Goal: Task Accomplishment & Management: Manage account settings

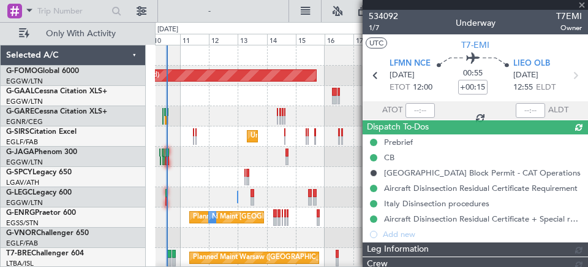
type input "12:32"
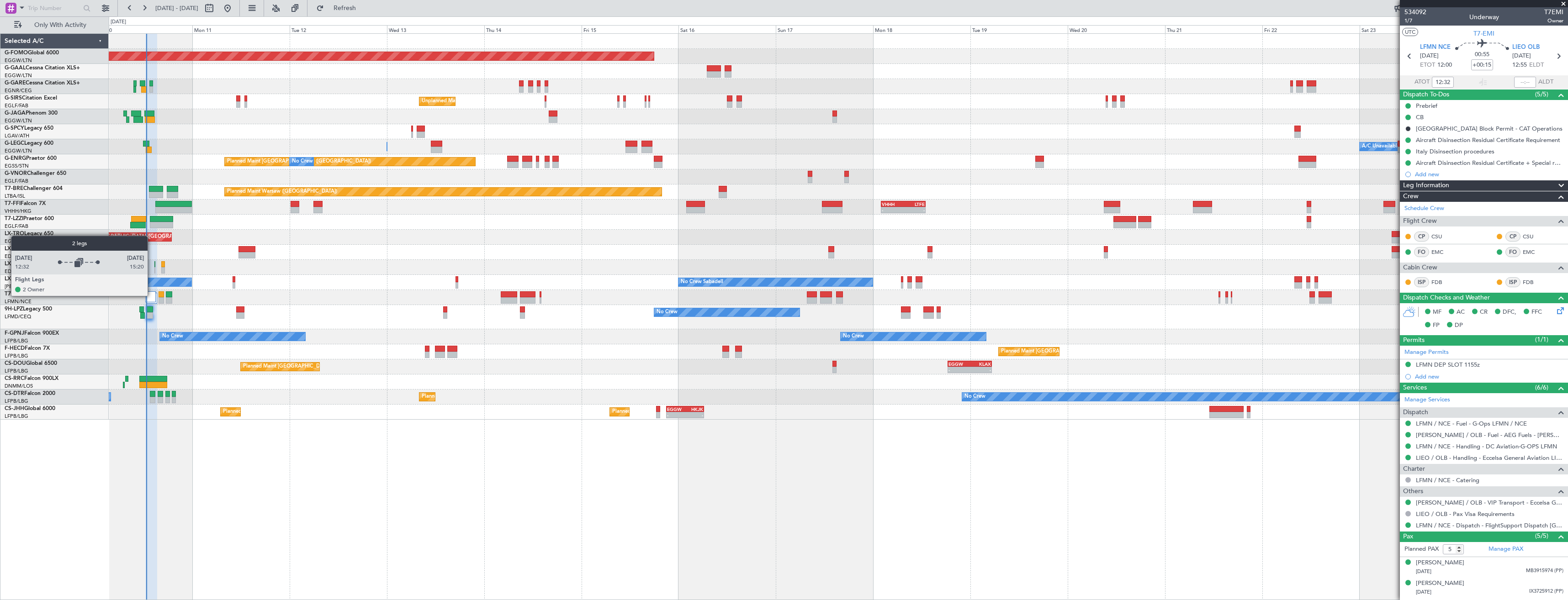
click at [151, 295] on div at bounding box center [150, 297] width 10 height 11
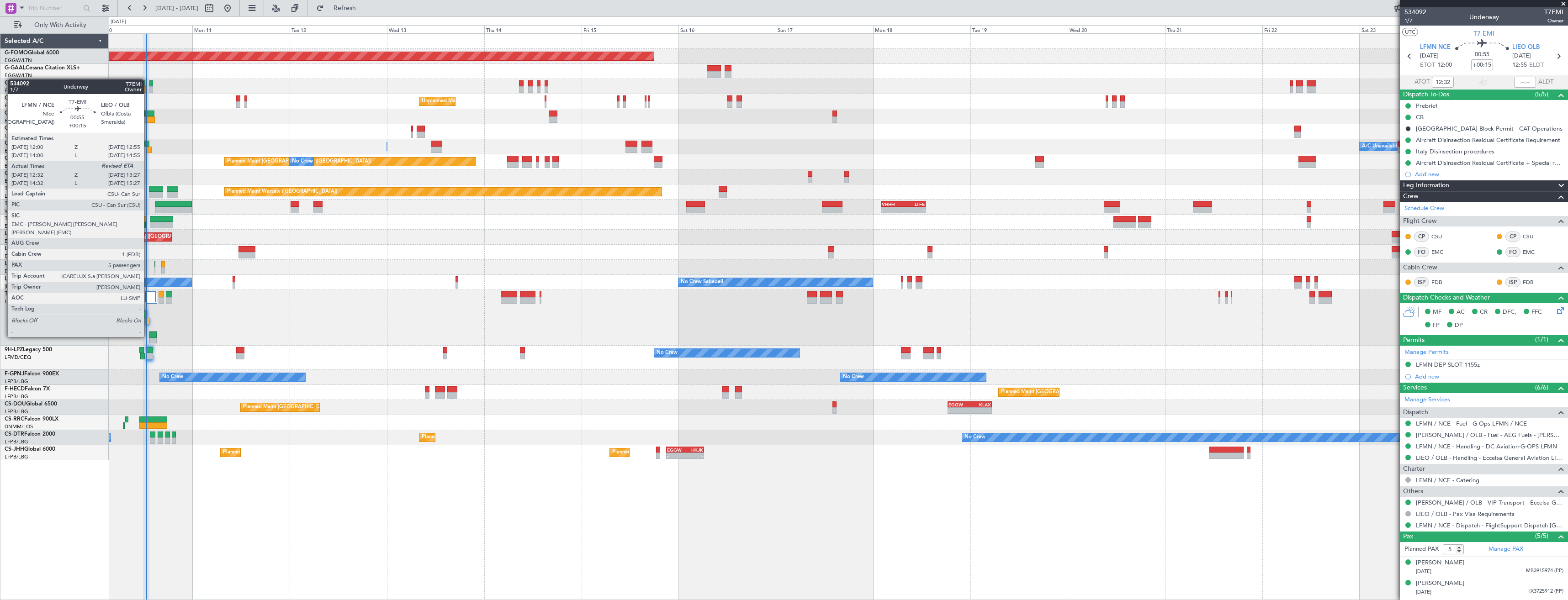
click at [148, 320] on div at bounding box center [148, 320] width 4 height 7
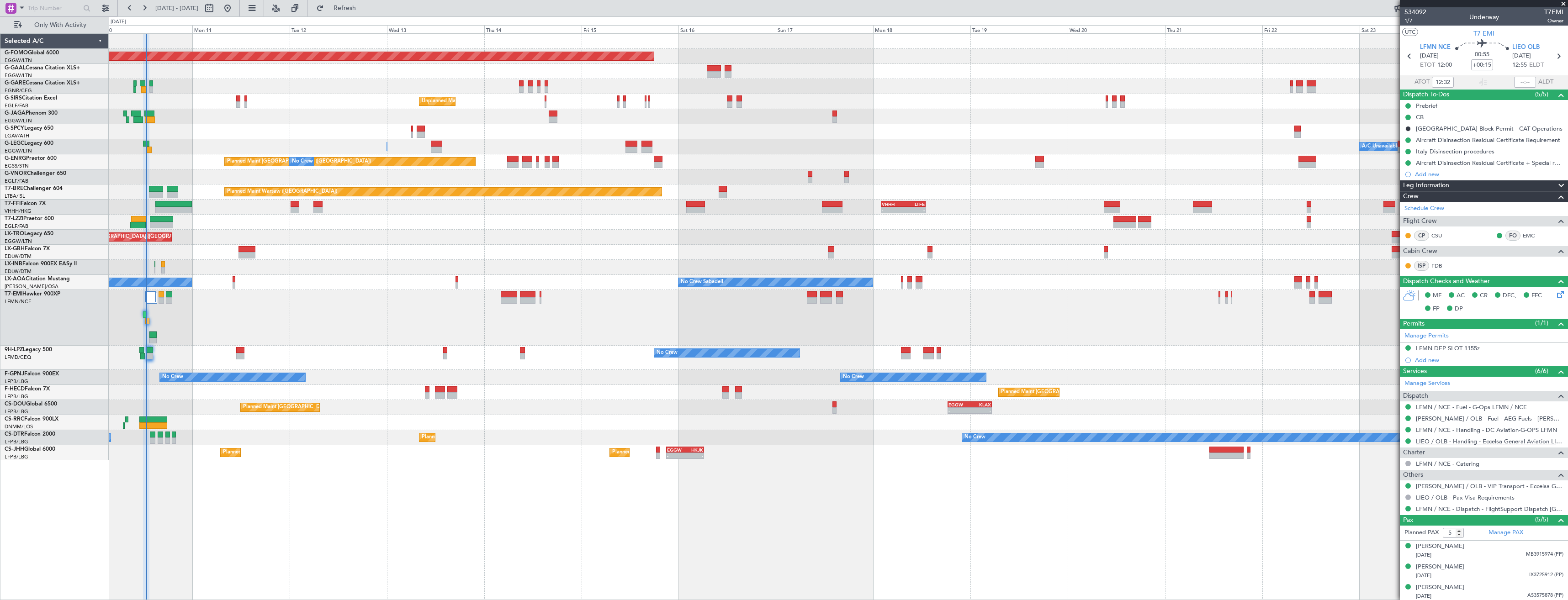
click at [698, 337] on link "LIEO / OLB - Handling - Eccelsa General Aviation LIEO / OLB" at bounding box center [1490, 441] width 148 height 7
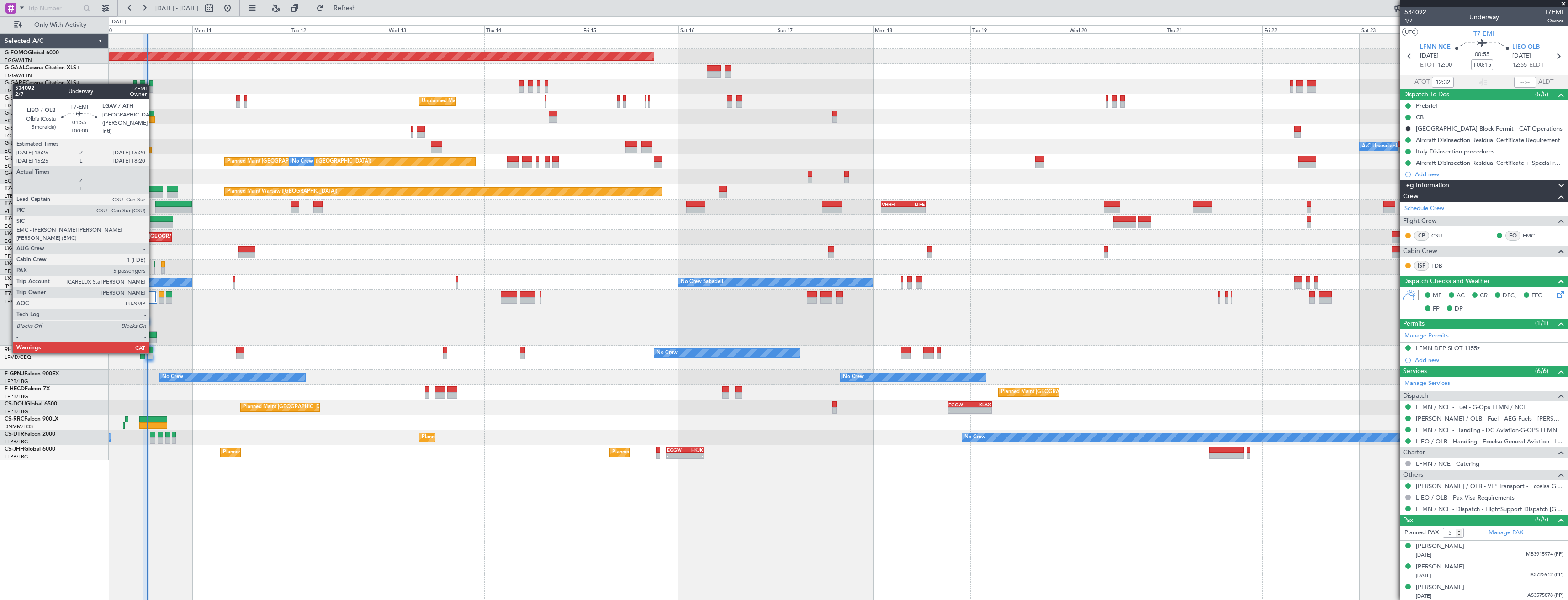
click at [153, 336] on div at bounding box center [153, 335] width 7 height 7
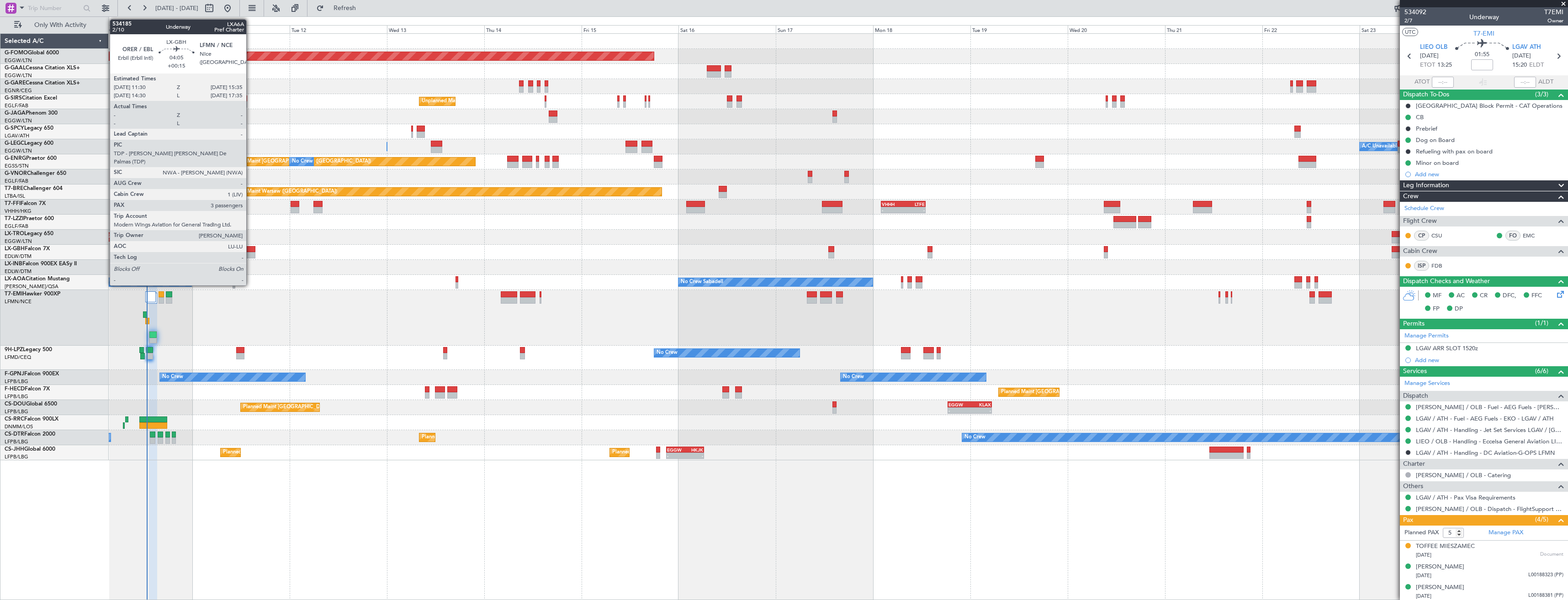
click at [251, 253] on div at bounding box center [247, 255] width 17 height 7
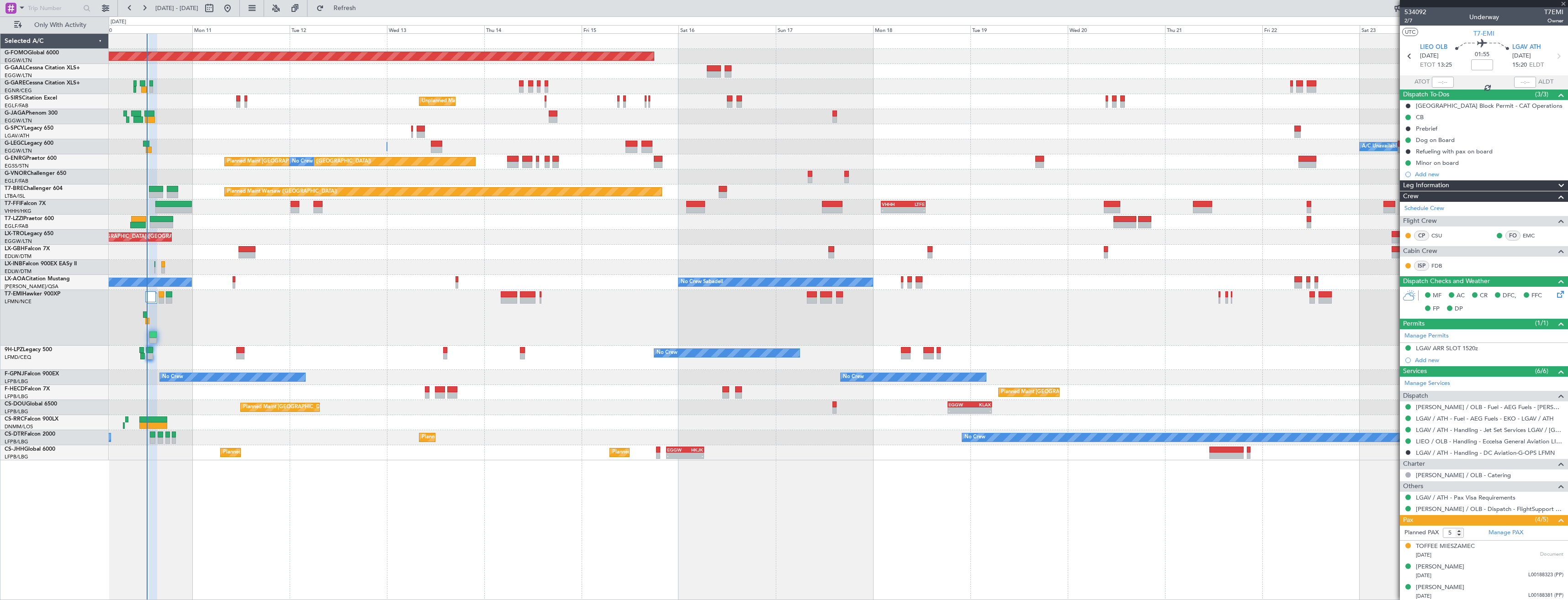
type input "+00:15"
type input "3"
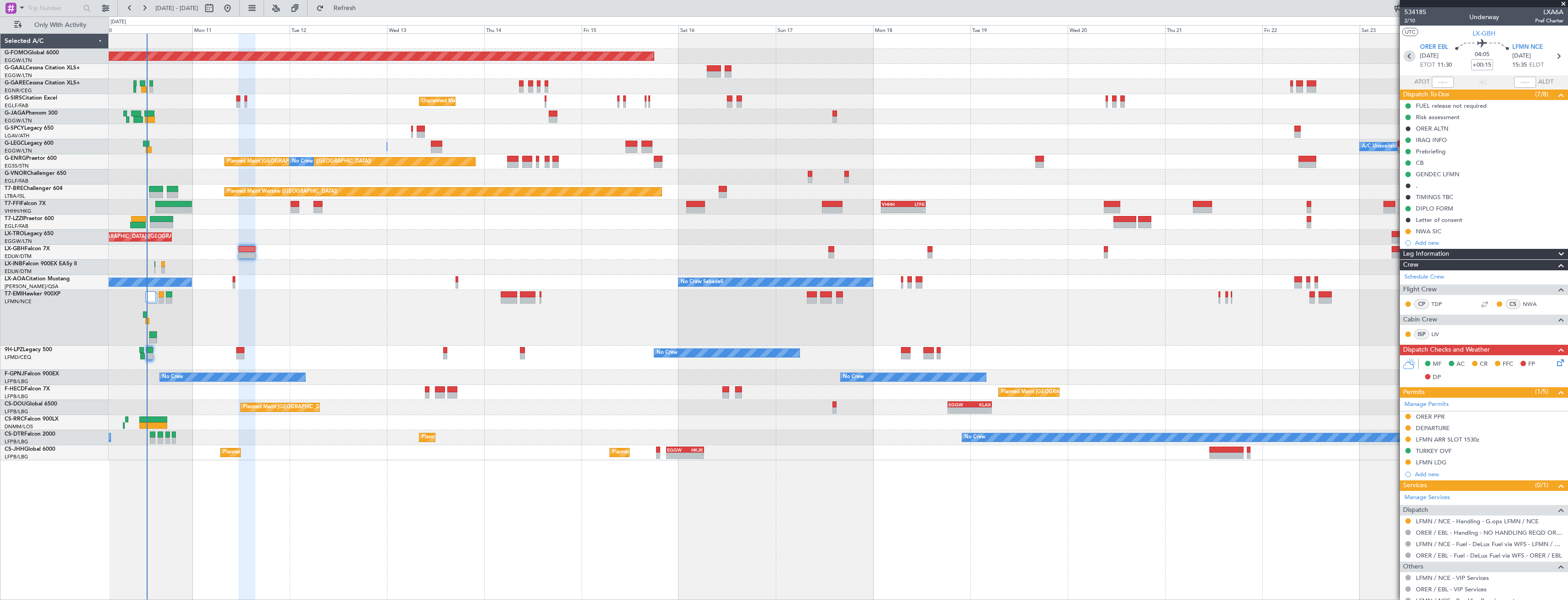
click at [698, 57] on icon at bounding box center [1409, 56] width 12 height 12
type input "-00:05"
type input "11:06"
type input "14:43"
type input "1"
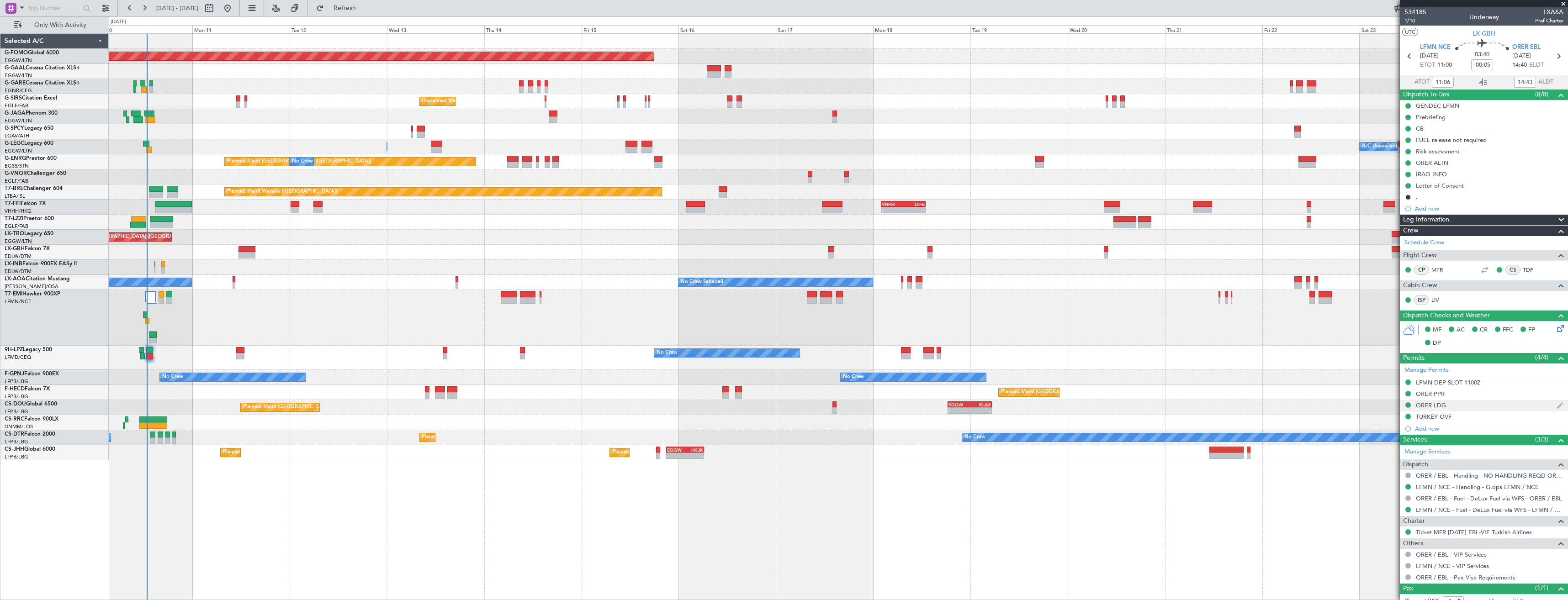
click at [698, 337] on div "ORER LDG" at bounding box center [1484, 405] width 168 height 11
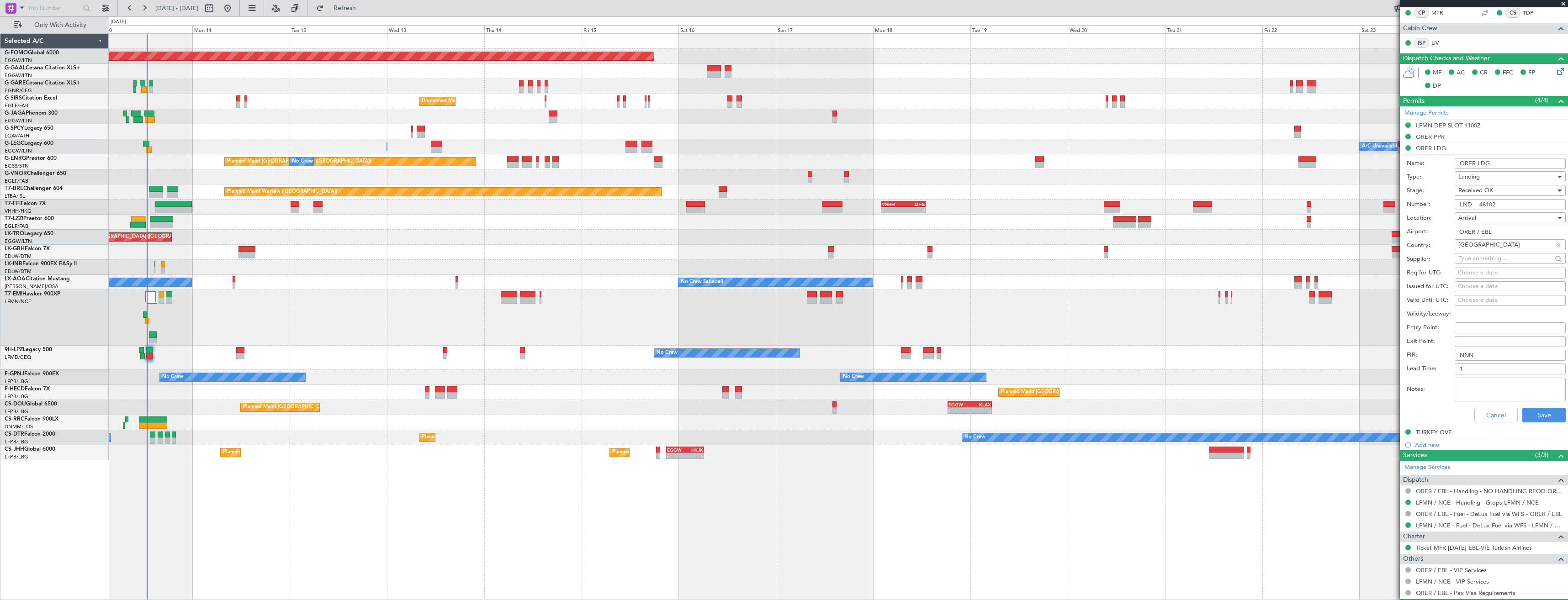
scroll to position [302, 0]
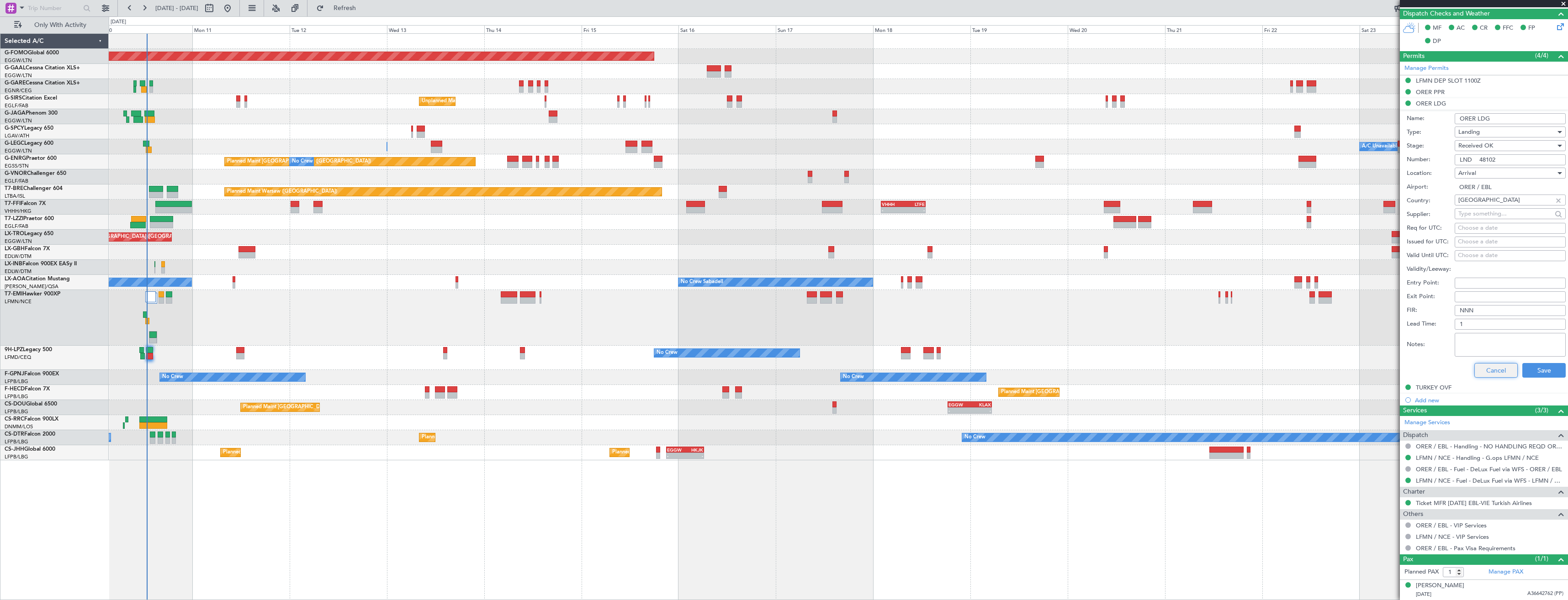
click at [698, 337] on button "Cancel" at bounding box center [1496, 370] width 43 height 15
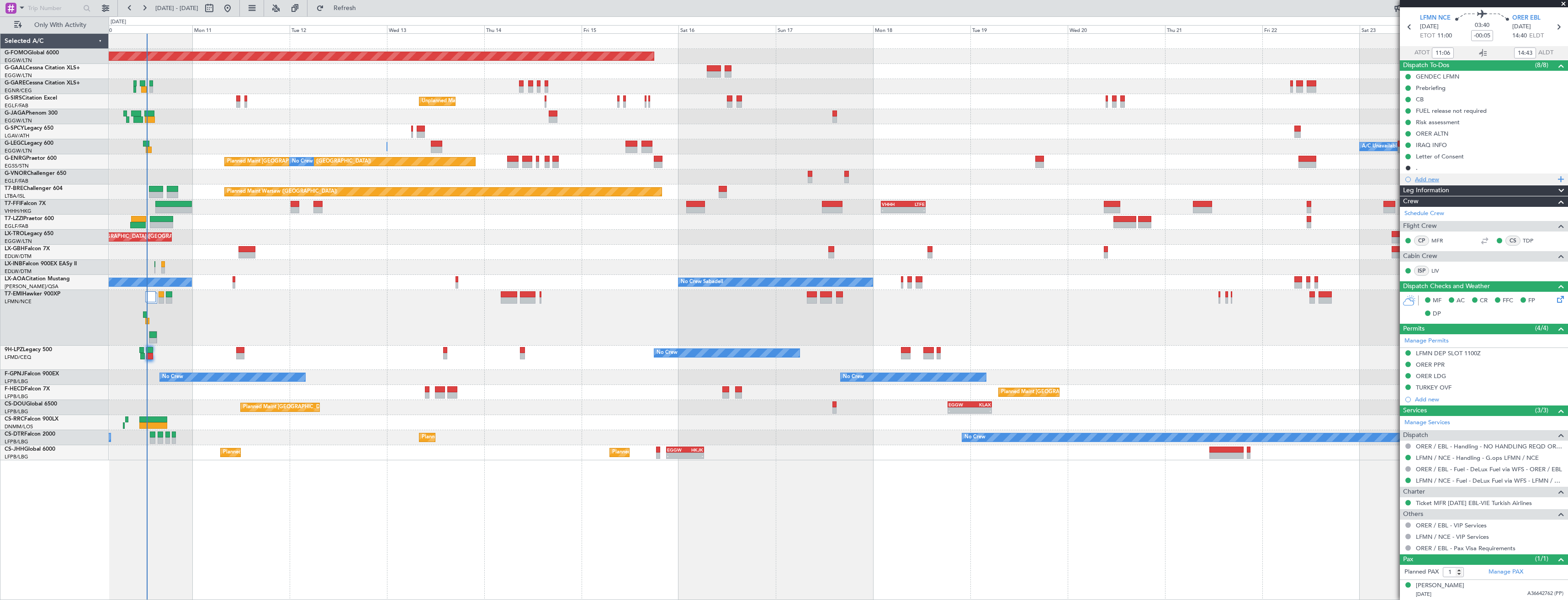
scroll to position [0, 0]
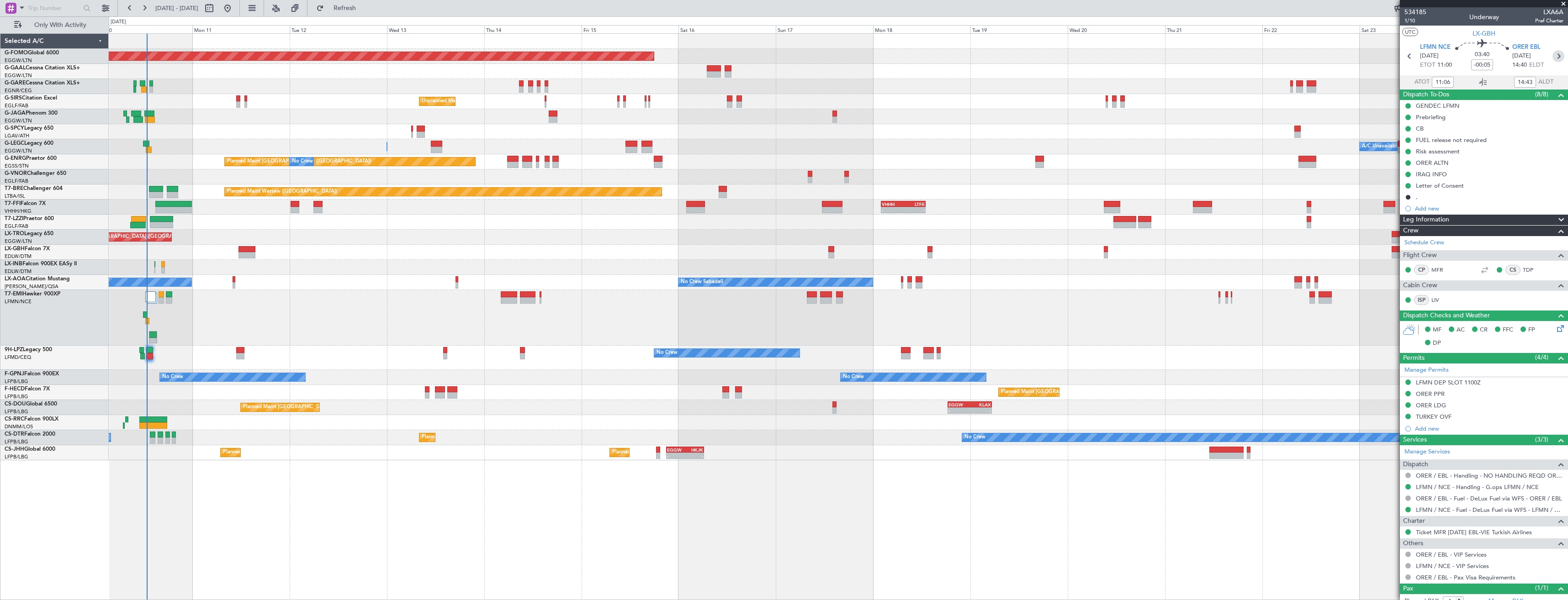
click at [698, 60] on icon at bounding box center [1558, 56] width 12 height 12
type input "+00:15"
type input "3"
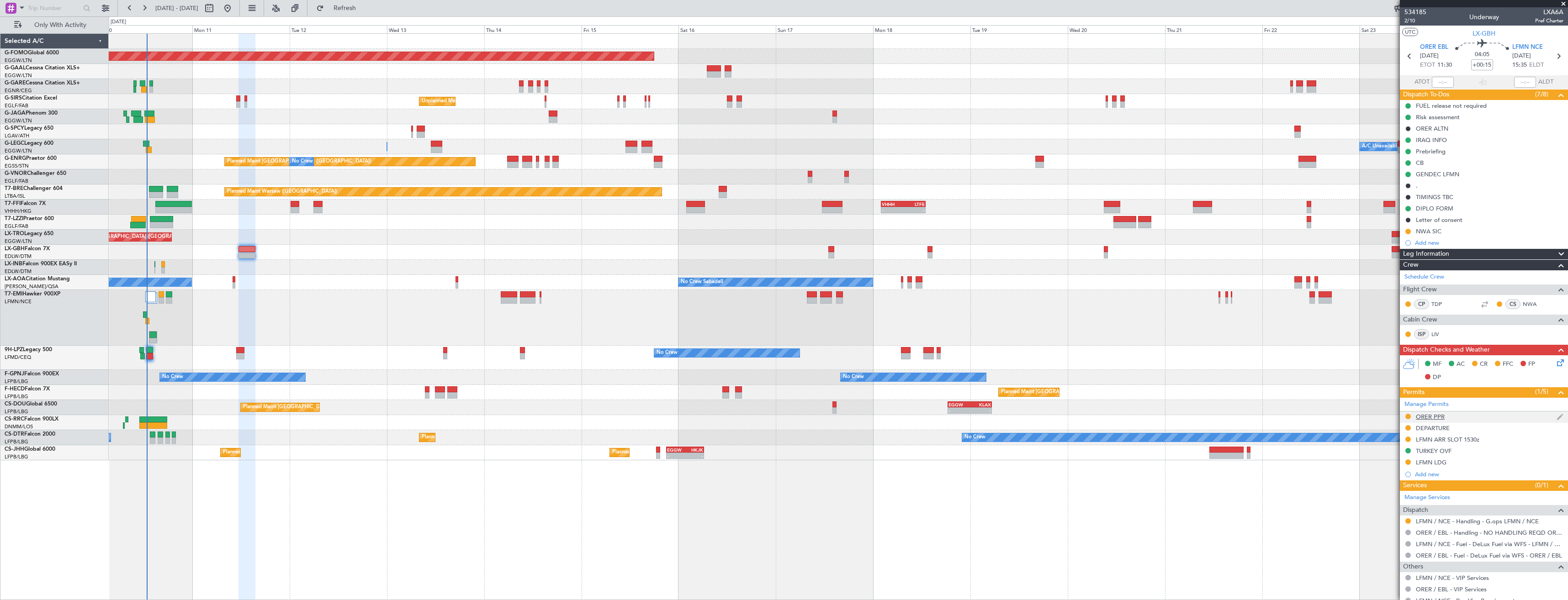
click at [698, 337] on div "ORER PPR" at bounding box center [1484, 417] width 168 height 11
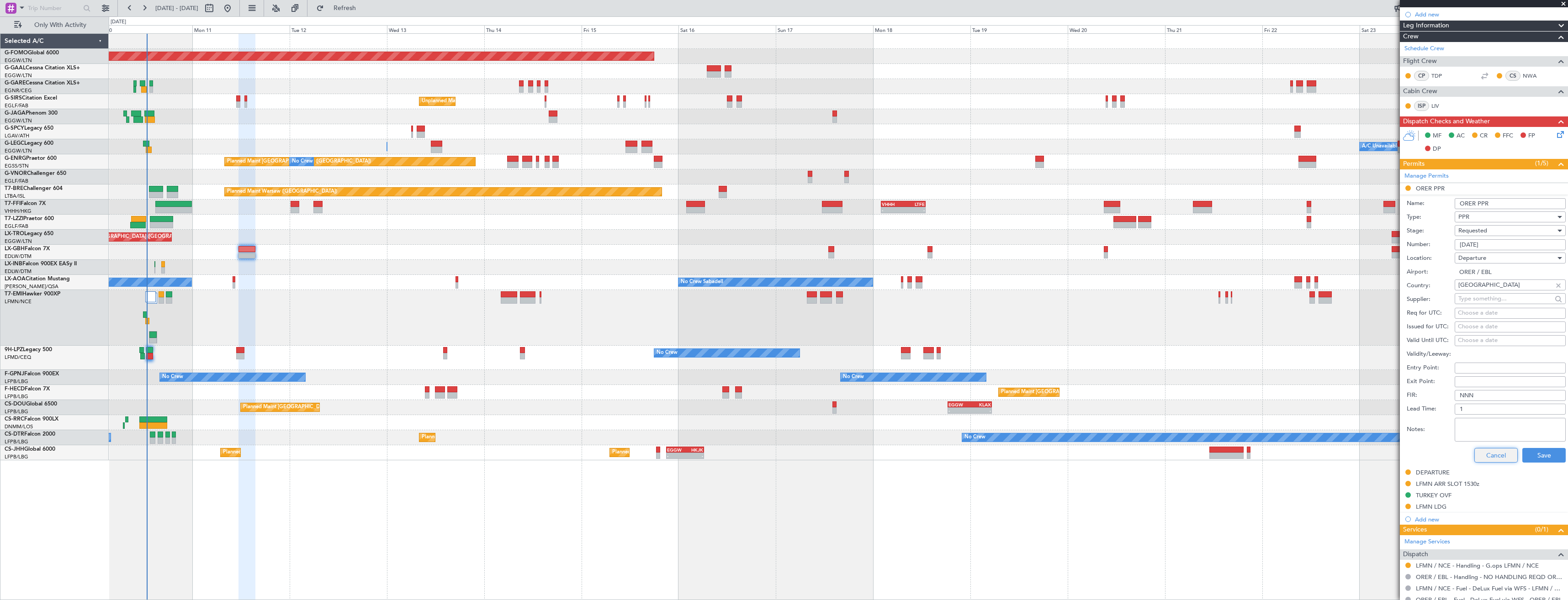
click at [698, 337] on button "Cancel" at bounding box center [1496, 455] width 43 height 15
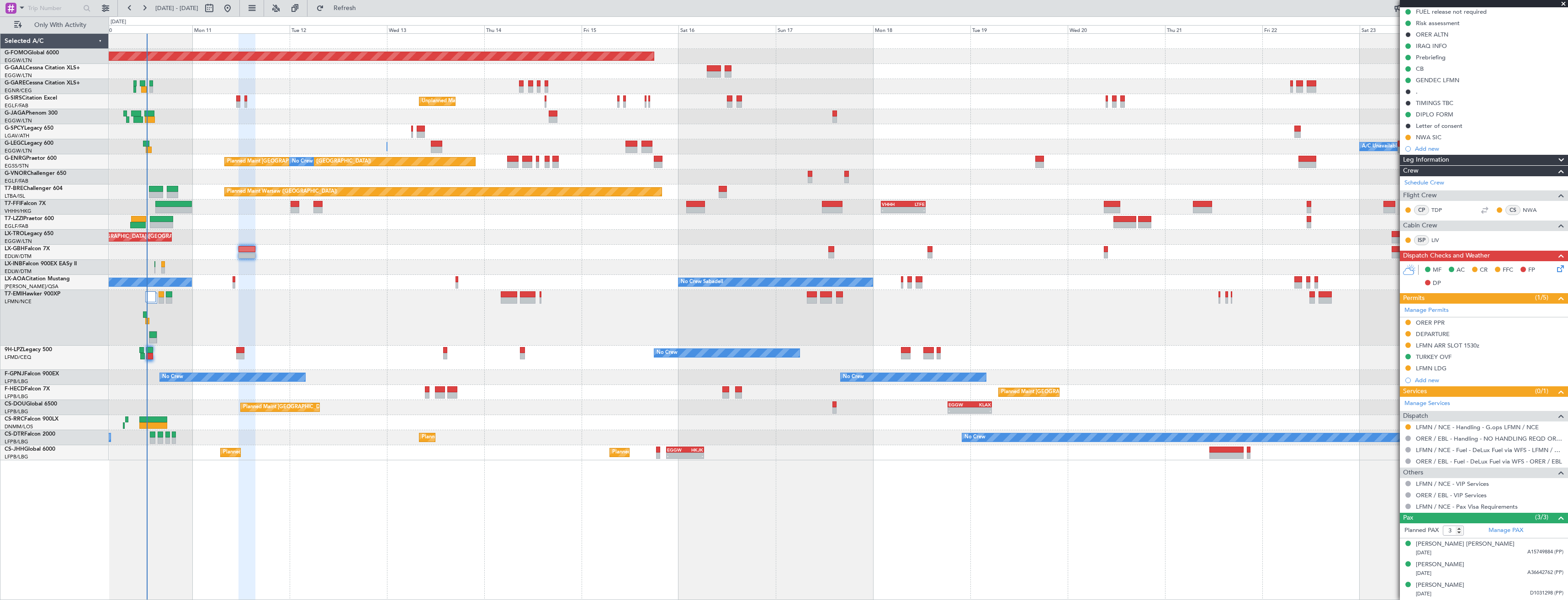
scroll to position [94, 0]
click at [698, 337] on div "DEPARTURE" at bounding box center [1484, 335] width 168 height 11
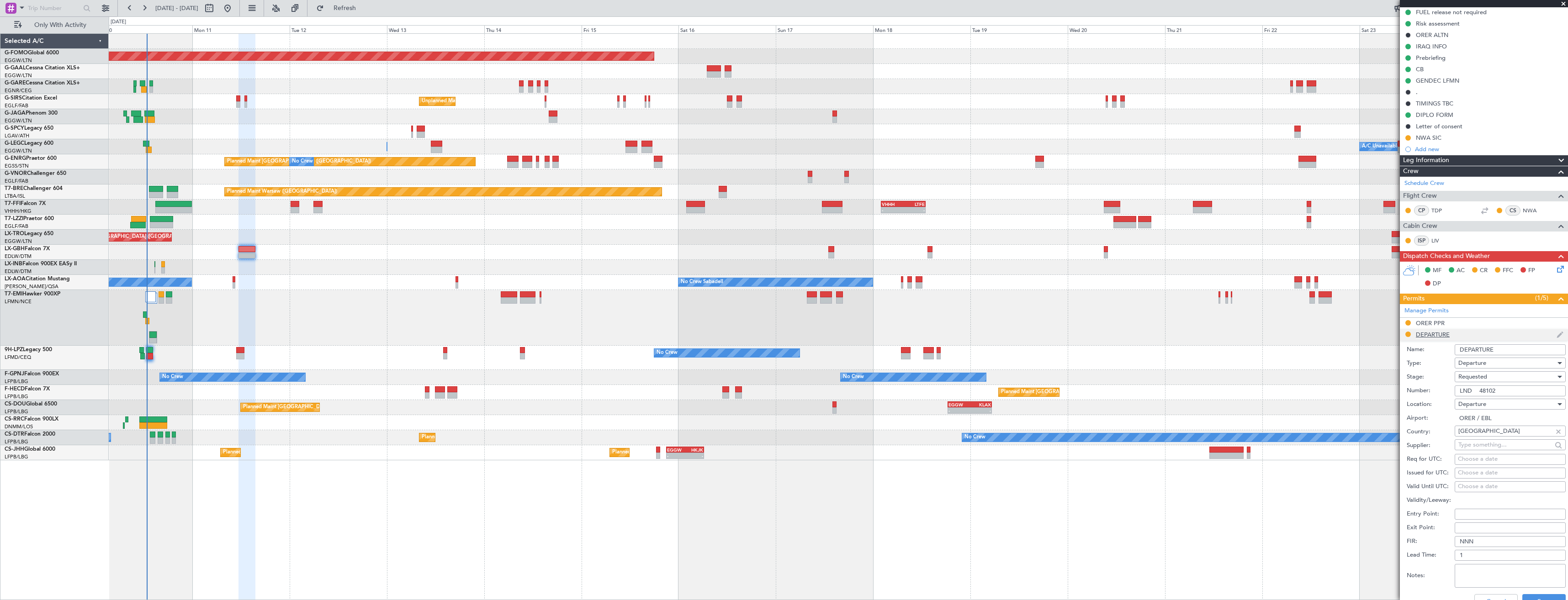
scroll to position [228, 0]
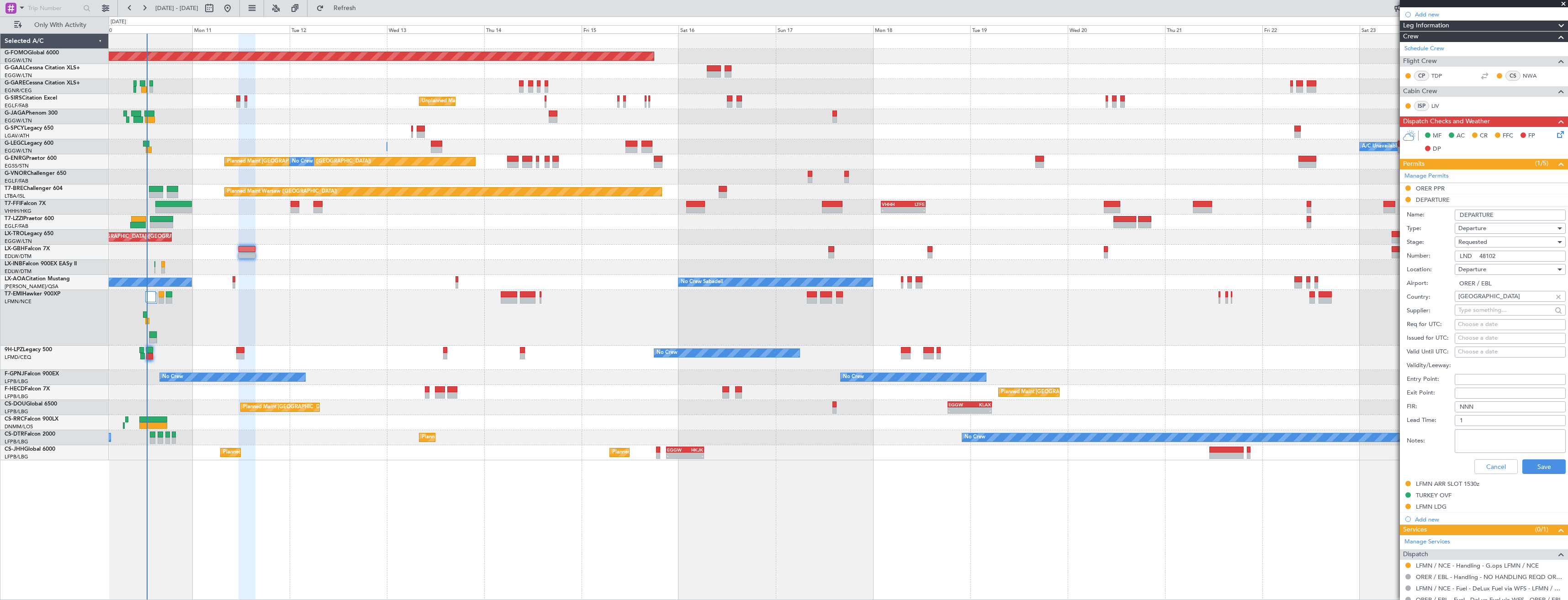
click at [698, 241] on div "Requested" at bounding box center [1507, 242] width 98 height 13
click at [698, 311] on span "Received OK" at bounding box center [1507, 312] width 96 height 13
click at [698, 337] on button "Save" at bounding box center [1544, 467] width 43 height 15
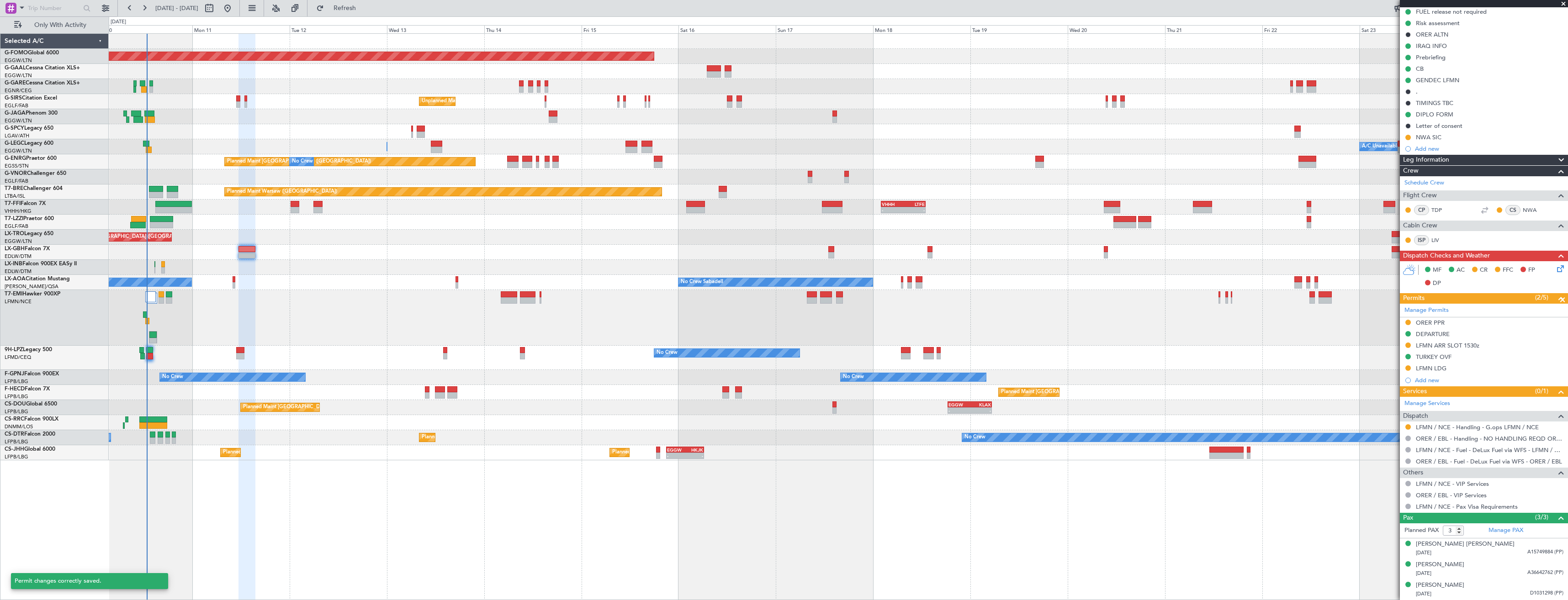
scroll to position [94, 0]
click at [698, 320] on button at bounding box center [1408, 323] width 5 height 5
click at [698, 337] on span "Received OK" at bounding box center [1385, 432] width 35 height 9
click at [698, 321] on div "ORER PPR" at bounding box center [1484, 323] width 168 height 11
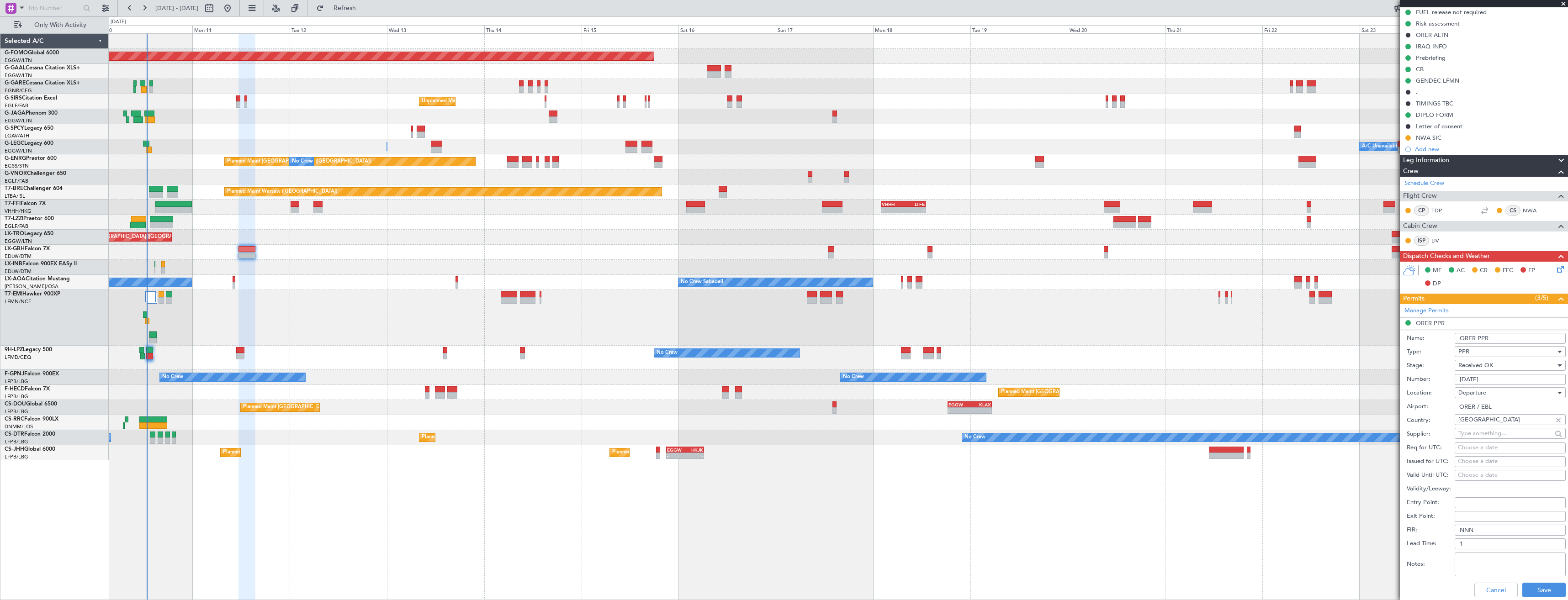
click at [698, 337] on input "3202/08/12" at bounding box center [1510, 379] width 111 height 11
paste input "09---11"
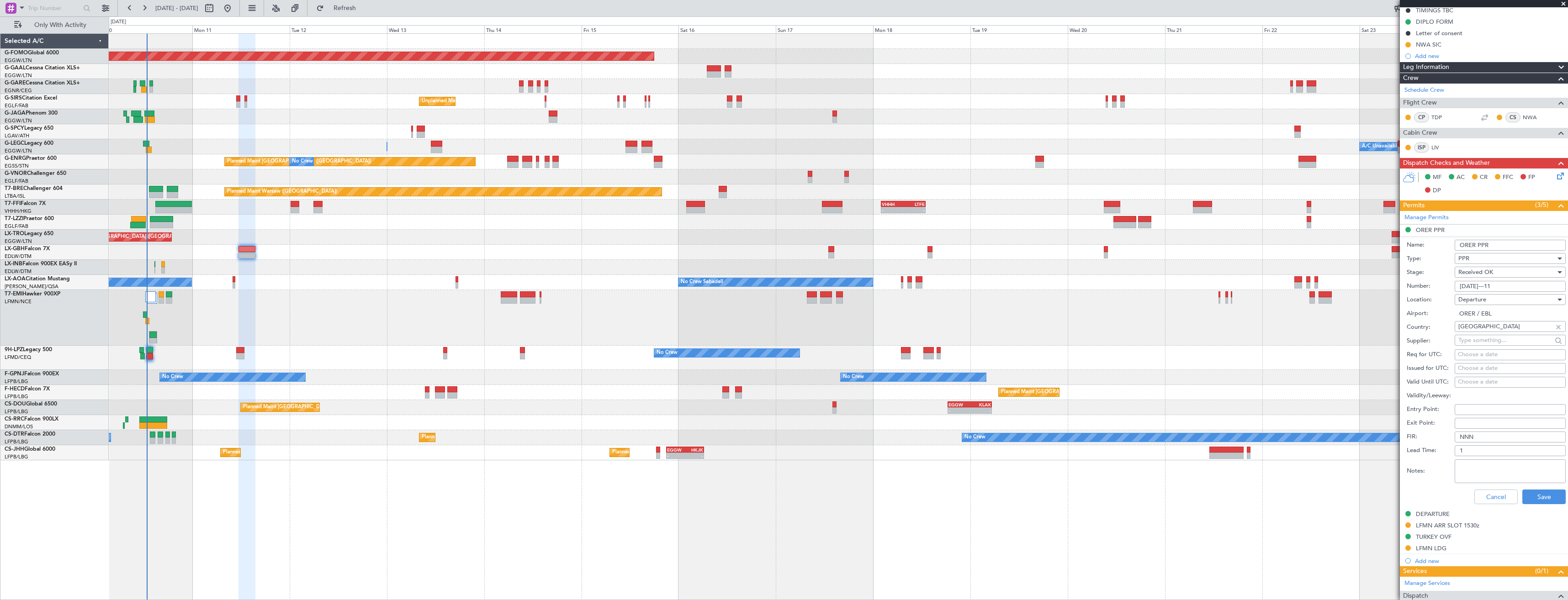
scroll to position [277, 0]
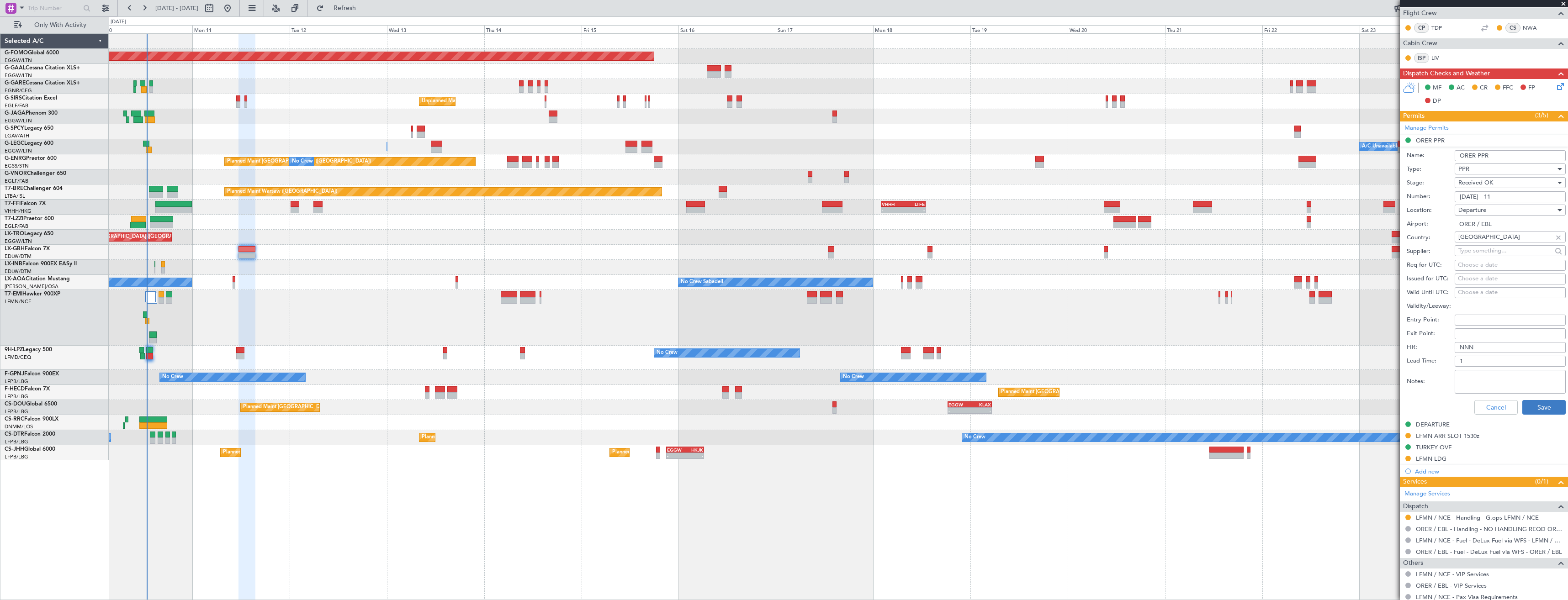
type input "3202/08/09---11"
click at [698, 337] on button "Save" at bounding box center [1544, 408] width 43 height 15
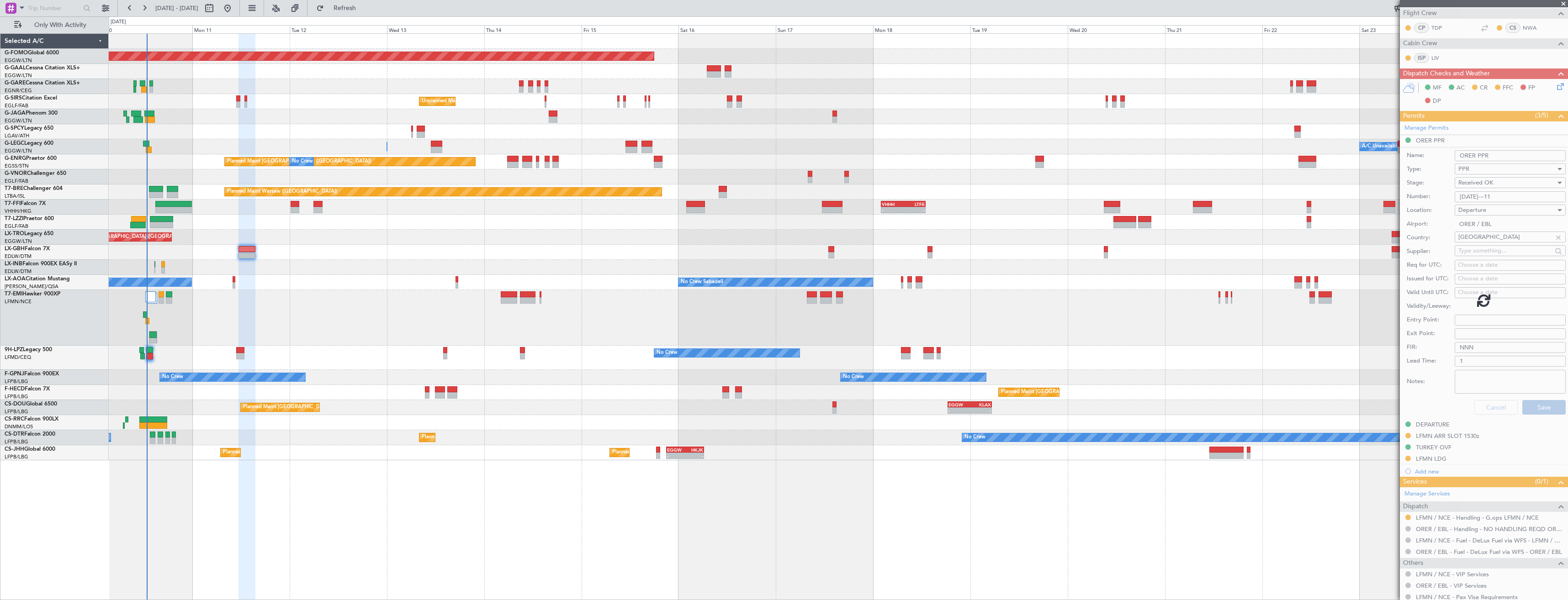
scroll to position [94, 0]
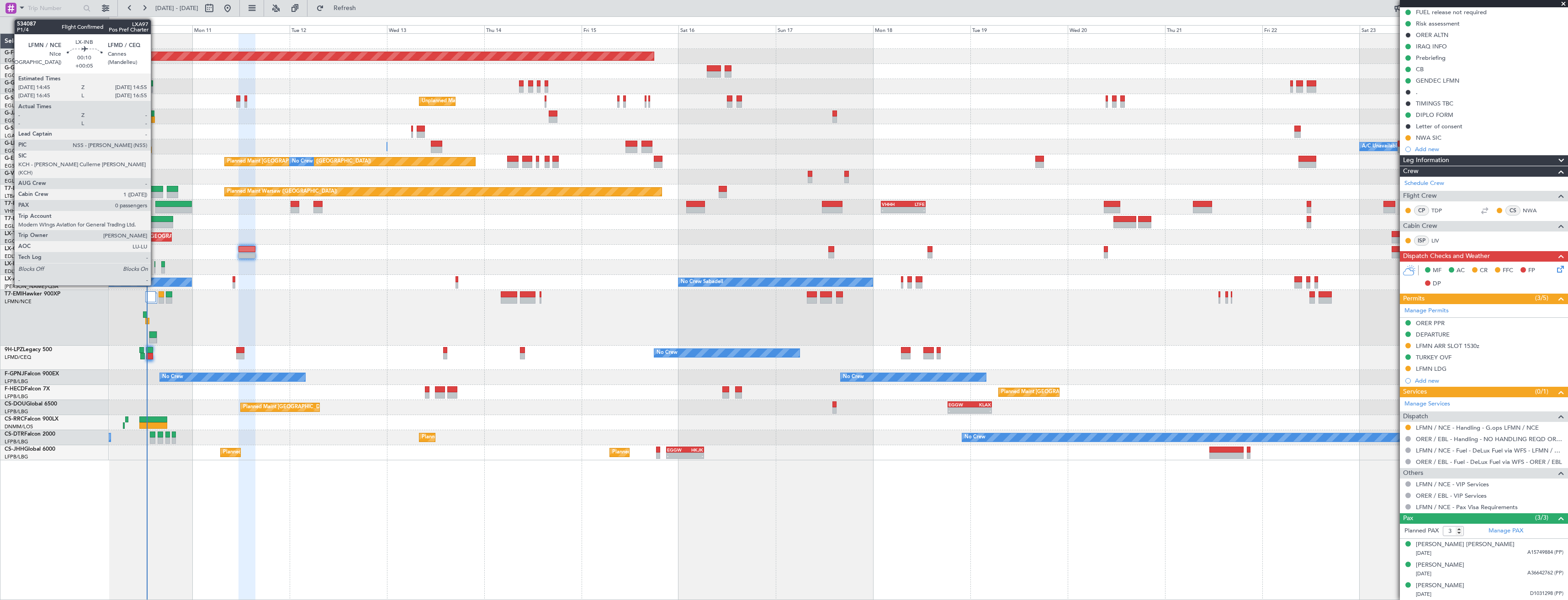
click at [155, 265] on div at bounding box center [154, 265] width 1 height 7
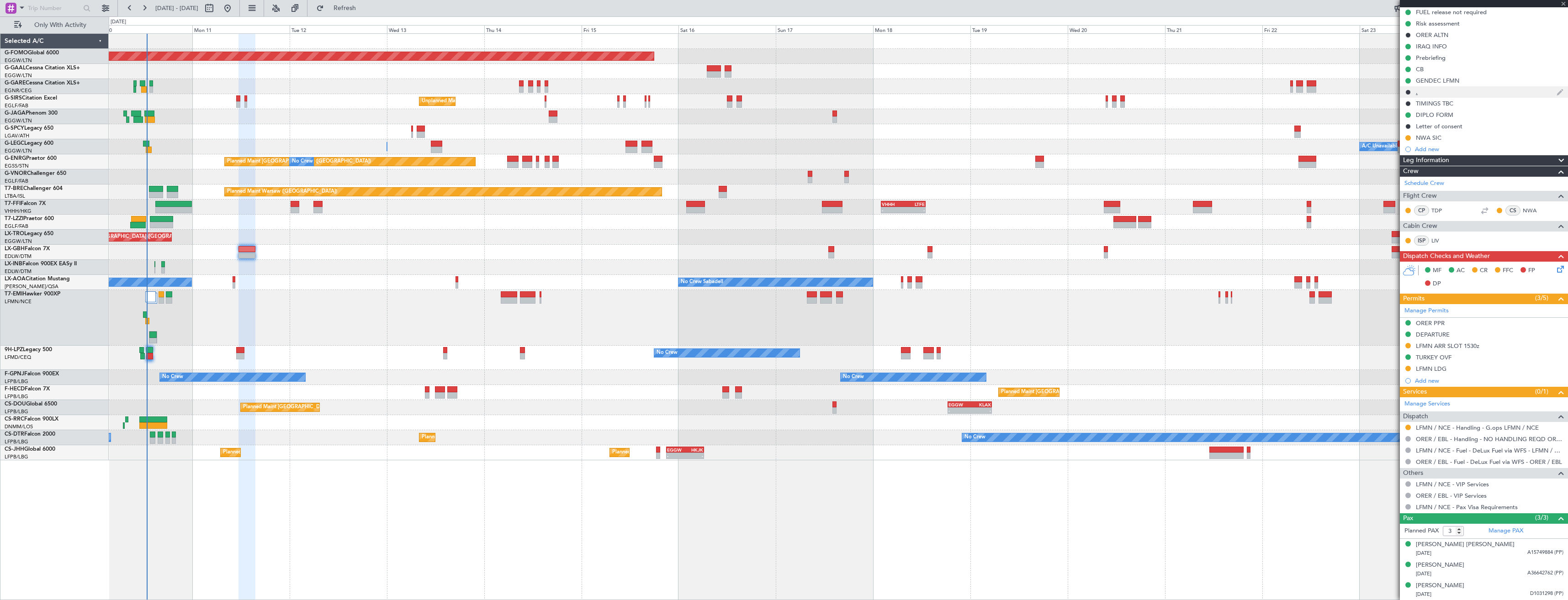
type input "+00:05"
type input "0"
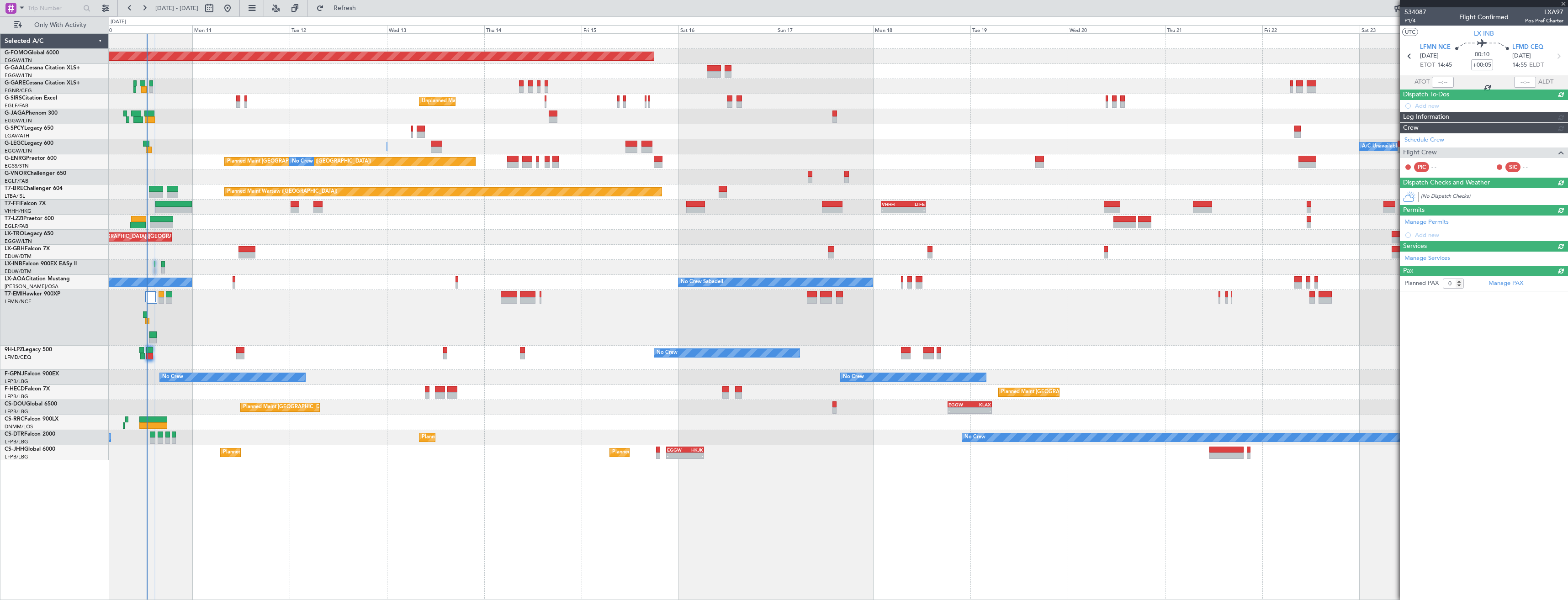
scroll to position [0, 0]
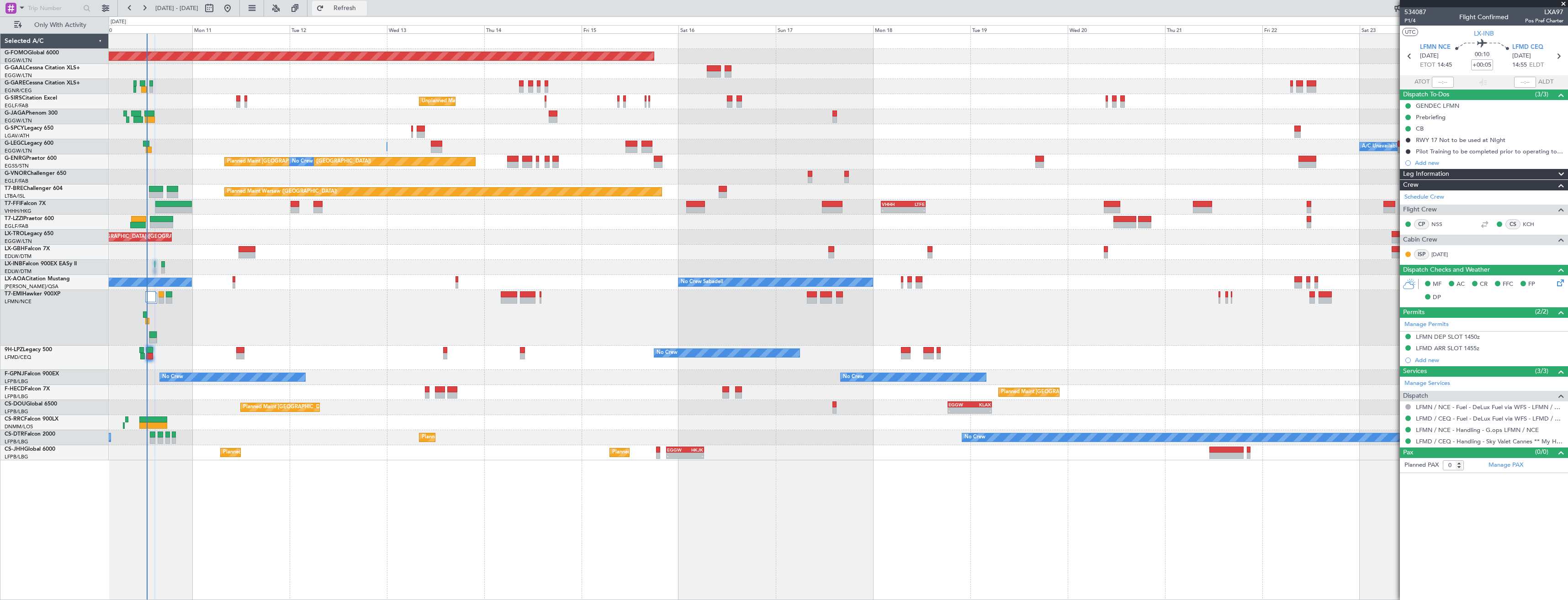
click at [358, 10] on span "Refresh" at bounding box center [344, 8] width 38 height 7
click at [698, 4] on div at bounding box center [1484, 4] width 168 height 7
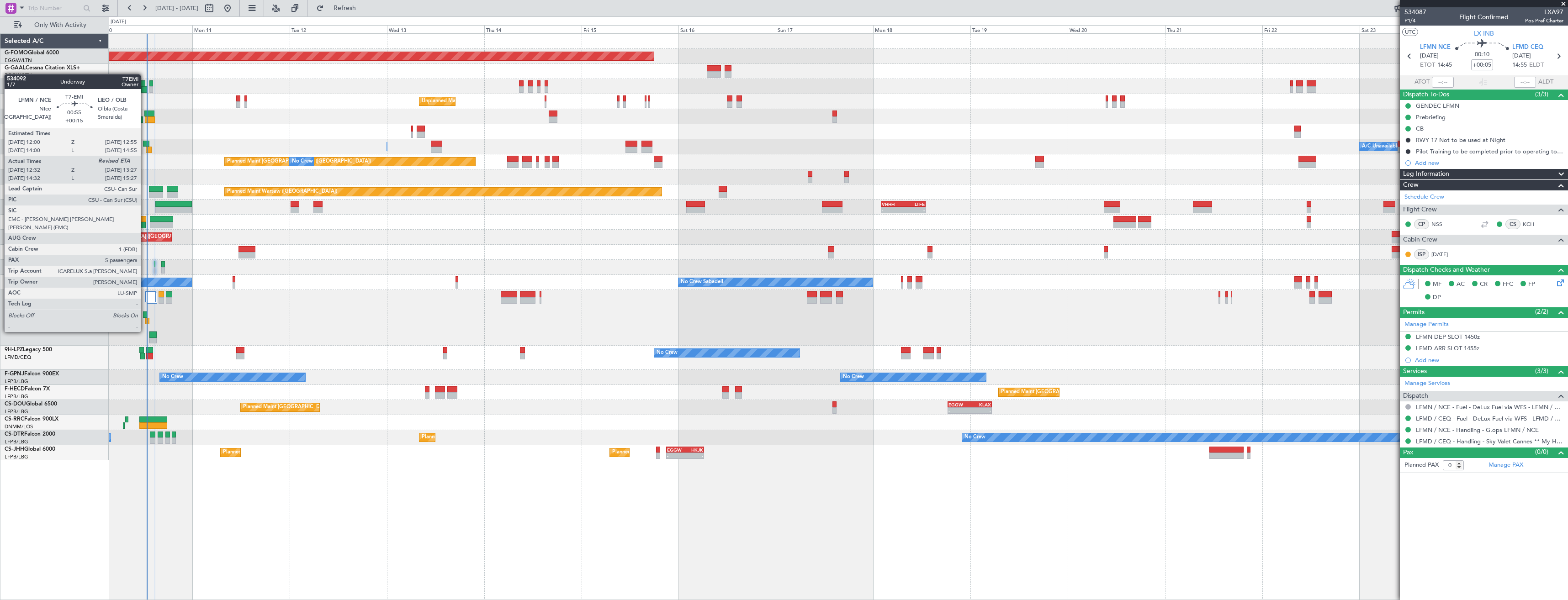
click at [145, 315] on div at bounding box center [145, 315] width 4 height 7
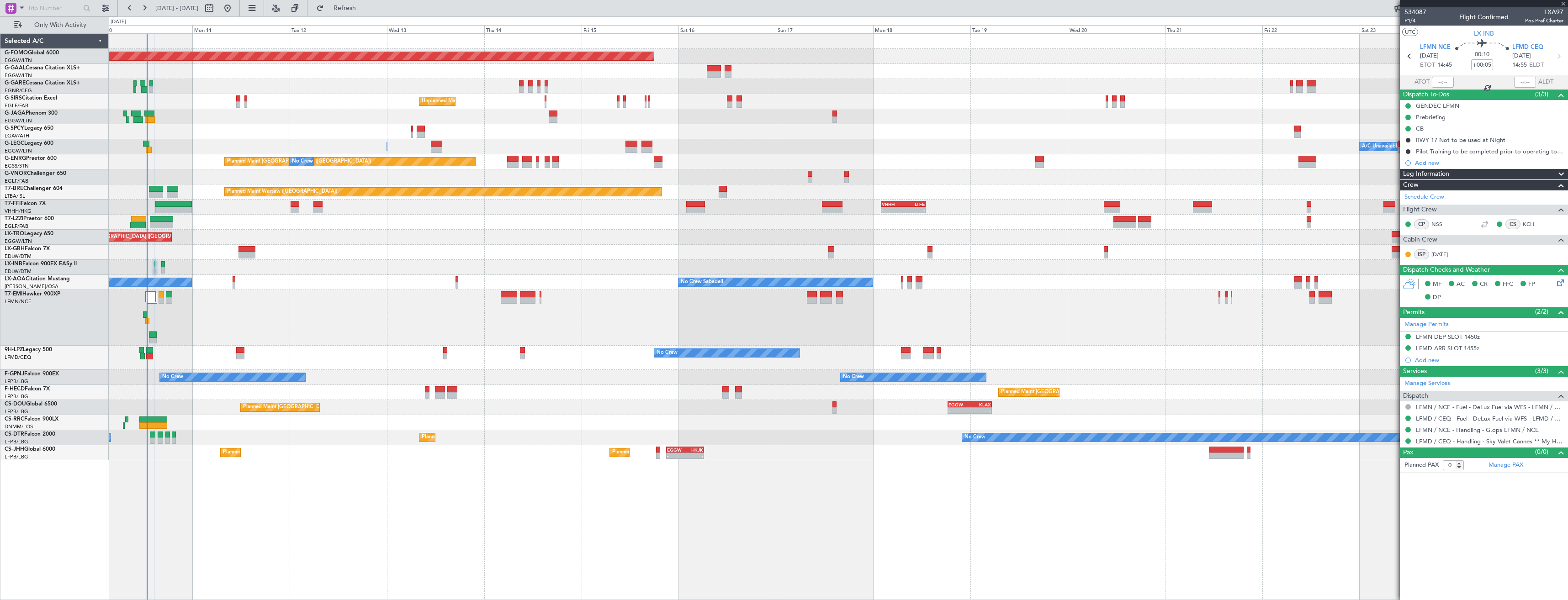
type input "+00:15"
type input "12:32"
type input "5"
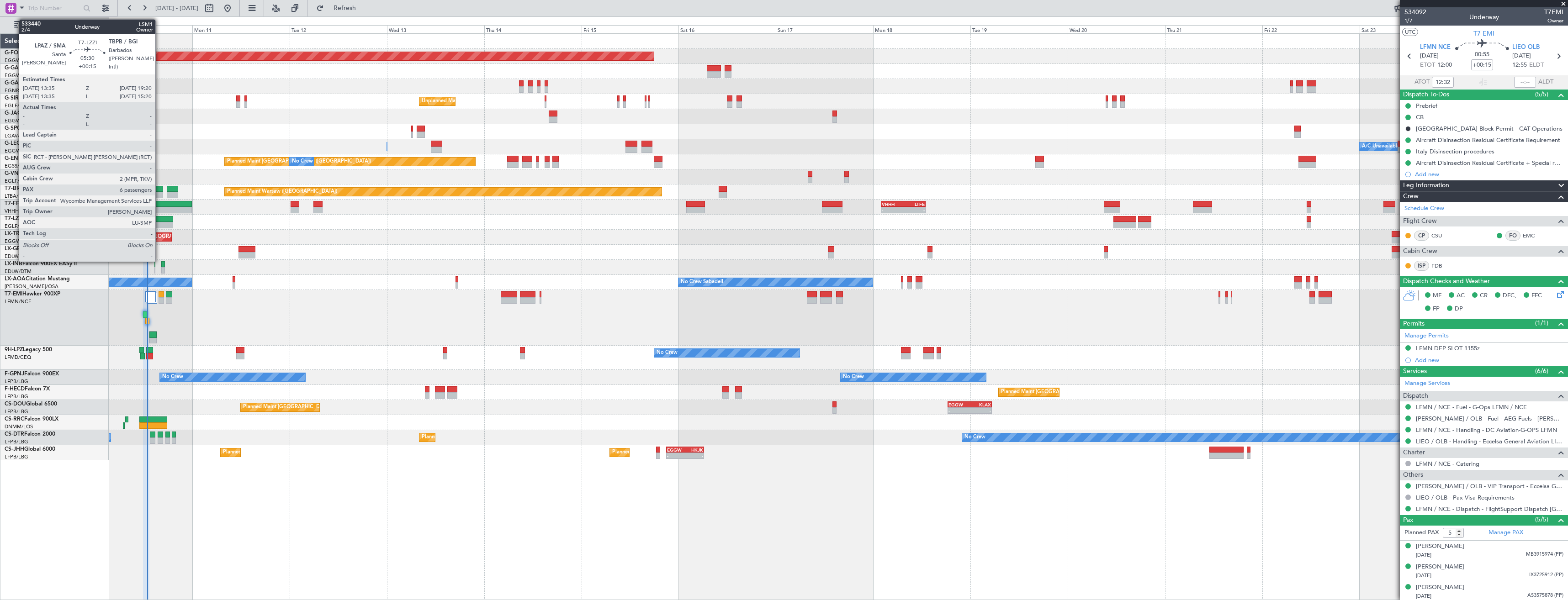
click at [160, 224] on div at bounding box center [162, 225] width 24 height 7
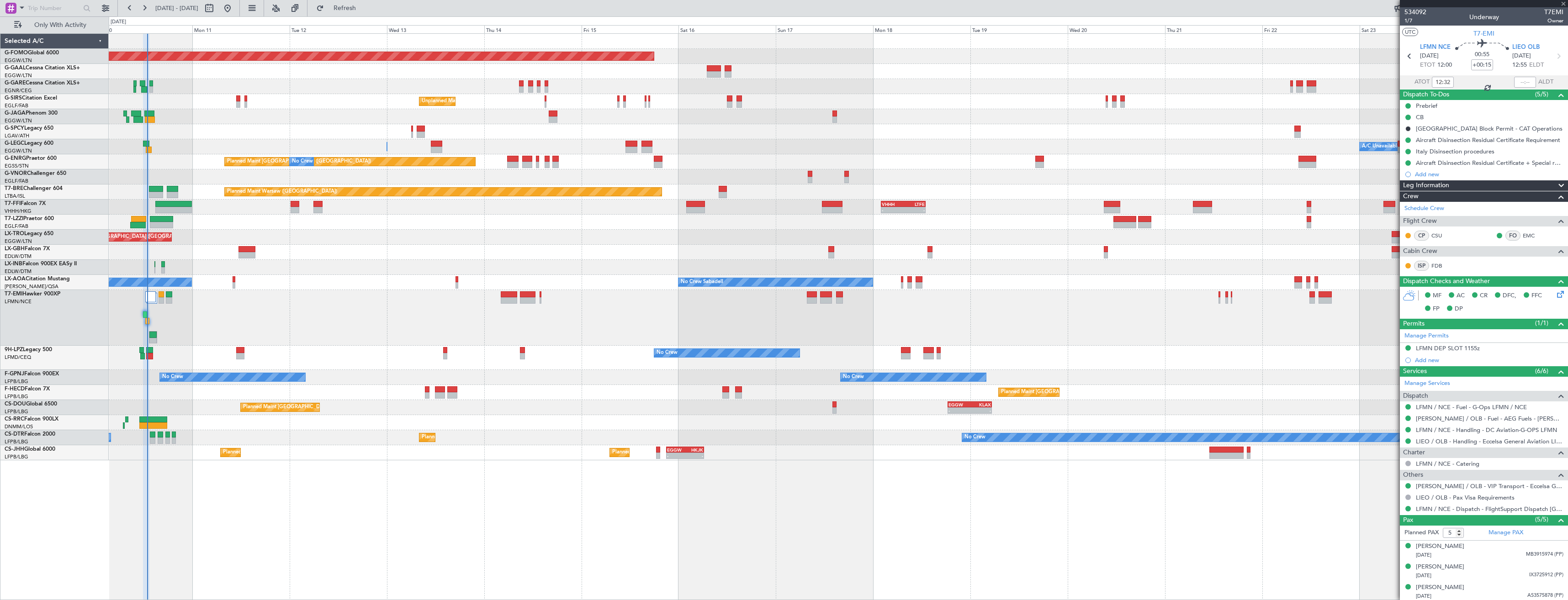
type input "6"
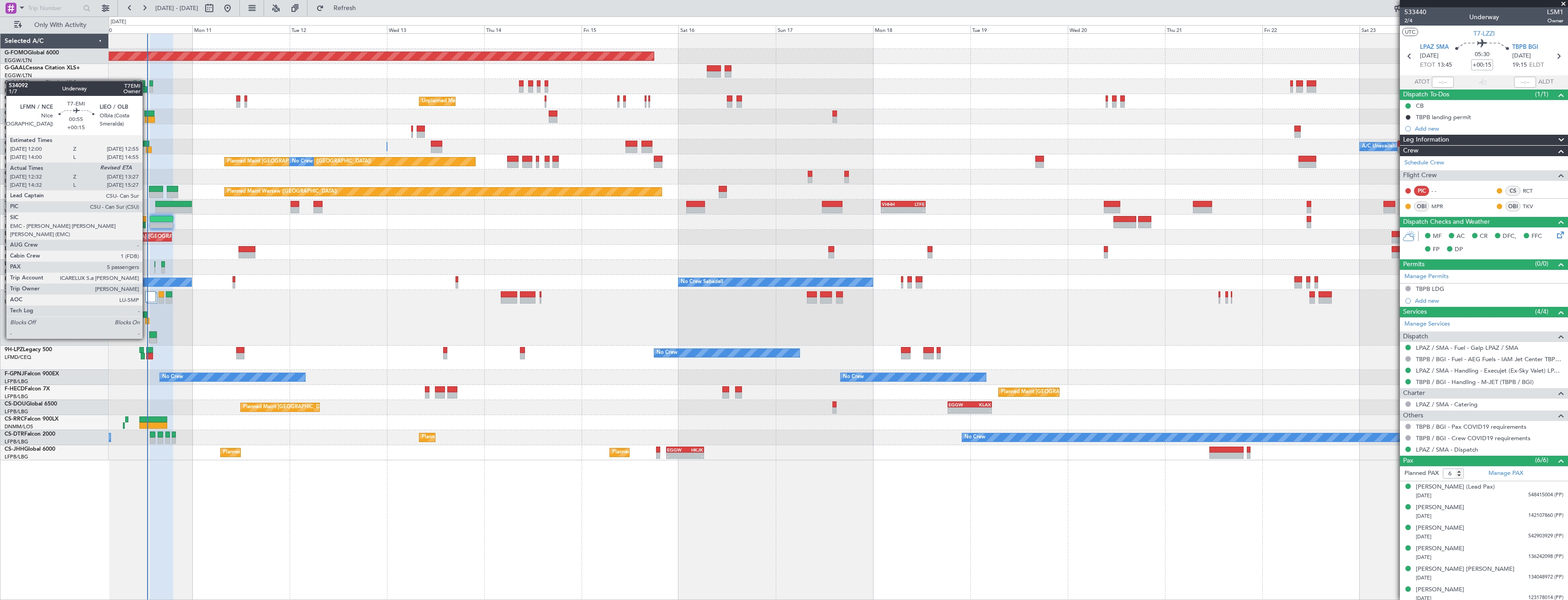
click at [147, 321] on div at bounding box center [148, 320] width 4 height 7
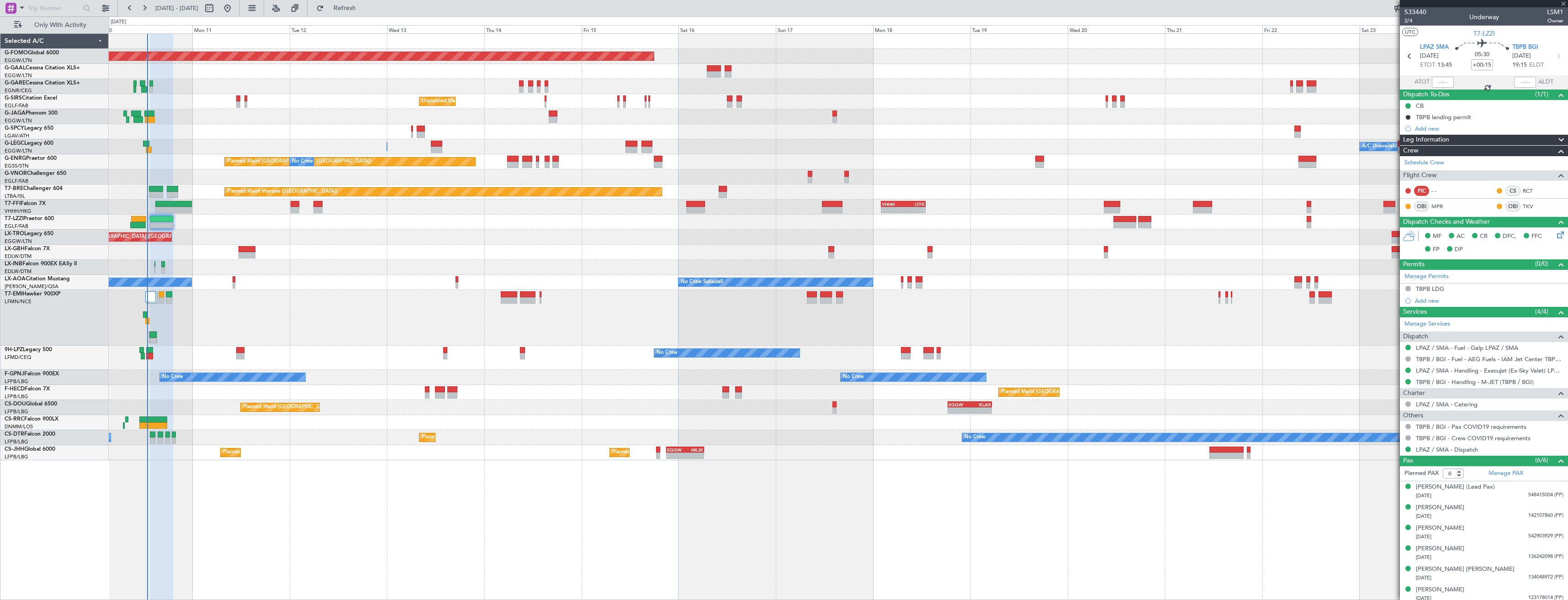
type input "12:32"
type input "5"
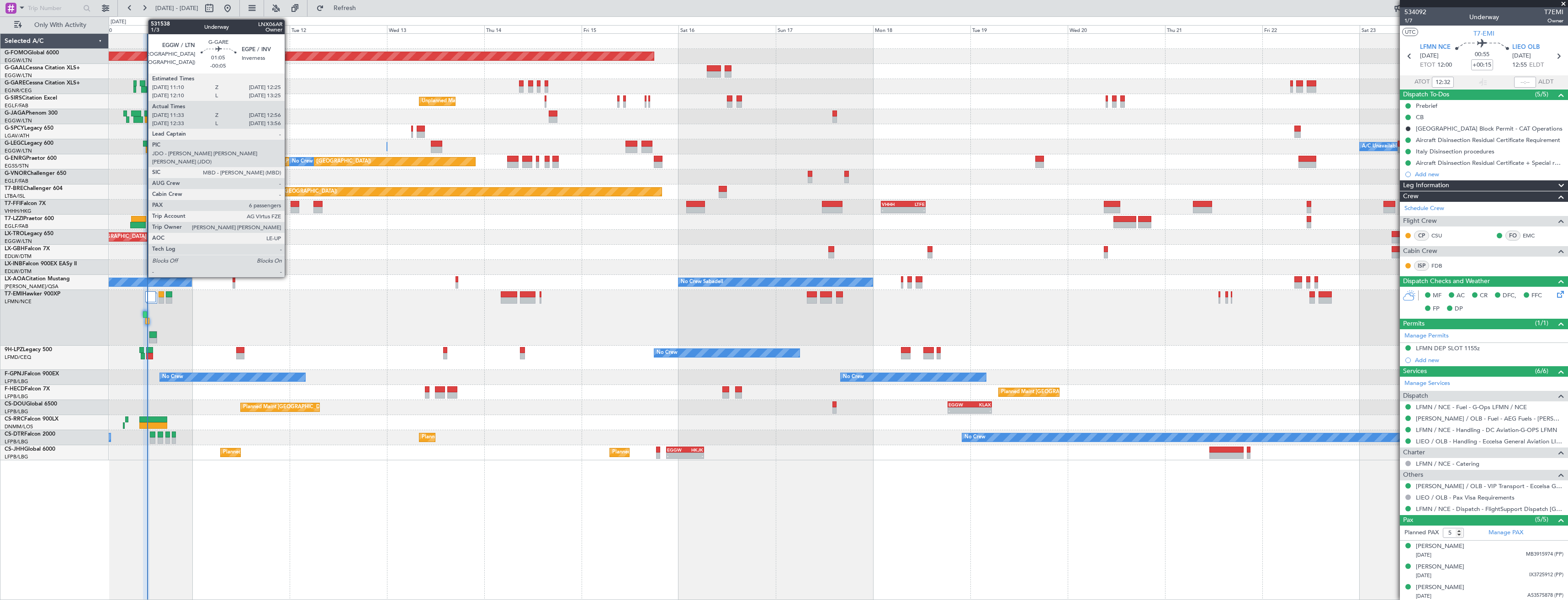
click at [143, 87] on div at bounding box center [144, 89] width 6 height 7
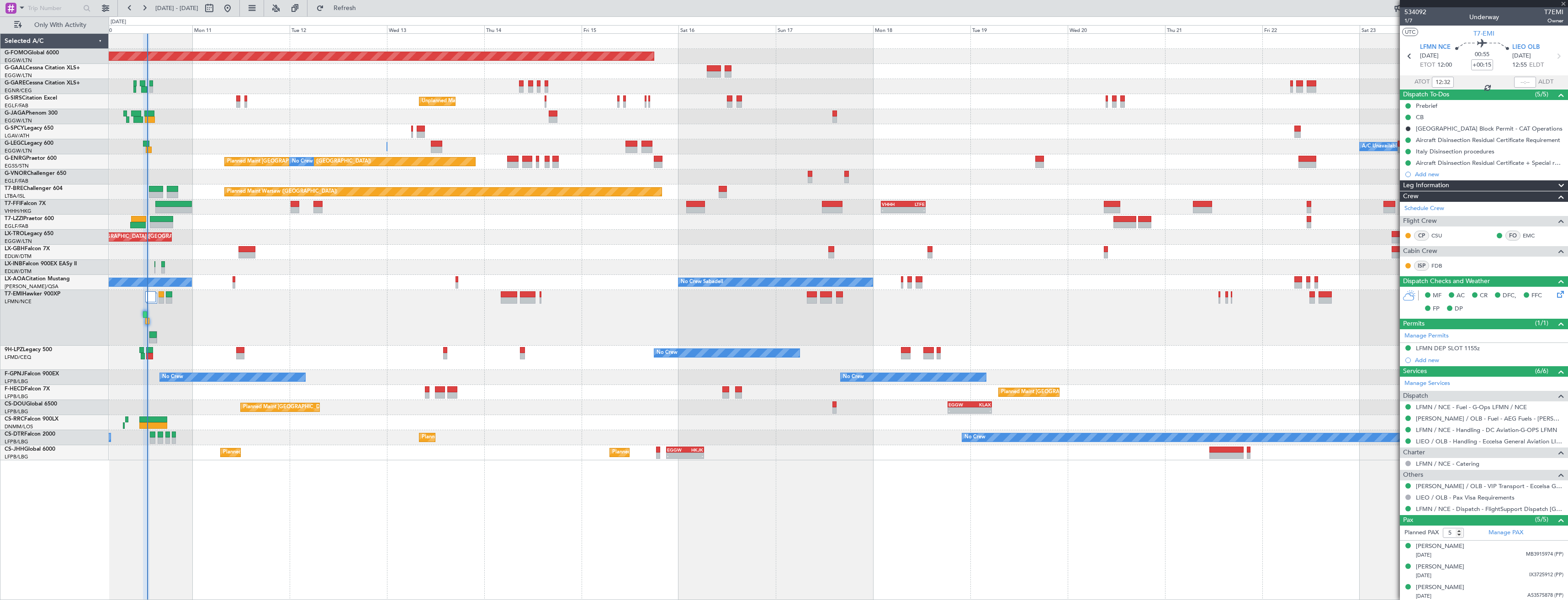
type input "-00:05"
type input "11:33"
type input "12:46"
type input "6"
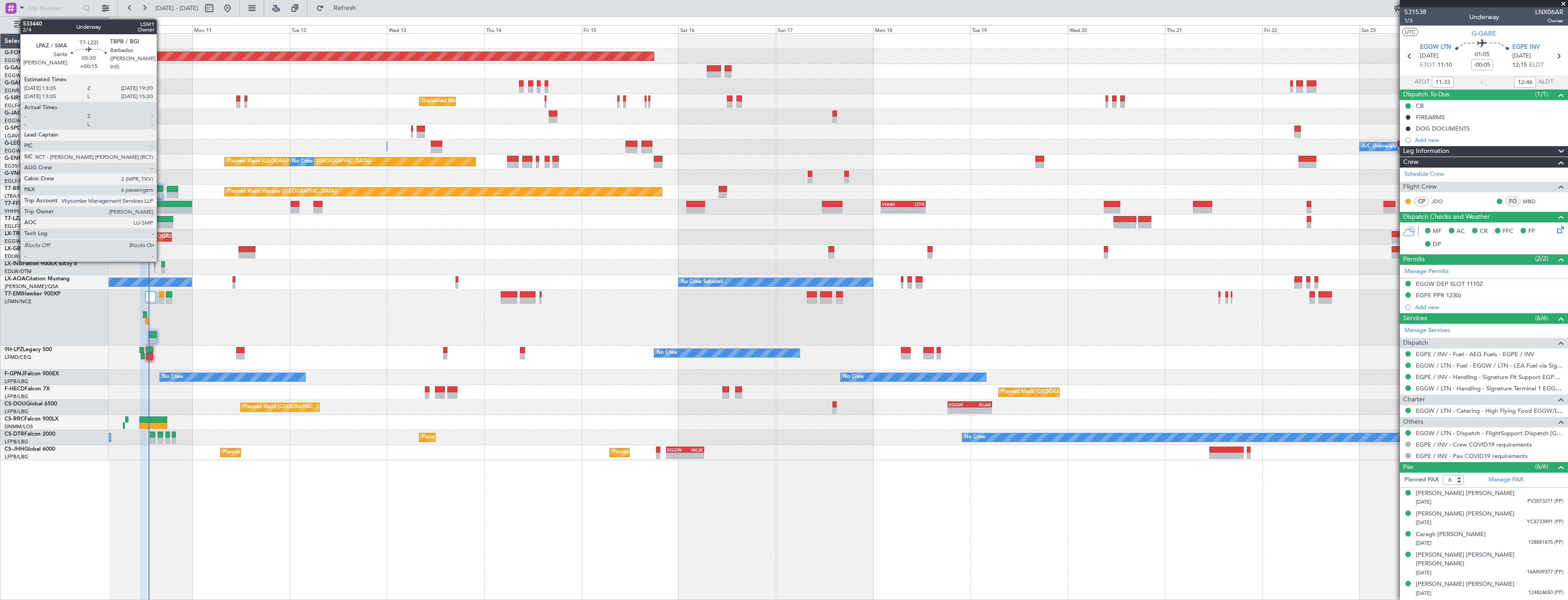
click at [161, 221] on div at bounding box center [162, 219] width 24 height 7
type input "+00:15"
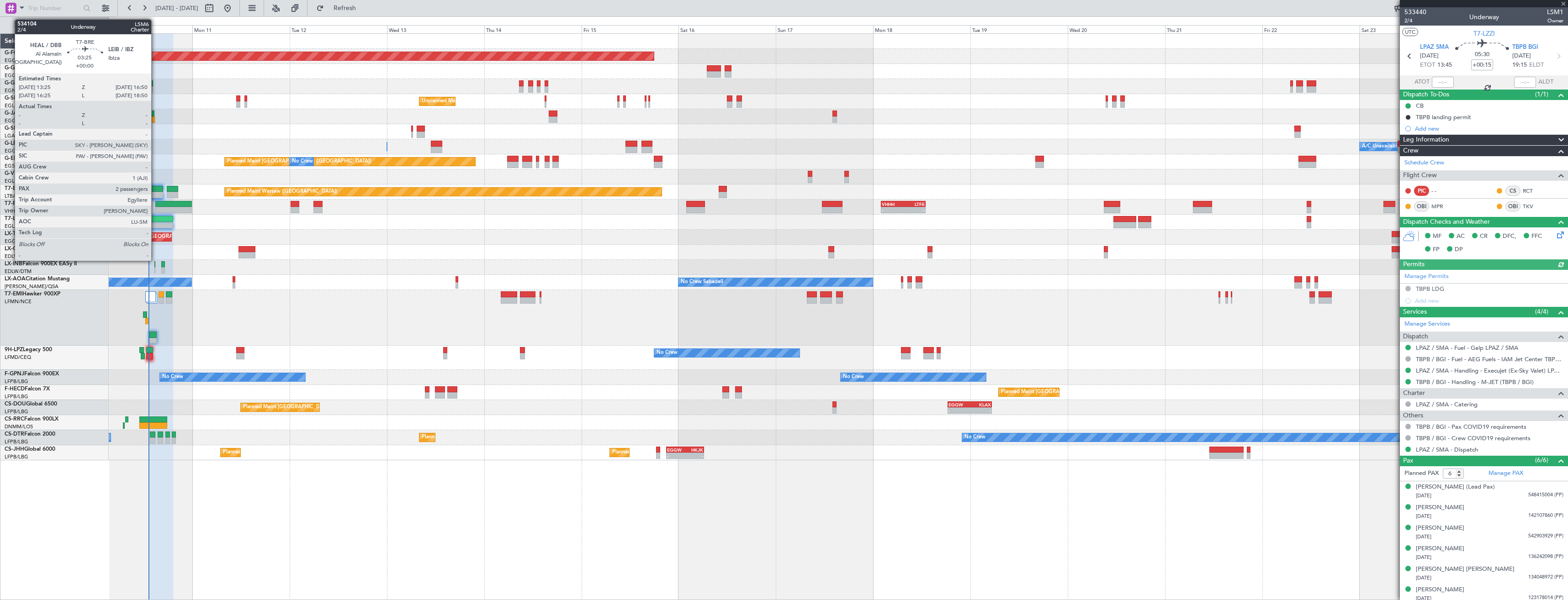
click at [155, 193] on div at bounding box center [156, 195] width 14 height 7
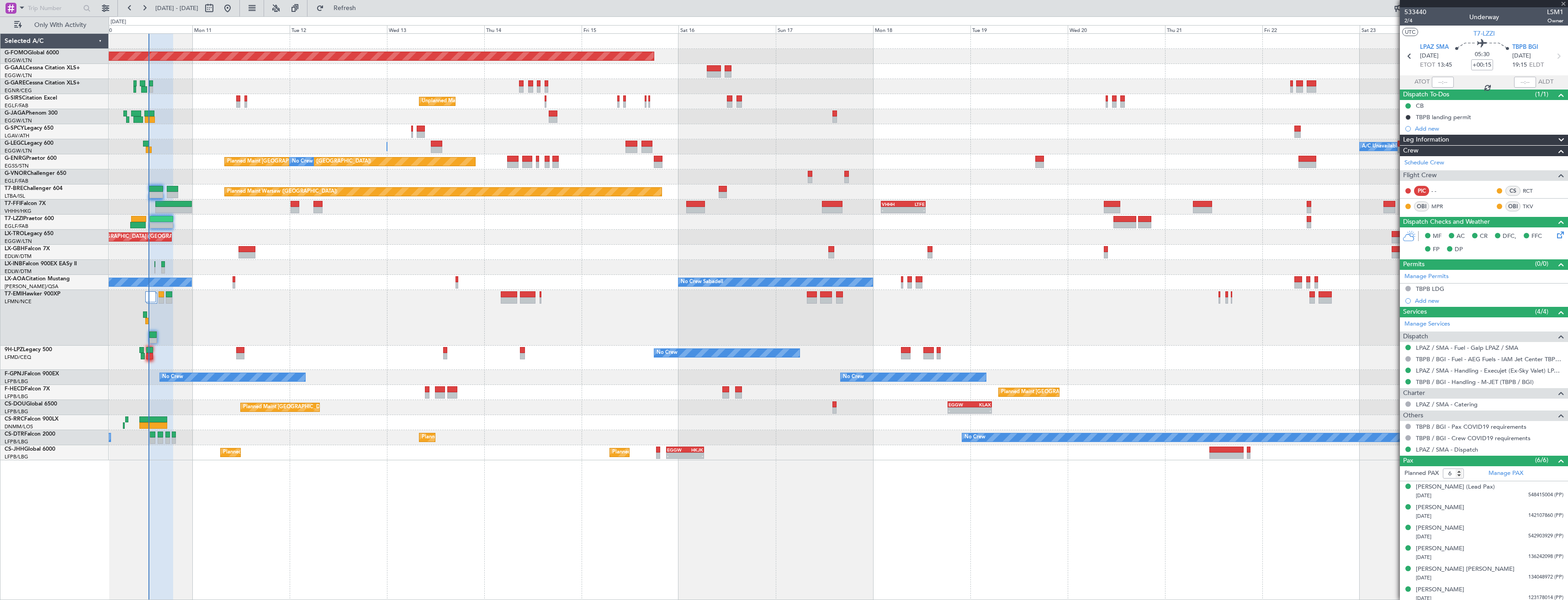
type input "2"
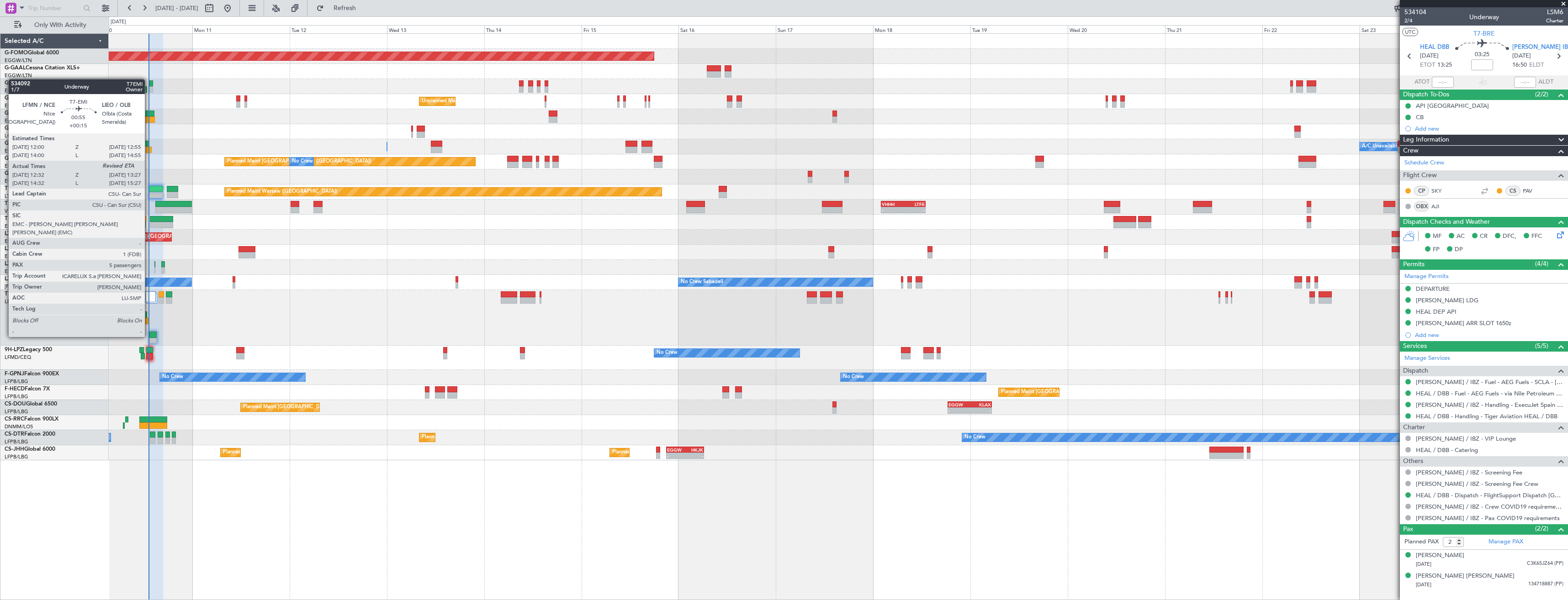
click at [149, 320] on div at bounding box center [148, 320] width 4 height 7
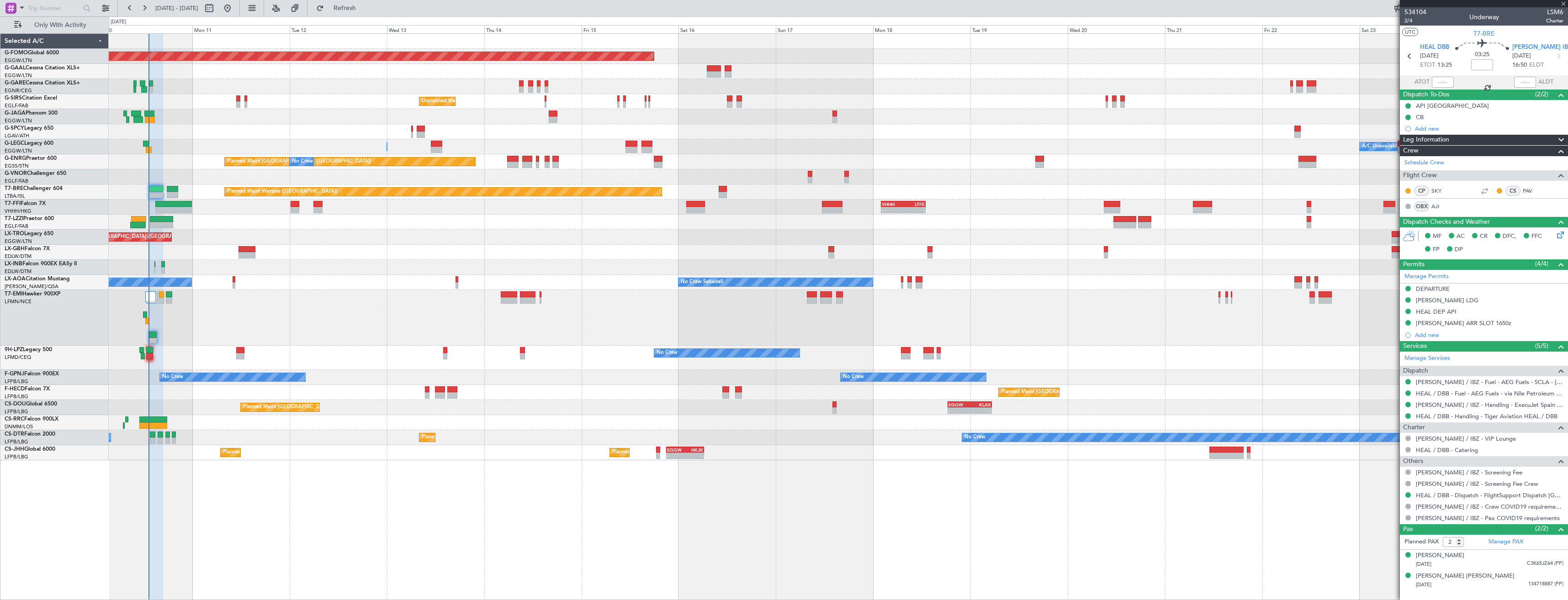
type input "+00:15"
type input "12:32"
type input "5"
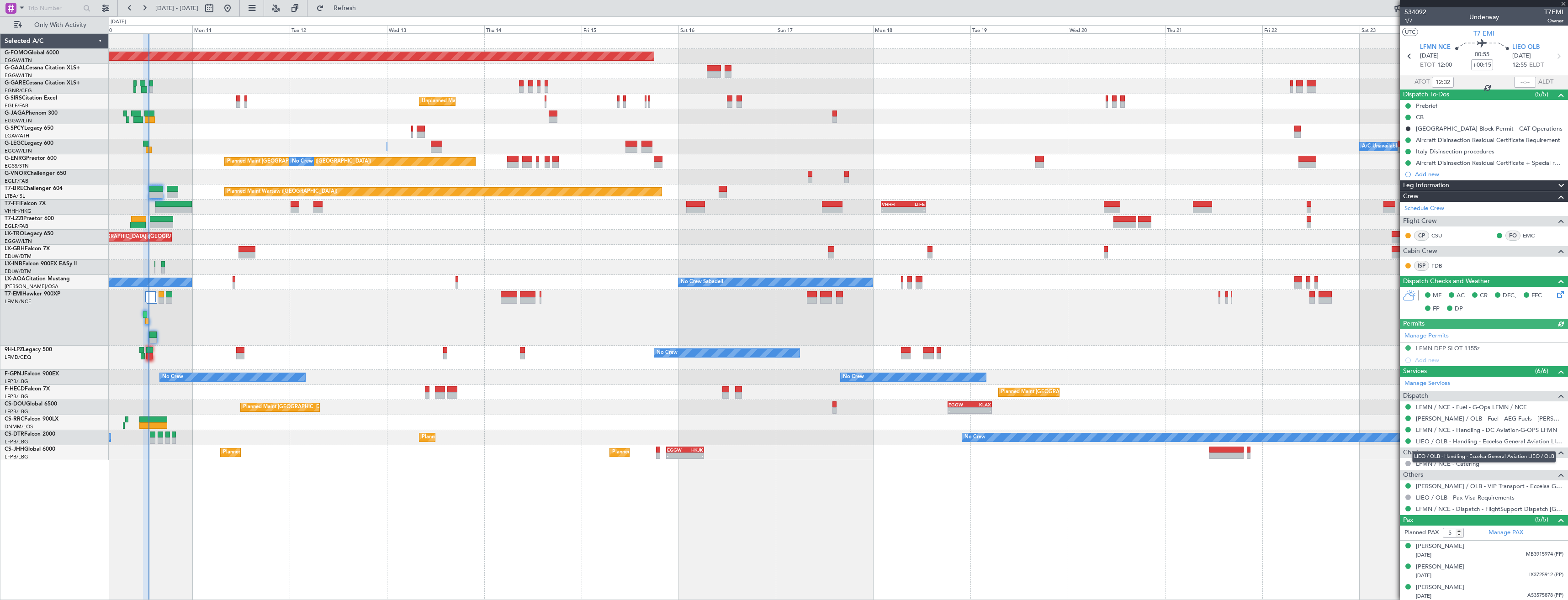
click at [698, 337] on link "LIEO / OLB - Handling - Eccelsa General Aviation LIEO / OLB" at bounding box center [1490, 441] width 148 height 7
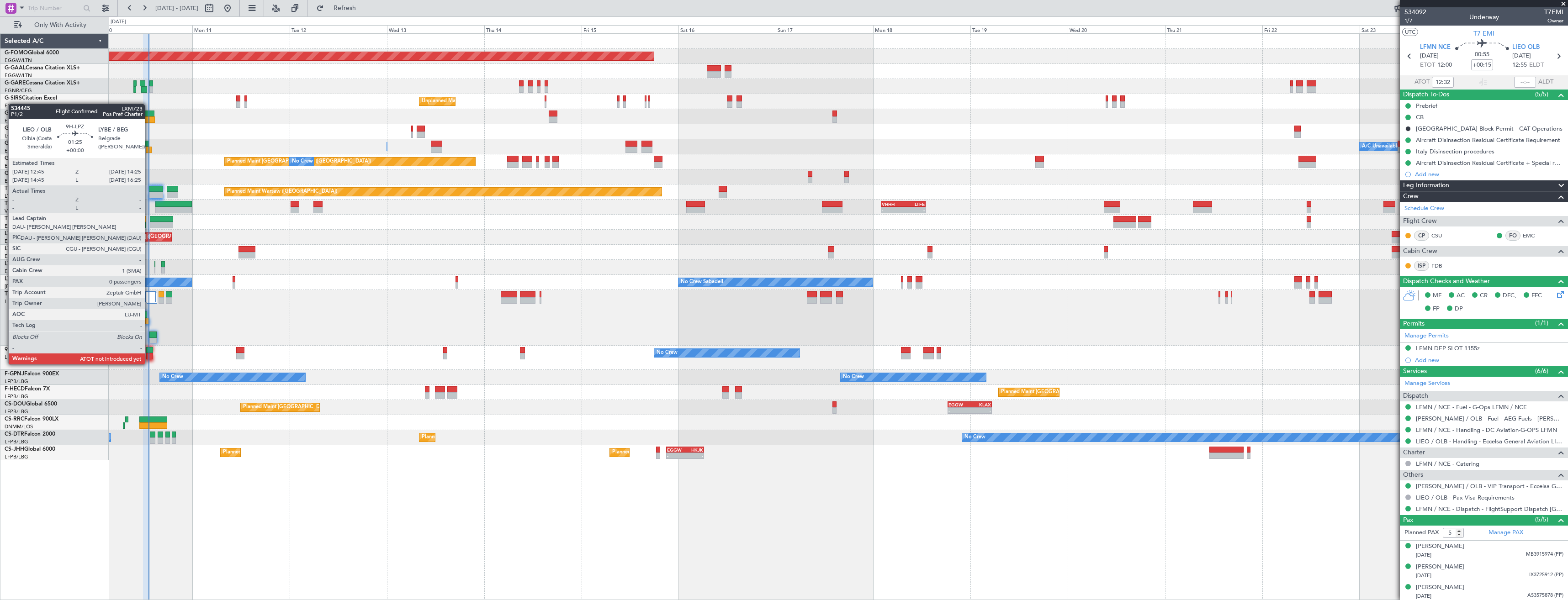
click at [149, 337] on div at bounding box center [149, 356] width 7 height 7
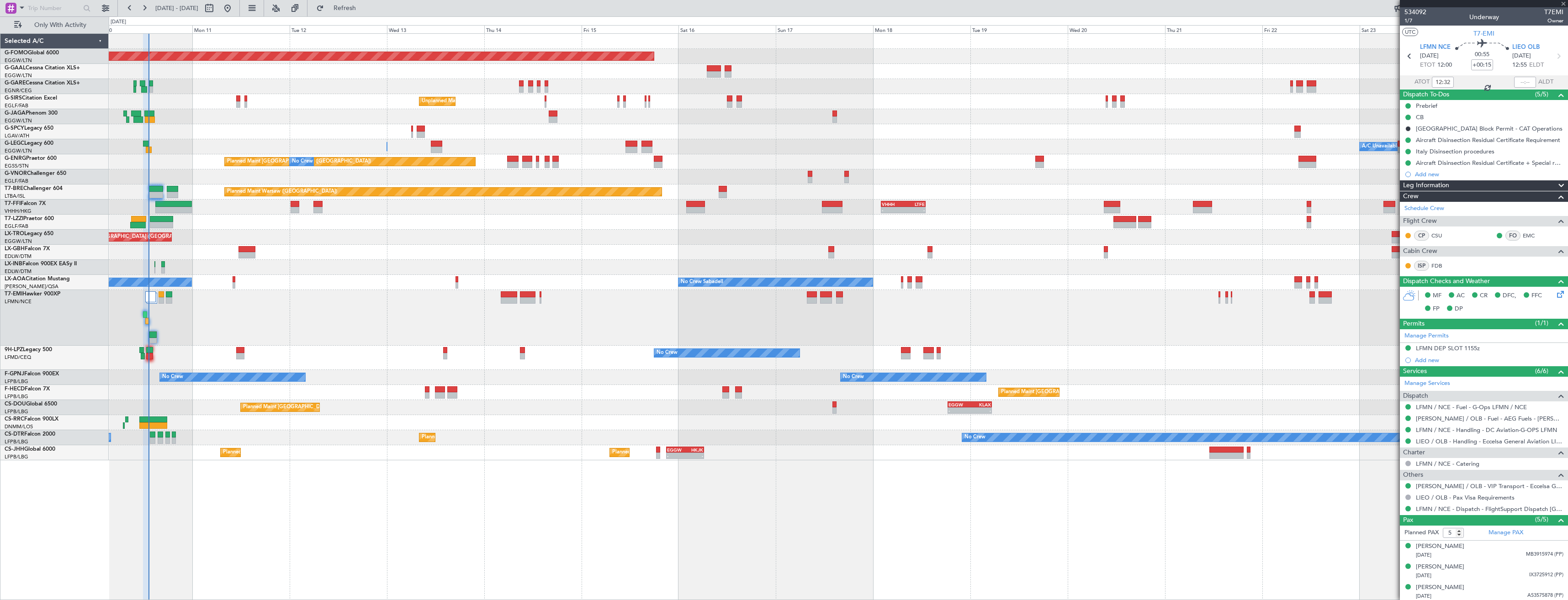
type input "0"
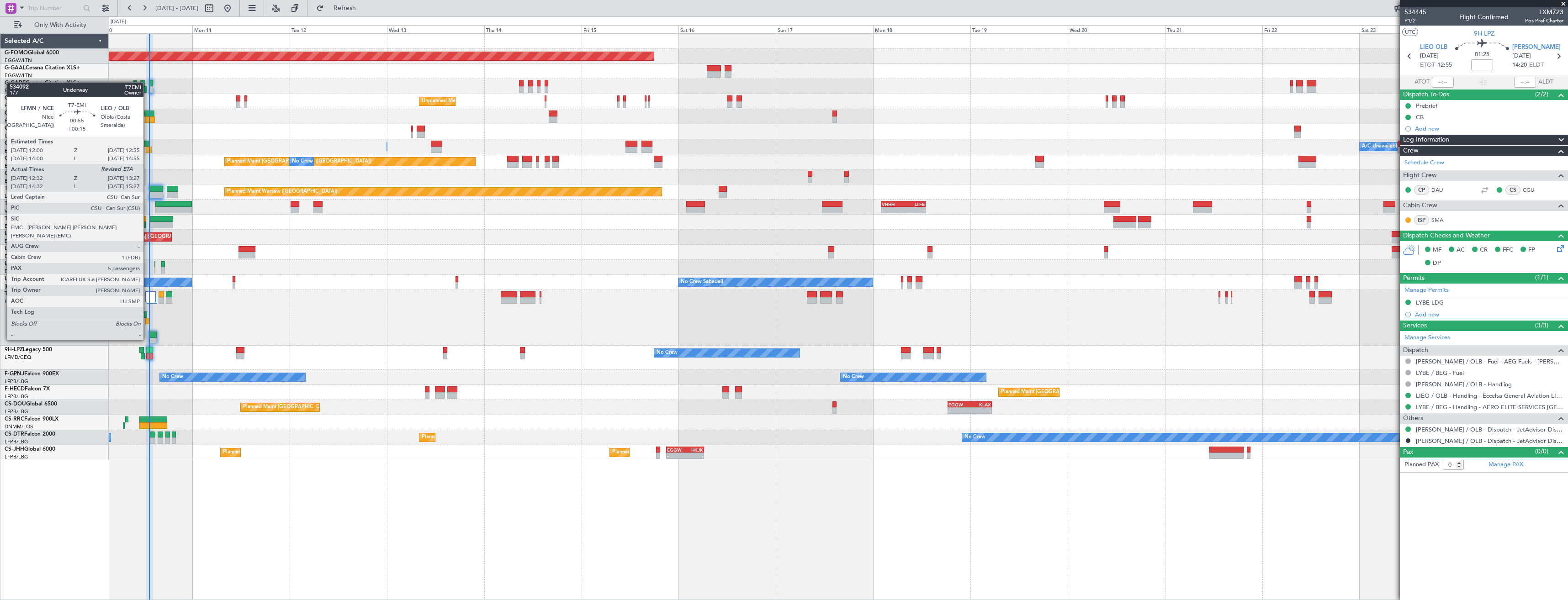
click at [148, 323] on div at bounding box center [148, 320] width 4 height 7
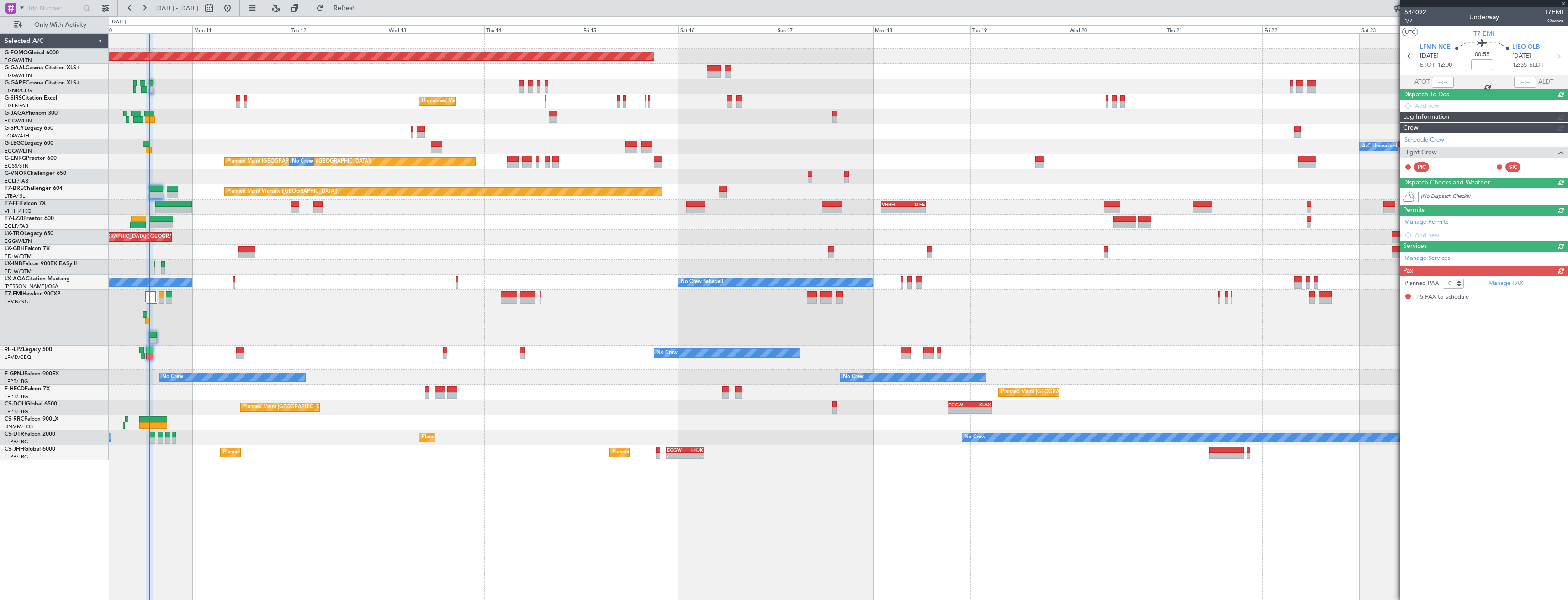
type input "+00:15"
type input "12:32"
type input "5"
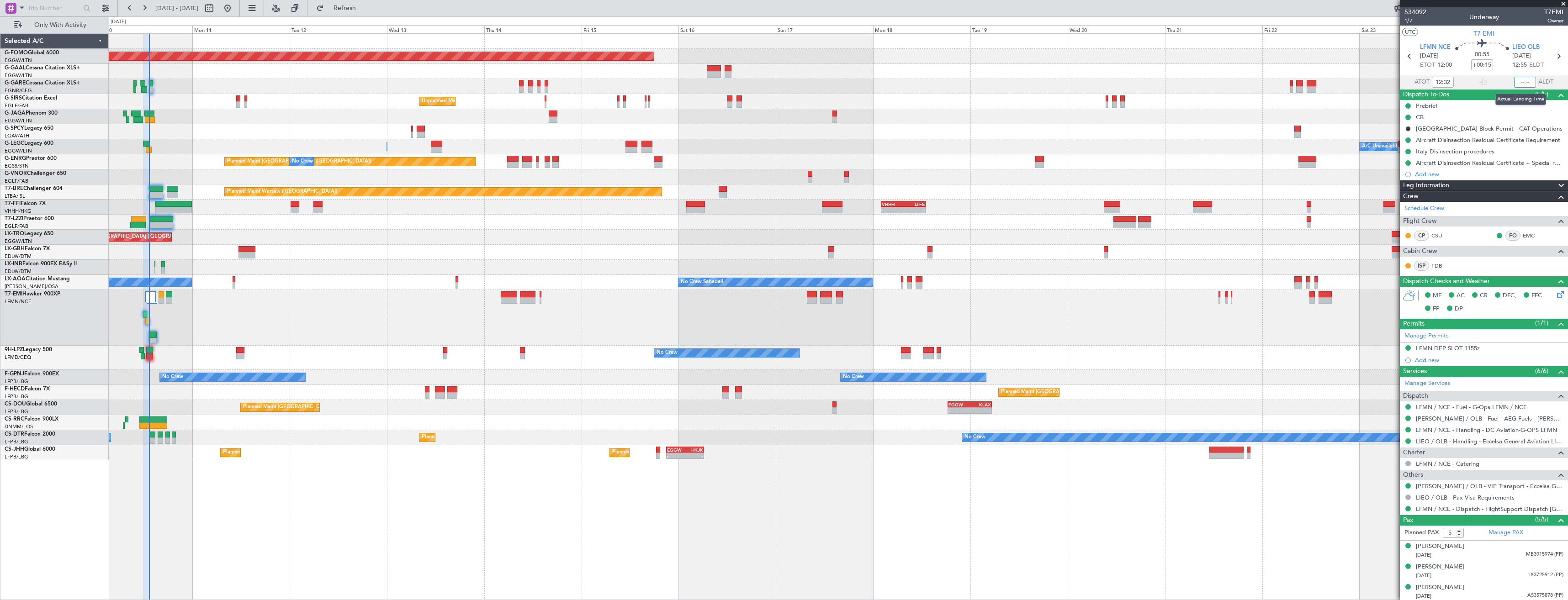
click at [698, 83] on input "text" at bounding box center [1525, 82] width 22 height 11
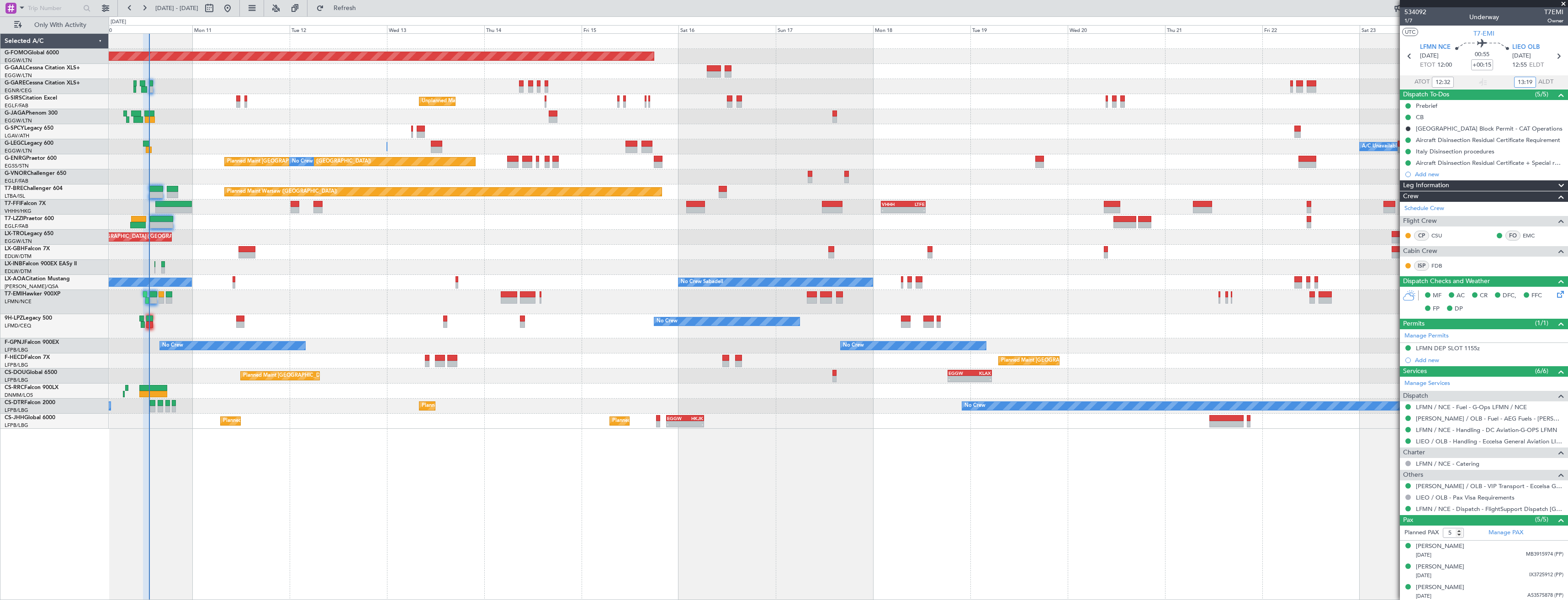
click at [147, 81] on div at bounding box center [838, 86] width 1459 height 15
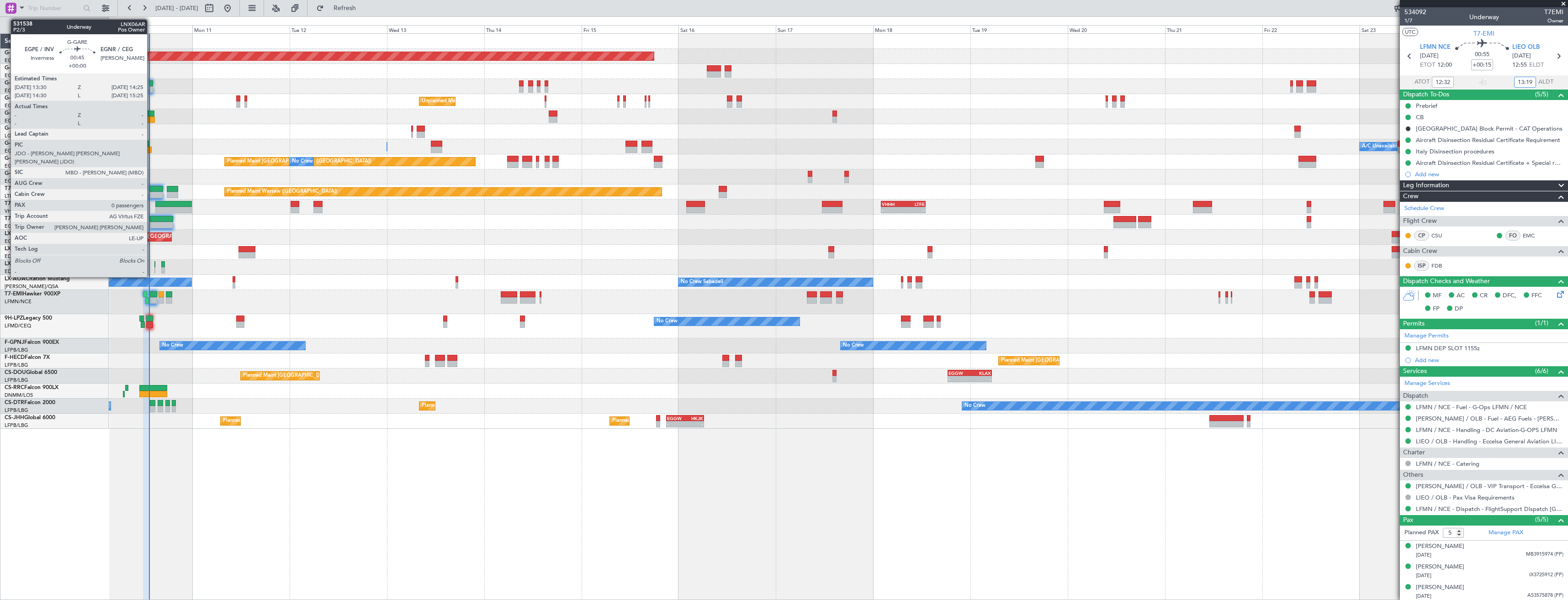
click at [151, 84] on div at bounding box center [151, 83] width 4 height 7
type input "13:19"
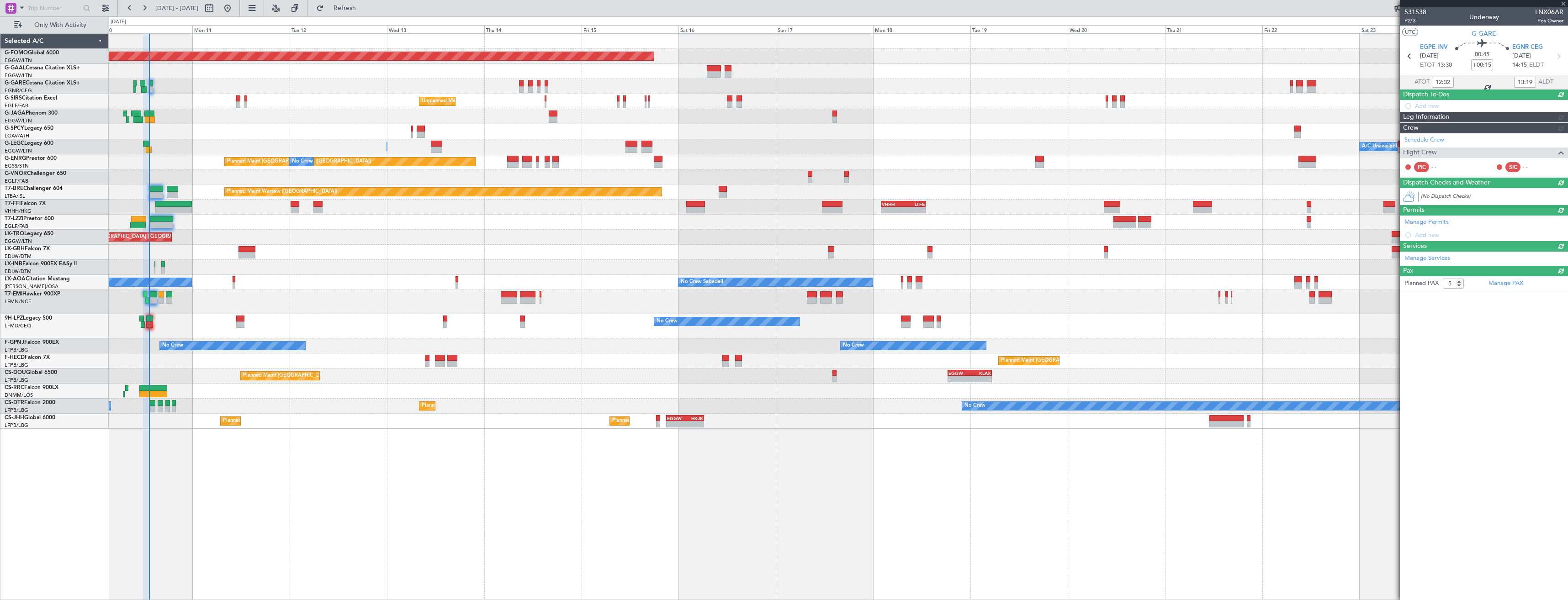
type input "0"
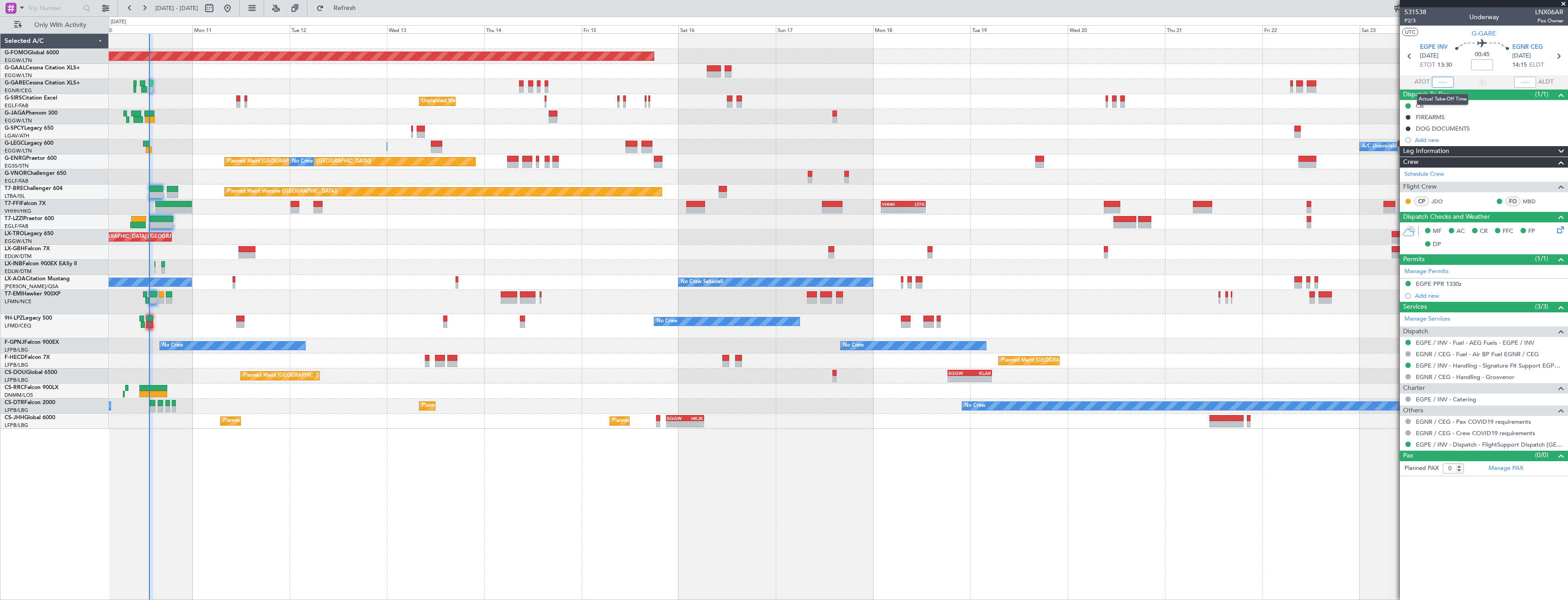
click at [698, 82] on input "text" at bounding box center [1442, 82] width 22 height 11
type input "13:21"
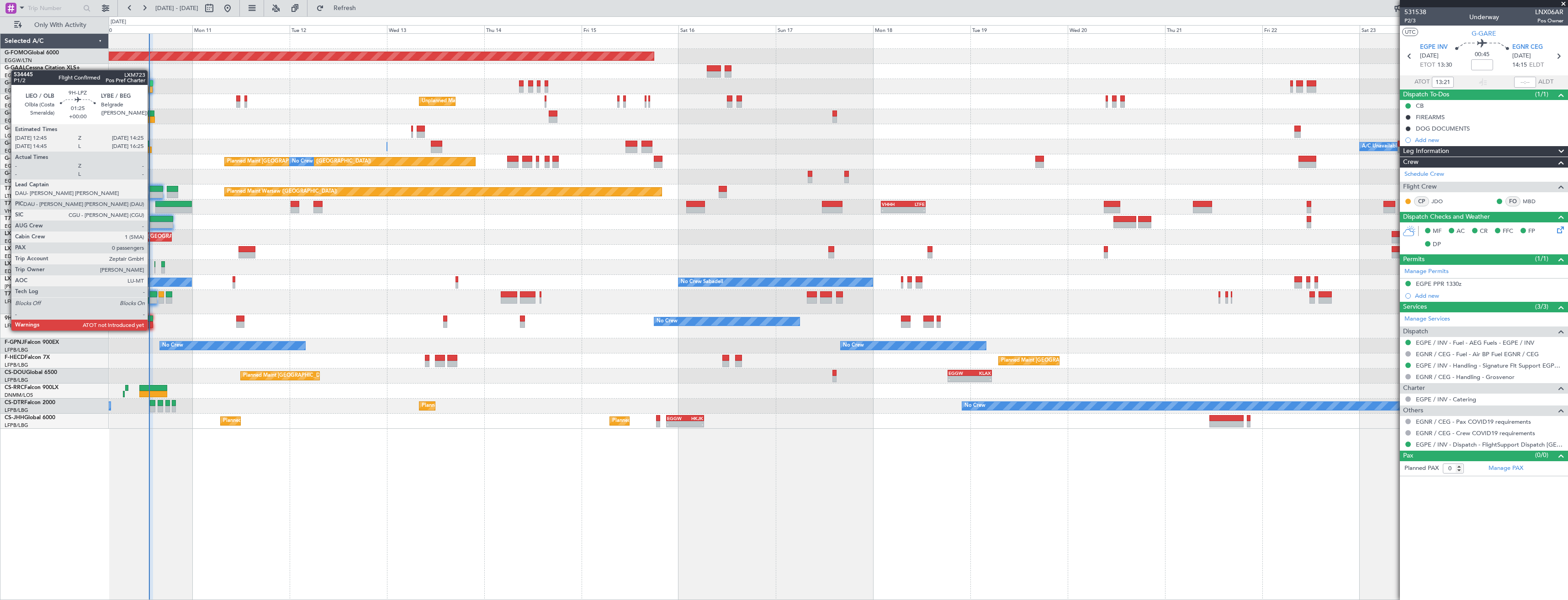
click at [151, 321] on div at bounding box center [149, 324] width 7 height 7
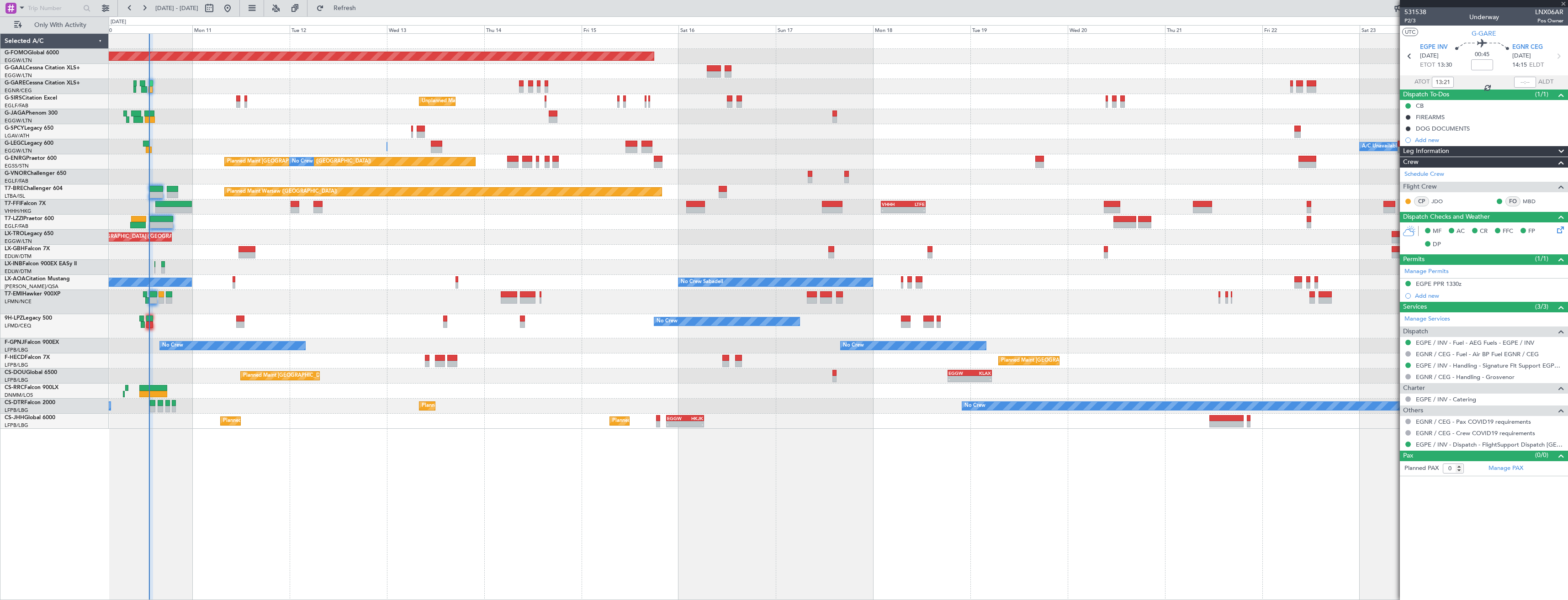
click at [347, 329] on div "No Crew No Crew" at bounding box center [838, 326] width 1459 height 24
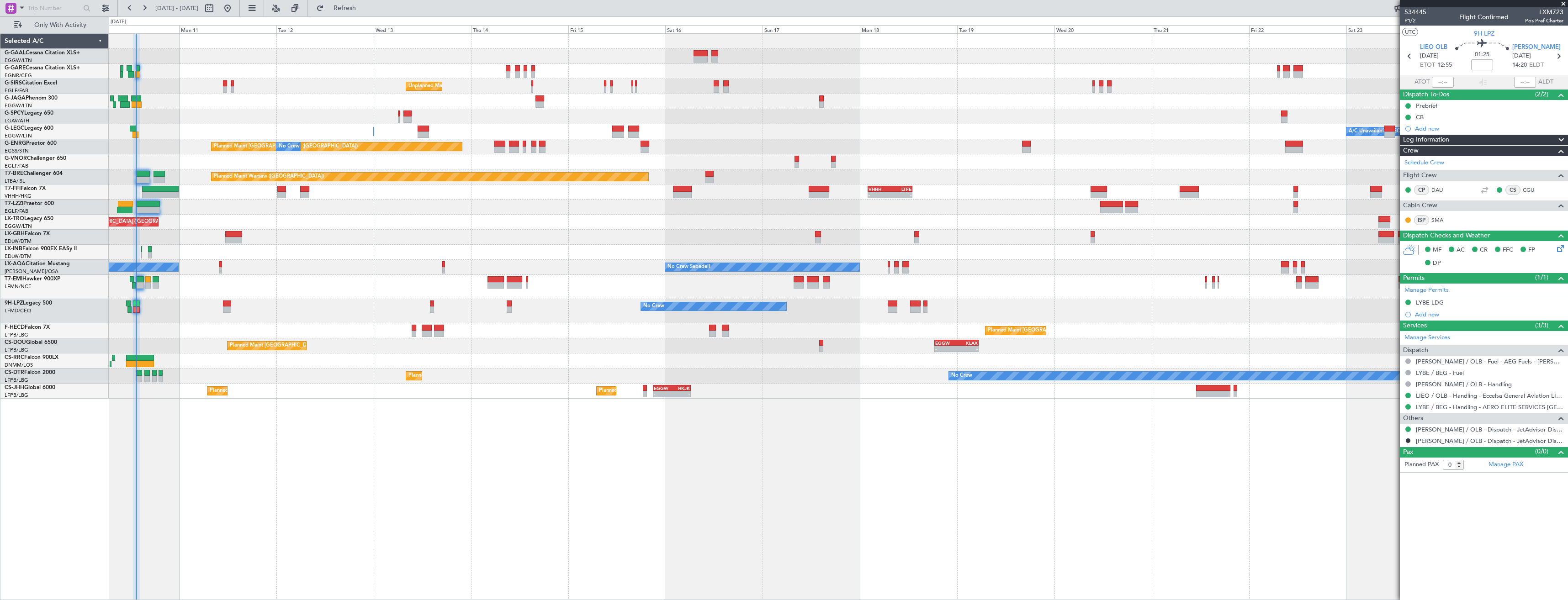
click at [191, 337] on div "Planned Maint Dusseldorf No Crew Unplanned Maint London (Farnborough) A/C Unava…" at bounding box center [838, 216] width 1459 height 365
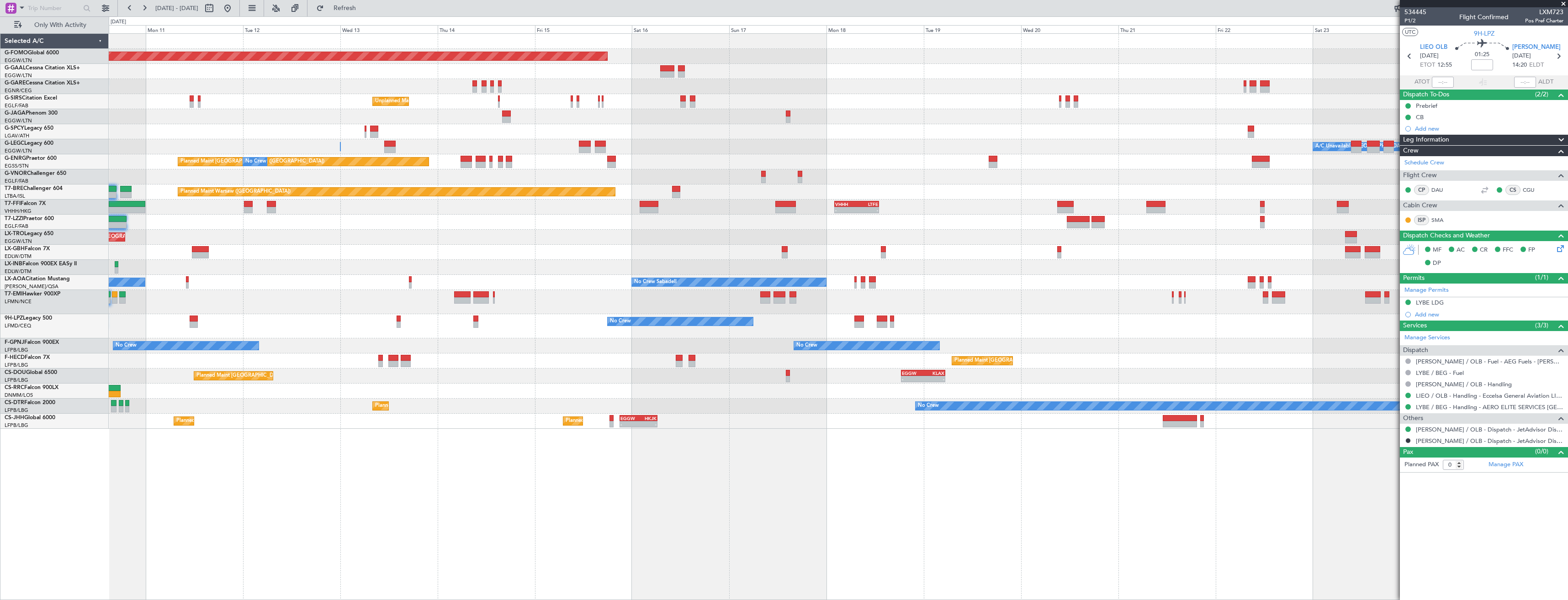
click at [163, 312] on div at bounding box center [838, 302] width 1459 height 24
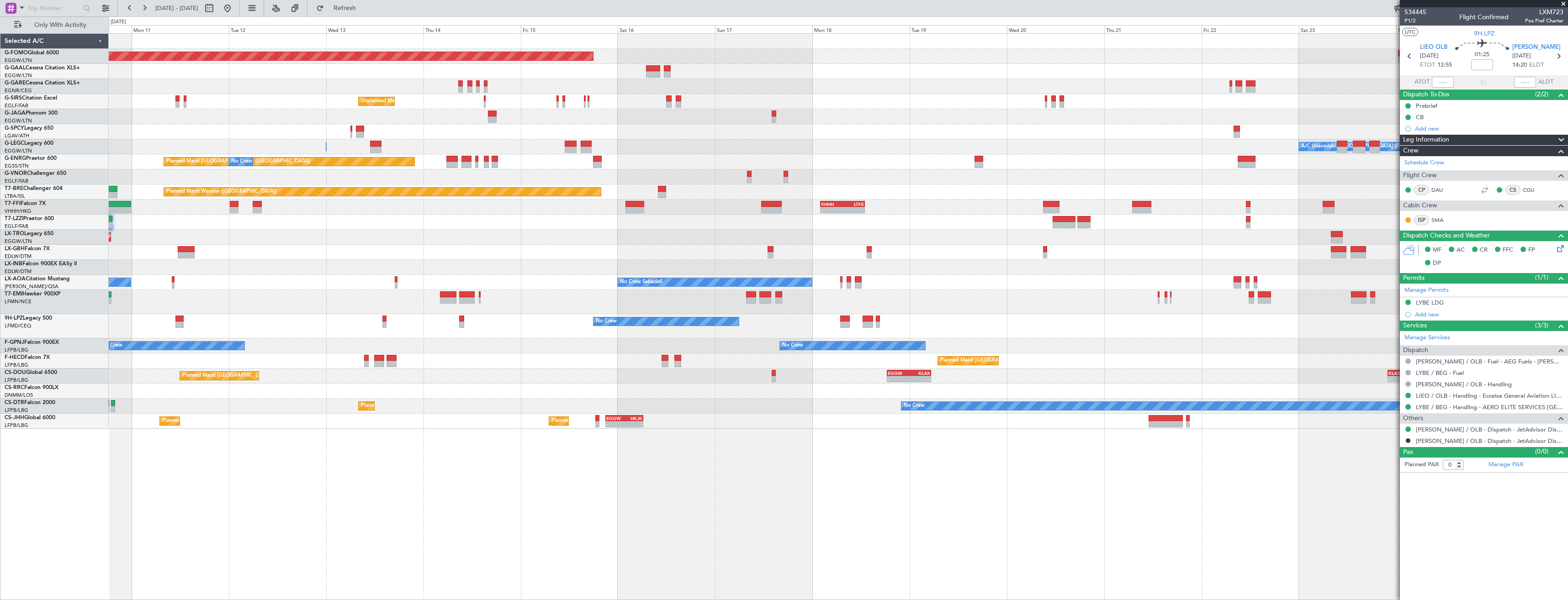
click at [199, 305] on div at bounding box center [838, 302] width 1459 height 24
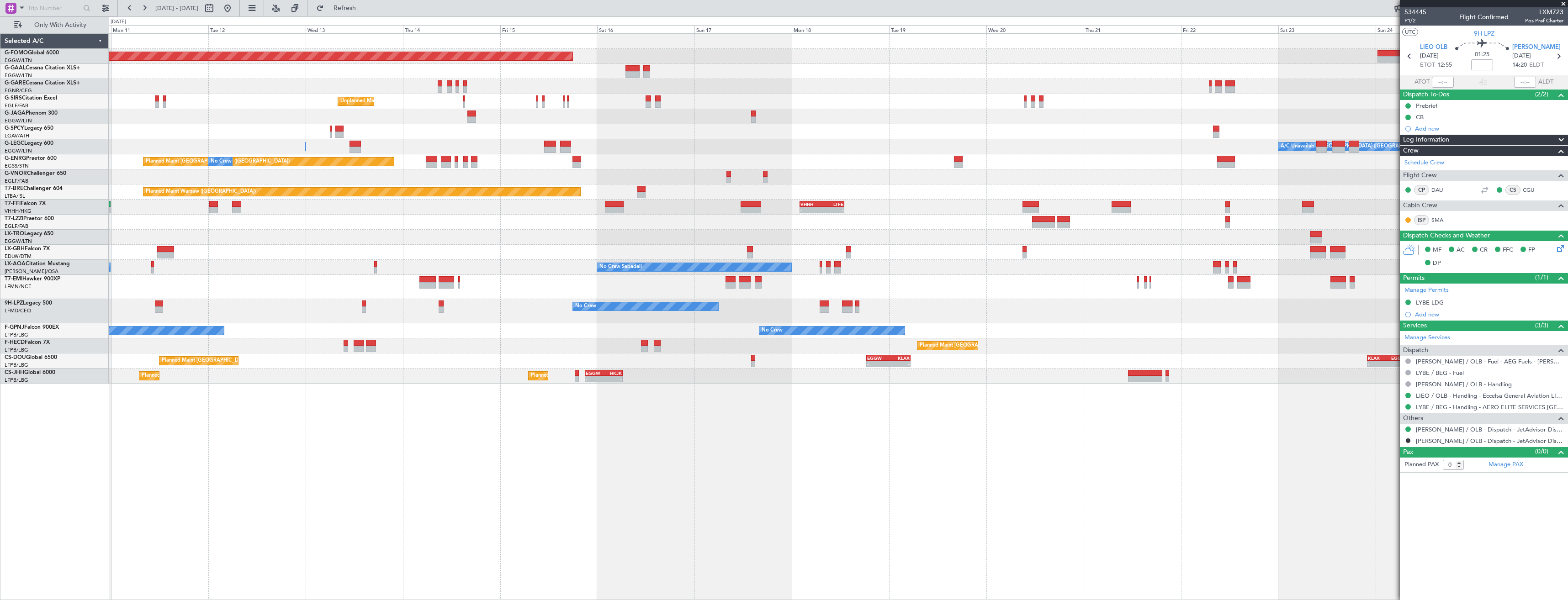
click at [206, 303] on div "Planned Maint Windsor Locks (Bradley Intl) Planned Maint Dusseldorf No Crew Unp…" at bounding box center [838, 208] width 1459 height 350
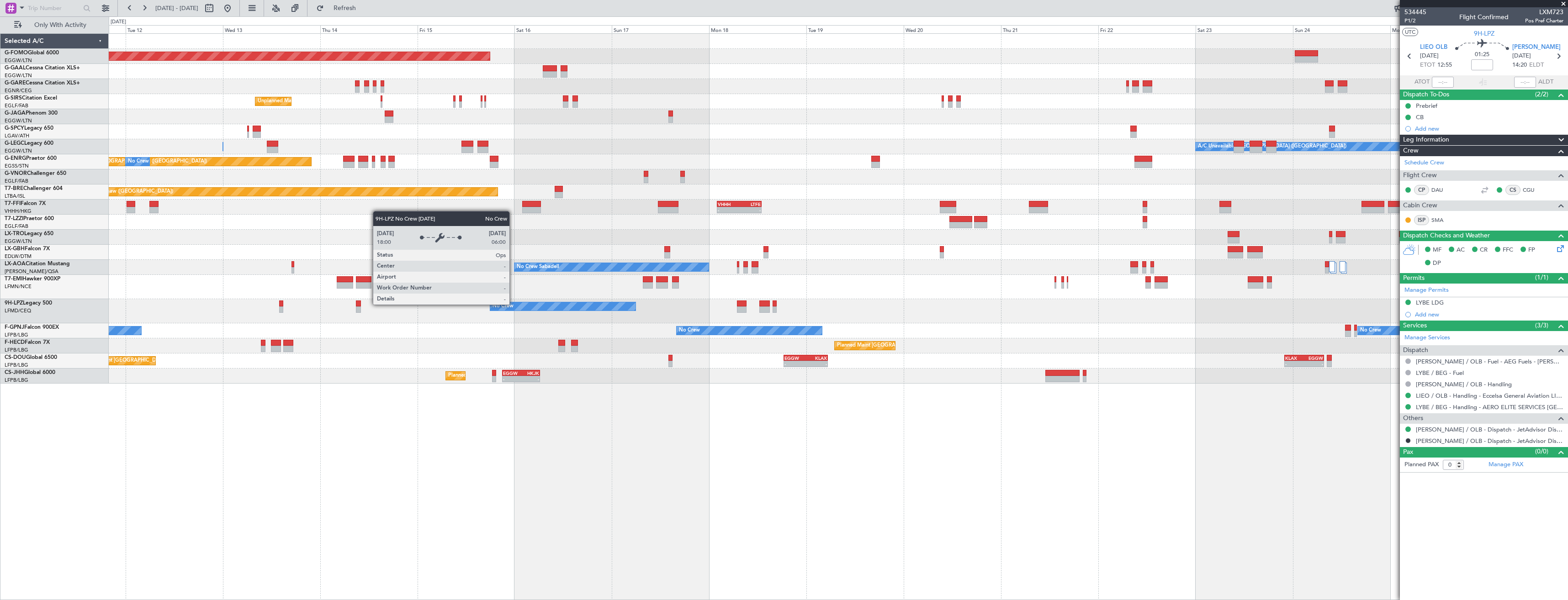
click at [350, 317] on div "No Crew No Crew" at bounding box center [838, 311] width 1459 height 24
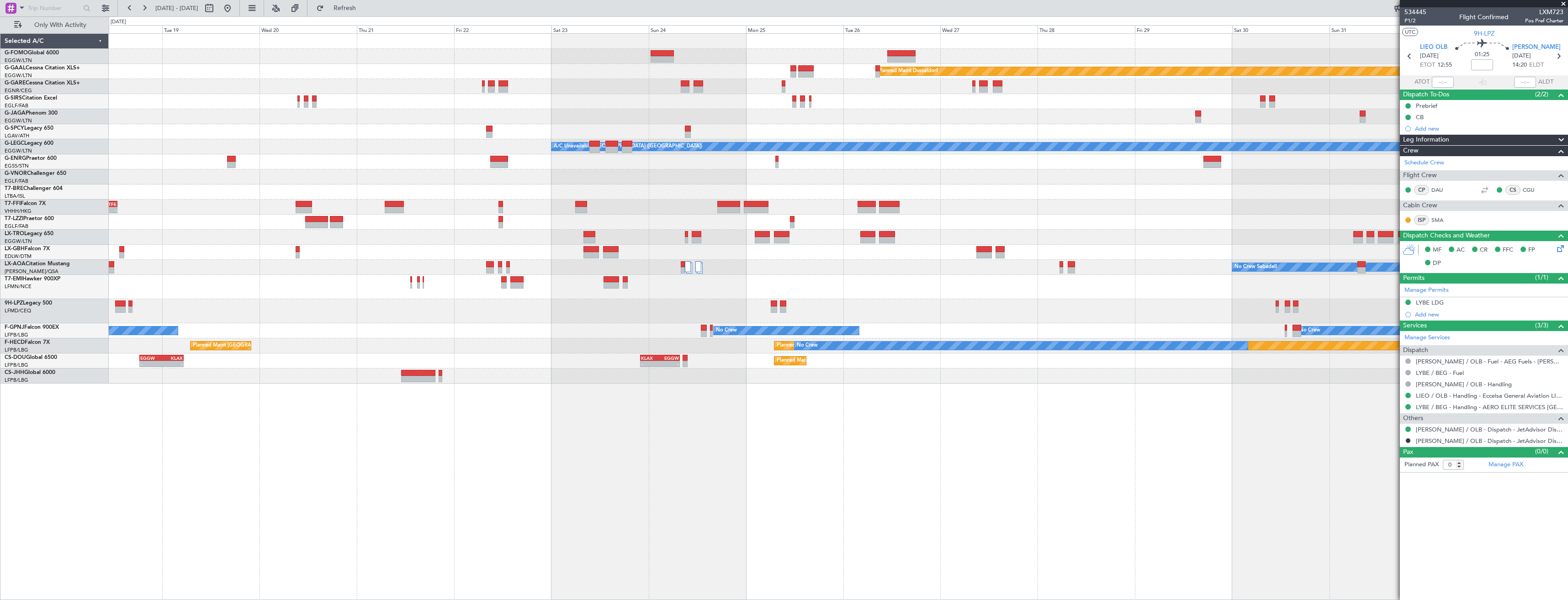
click at [0, 310] on html "15 Aug 2025 - 30 Aug 2025 Refresh Quick Links Only With Activity Planned Maint …" at bounding box center [784, 300] width 1568 height 600
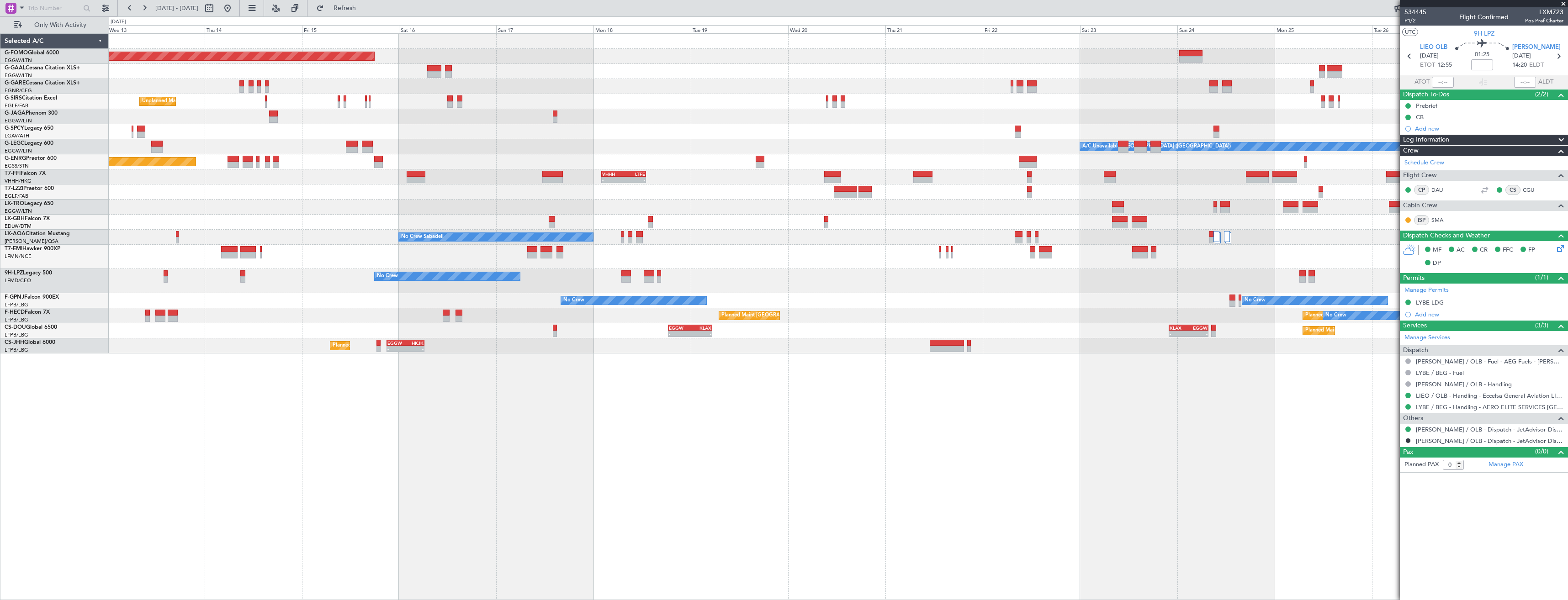
click at [698, 271] on div "No Crew" at bounding box center [838, 281] width 1459 height 24
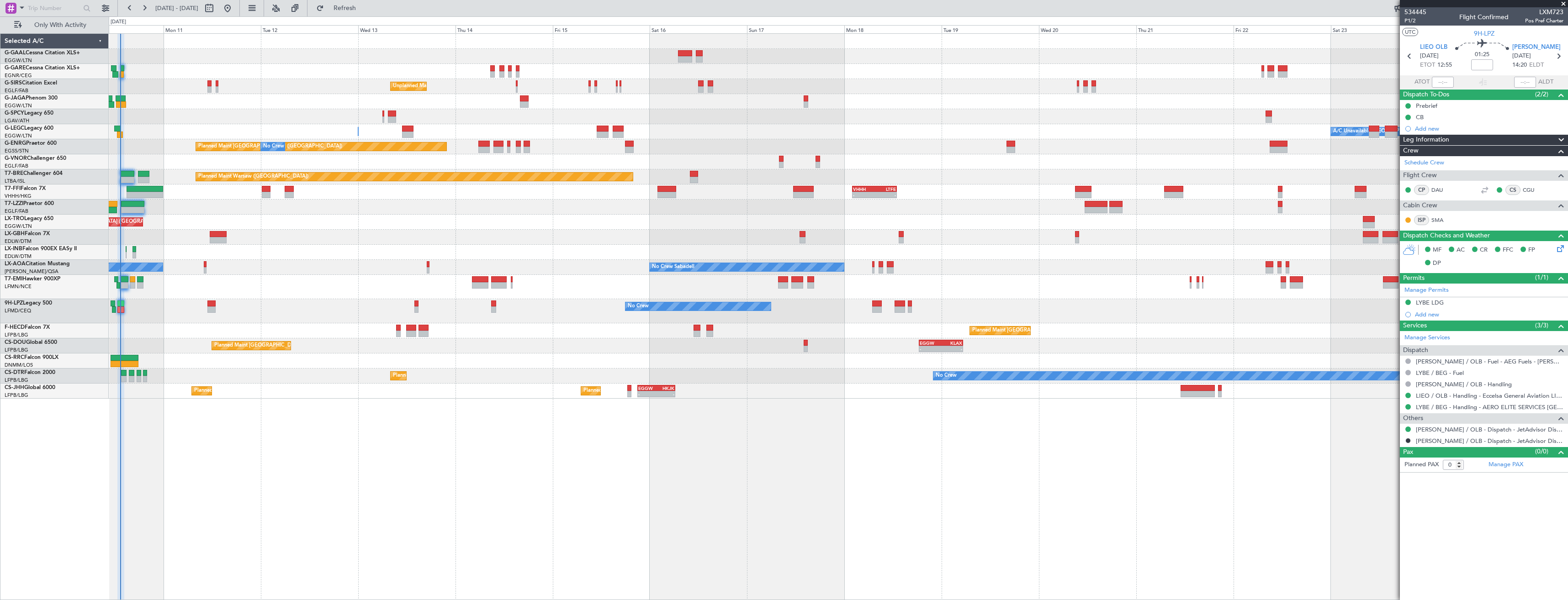
click at [430, 293] on div at bounding box center [838, 287] width 1459 height 24
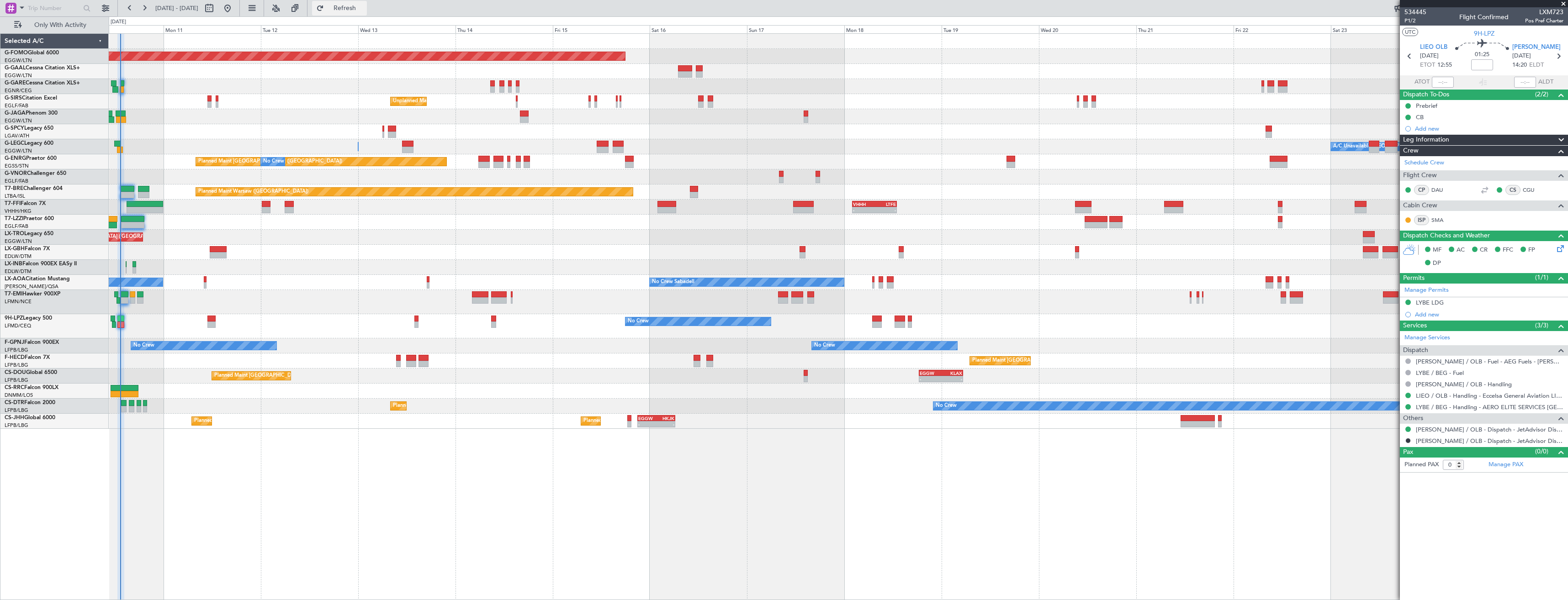
click at [350, 7] on button "Refresh" at bounding box center [340, 8] width 55 height 15
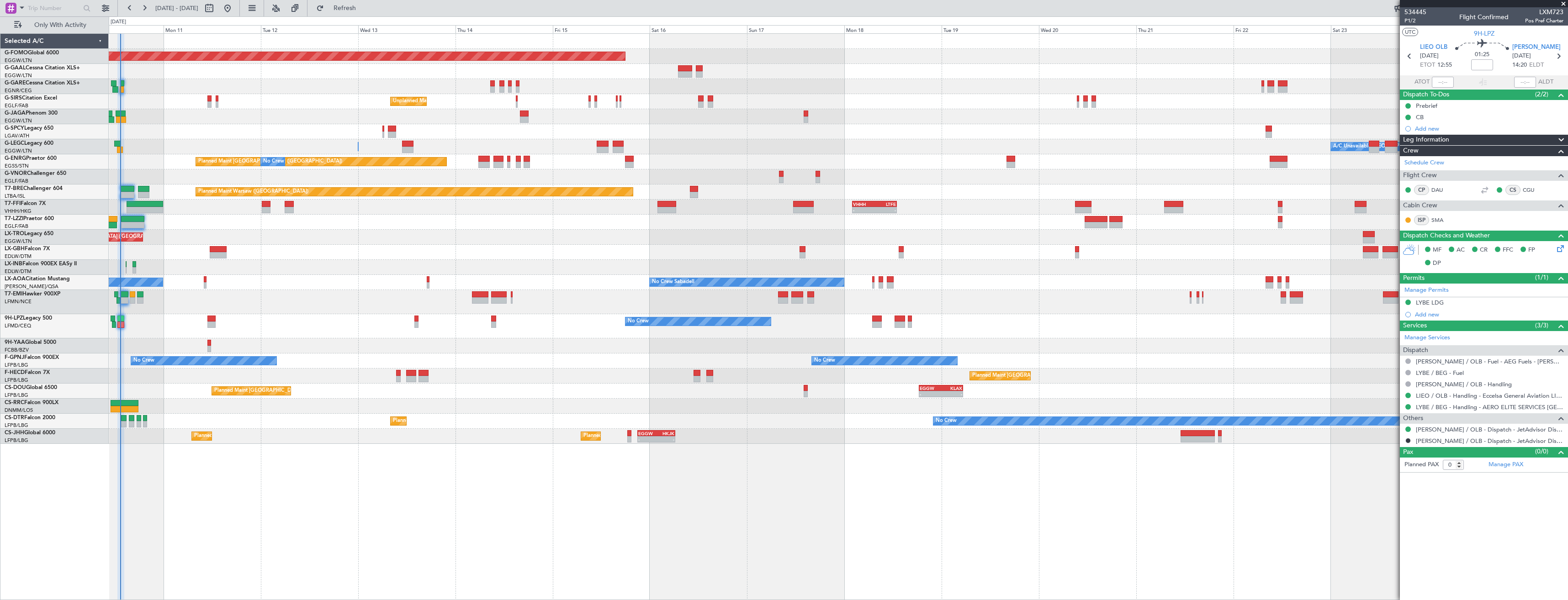
click at [698, 4] on span at bounding box center [1564, 4] width 9 height 8
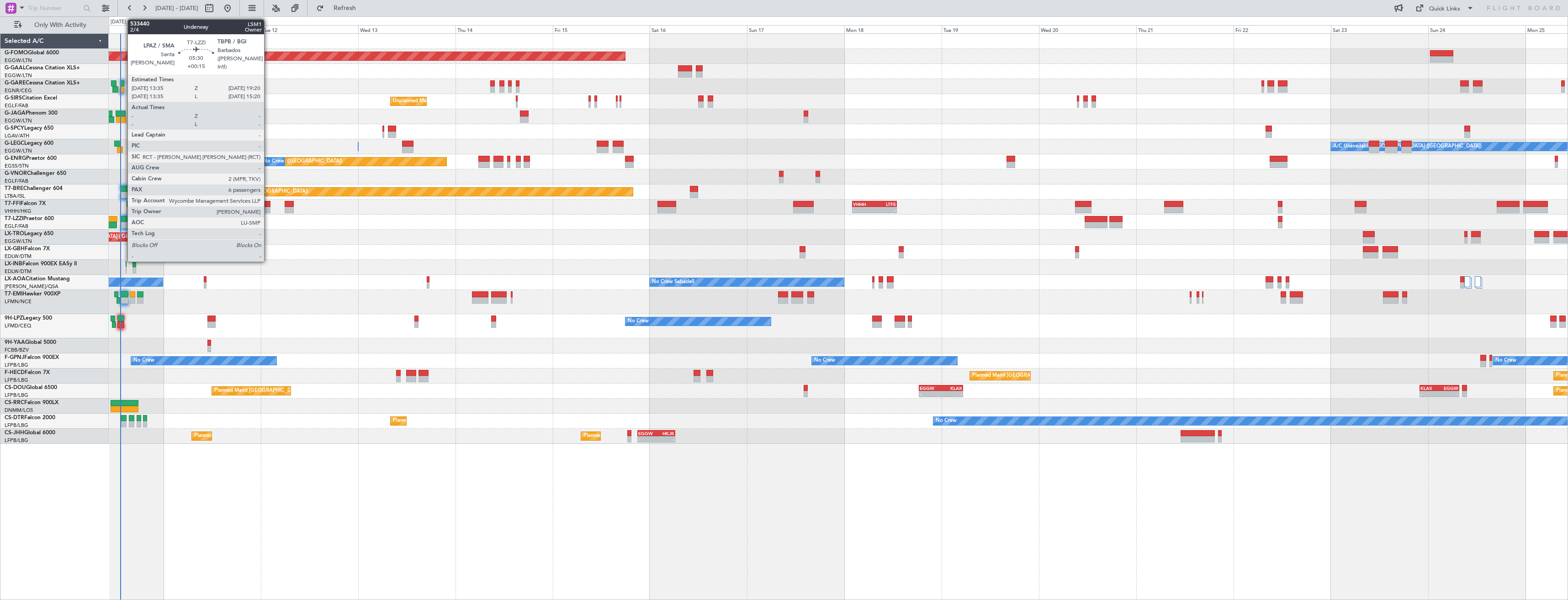
click at [123, 217] on div at bounding box center [133, 219] width 24 height 7
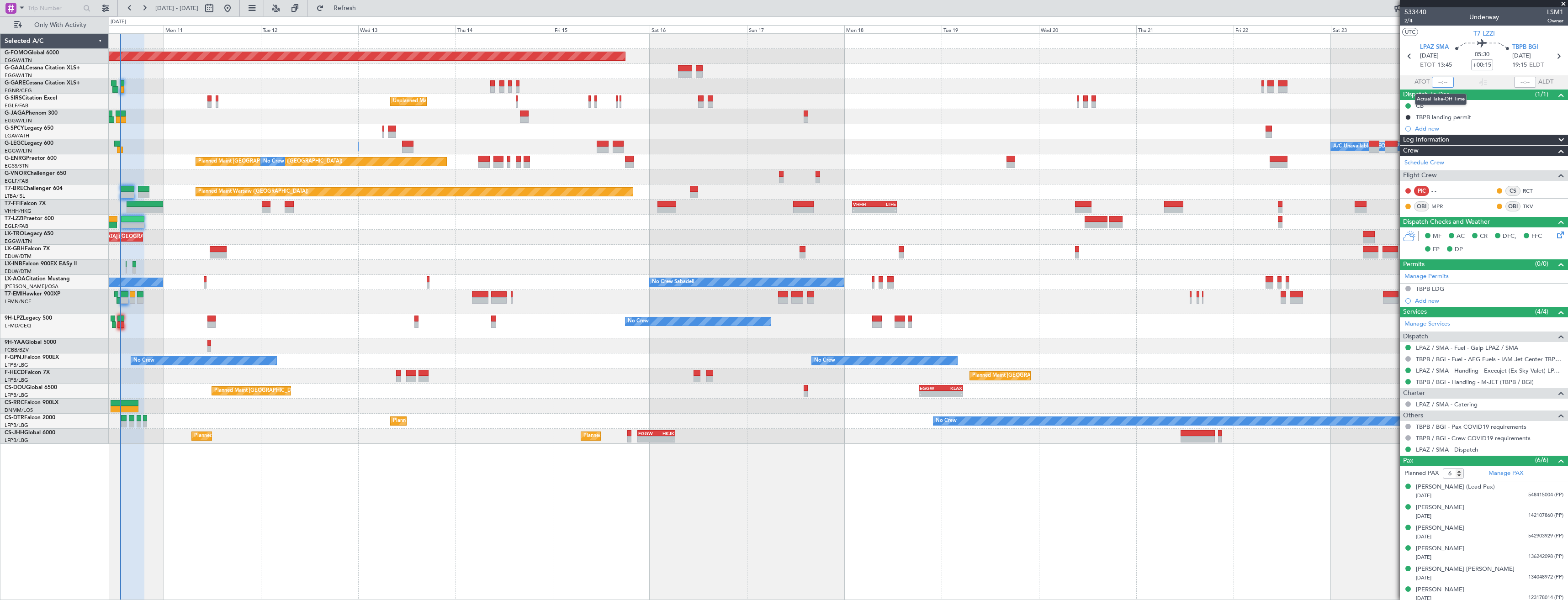
click at [698, 82] on input "text" at bounding box center [1442, 82] width 22 height 11
type input "13:23"
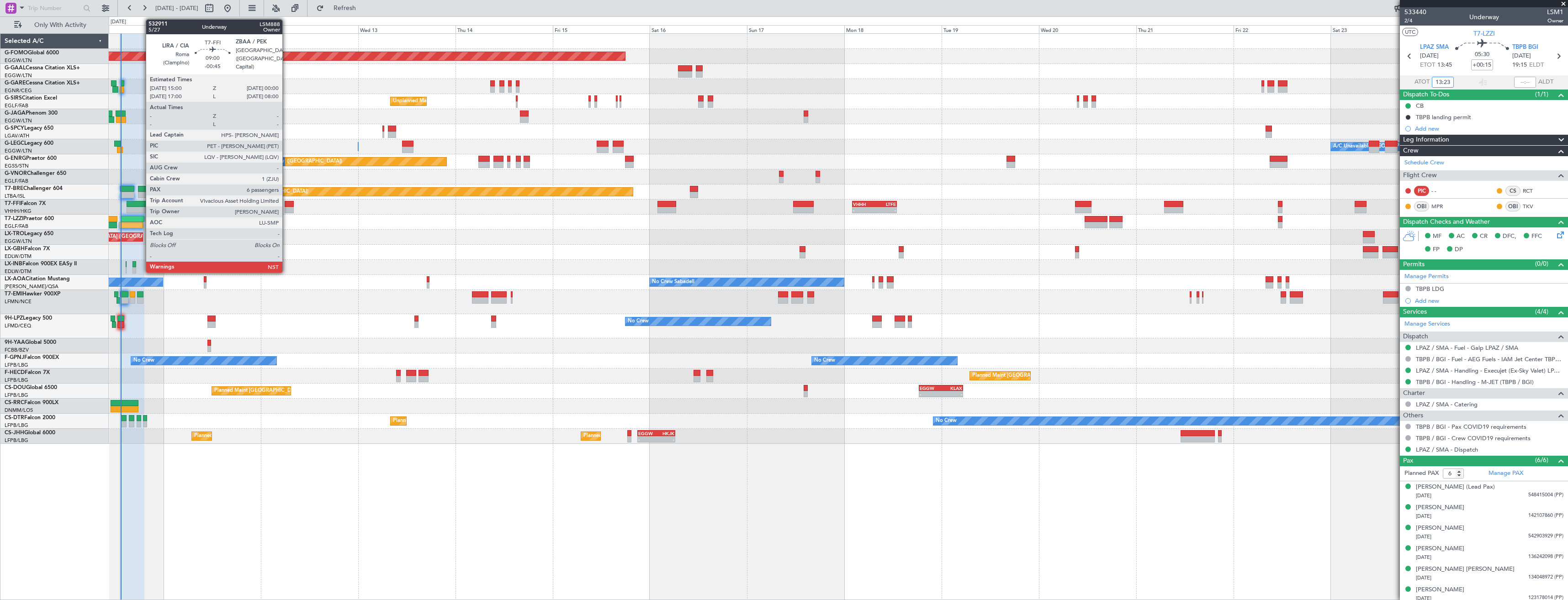
click at [141, 203] on div at bounding box center [145, 204] width 37 height 7
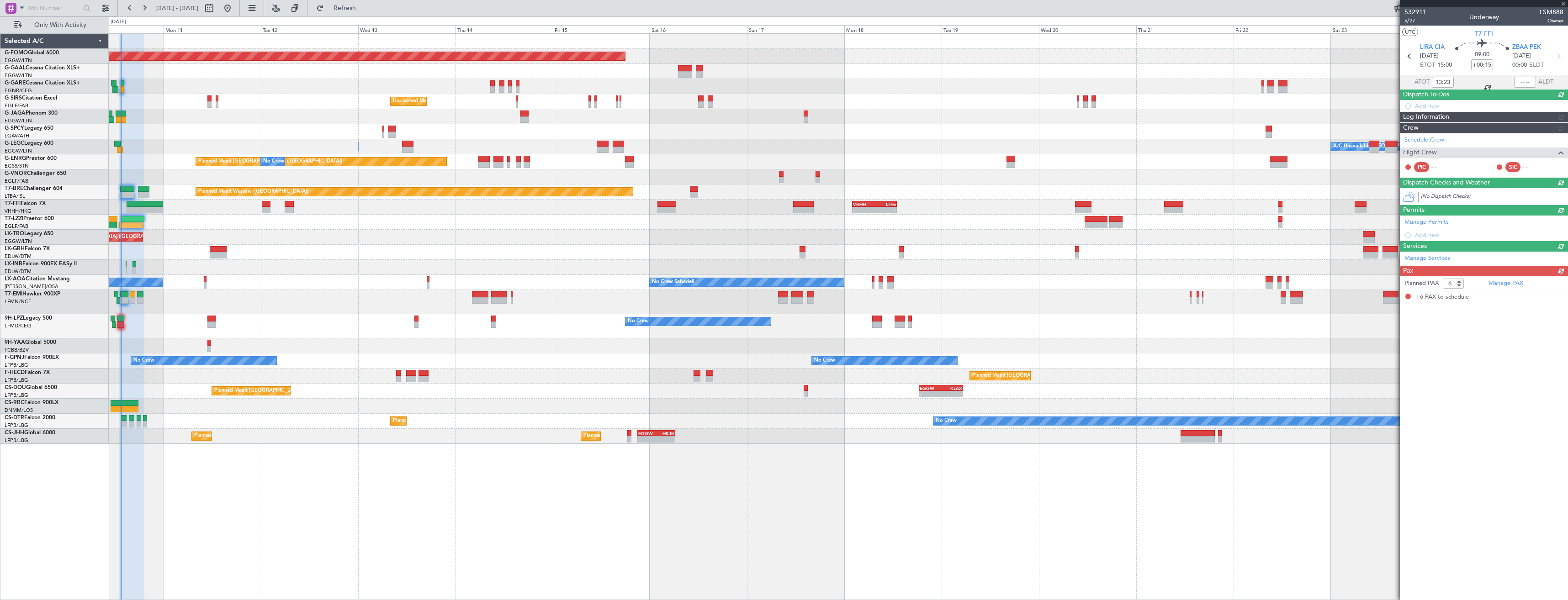
type input "-00:45"
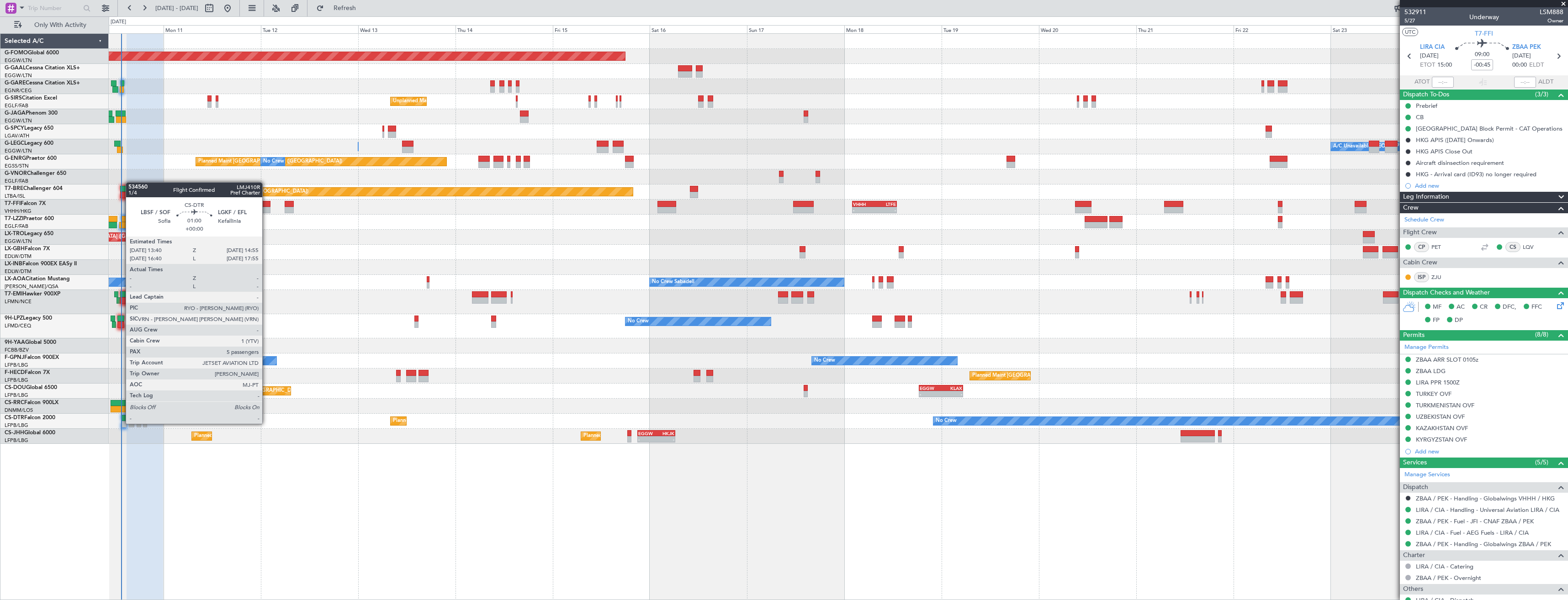
click at [121, 423] on div at bounding box center [123, 424] width 5 height 7
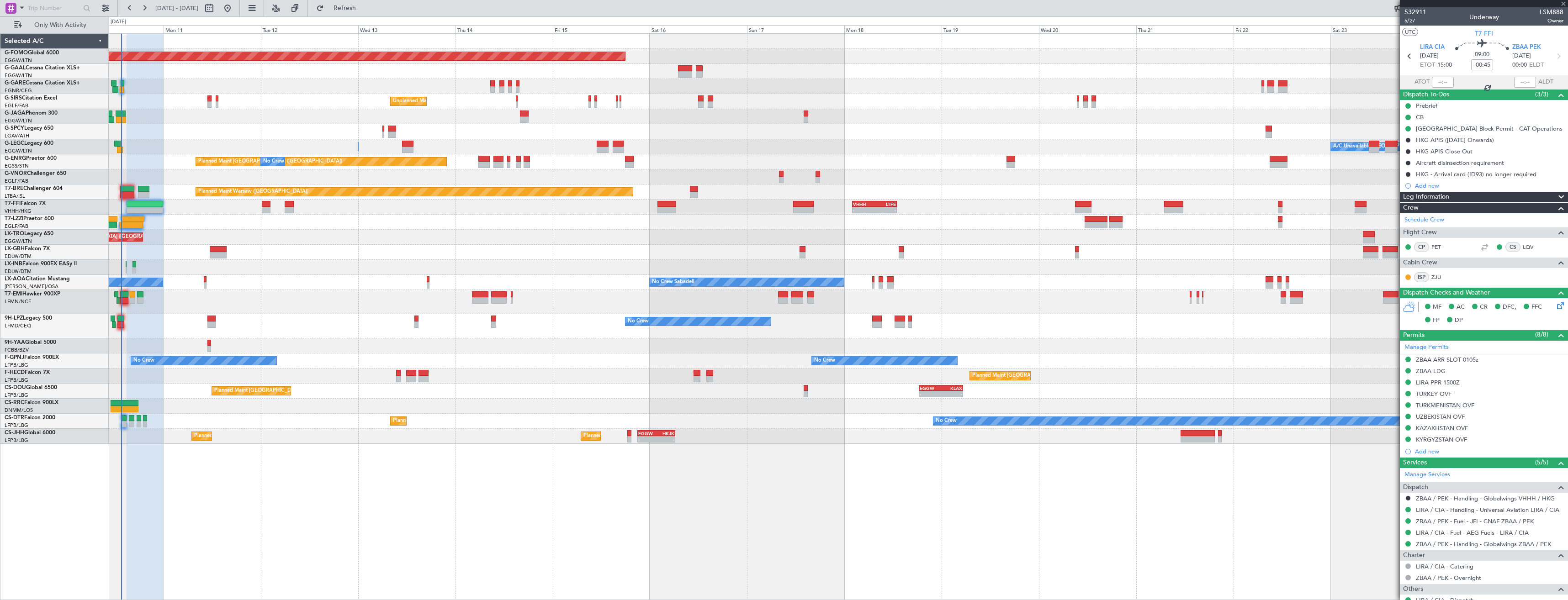
type input "5"
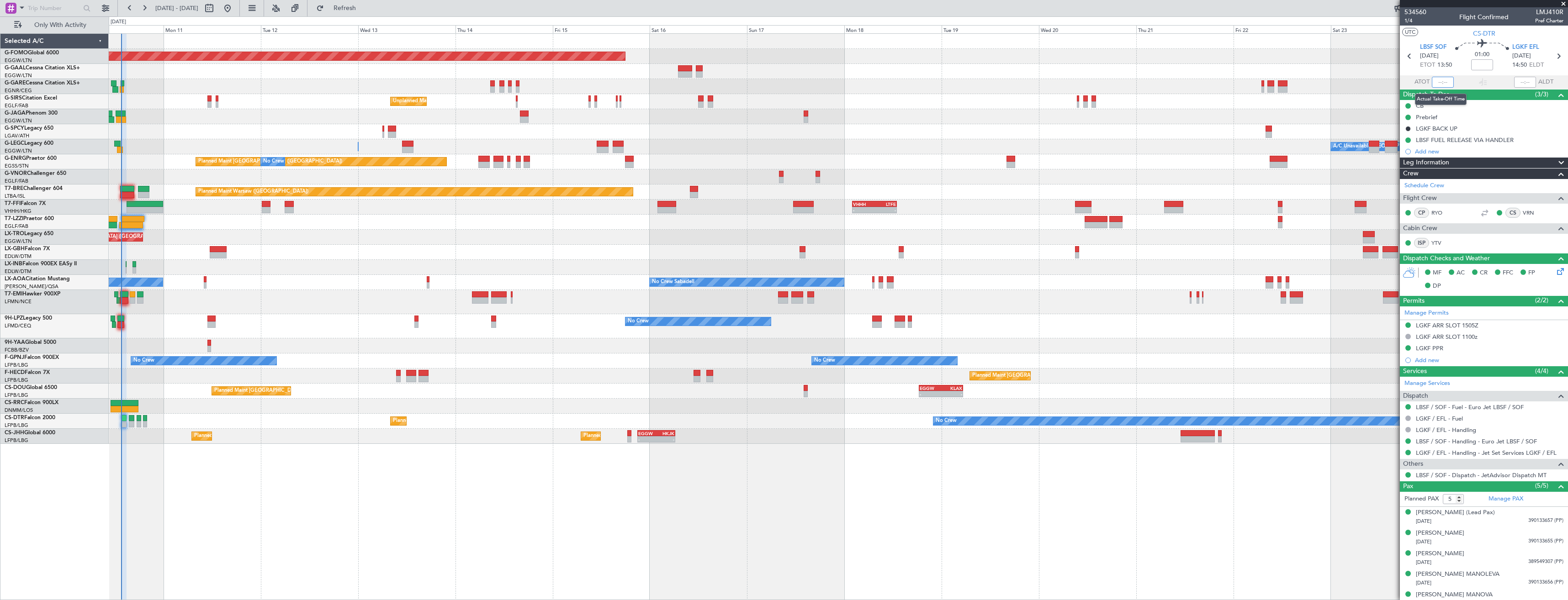
click at [1441, 80] on input "text" at bounding box center [1442, 82] width 22 height 11
type input "13:33"
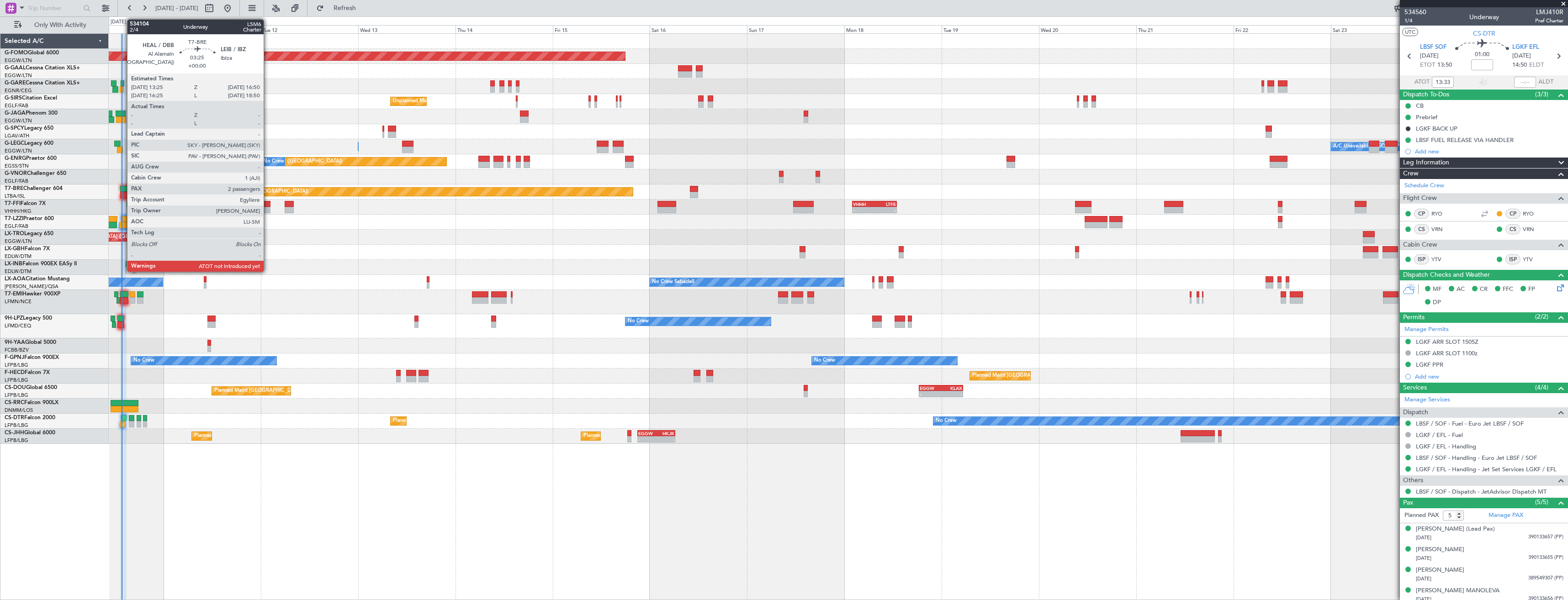
click at [122, 188] on div at bounding box center [127, 189] width 14 height 7
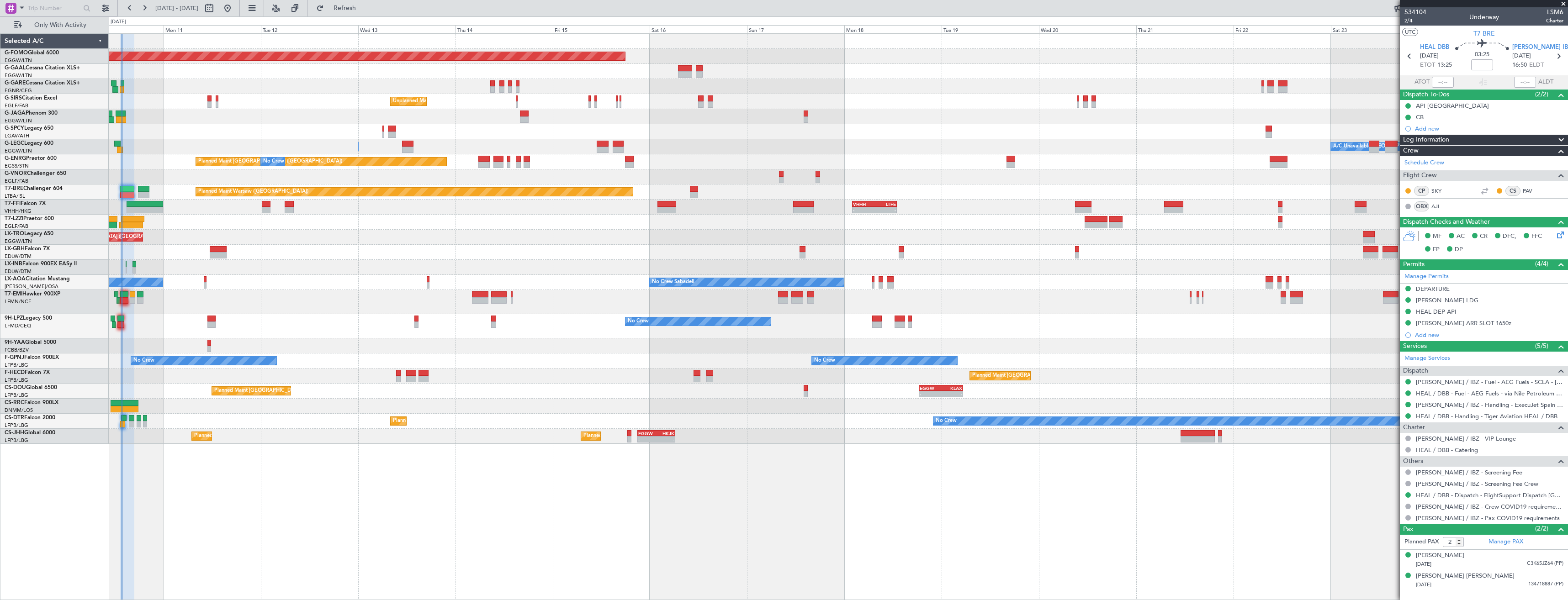
click at [1550, 16] on span "LSM6" at bounding box center [1555, 12] width 17 height 10
copy span "LSM6"
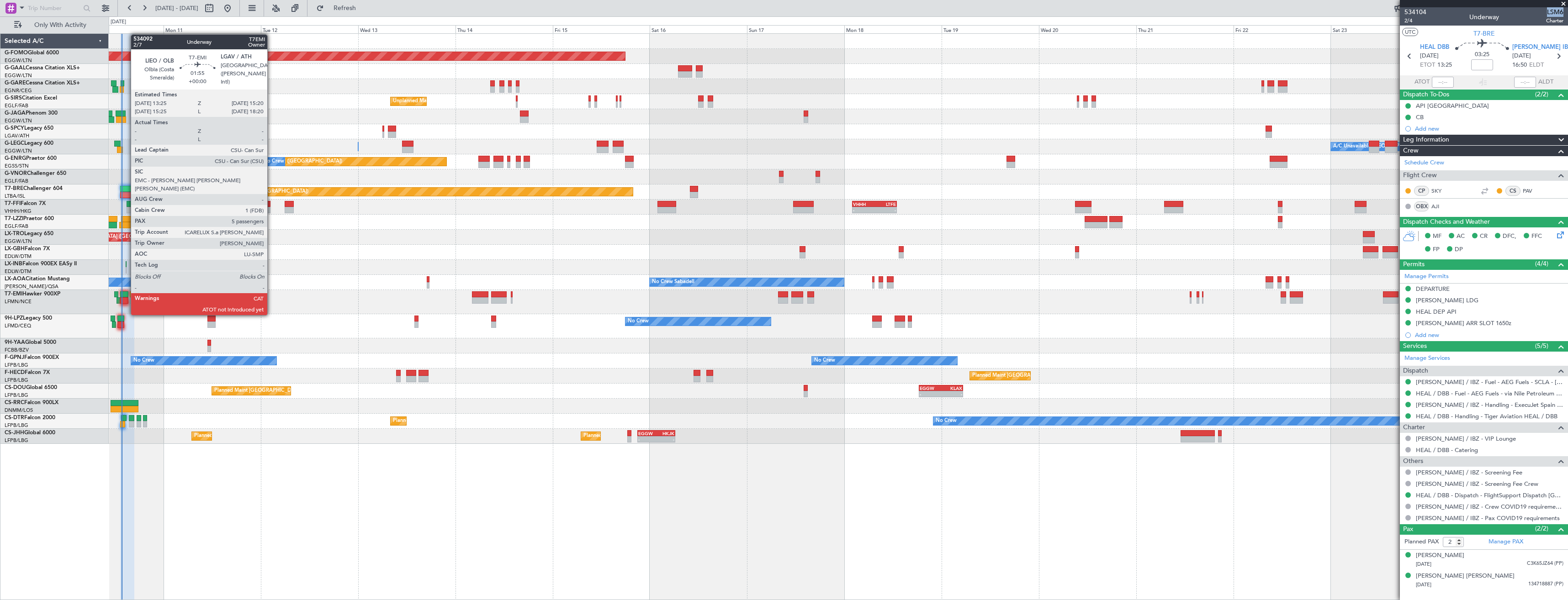
click at [126, 298] on div at bounding box center [124, 300] width 8 height 7
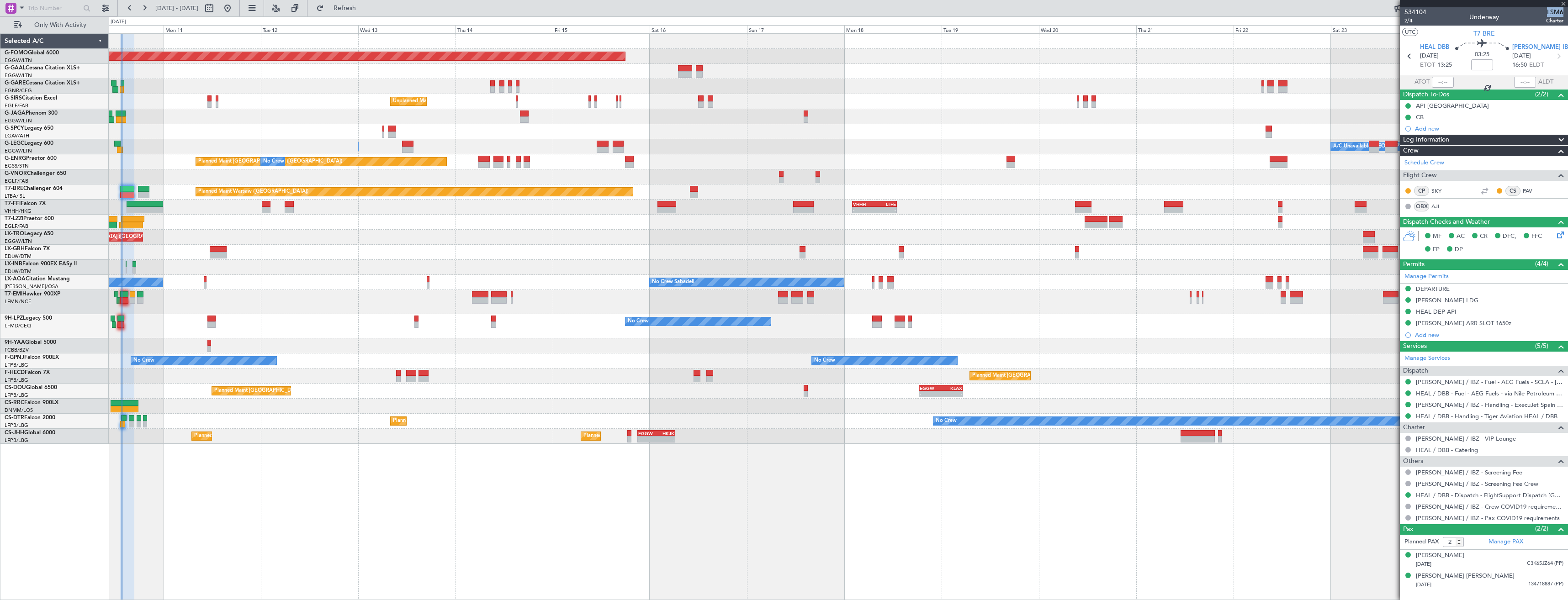
type input "5"
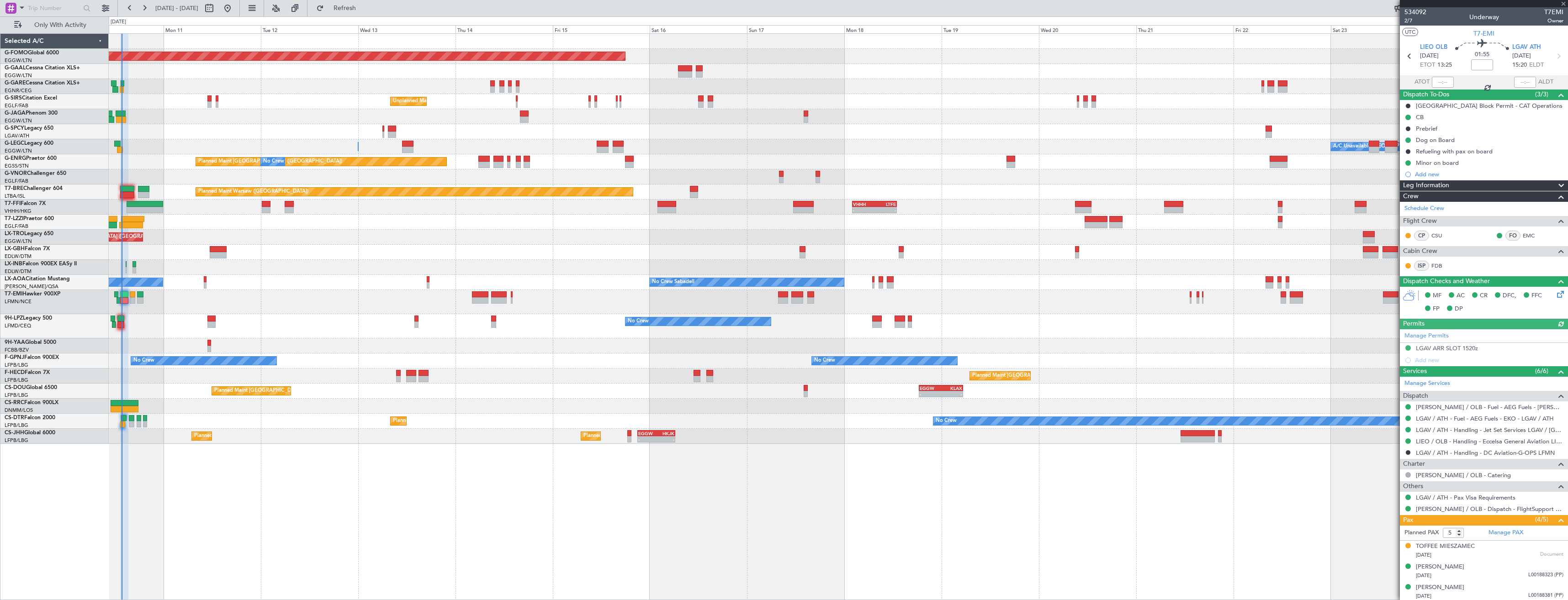
click at [1545, 11] on span "T7EMI" at bounding box center [1554, 12] width 19 height 10
copy span "T7EMI"
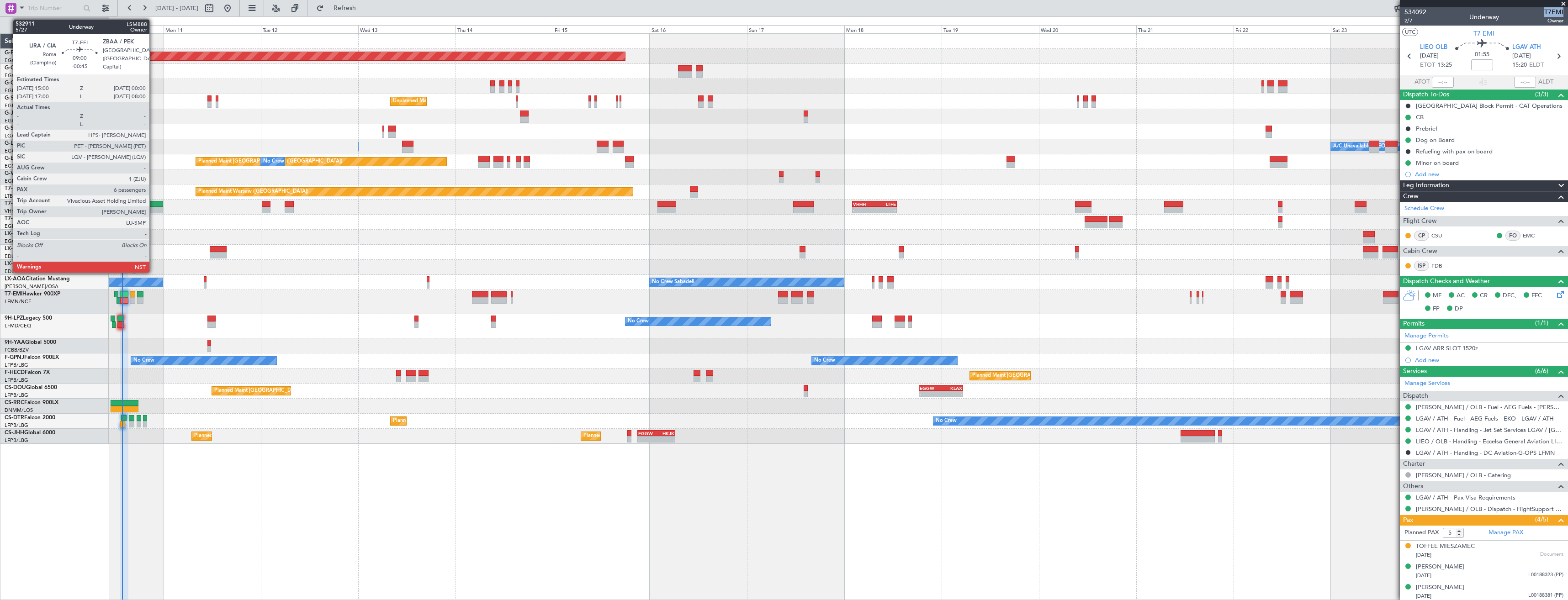
click at [154, 203] on div at bounding box center [145, 204] width 37 height 7
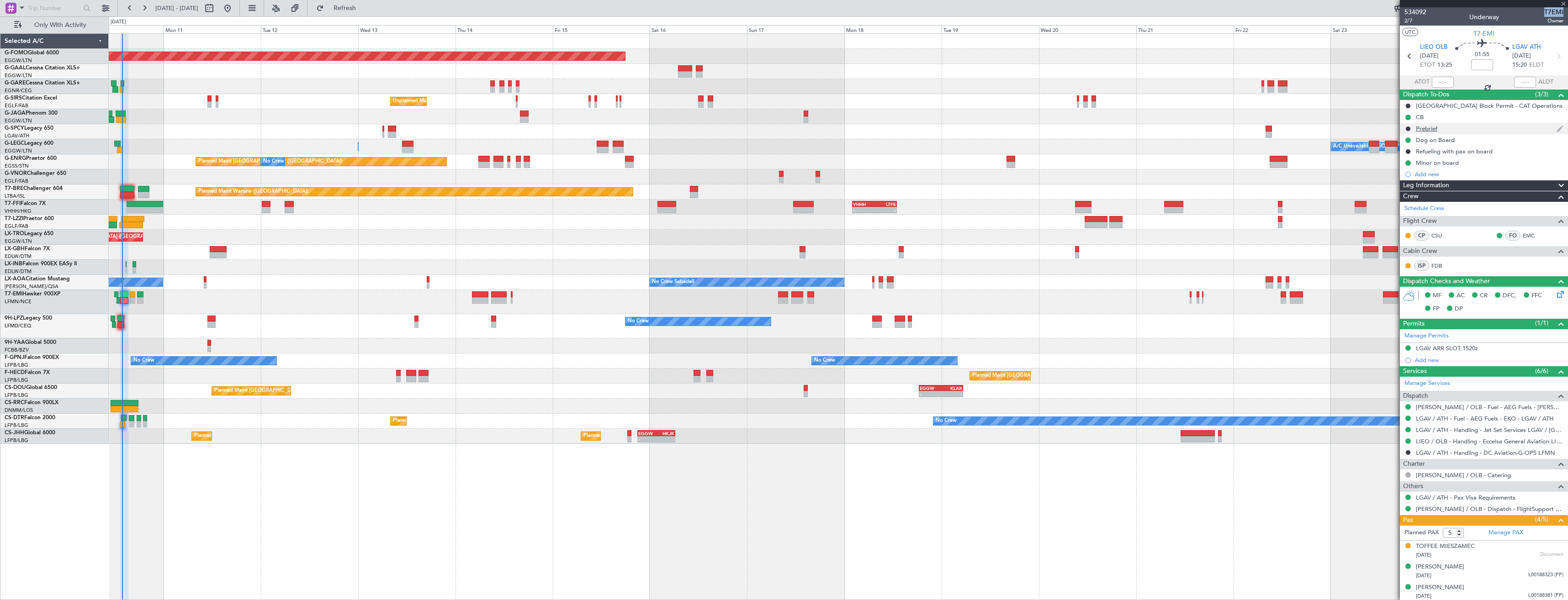
type input "-00:45"
type input "6"
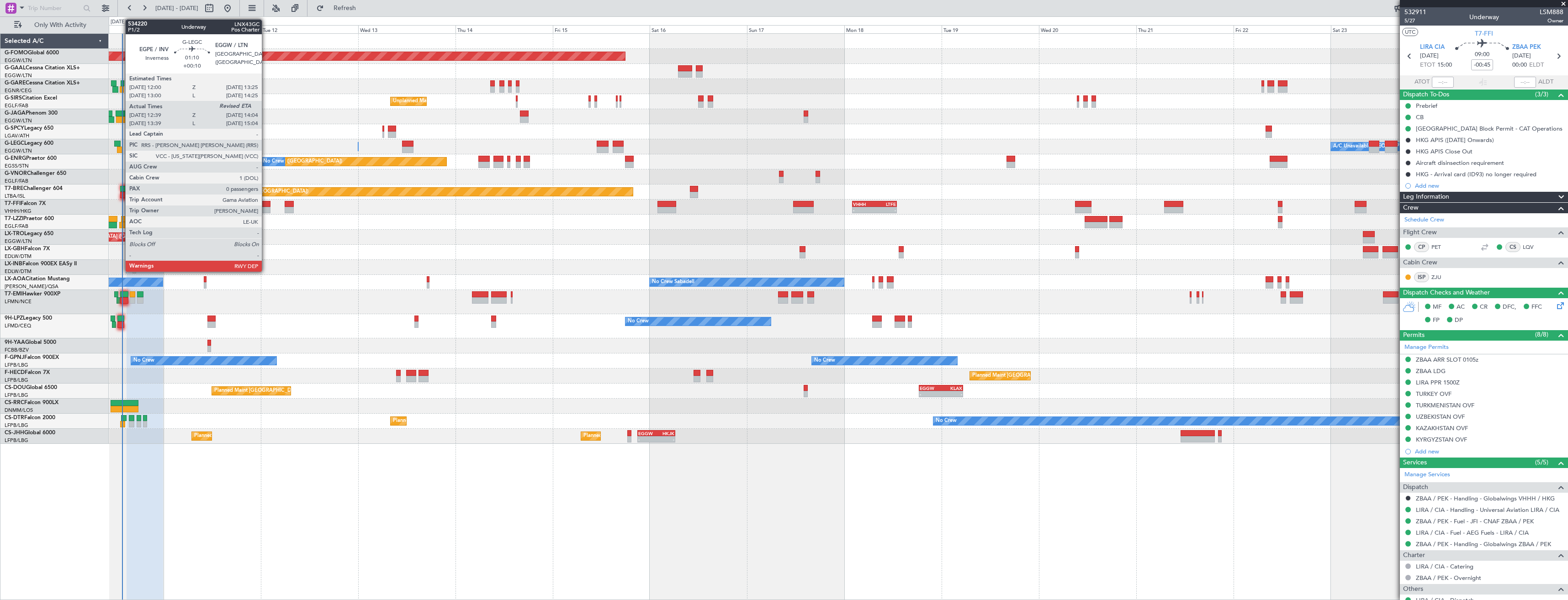
click at [121, 147] on div at bounding box center [120, 150] width 6 height 7
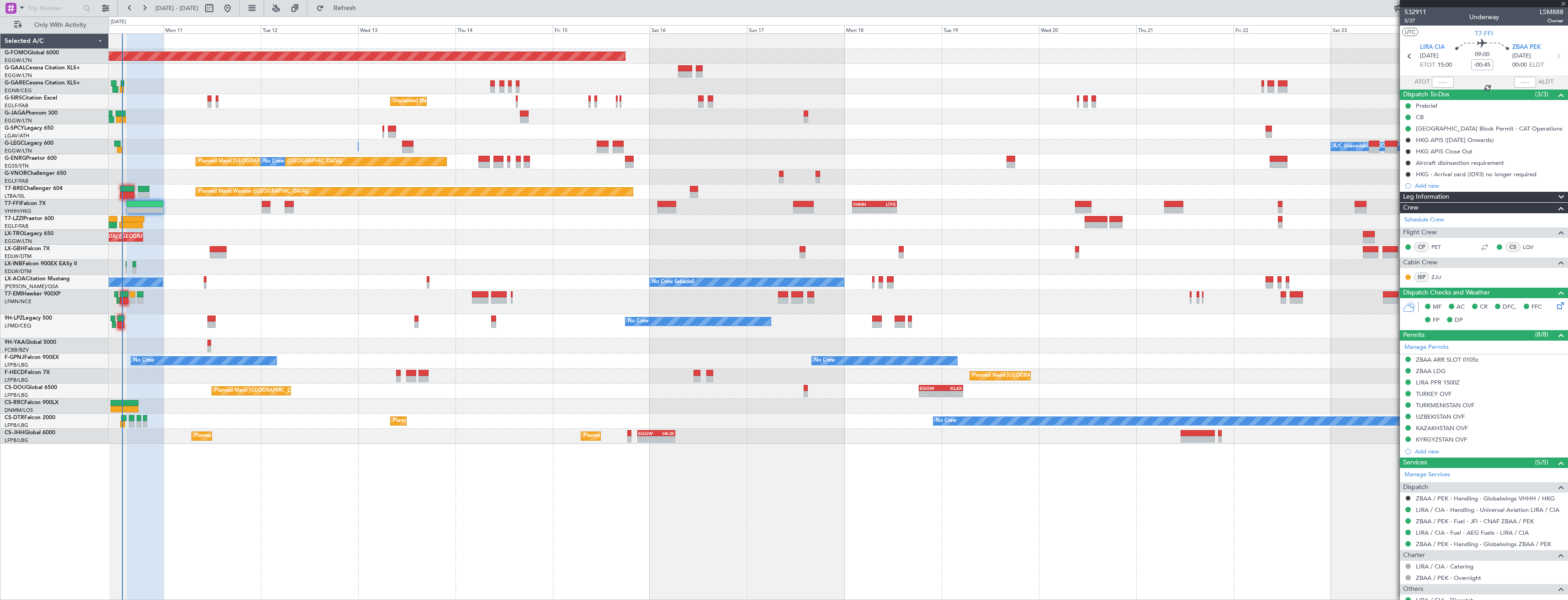
type input "+00:10"
type input "12:39"
type input "0"
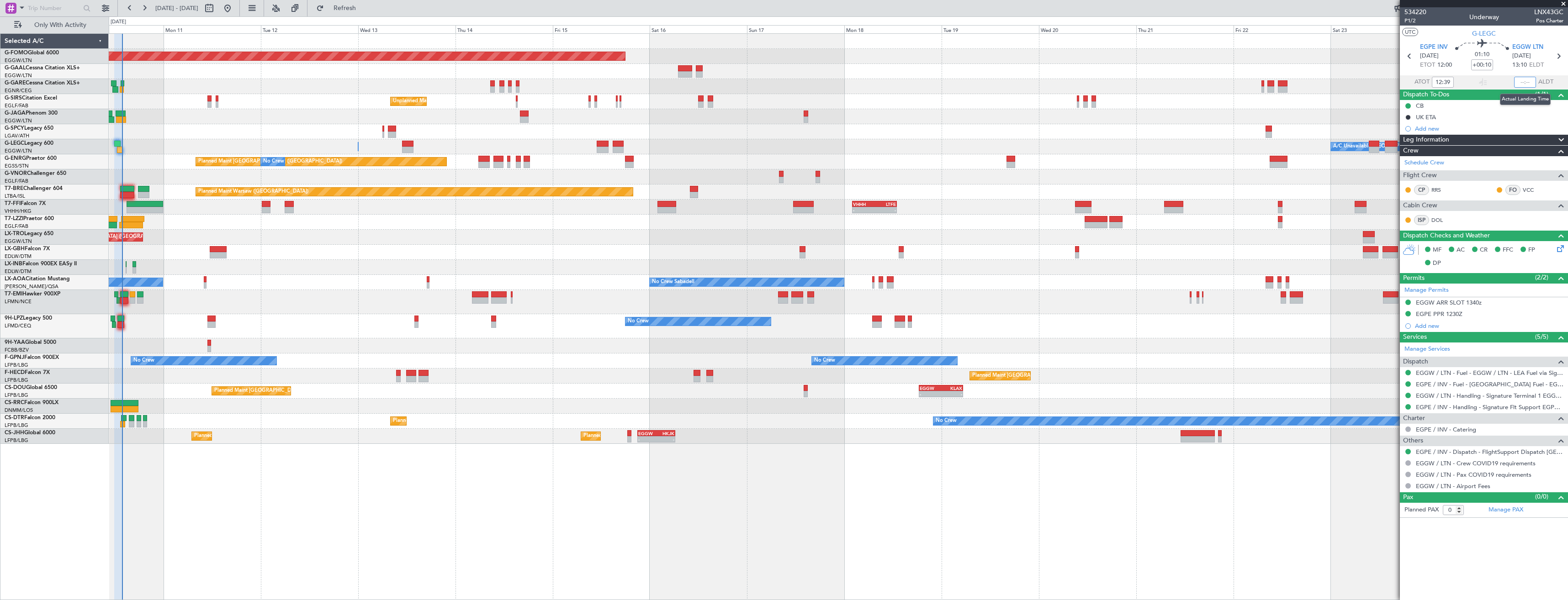
click at [1531, 81] on input "text" at bounding box center [1525, 82] width 22 height 11
type input "13:47"
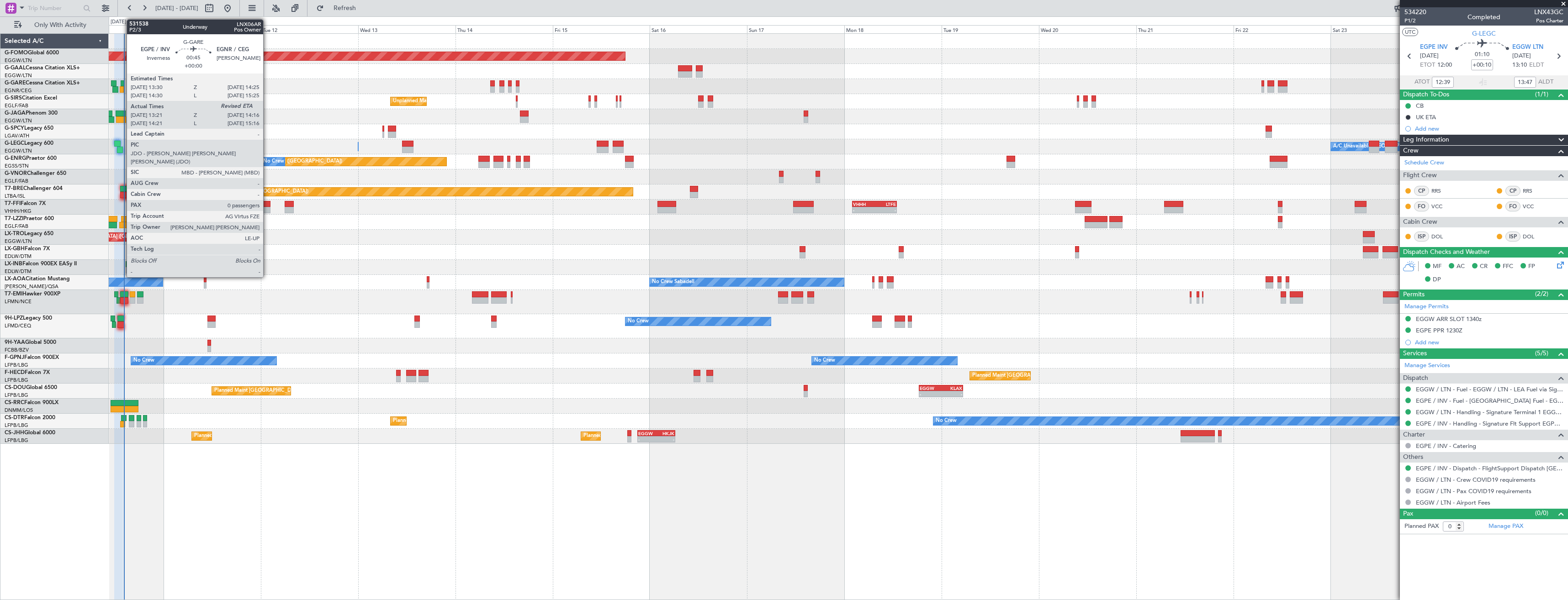
click at [122, 86] on div at bounding box center [123, 83] width 4 height 7
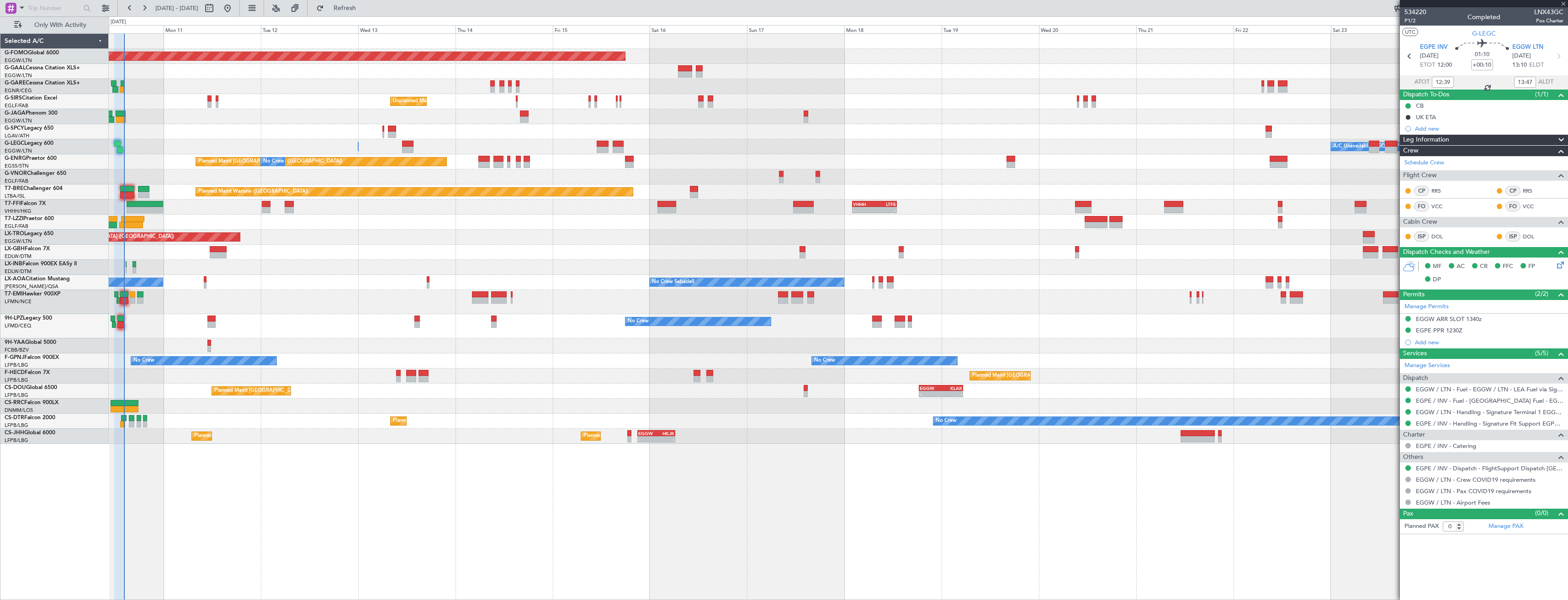
type input "13:21"
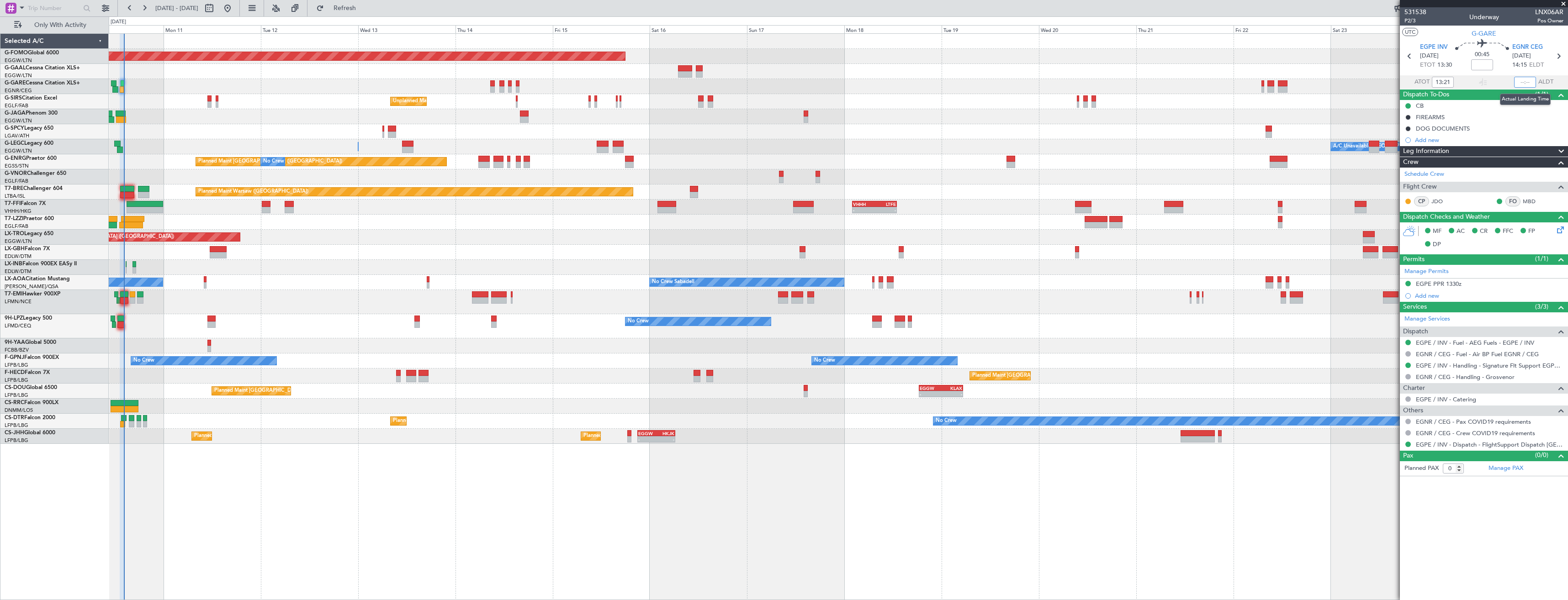
click at [1531, 80] on input "text" at bounding box center [1525, 82] width 22 height 11
type input "14:14"
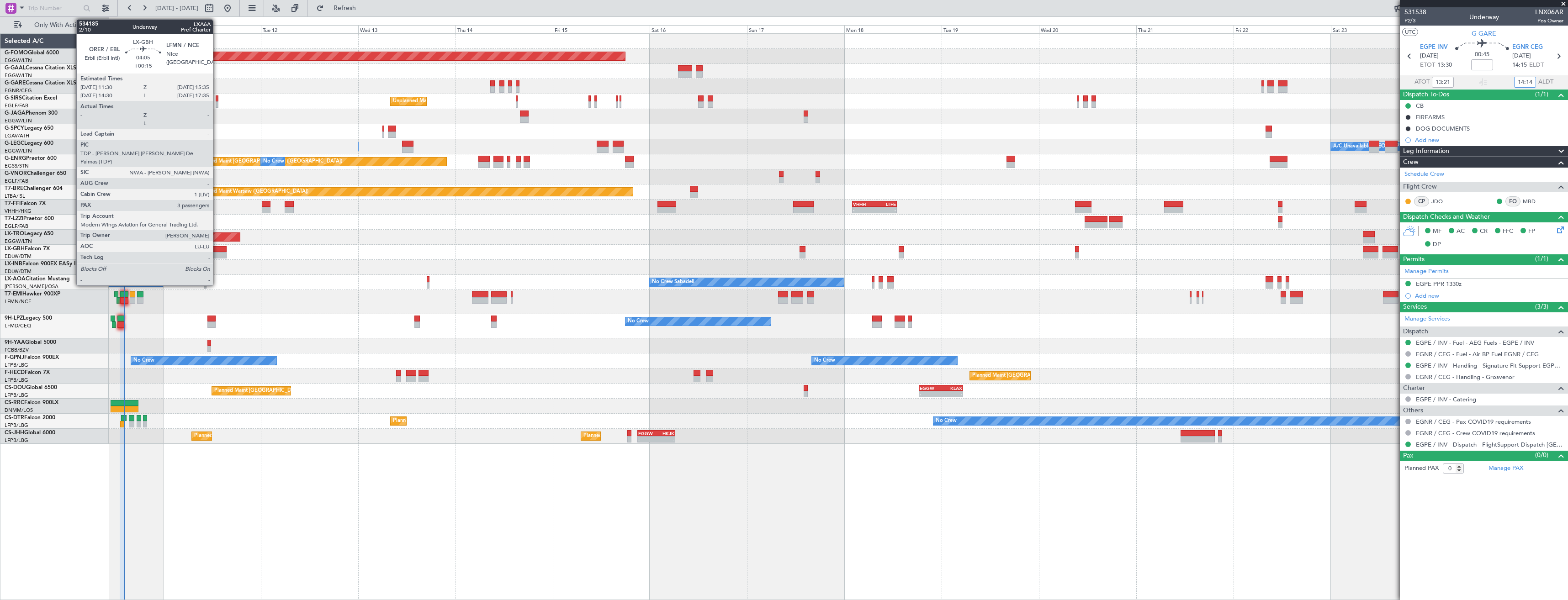
click at [217, 252] on div at bounding box center [218, 255] width 17 height 7
type input "+00:15"
type input "3"
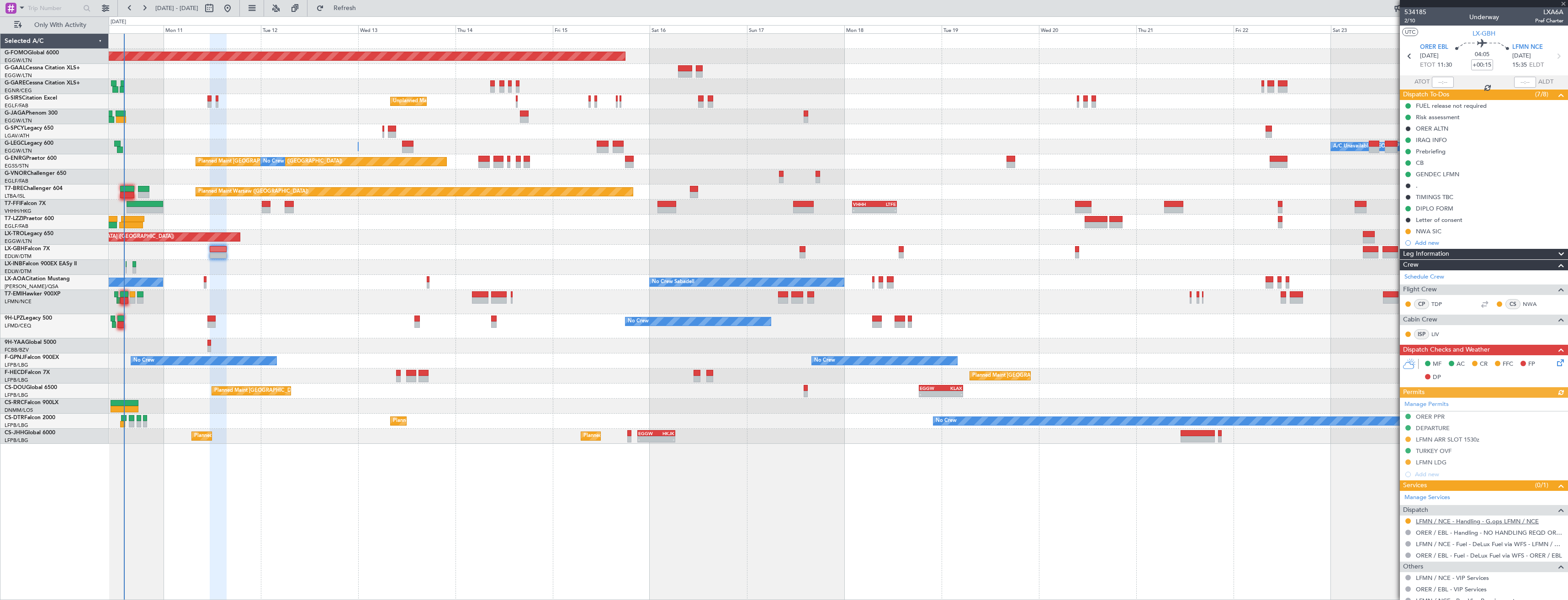
scroll to position [94, 0]
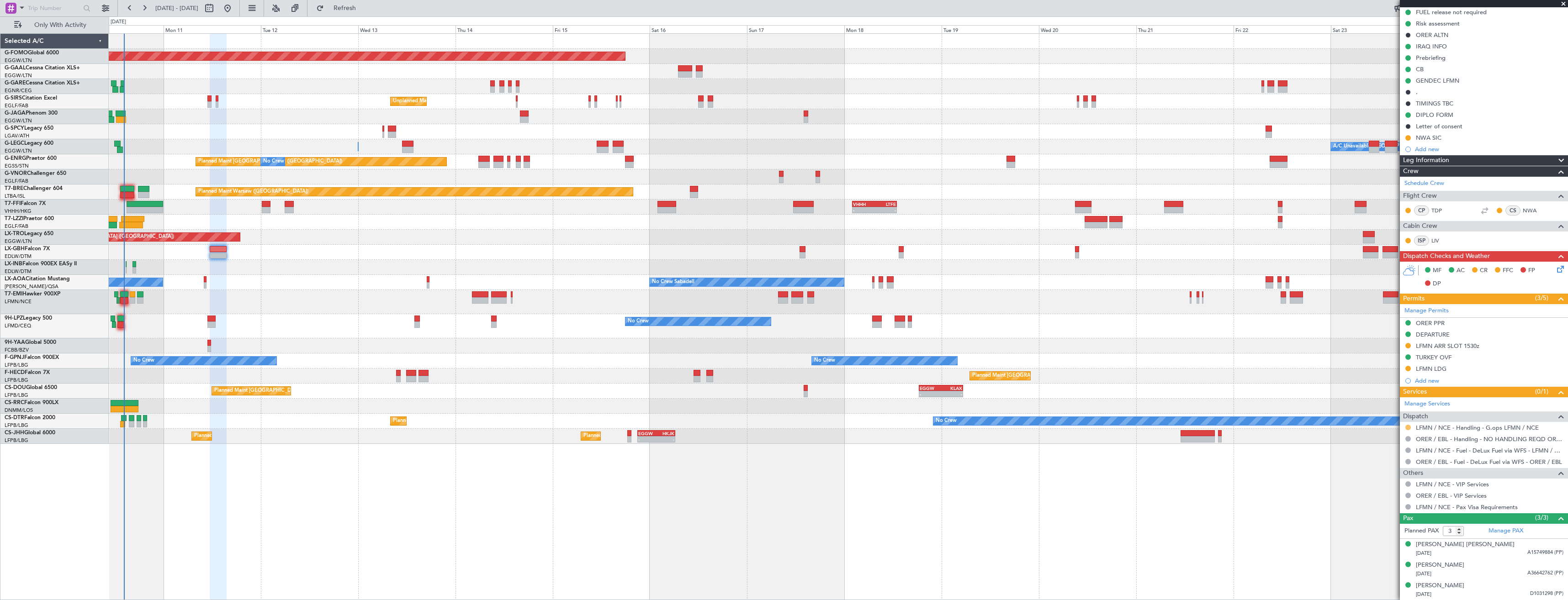
click at [1405, 426] on button at bounding box center [1408, 427] width 5 height 5
click at [1385, 534] on span "Confirmed" at bounding box center [1382, 536] width 28 height 9
click at [1493, 349] on div "LFMN ARR SLOT 1530z" at bounding box center [1484, 346] width 168 height 11
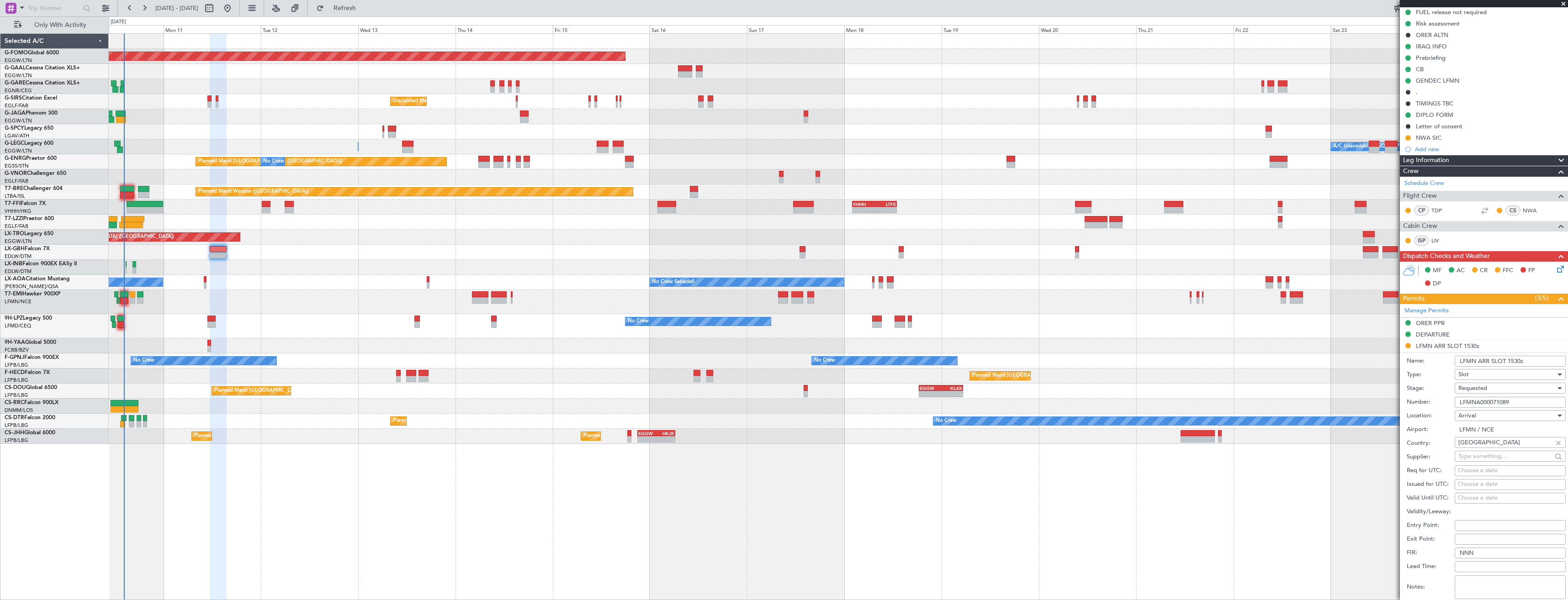
click at [1513, 402] on input "LFMNA000071089" at bounding box center [1510, 402] width 111 height 11
click at [1510, 390] on div "Requested" at bounding box center [1507, 388] width 98 height 13
click at [1504, 453] on span "Received OK" at bounding box center [1507, 458] width 96 height 13
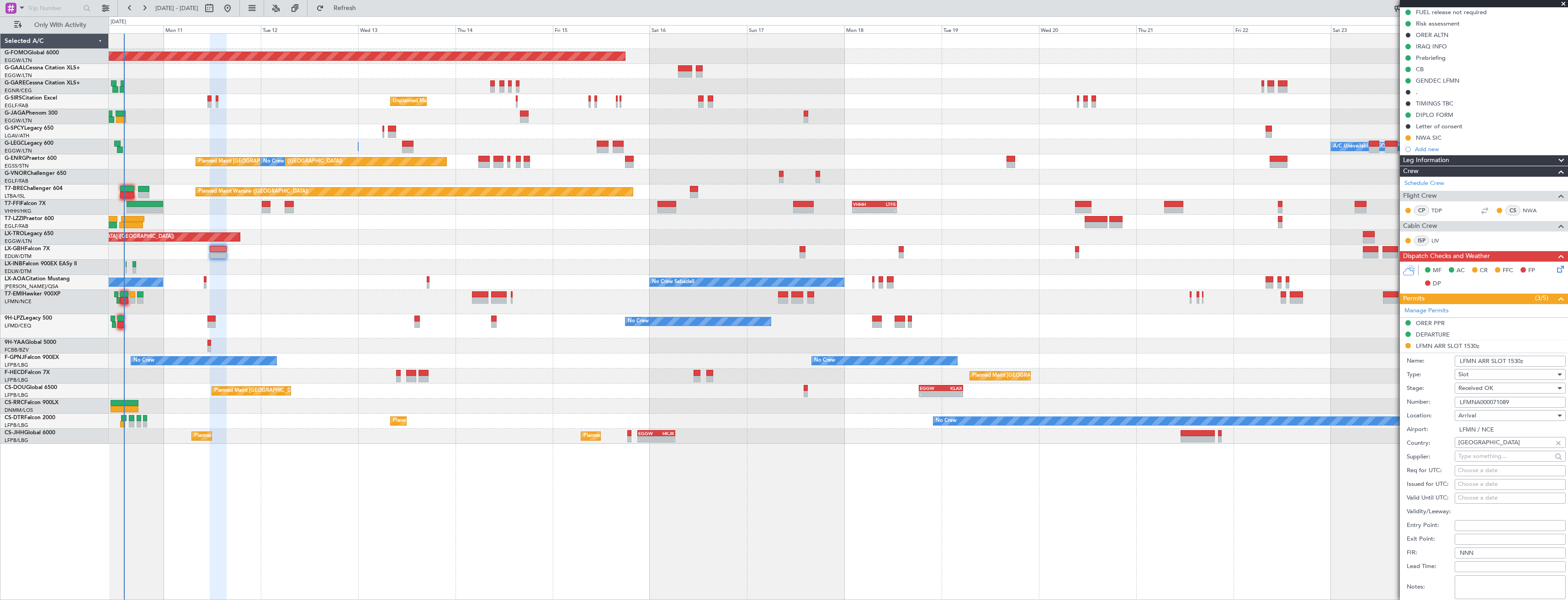
click at [1518, 359] on input "LFMN ARR SLOT 1530z" at bounding box center [1510, 361] width 111 height 11
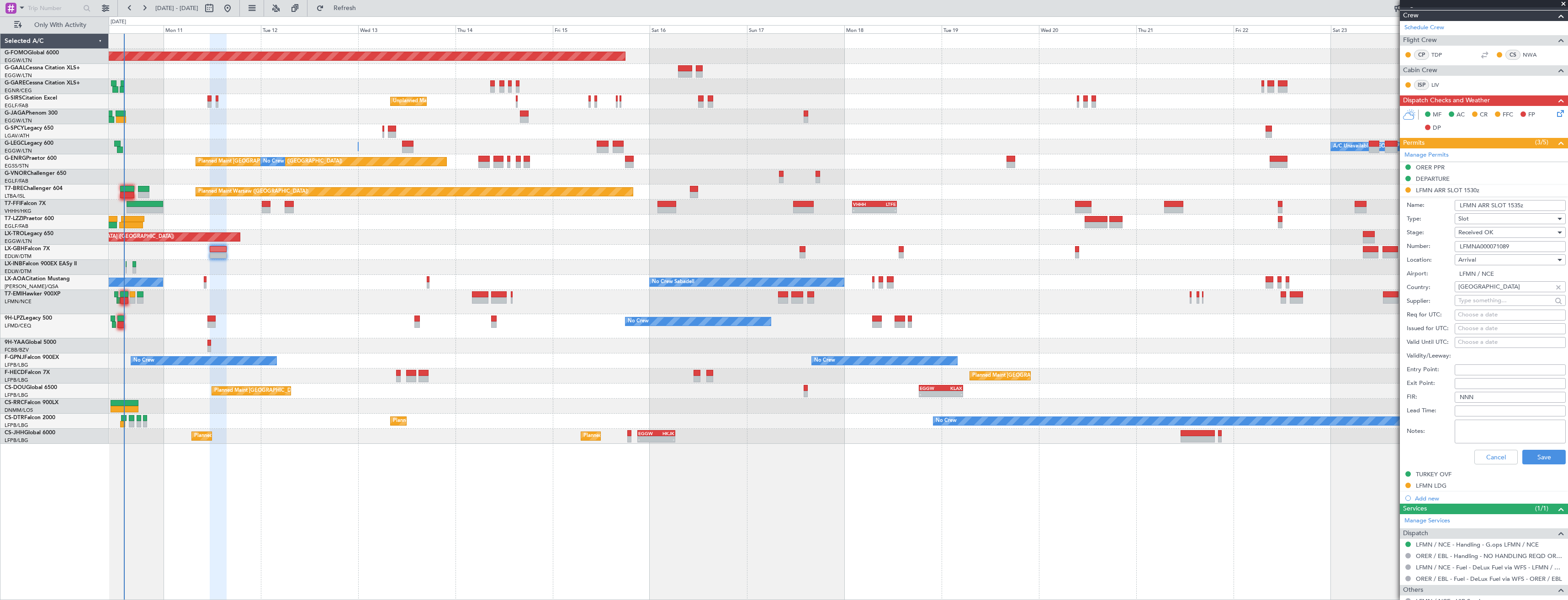
scroll to position [322, 0]
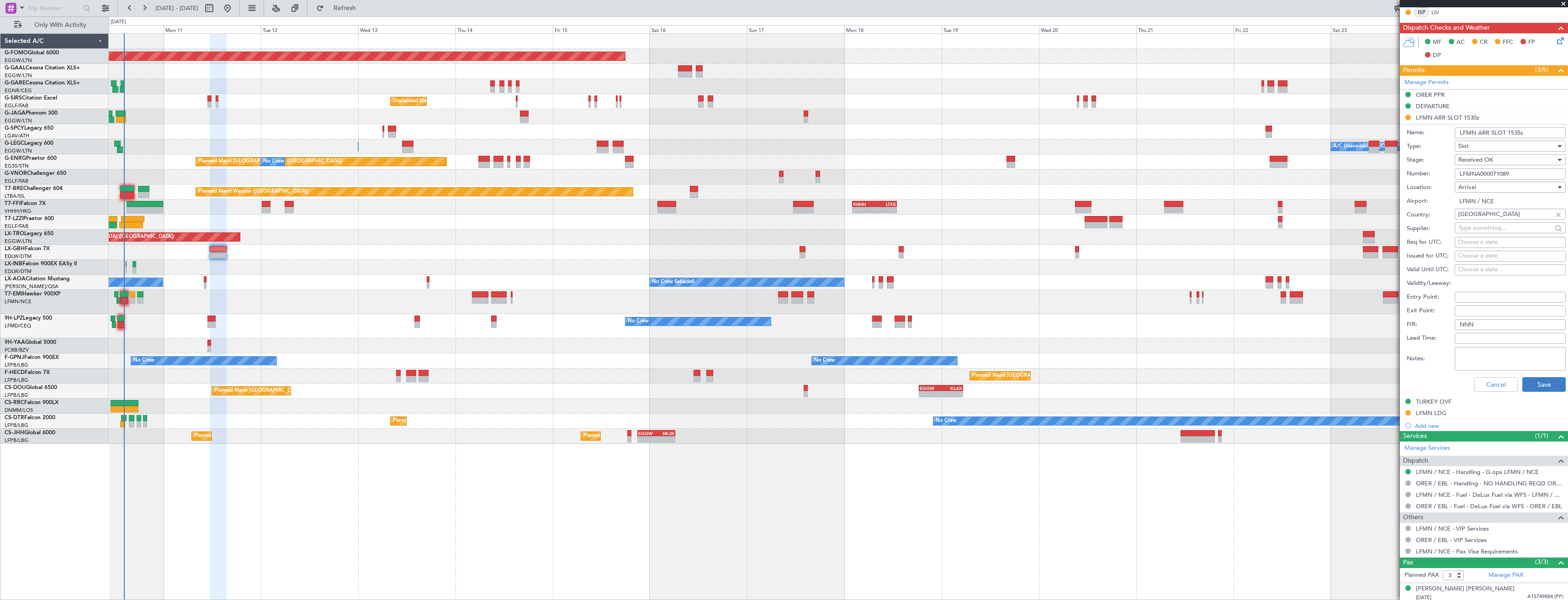
type input "LFMN ARR SLOT 1535z"
click at [1534, 386] on button "Save" at bounding box center [1544, 385] width 43 height 15
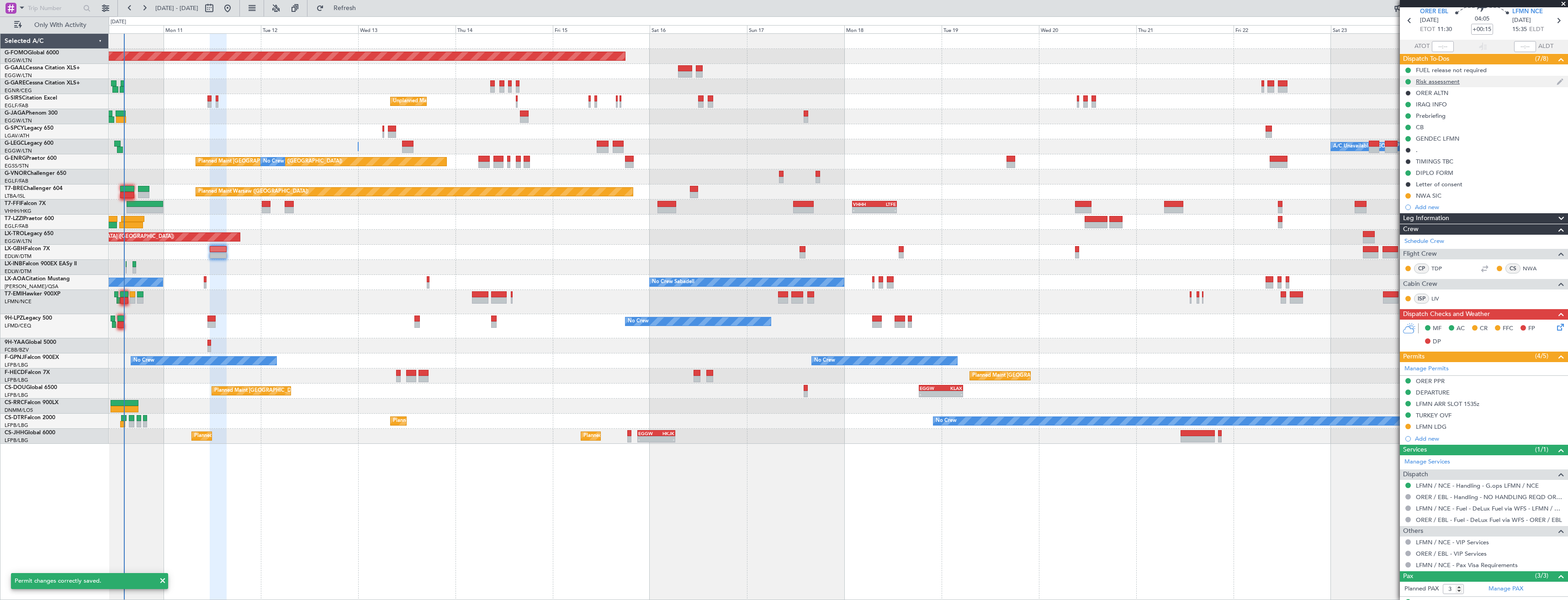
scroll to position [0, 0]
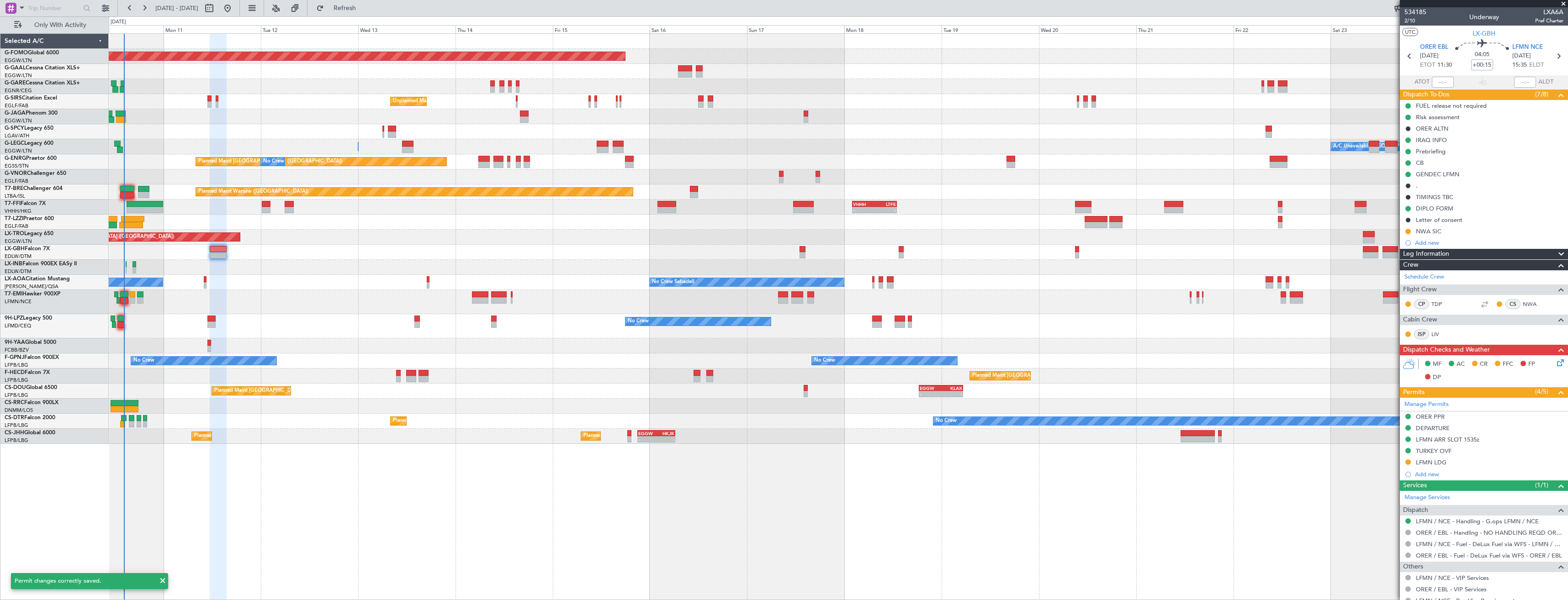
drag, startPoint x: 1551, startPoint y: 58, endPoint x: 1561, endPoint y: 64, distance: 11.7
click at [1552, 58] on icon at bounding box center [1558, 56] width 12 height 12
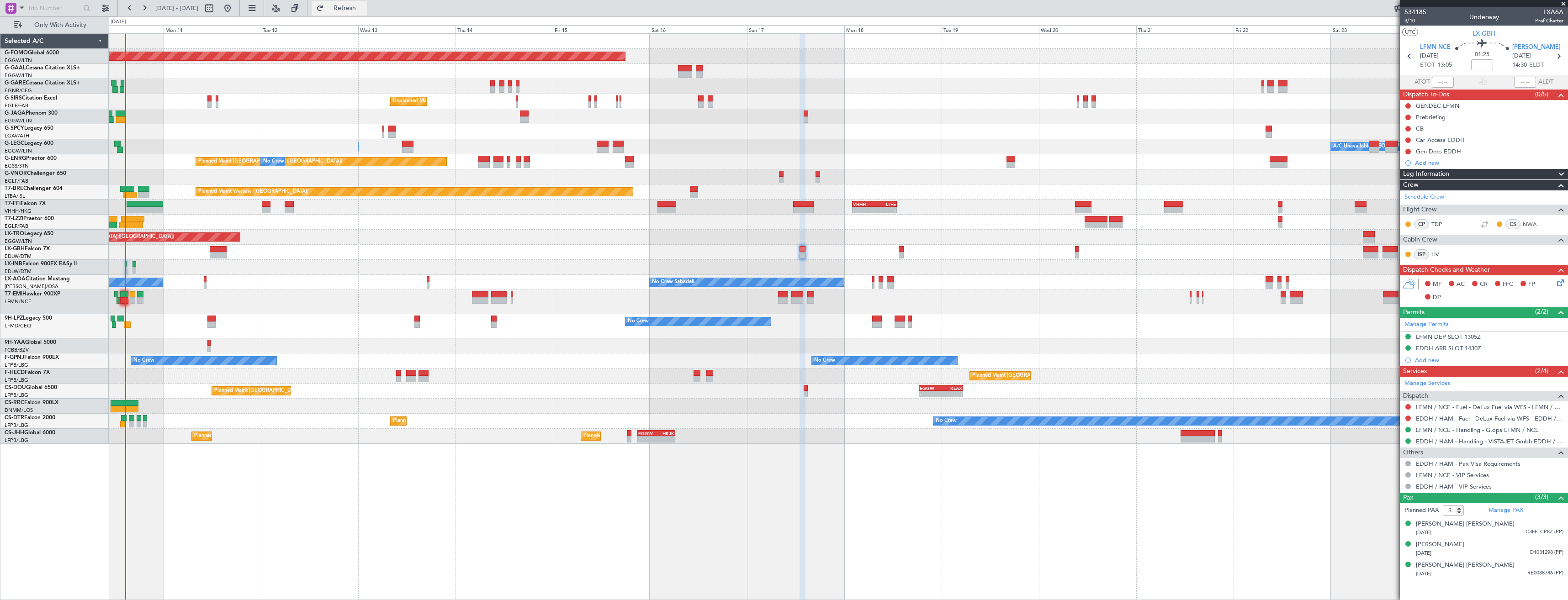
click at [367, 15] on button "Refresh" at bounding box center [340, 8] width 55 height 15
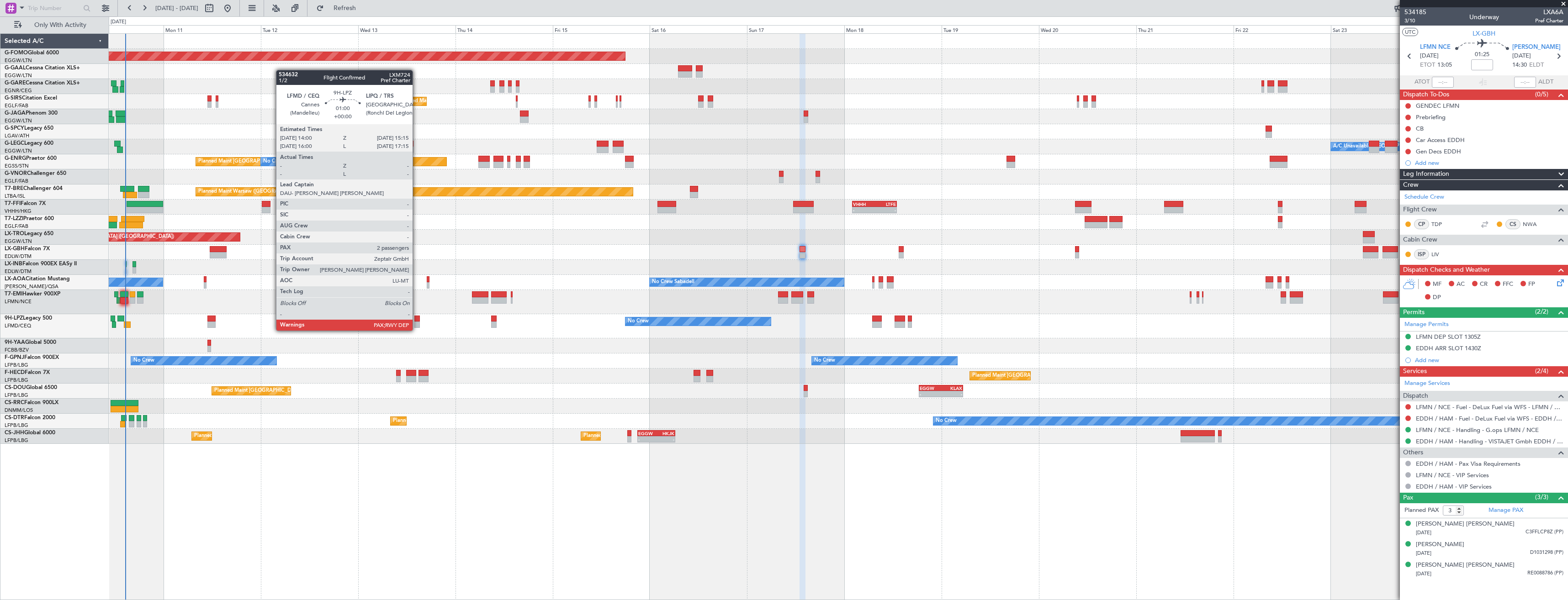
click at [416, 321] on div at bounding box center [417, 318] width 5 height 7
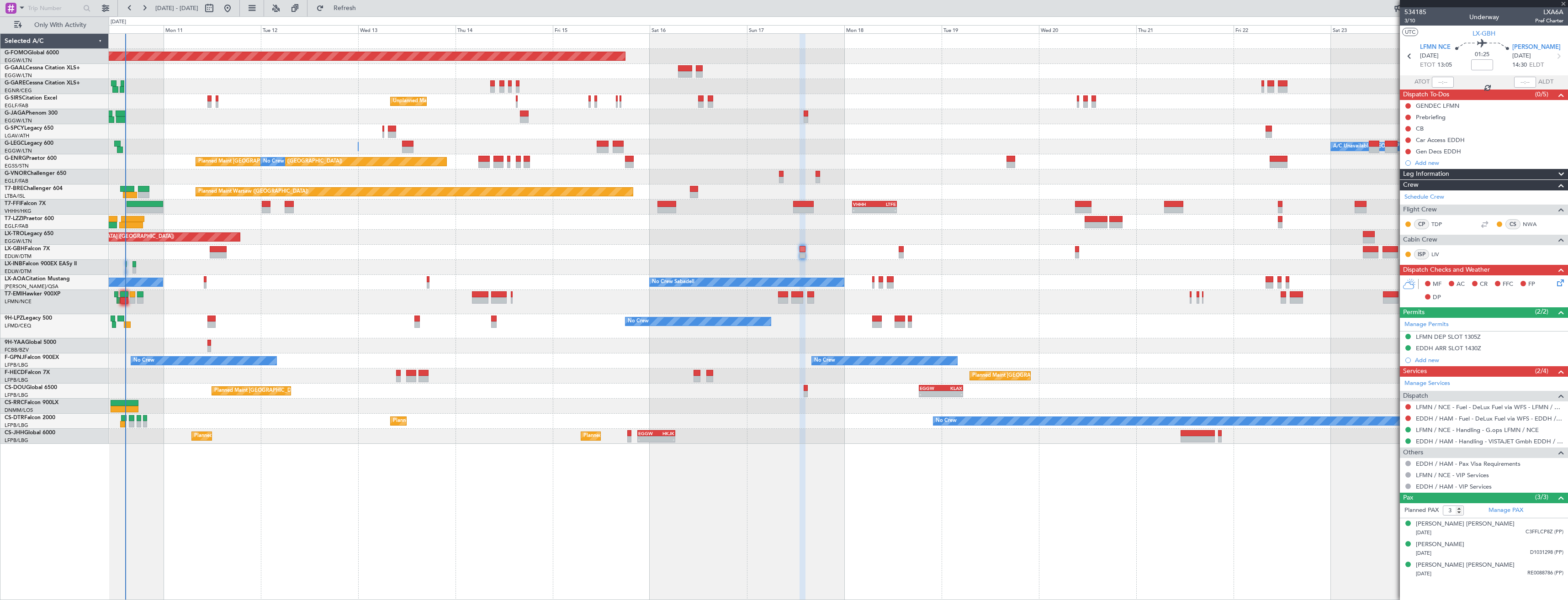
type input "2"
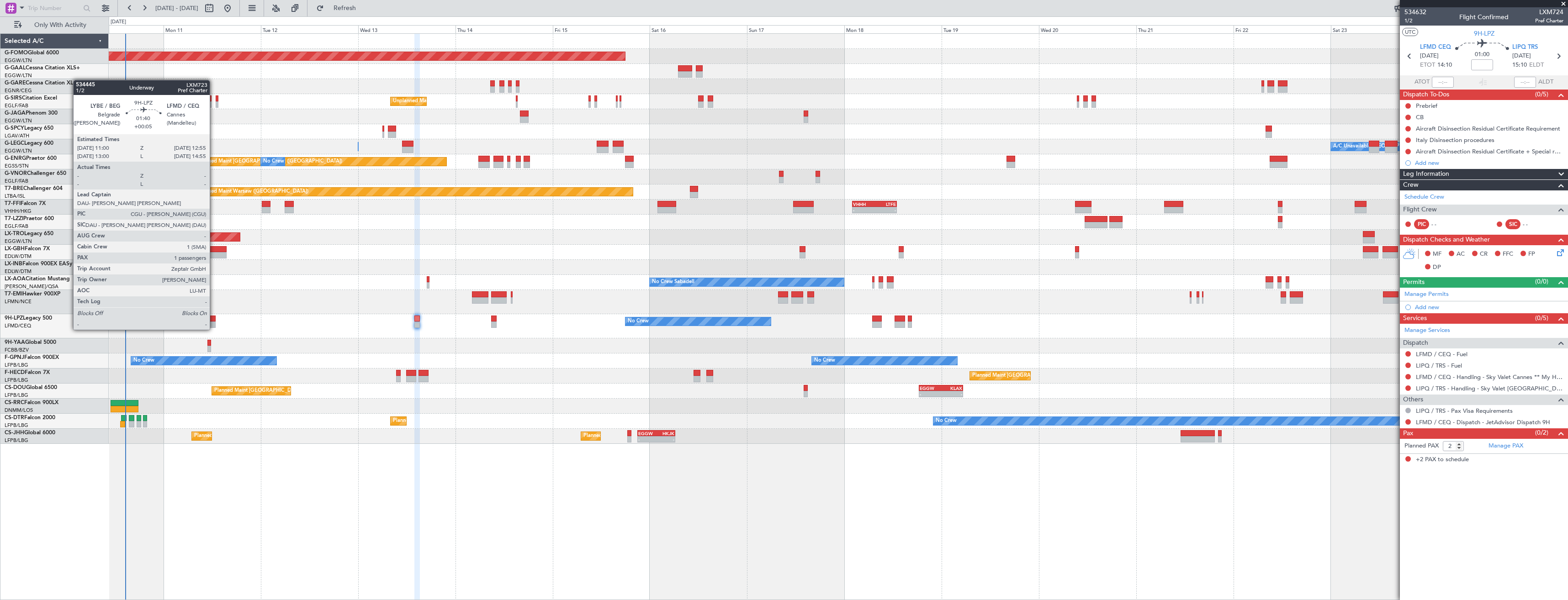
click at [214, 320] on div at bounding box center [211, 318] width 8 height 7
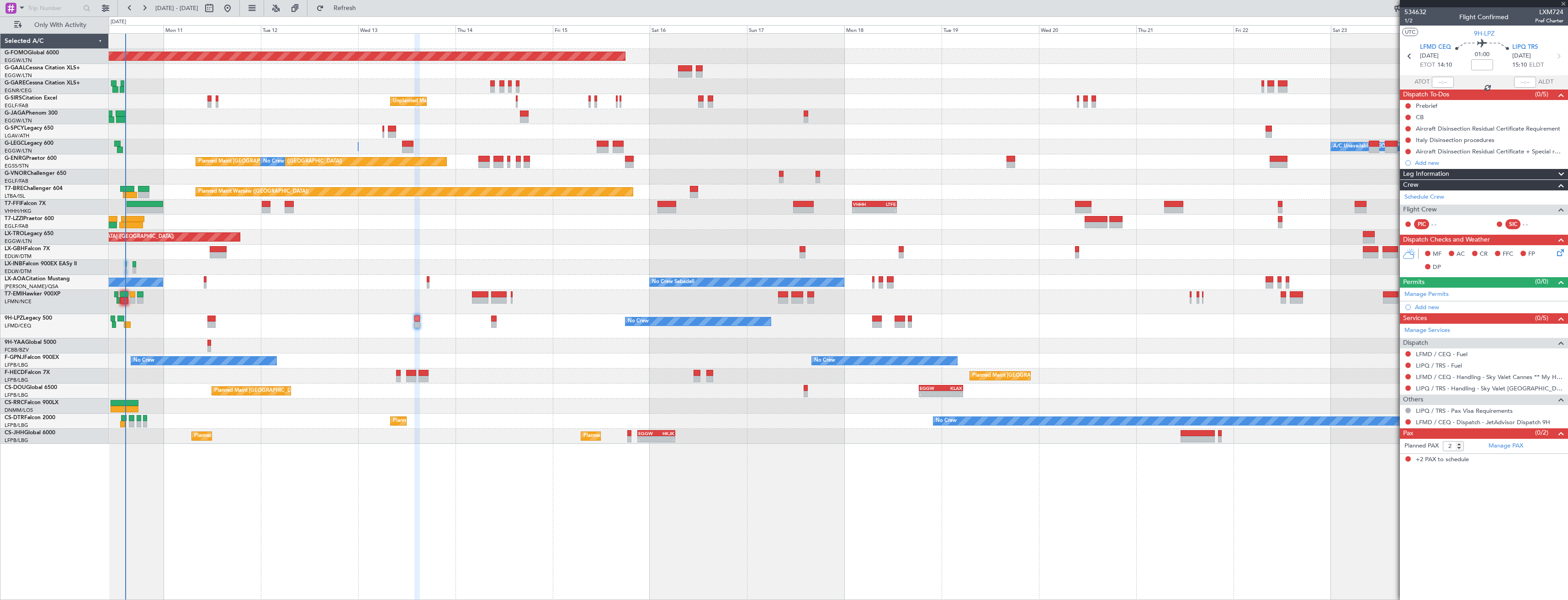
type input "+00:05"
type input "1"
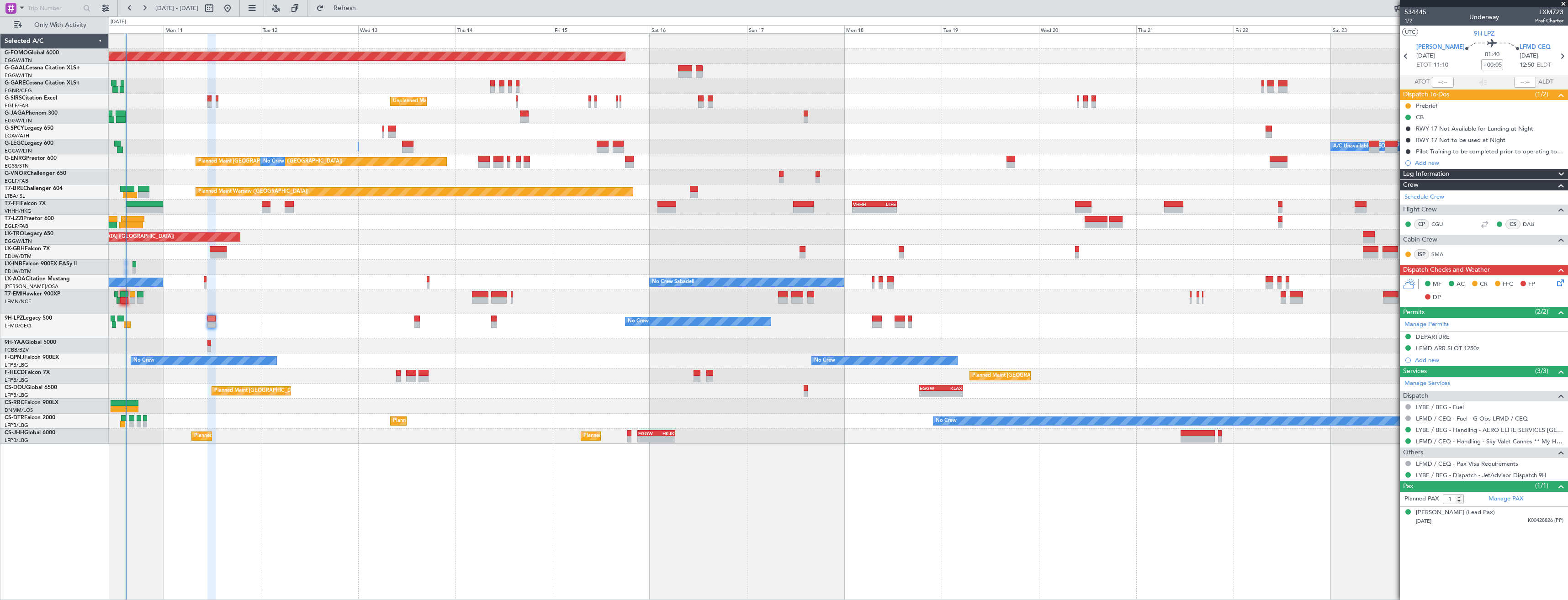
click at [1557, 14] on span "LXM723" at bounding box center [1549, 12] width 28 height 10
copy span "LXM723"
click at [1559, 60] on icon at bounding box center [1562, 56] width 12 height 12
type input "2"
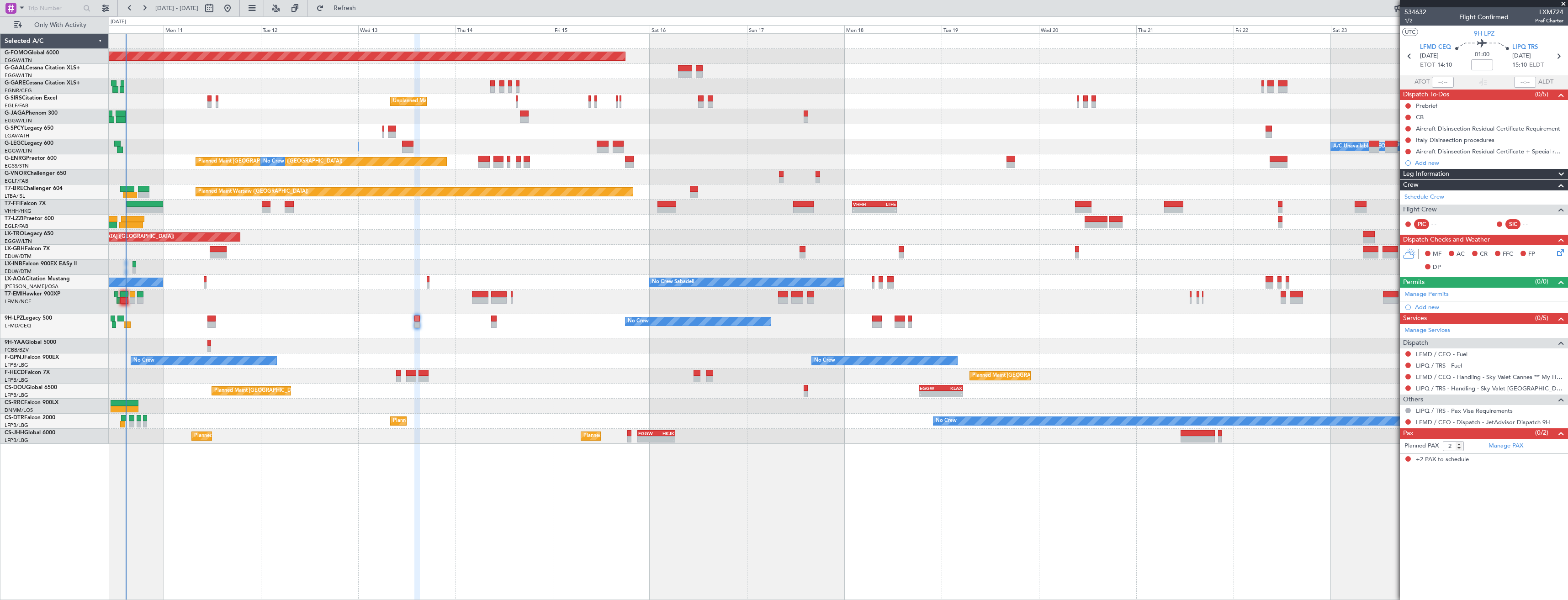
drag, startPoint x: 1408, startPoint y: 379, endPoint x: 1405, endPoint y: 385, distance: 6.7
click at [1408, 379] on button at bounding box center [1408, 376] width 5 height 5
drag, startPoint x: 1373, startPoint y: 485, endPoint x: 1379, endPoint y: 468, distance: 18.0
click at [1373, 484] on span "Confirmed" at bounding box center [1382, 485] width 28 height 9
click at [1417, 294] on link "Manage Permits" at bounding box center [1426, 294] width 44 height 9
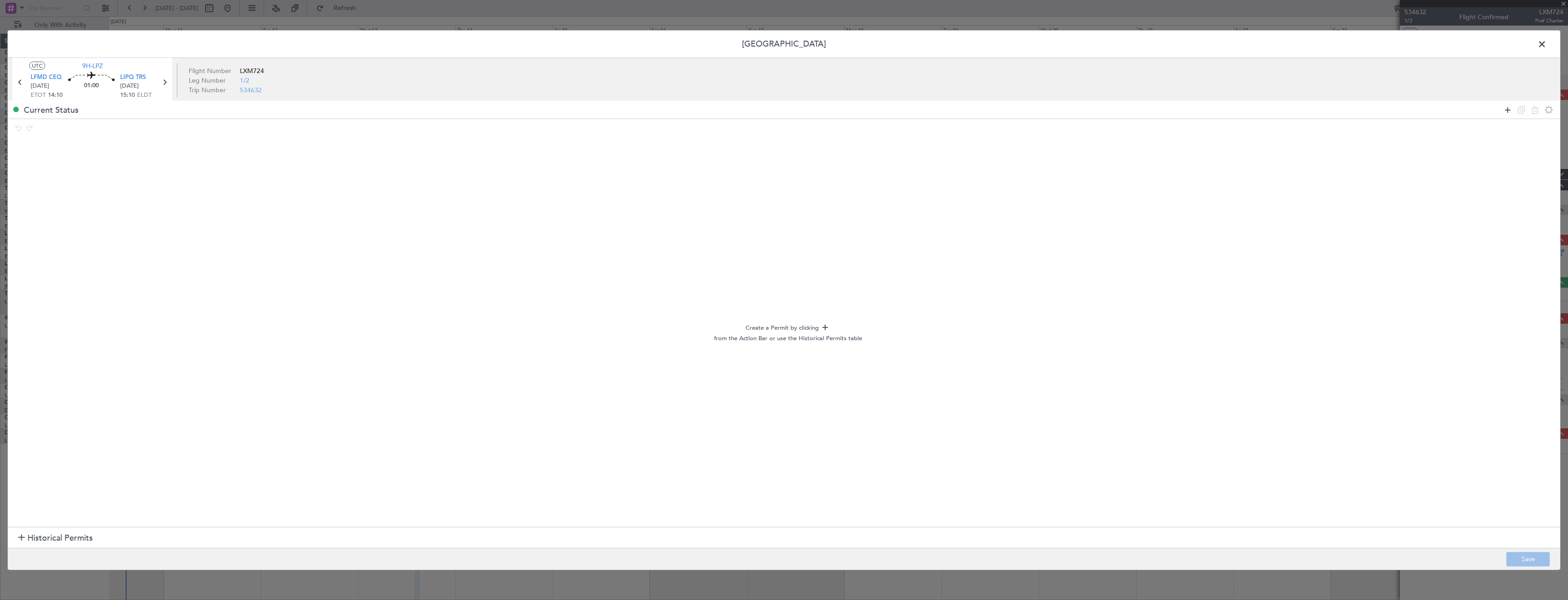
click at [1508, 113] on icon at bounding box center [1508, 110] width 11 height 11
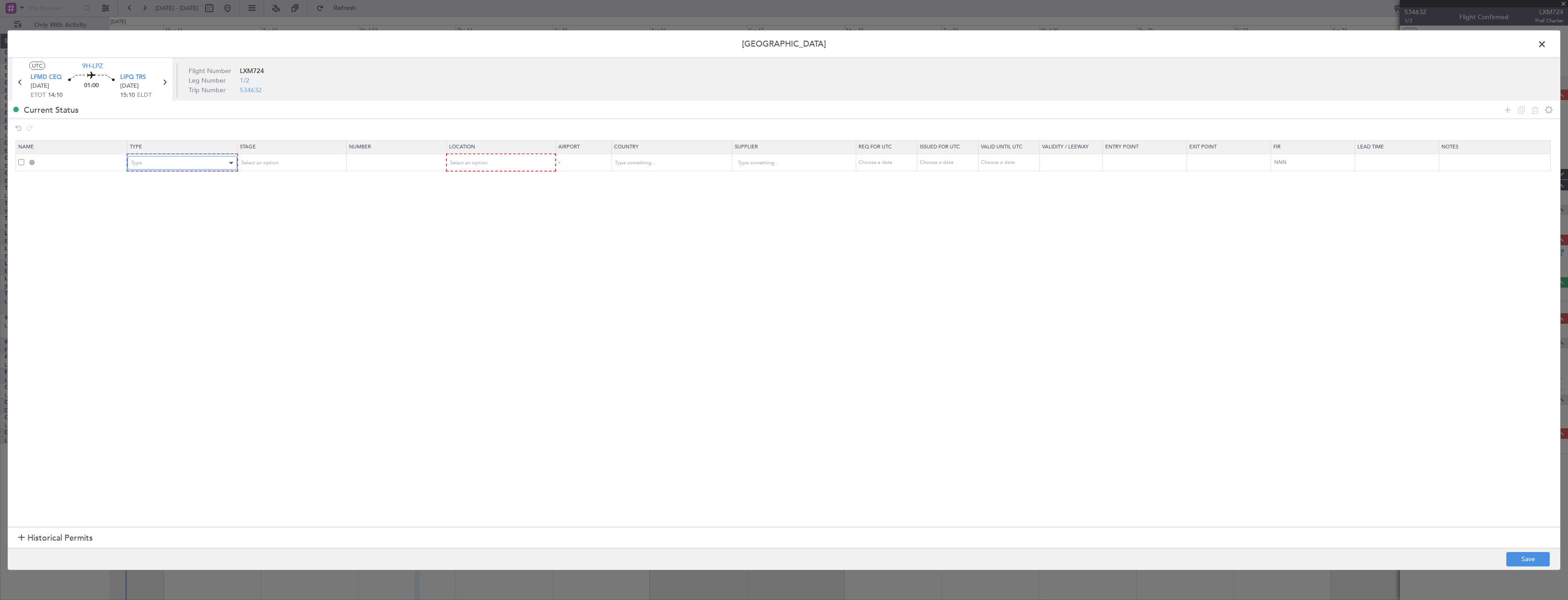
click at [163, 168] on div "Type" at bounding box center [179, 163] width 95 height 13
click at [163, 250] on span "Slot" at bounding box center [183, 250] width 102 height 13
click at [1507, 107] on icon at bounding box center [1508, 110] width 11 height 11
click at [150, 183] on div "Type" at bounding box center [179, 180] width 95 height 13
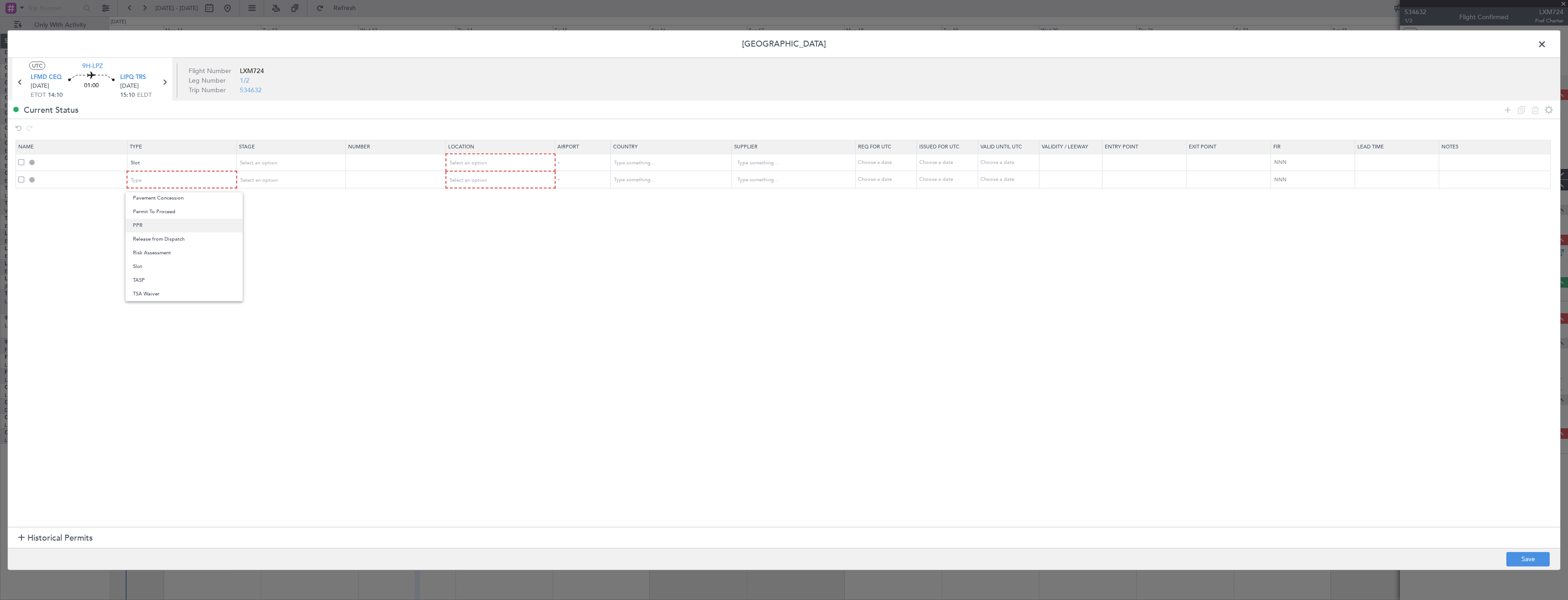
click at [142, 222] on span "PPR" at bounding box center [183, 226] width 102 height 13
click at [341, 165] on div at bounding box center [339, 163] width 7 height 7
click at [303, 221] on span "Requested" at bounding box center [293, 223] width 102 height 13
click at [468, 168] on div "Select an option" at bounding box center [497, 163] width 96 height 13
click at [470, 186] on span "Departure" at bounding box center [505, 182] width 102 height 13
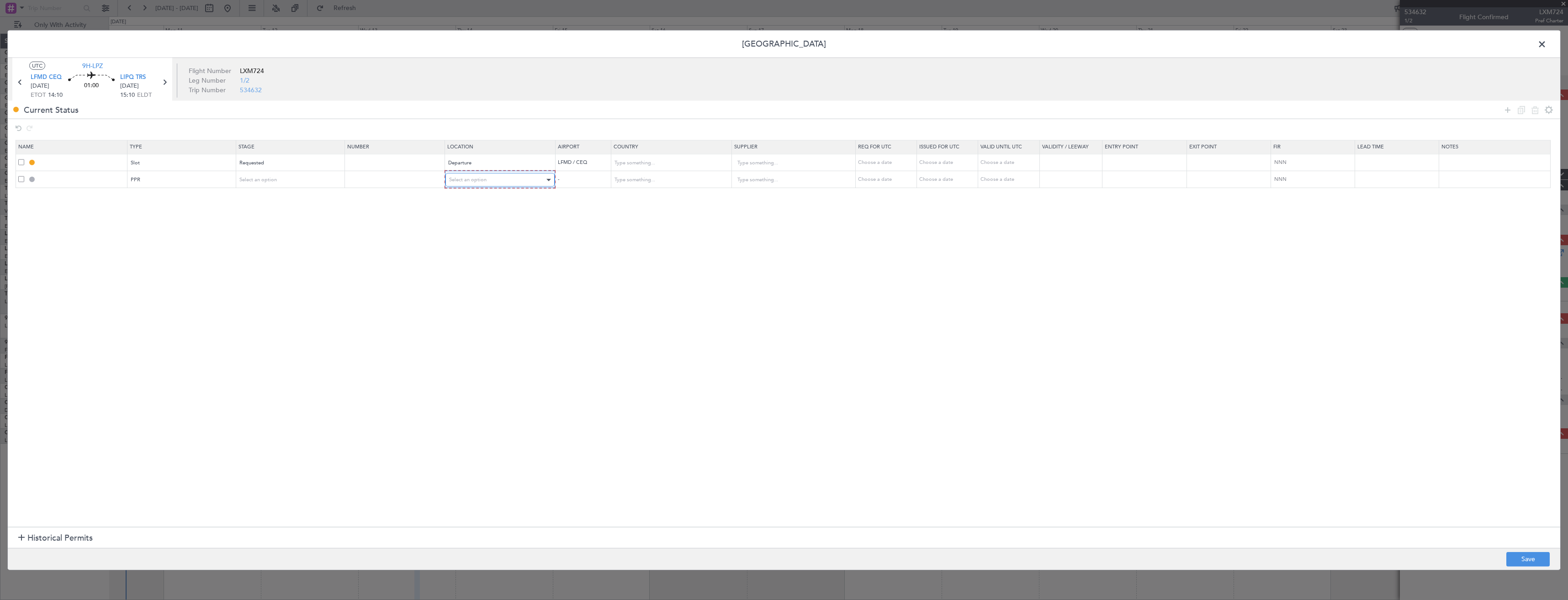
click at [472, 183] on div "Select an option" at bounding box center [497, 180] width 96 height 13
drag, startPoint x: 466, startPoint y: 224, endPoint x: 277, endPoint y: 176, distance: 195.0
click at [465, 224] on span "Arrival" at bounding box center [505, 227] width 102 height 13
click at [274, 179] on span "Select an option" at bounding box center [259, 179] width 37 height 7
click at [270, 244] on span "Requested" at bounding box center [293, 240] width 102 height 13
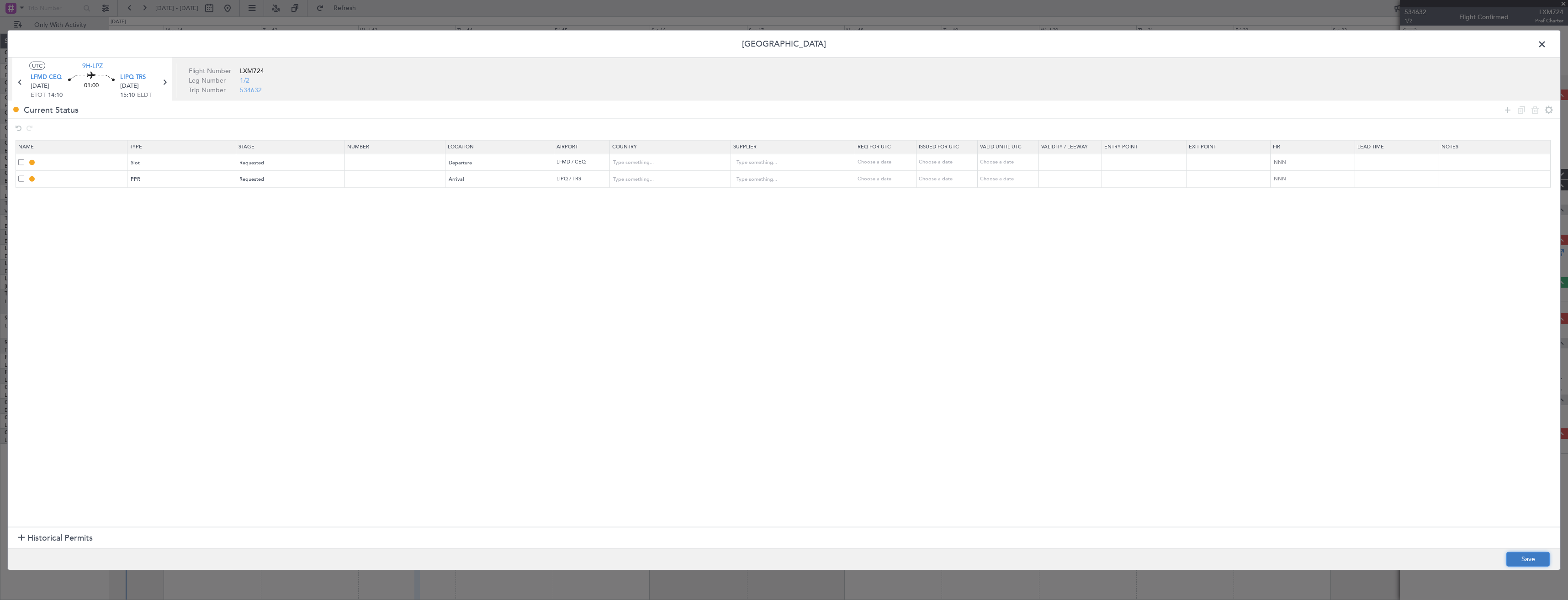
click at [1514, 557] on button "Save" at bounding box center [1528, 559] width 43 height 15
type input "LFMD DEP SLOT"
type input "[GEOGRAPHIC_DATA]"
type input "NNN"
type input "LIPQ PPR"
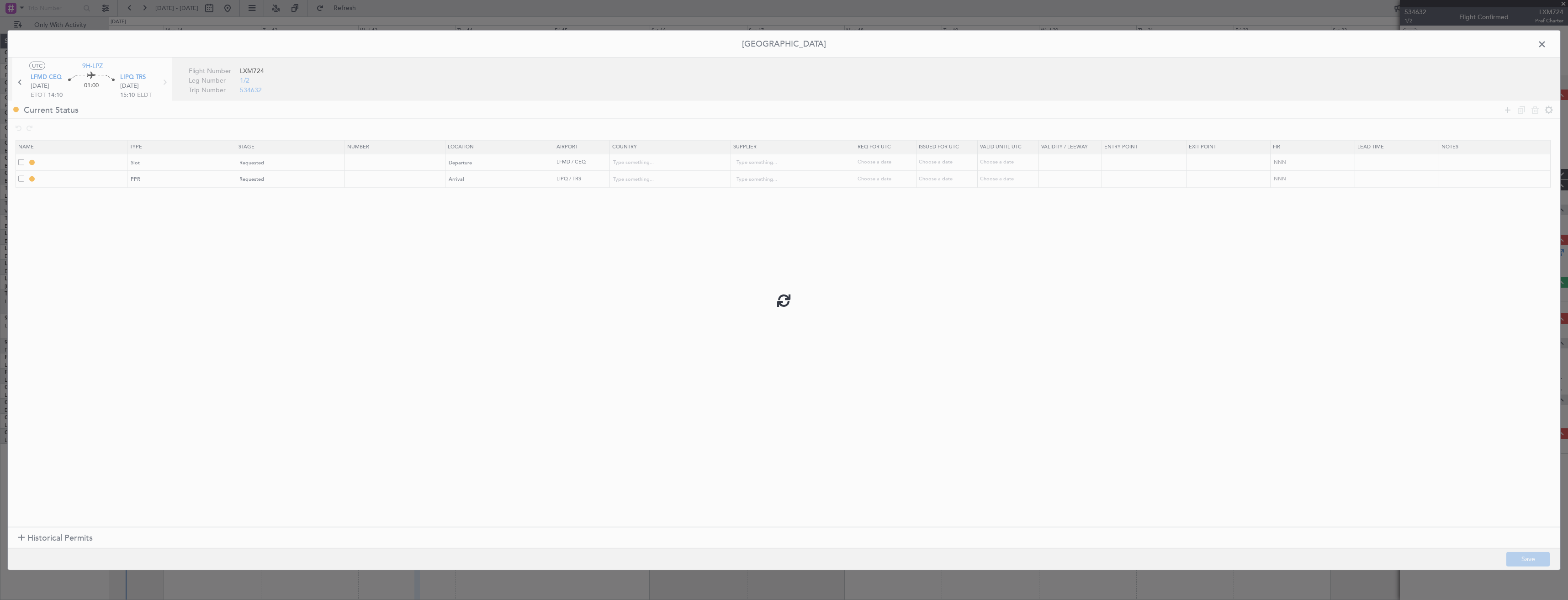
type input "[GEOGRAPHIC_DATA]"
type input "NNN"
click at [109, 162] on input "LFMD DEP SLOT" at bounding box center [82, 162] width 89 height 7
type input "LFMD DEP SLOT 1410z"
click at [114, 179] on mat-tooltip-component "LFMD DEP SLOT 1410z" at bounding box center [83, 178] width 70 height 24
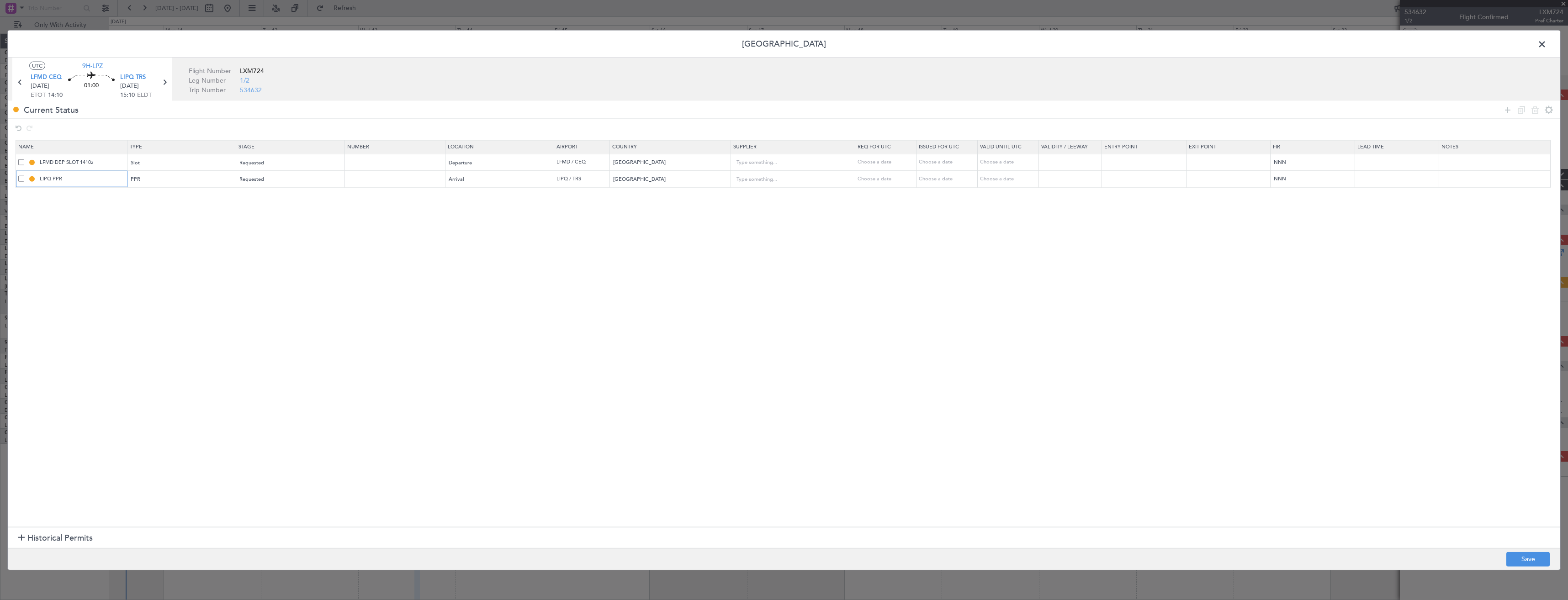
click at [112, 177] on input "LIPQ PPR" at bounding box center [82, 179] width 89 height 7
type input "LIPQ PPR 1510z"
click at [1512, 559] on button "Save" at bounding box center [1528, 559] width 43 height 15
click at [1546, 45] on span at bounding box center [1546, 46] width 0 height 19
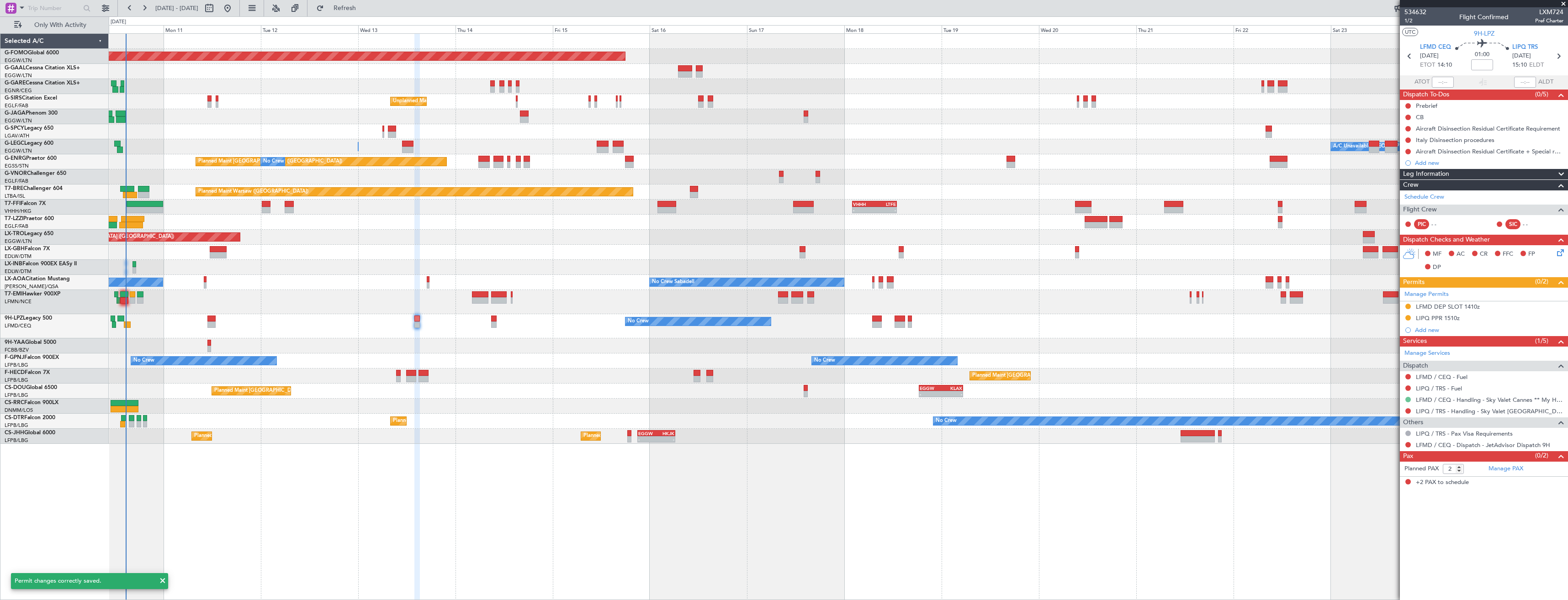
click at [1409, 400] on button at bounding box center [1408, 399] width 5 height 5
click at [1388, 456] on span "Requested" at bounding box center [1382, 453] width 29 height 9
click at [1431, 412] on link "LIPQ / TRS - Handling - Sky Valet [GEOGRAPHIC_DATA] LIPQ / TRS" at bounding box center [1490, 411] width 148 height 7
click at [364, 9] on span "Refresh" at bounding box center [344, 8] width 38 height 7
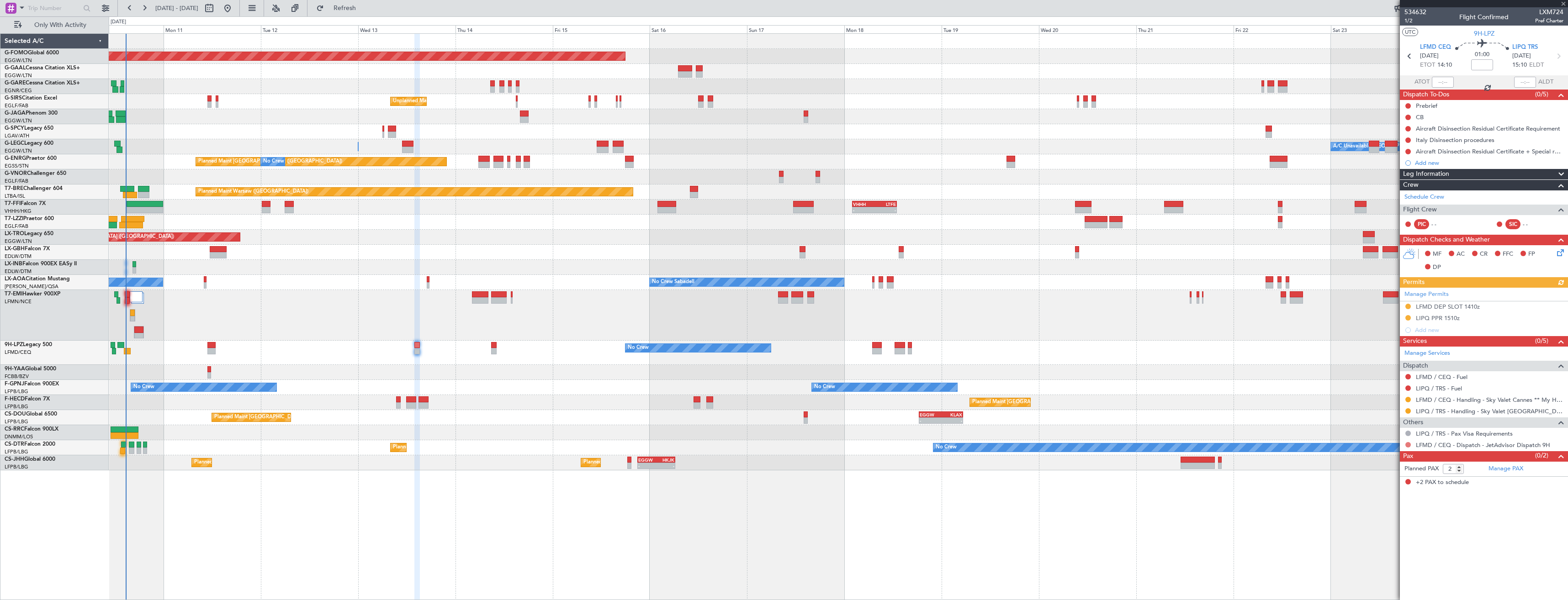
click at [1409, 446] on button at bounding box center [1408, 444] width 5 height 5
click at [1380, 551] on span "Confirmed" at bounding box center [1382, 554] width 28 height 9
click at [1559, 55] on icon at bounding box center [1558, 56] width 12 height 12
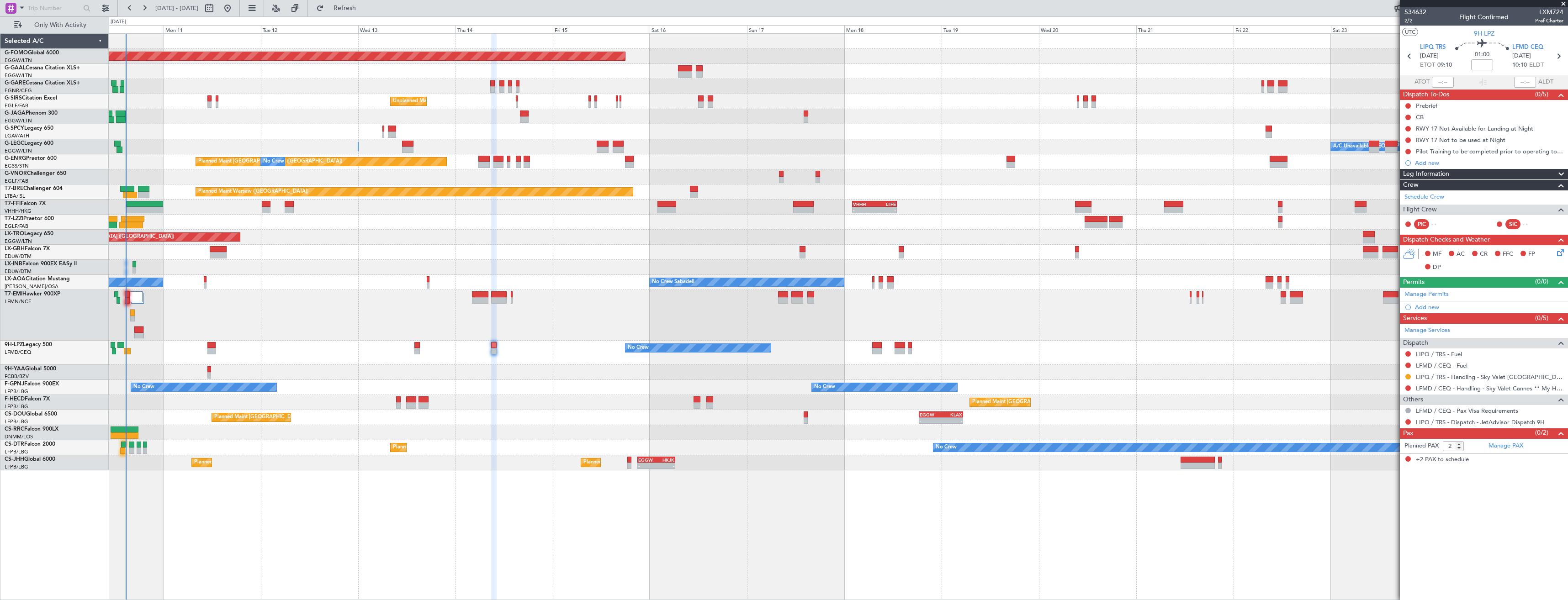
click at [1548, 10] on span "LXM724" at bounding box center [1549, 12] width 28 height 10
copy span "LXM724"
click at [1433, 297] on link "Manage Permits" at bounding box center [1426, 294] width 44 height 9
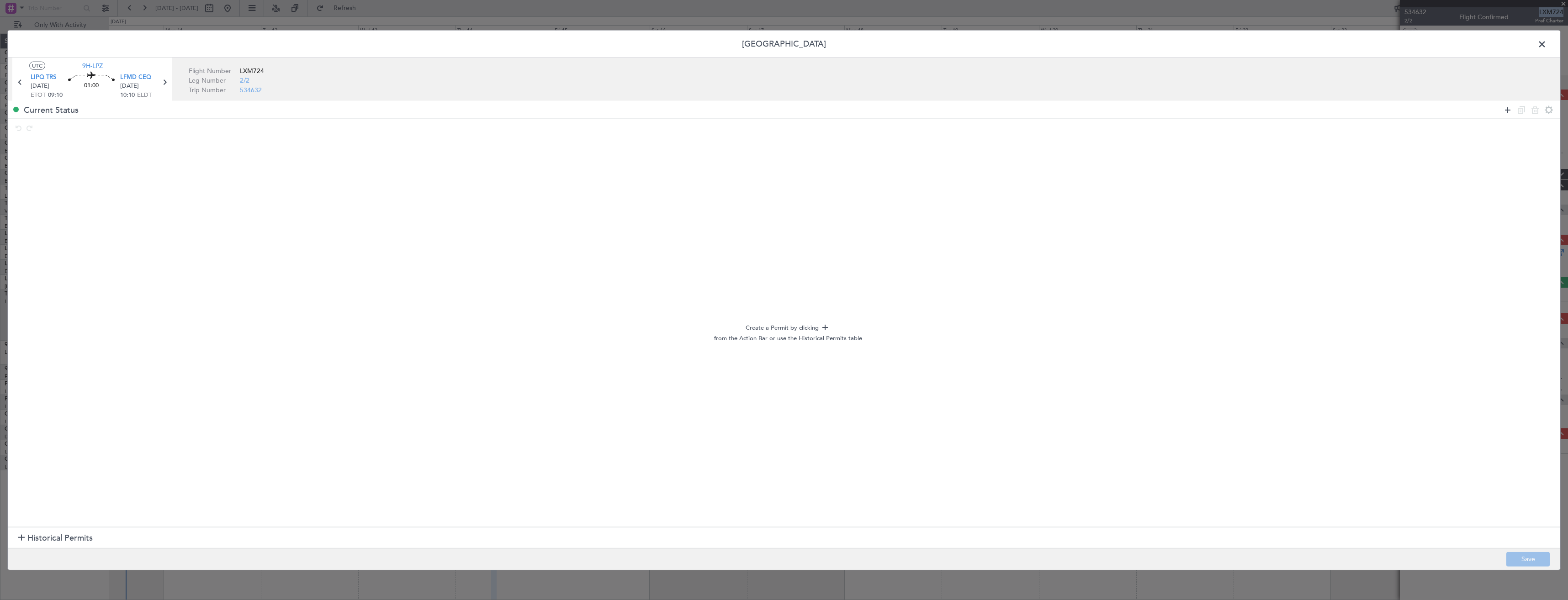
click at [1509, 110] on icon at bounding box center [1508, 110] width 11 height 11
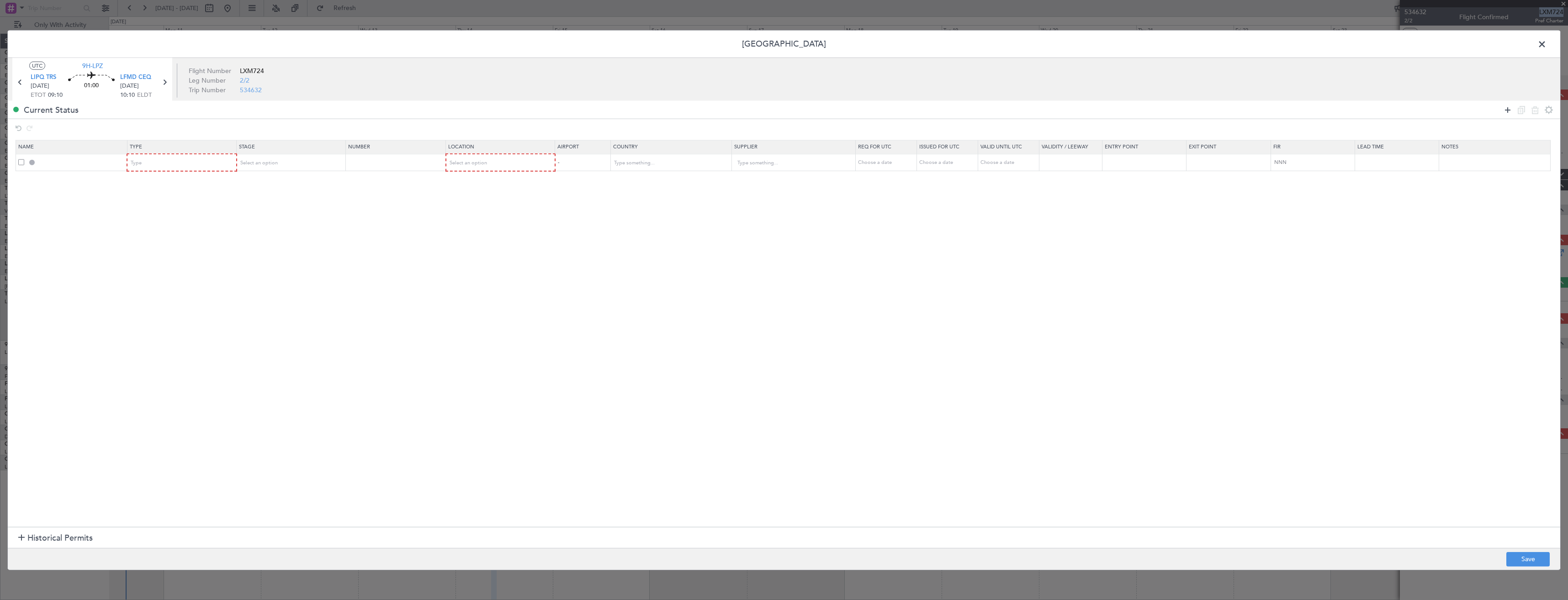
click at [1508, 110] on icon at bounding box center [1508, 110] width 11 height 11
drag, startPoint x: 20, startPoint y: 214, endPoint x: 42, endPoint y: 214, distance: 22.0
click at [42, 214] on div "Permit Center UTC 9H-LPZ LIPQ TRS [DATE] ETOT 09:10 01:00 LFMD CEQ [DATE] 10:10…" at bounding box center [784, 300] width 1568 height 600
click at [157, 162] on div "Type" at bounding box center [179, 163] width 95 height 13
click at [164, 210] on span "PPR" at bounding box center [183, 209] width 102 height 13
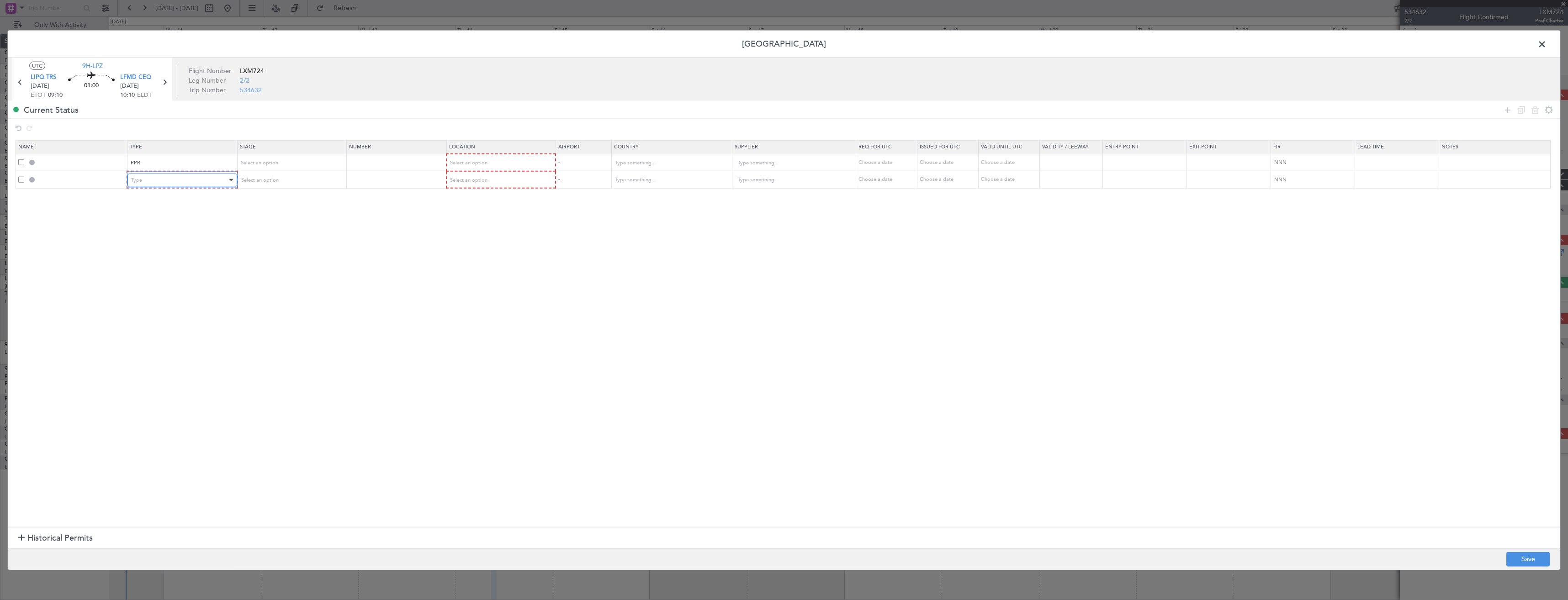
click at [160, 183] on div "Type" at bounding box center [179, 180] width 95 height 13
click at [166, 268] on span "Slot" at bounding box center [183, 267] width 102 height 13
click at [251, 165] on span "Select an option" at bounding box center [259, 162] width 37 height 7
click at [256, 224] on span "Requested" at bounding box center [293, 223] width 102 height 13
click at [268, 183] on span "Select an option" at bounding box center [259, 180] width 37 height 7
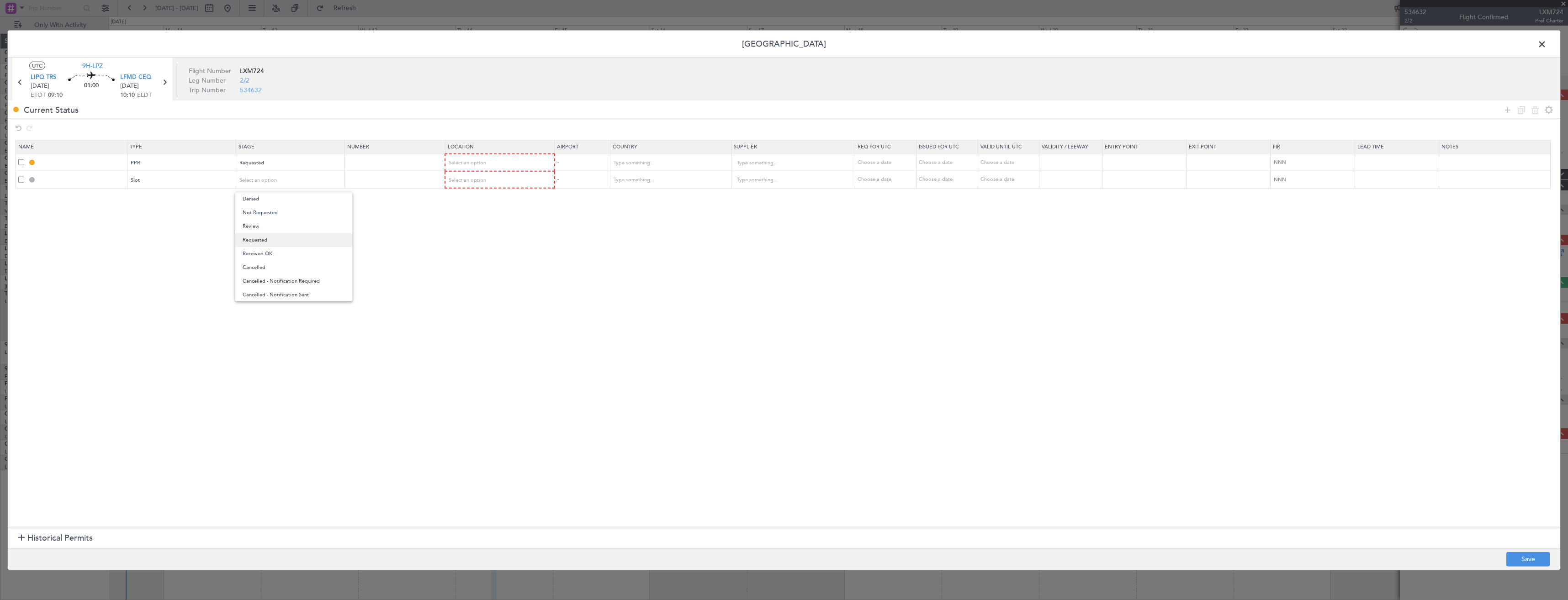
click at [268, 239] on span "Requested" at bounding box center [293, 240] width 102 height 13
click at [524, 165] on div "Select an option" at bounding box center [497, 163] width 96 height 13
click at [521, 186] on span "Departure" at bounding box center [505, 182] width 102 height 13
click at [506, 187] on mat-form-field "Select an option" at bounding box center [499, 180] width 108 height 16
click at [504, 178] on div "Select an option" at bounding box center [497, 180] width 96 height 13
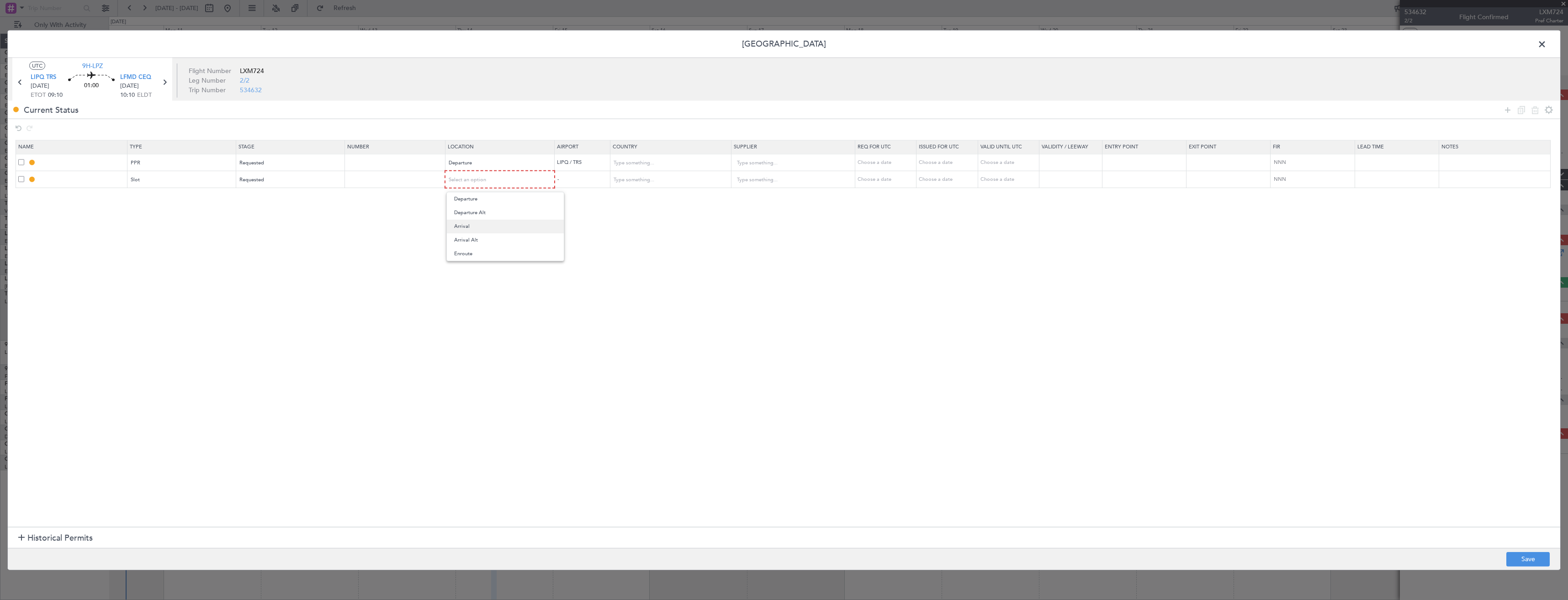
click at [500, 228] on span "Arrival" at bounding box center [505, 227] width 102 height 13
click at [1537, 559] on button "Save" at bounding box center [1528, 559] width 43 height 15
type input "LIPQ PPR"
type input "[GEOGRAPHIC_DATA]"
type input "NNN"
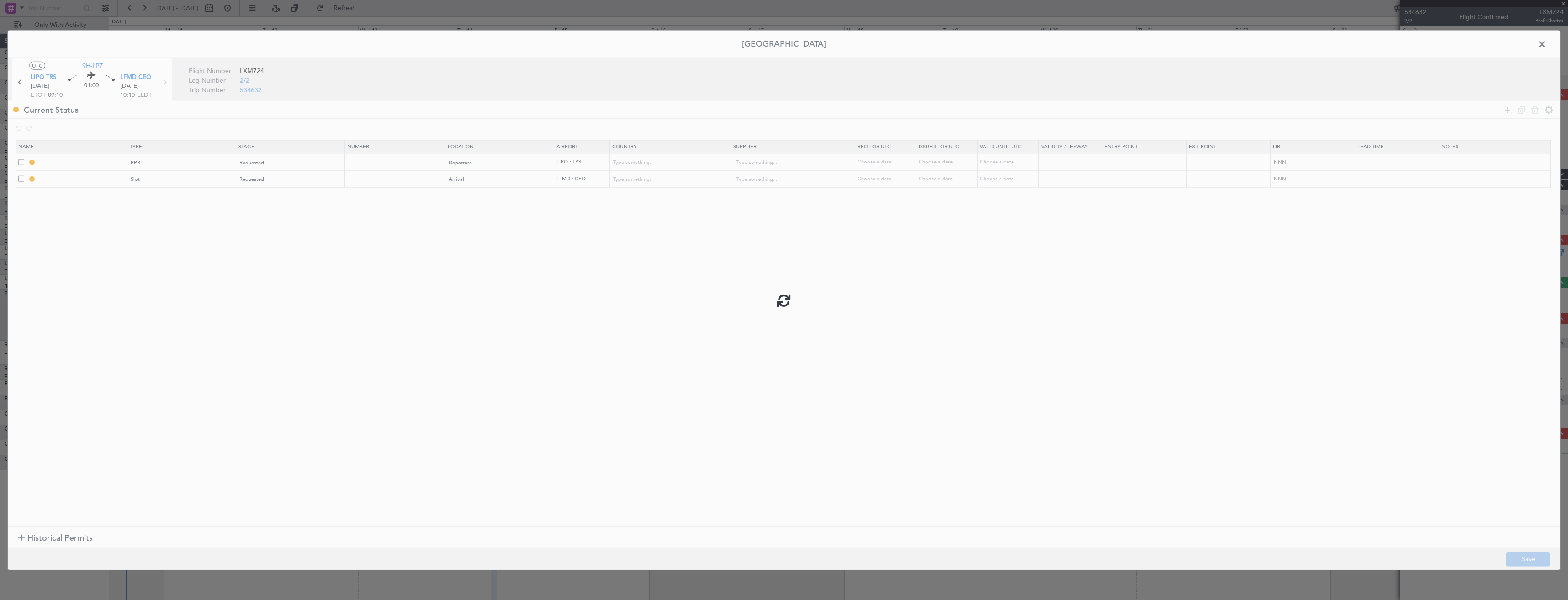
type input "LFMD ARR SLOT"
type input "[GEOGRAPHIC_DATA]"
type input "NNN"
click at [101, 179] on input "LFMD ARR SLOT" at bounding box center [82, 179] width 89 height 7
type input "LFMD ARR SLOT 1010Z"
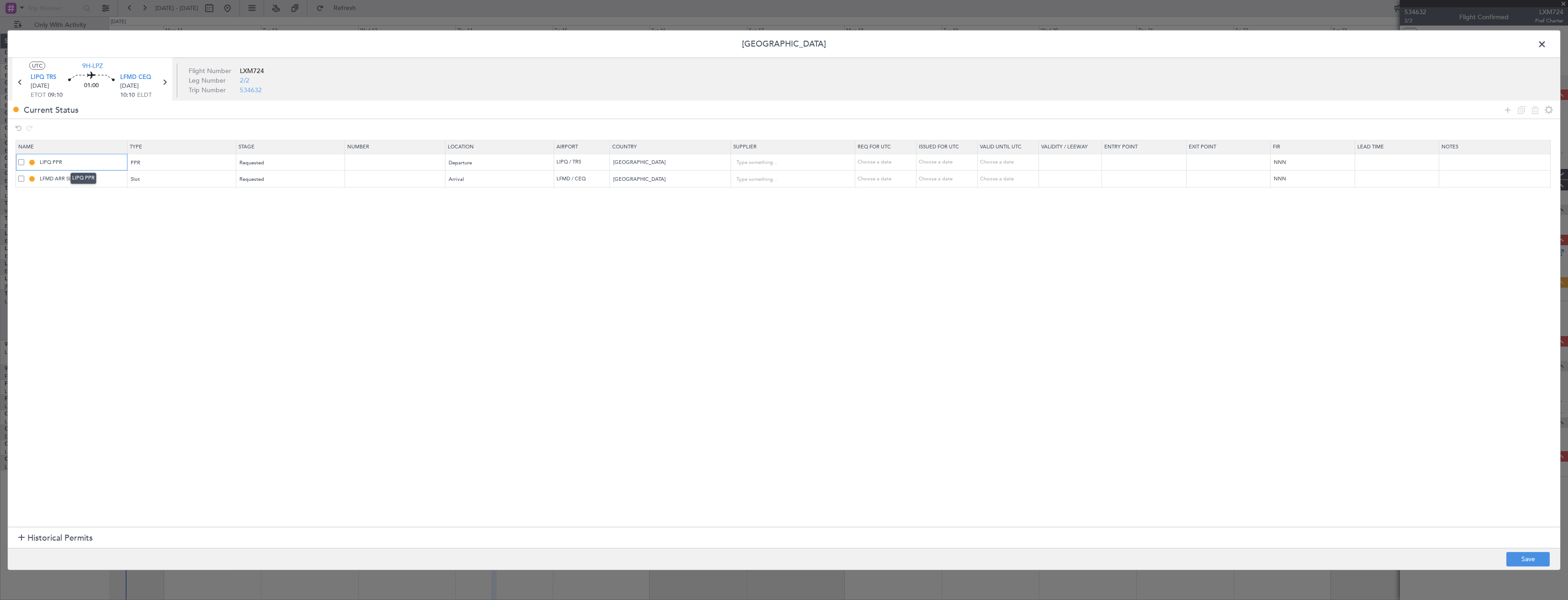
click at [78, 165] on input "LIPQ PPR" at bounding box center [82, 162] width 89 height 7
type input "LIPQ PPR 0910Z"
click at [1512, 559] on button "Save" at bounding box center [1528, 559] width 43 height 15
click at [1546, 46] on span at bounding box center [1546, 46] width 0 height 19
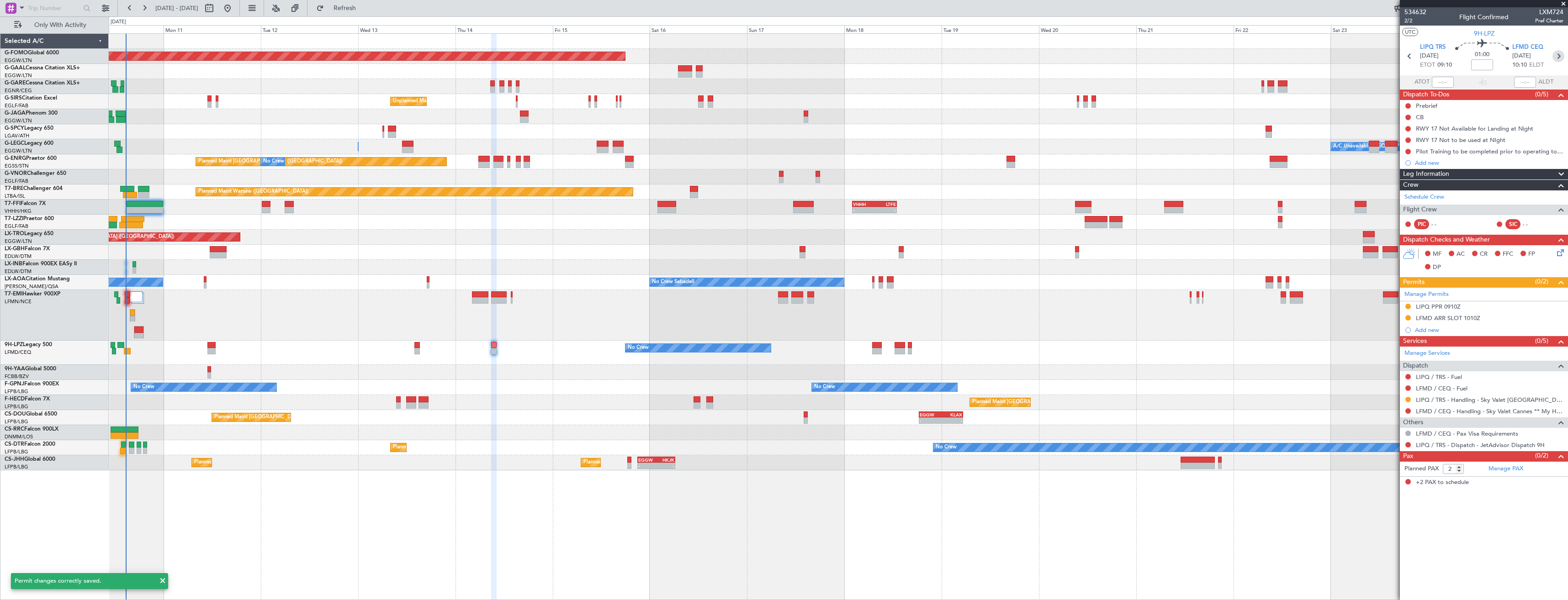
click at [1561, 51] on icon at bounding box center [1558, 56] width 12 height 12
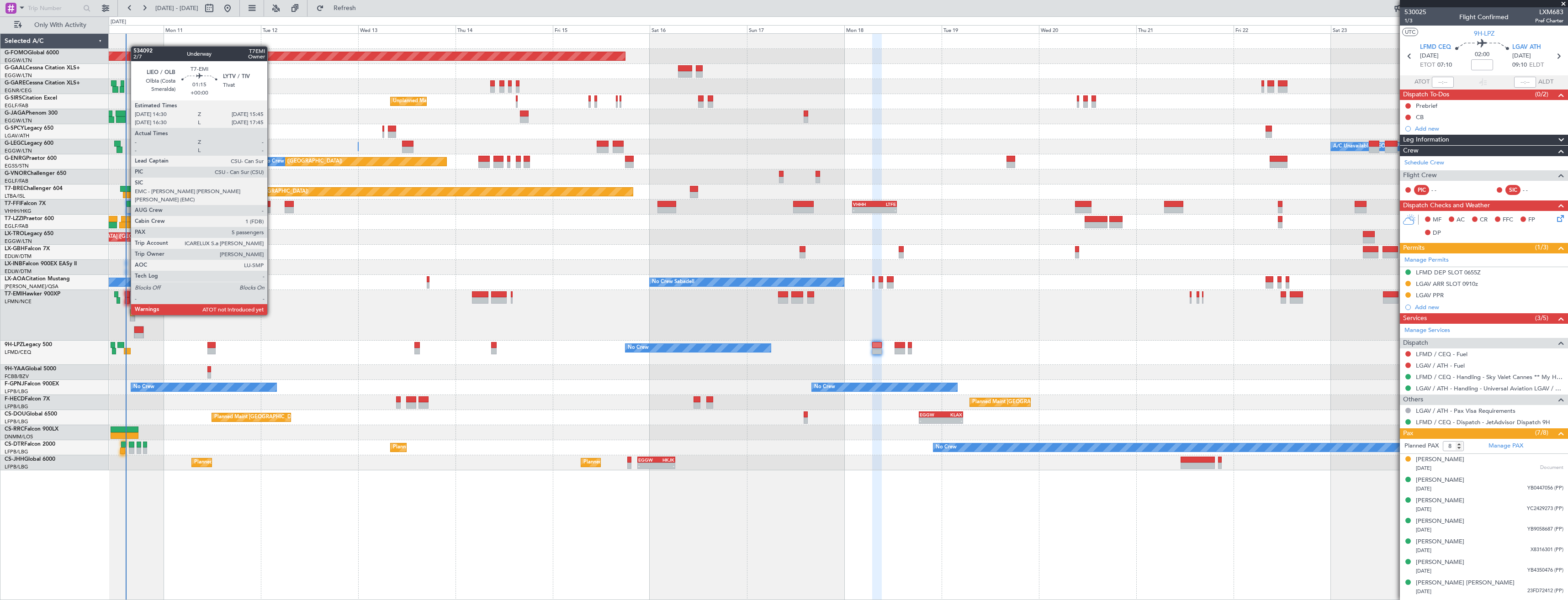
click at [126, 298] on div at bounding box center [127, 300] width 5 height 7
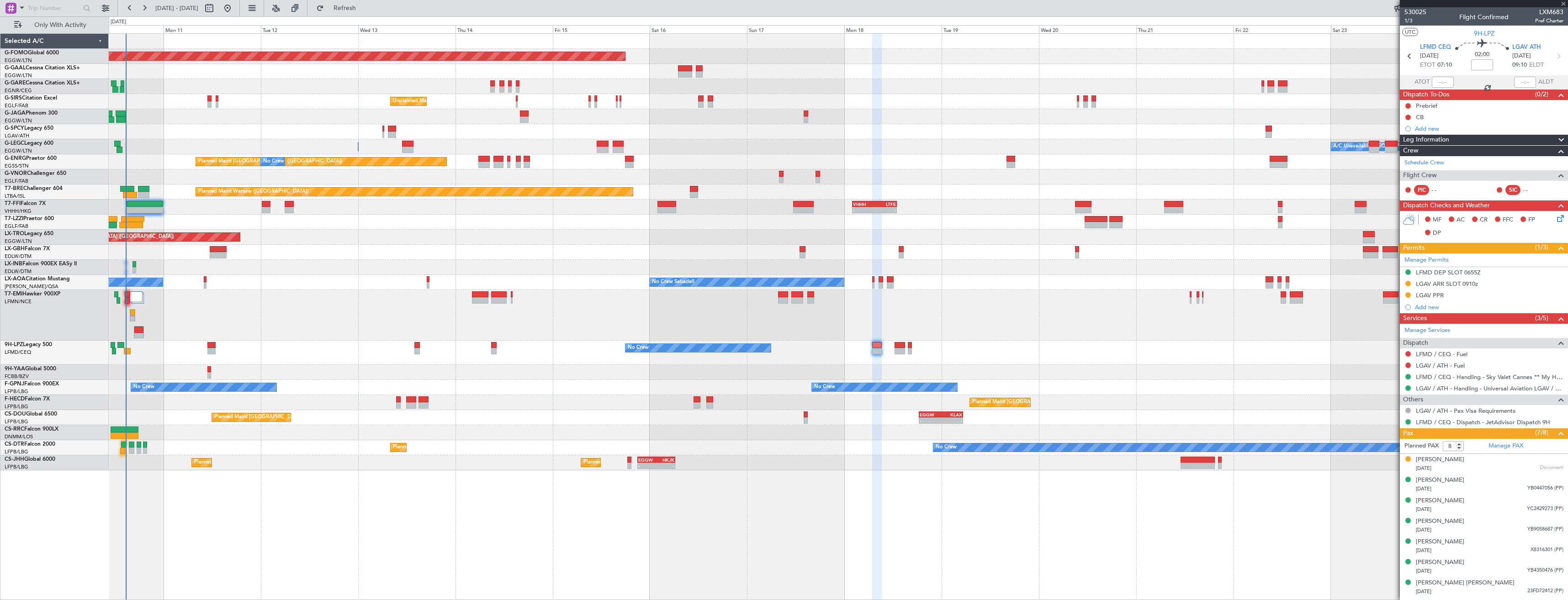
type input "5"
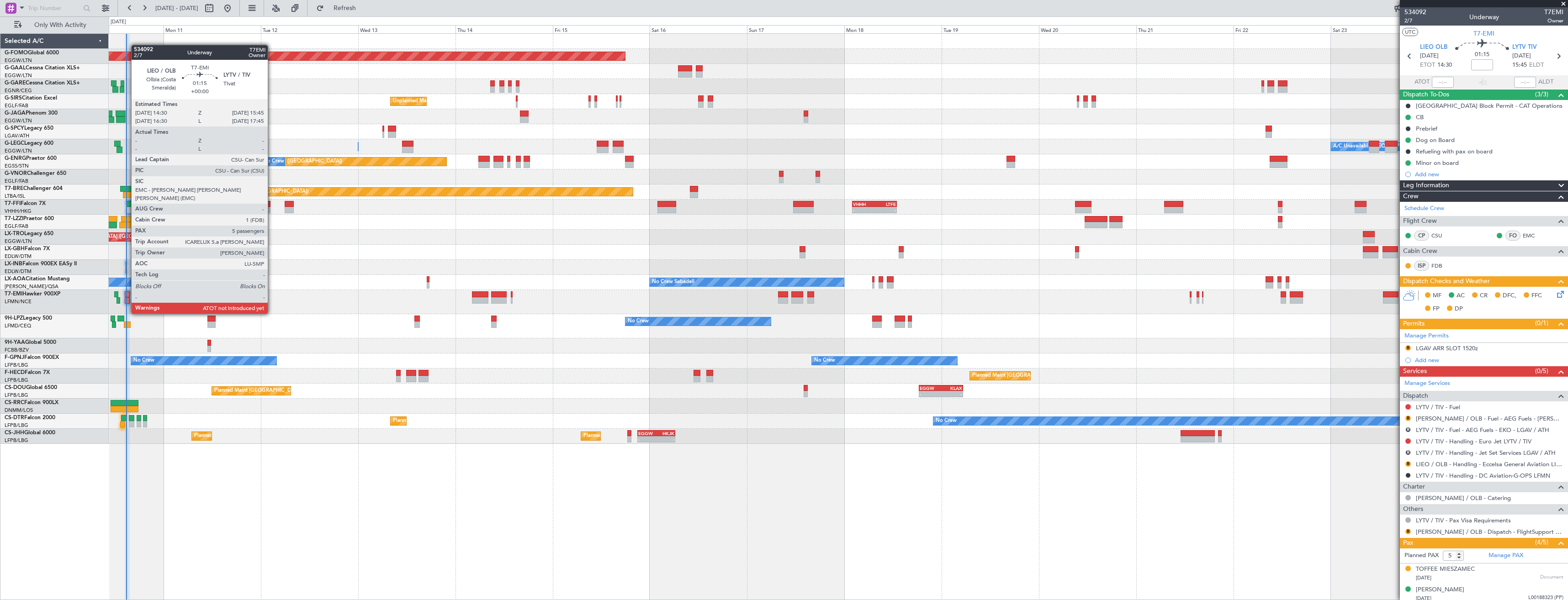
click at [127, 297] on div at bounding box center [127, 294] width 5 height 7
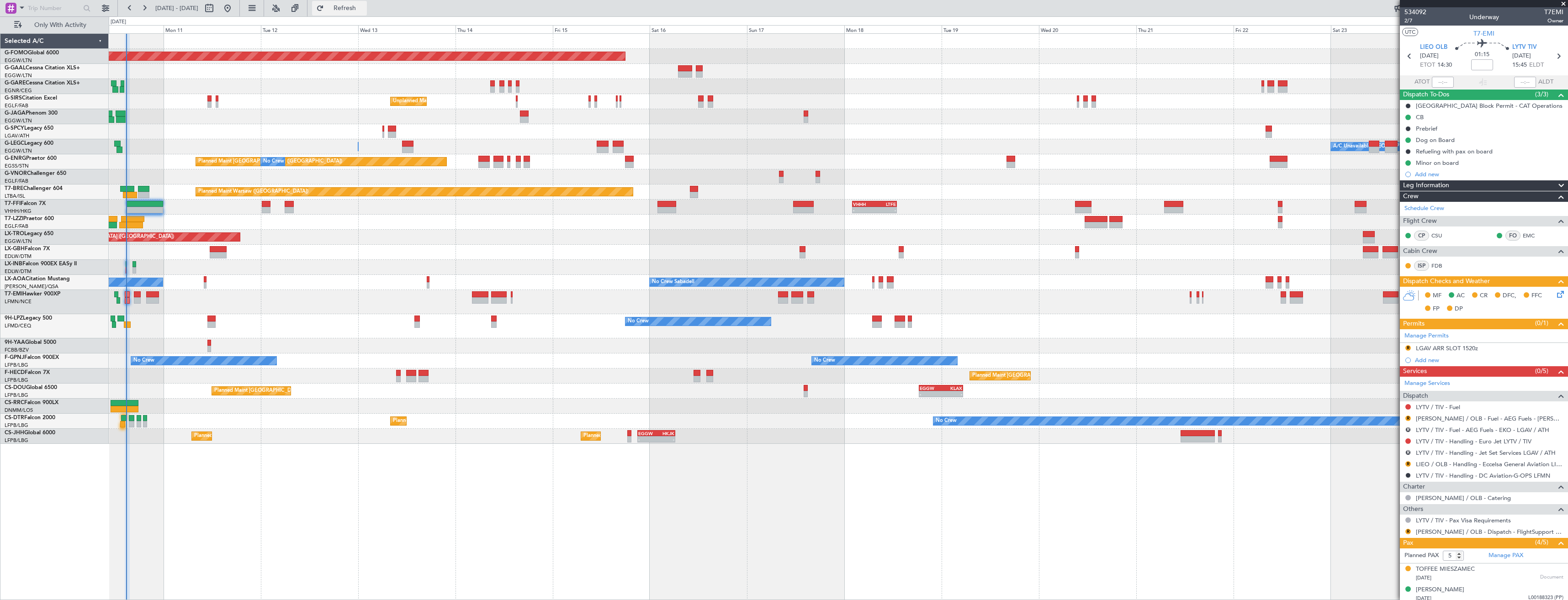
click at [364, 7] on span "Refresh" at bounding box center [344, 8] width 38 height 7
click at [620, 250] on div at bounding box center [838, 252] width 1459 height 15
click at [619, 250] on div at bounding box center [838, 252] width 1459 height 15
click at [617, 250] on div at bounding box center [838, 252] width 1459 height 15
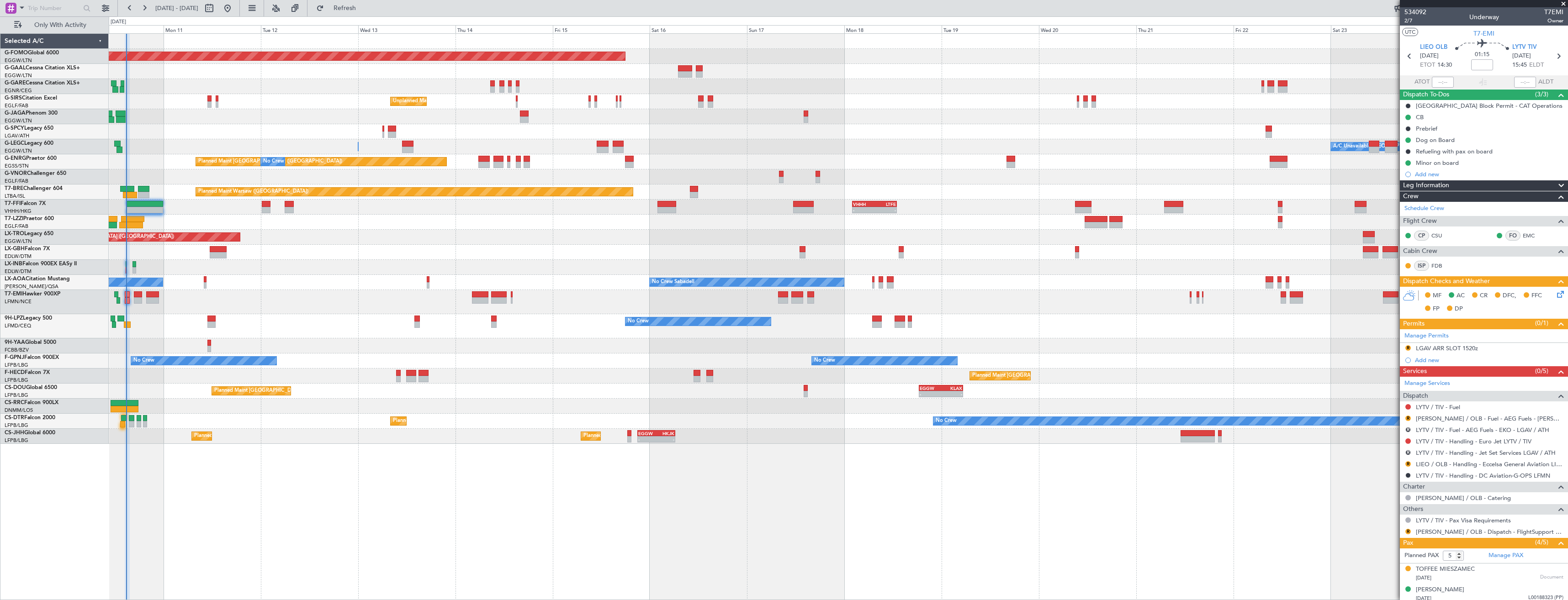
click at [617, 250] on div at bounding box center [838, 252] width 1459 height 15
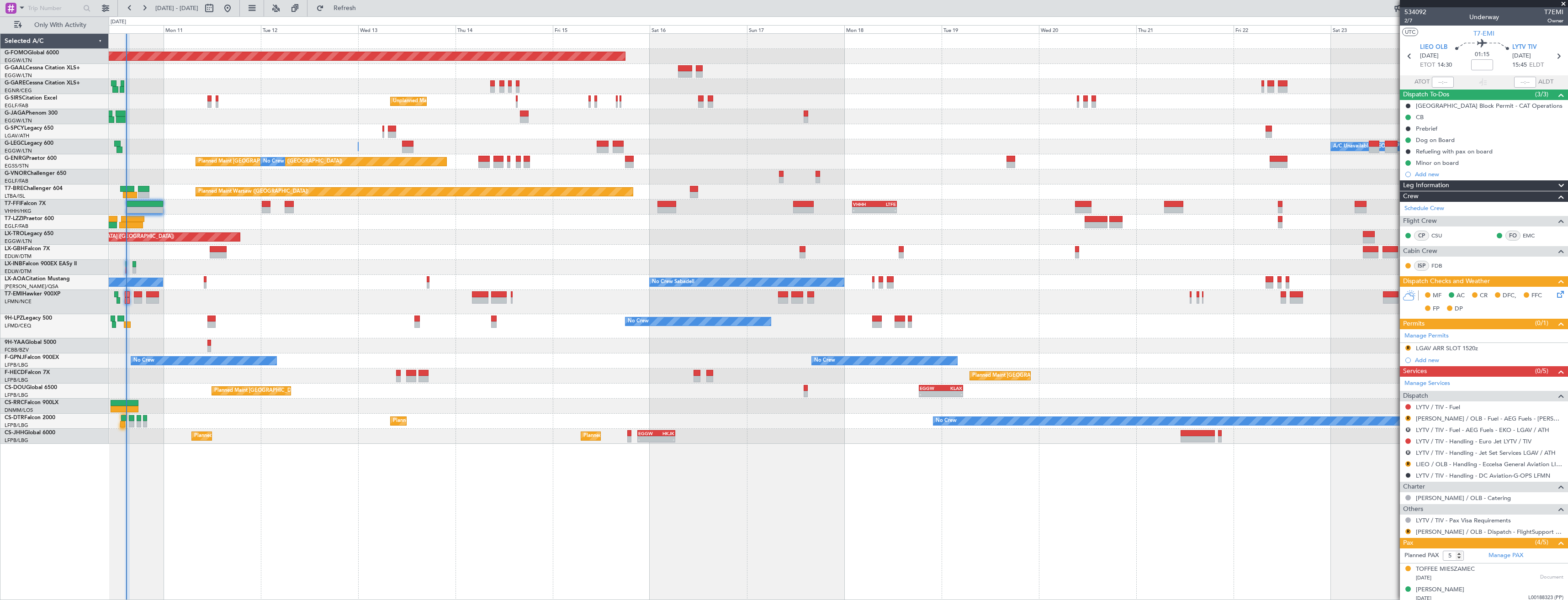
click at [617, 250] on div at bounding box center [838, 252] width 1459 height 15
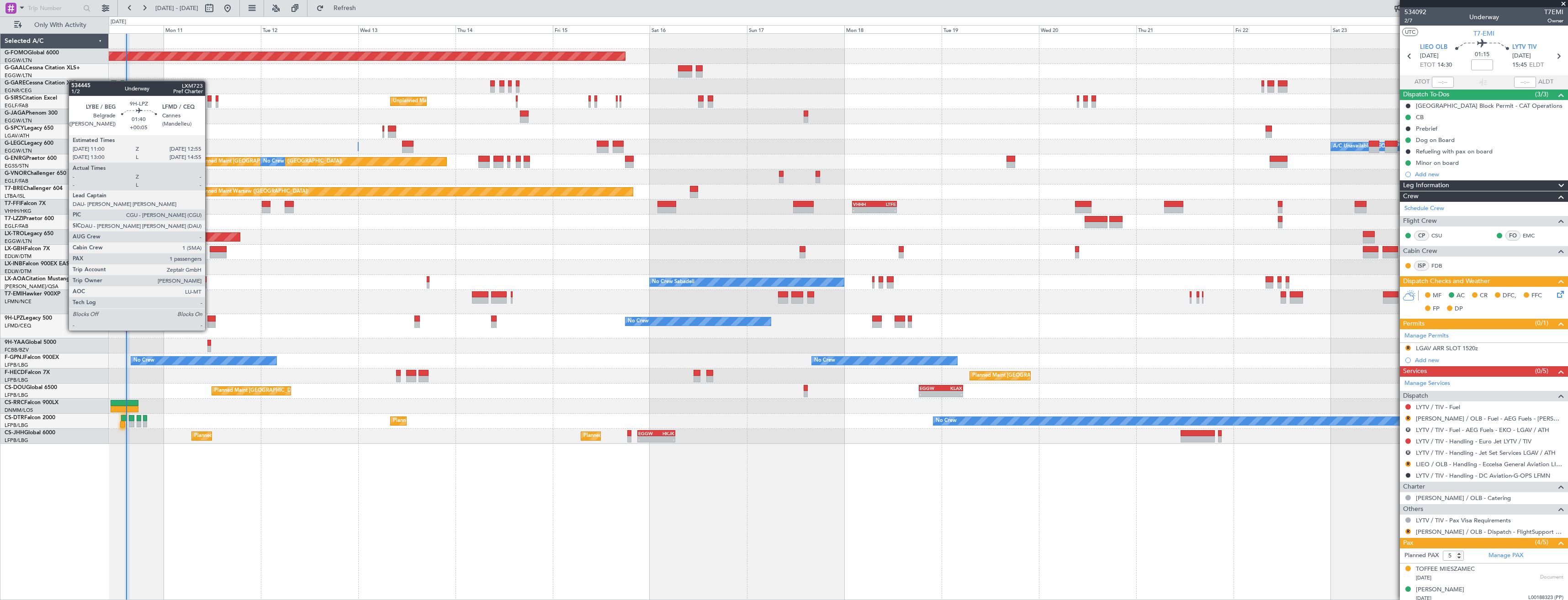
click at [210, 321] on div at bounding box center [211, 324] width 8 height 7
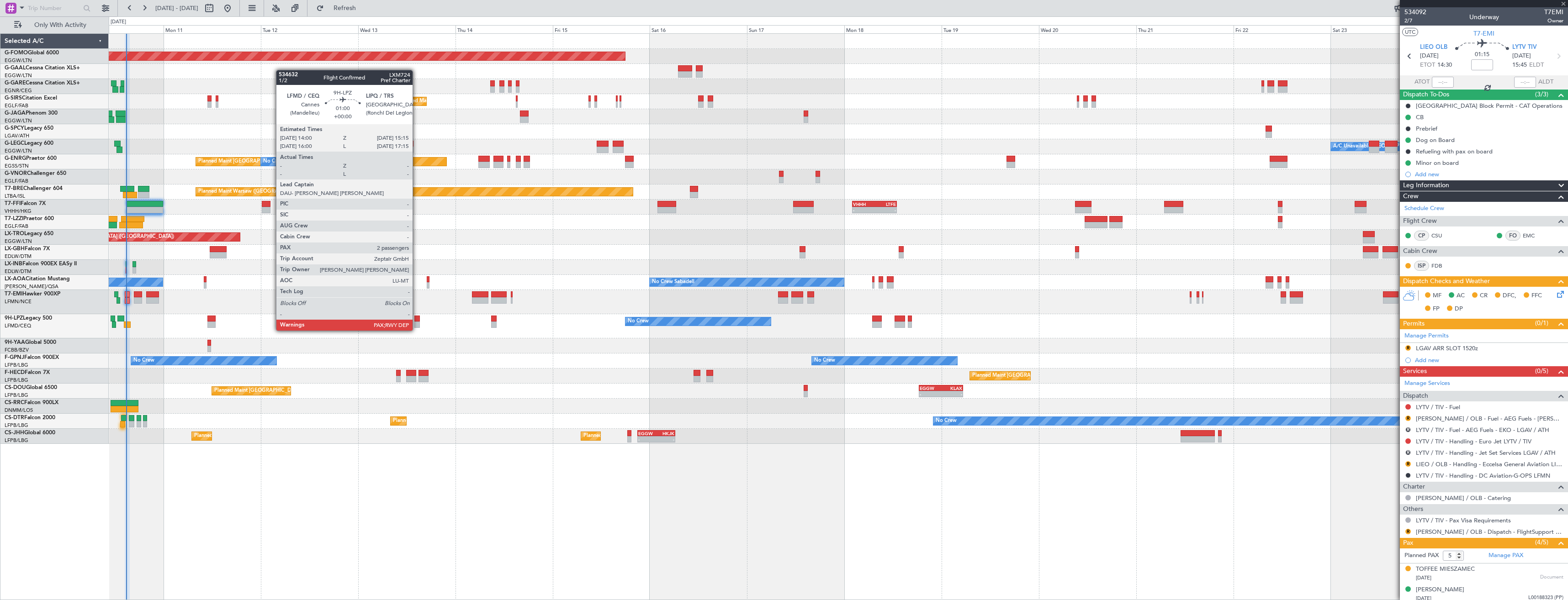
type input "+00:05"
type input "1"
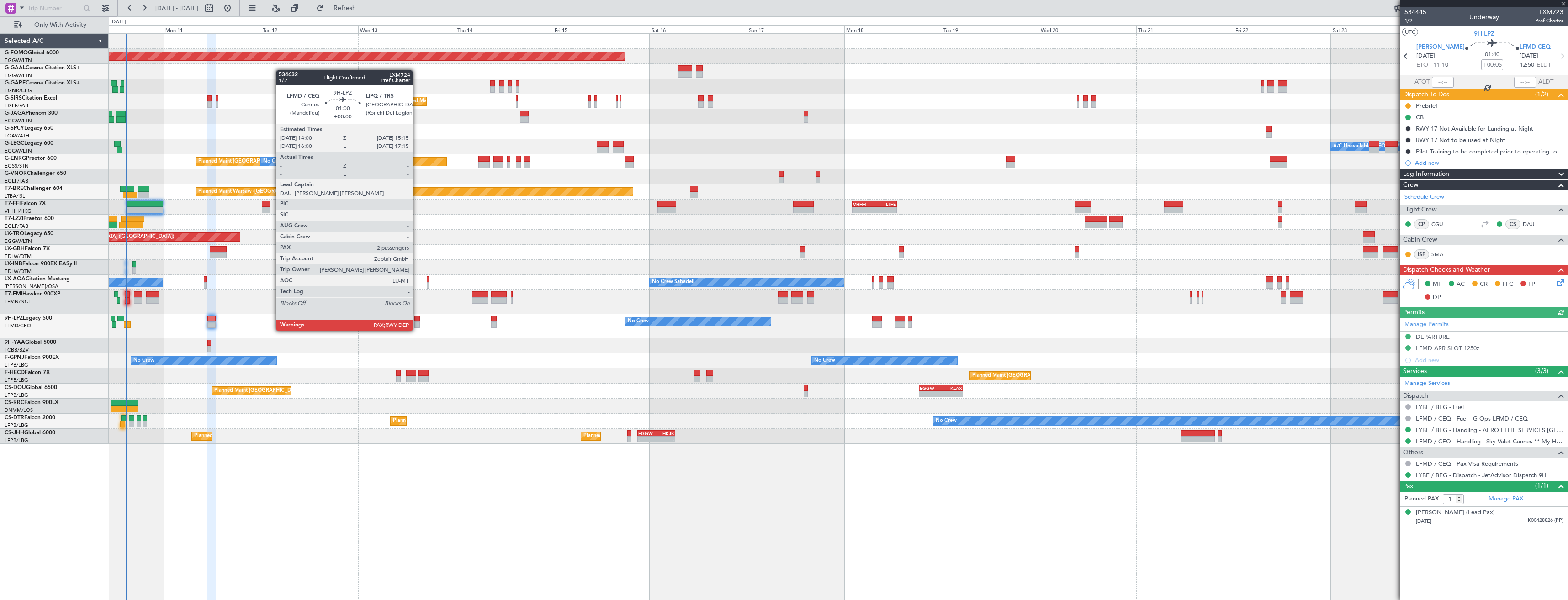
click at [417, 321] on div at bounding box center [417, 324] width 5 height 7
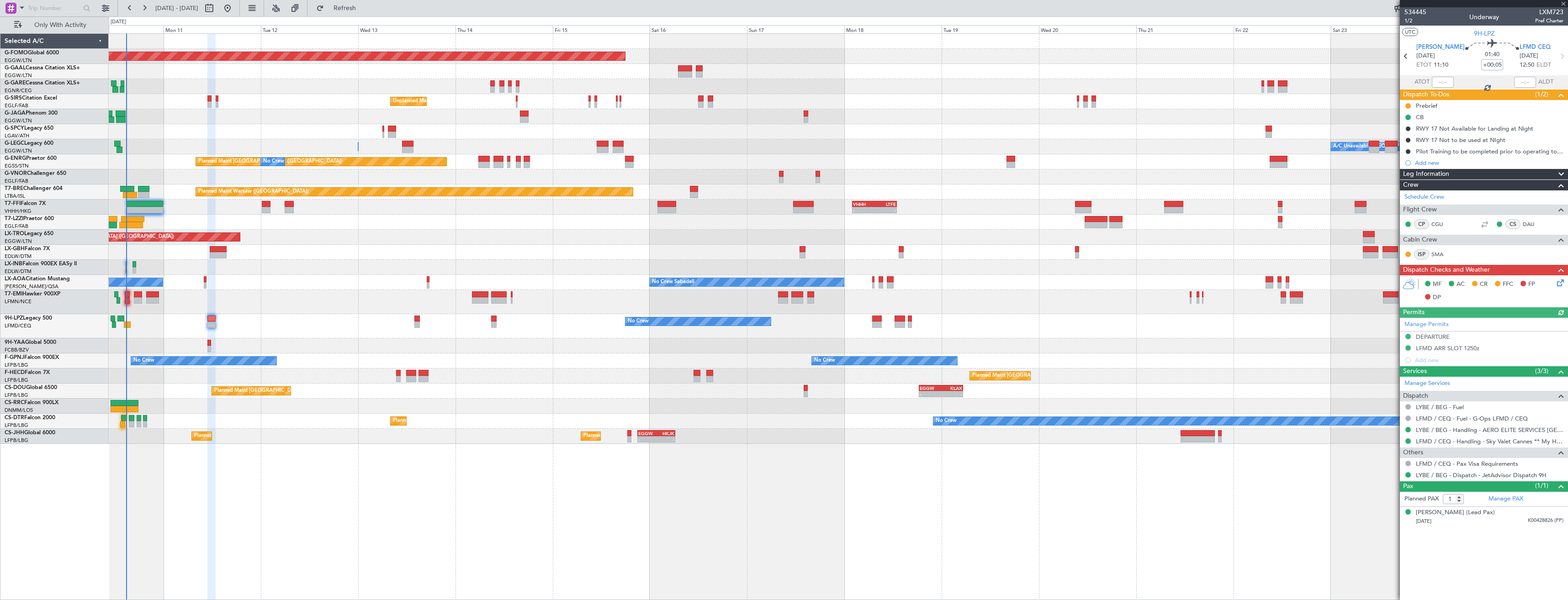
type input "2"
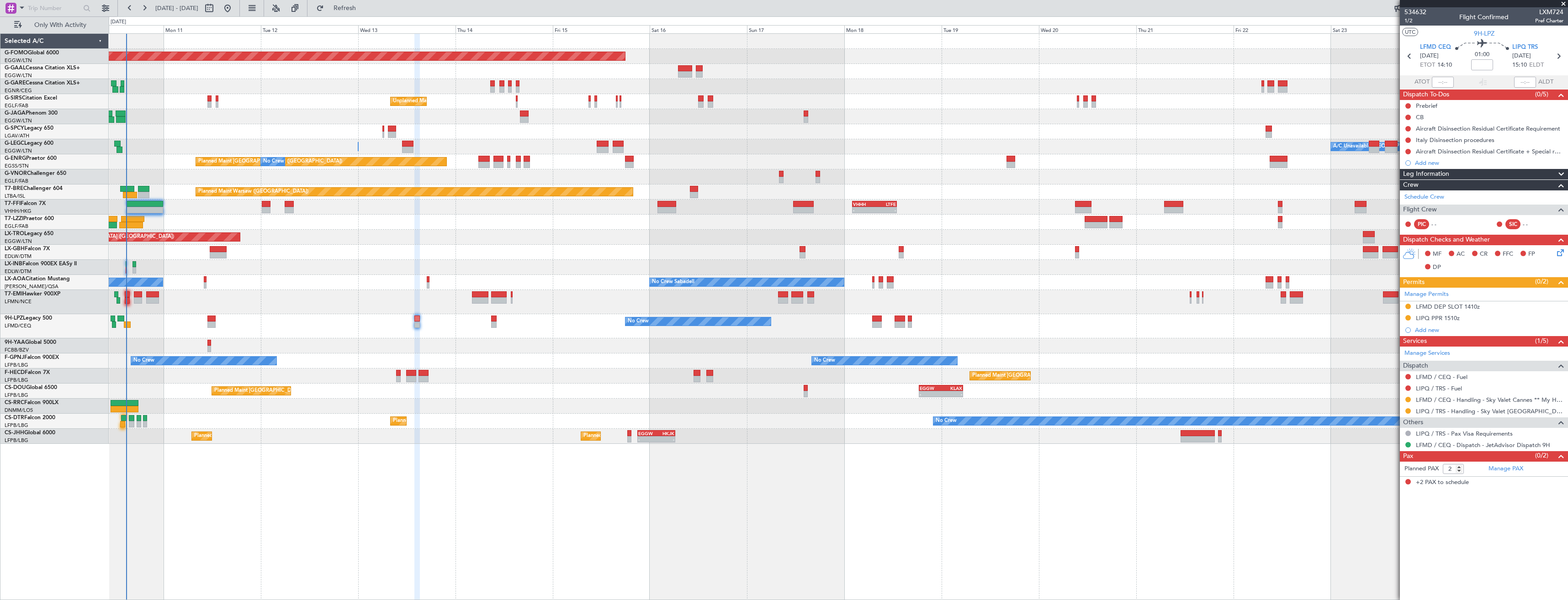
drag, startPoint x: 1405, startPoint y: 400, endPoint x: 1404, endPoint y: 420, distance: 20.0
click at [1405, 400] on button at bounding box center [1408, 399] width 5 height 5
click at [1400, 507] on li "Confirmed" at bounding box center [1408, 508] width 106 height 13
click at [1491, 307] on div "LFMD DEP SLOT 1410z" at bounding box center [1484, 306] width 168 height 11
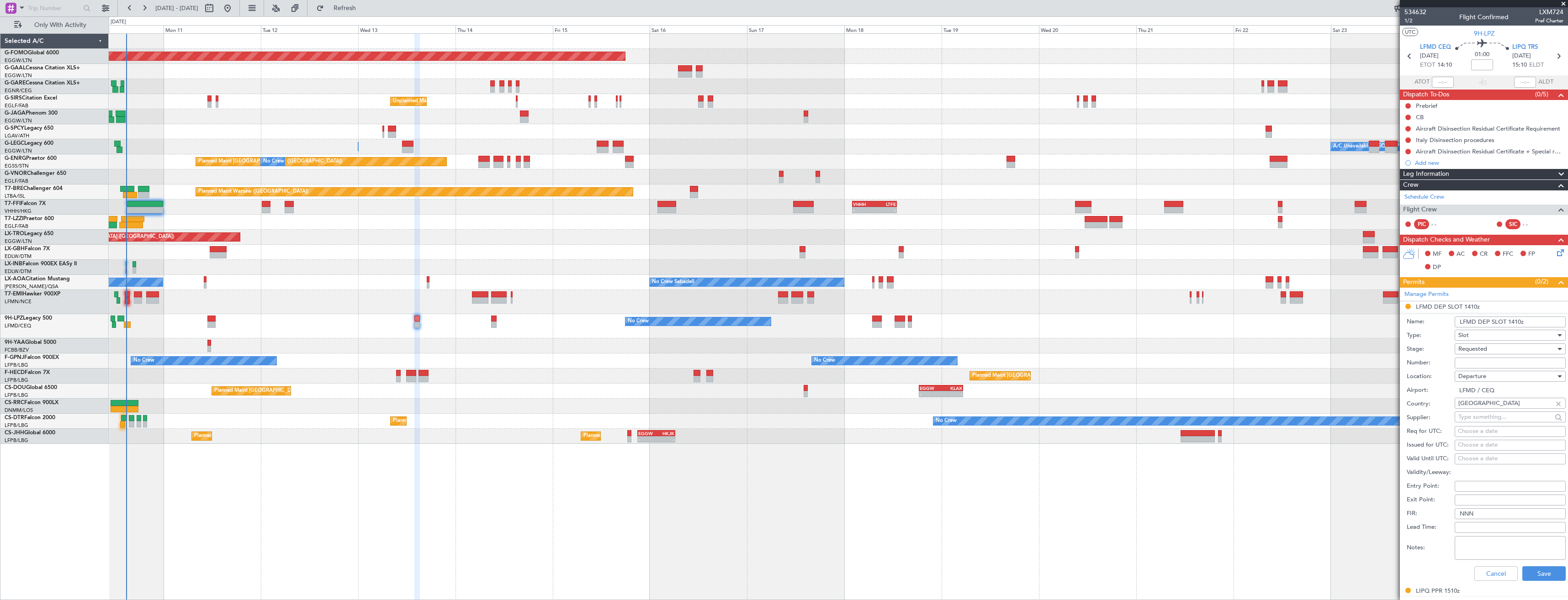
click at [1500, 361] on input "Number:" at bounding box center [1510, 363] width 111 height 11
paste input "LFMDD000011870"
type input "LFMDD000011870"
click at [1493, 347] on div "Requested" at bounding box center [1507, 349] width 98 height 13
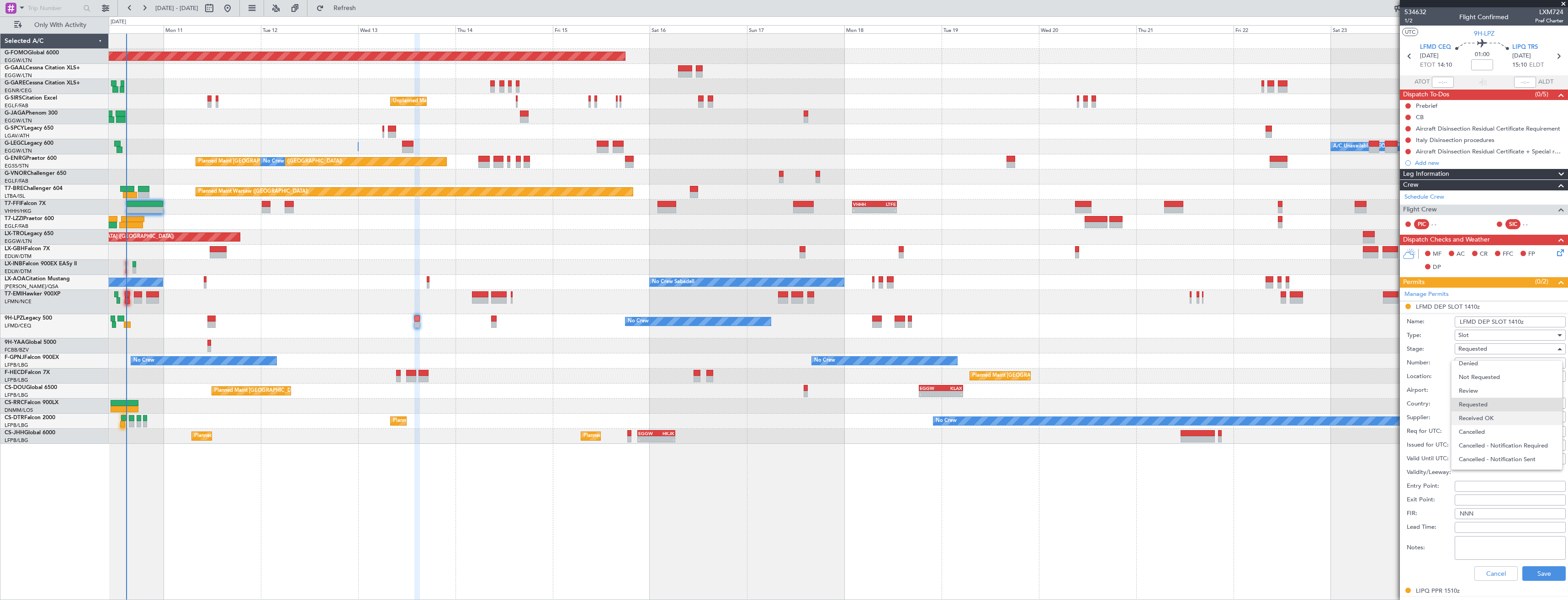
click at [1506, 420] on span "Received OK" at bounding box center [1507, 418] width 96 height 13
click at [1542, 574] on button "Save" at bounding box center [1544, 574] width 43 height 15
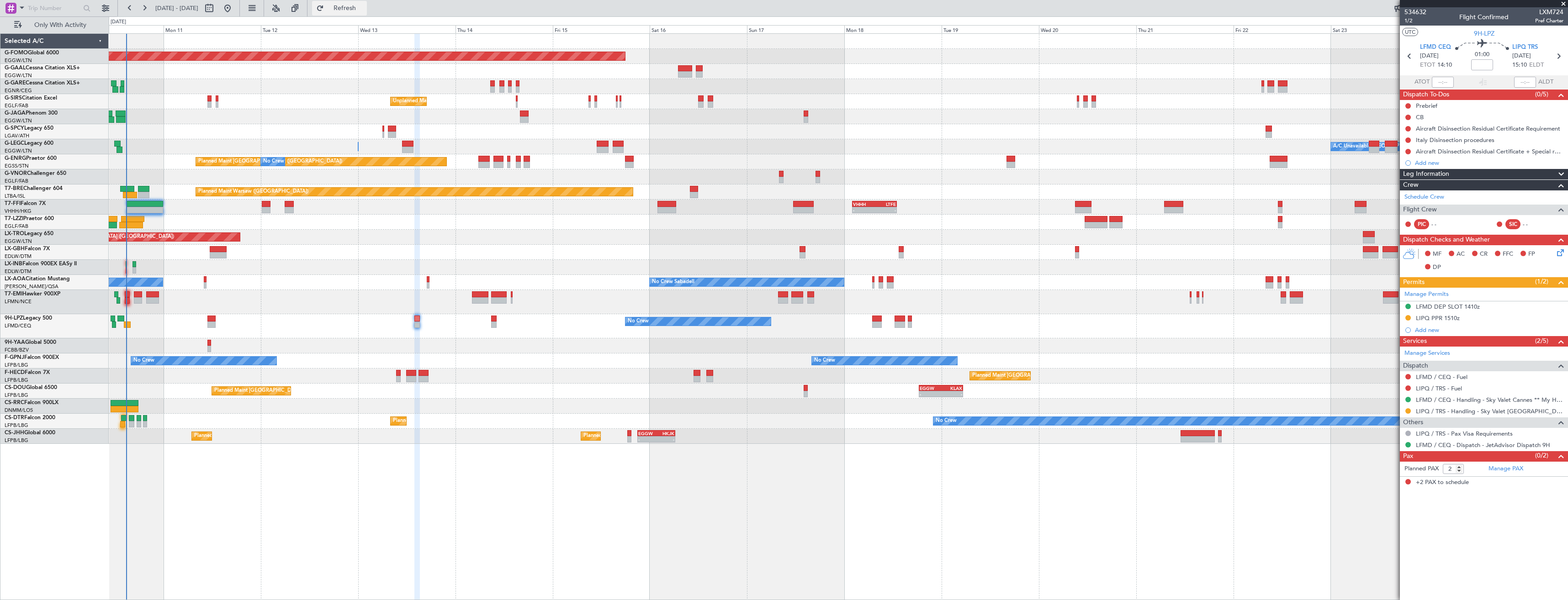
click at [353, 13] on button "Refresh" at bounding box center [340, 8] width 55 height 15
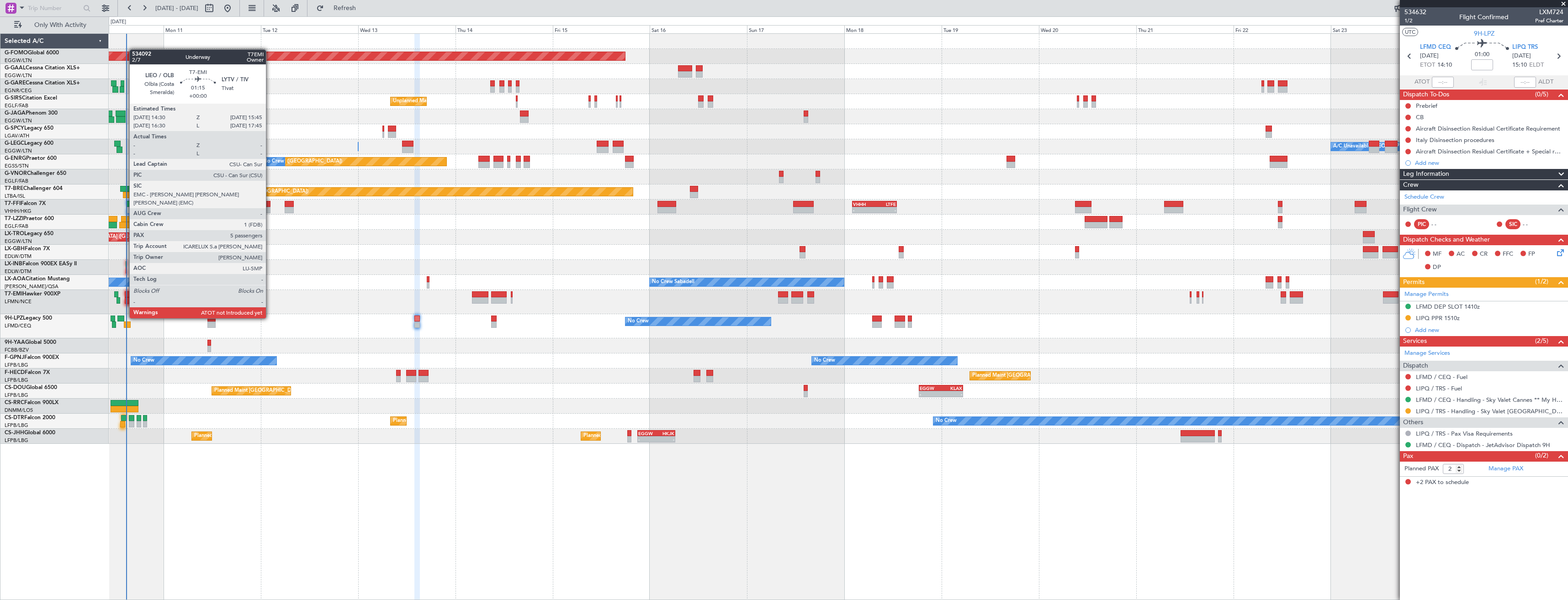
click at [125, 301] on div at bounding box center [127, 300] width 5 height 7
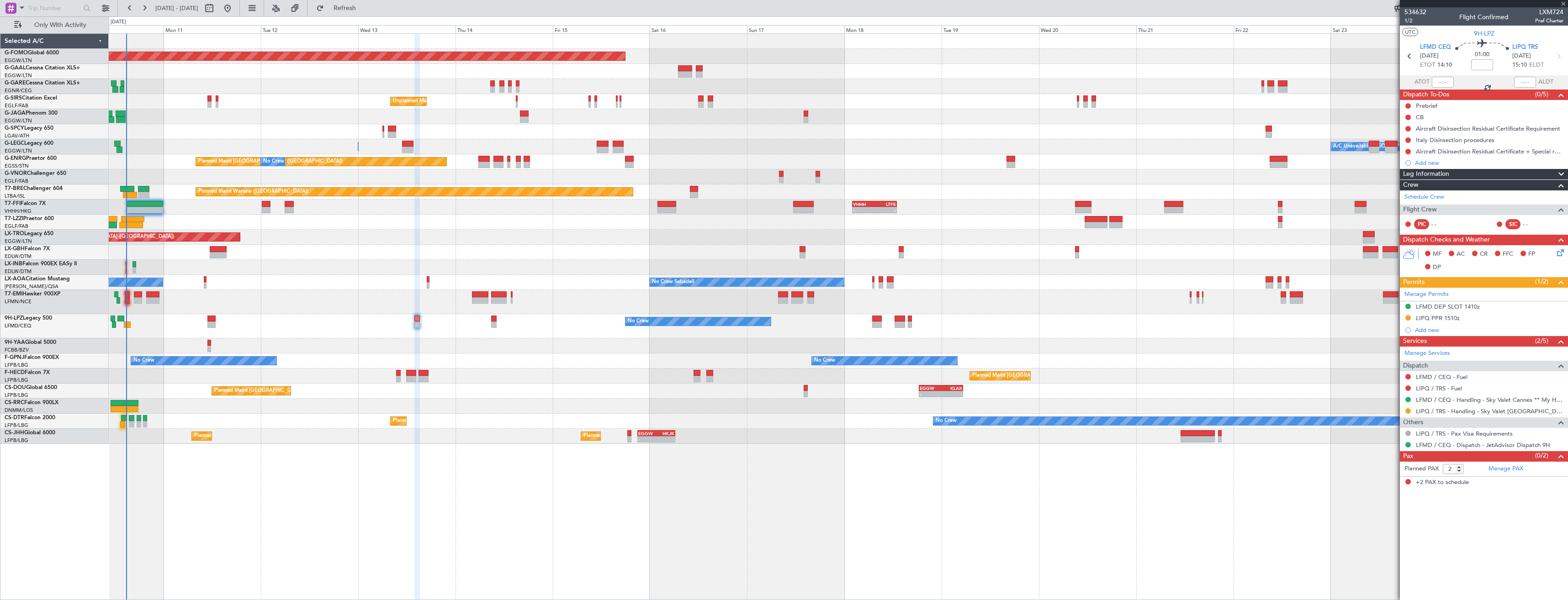
type input "5"
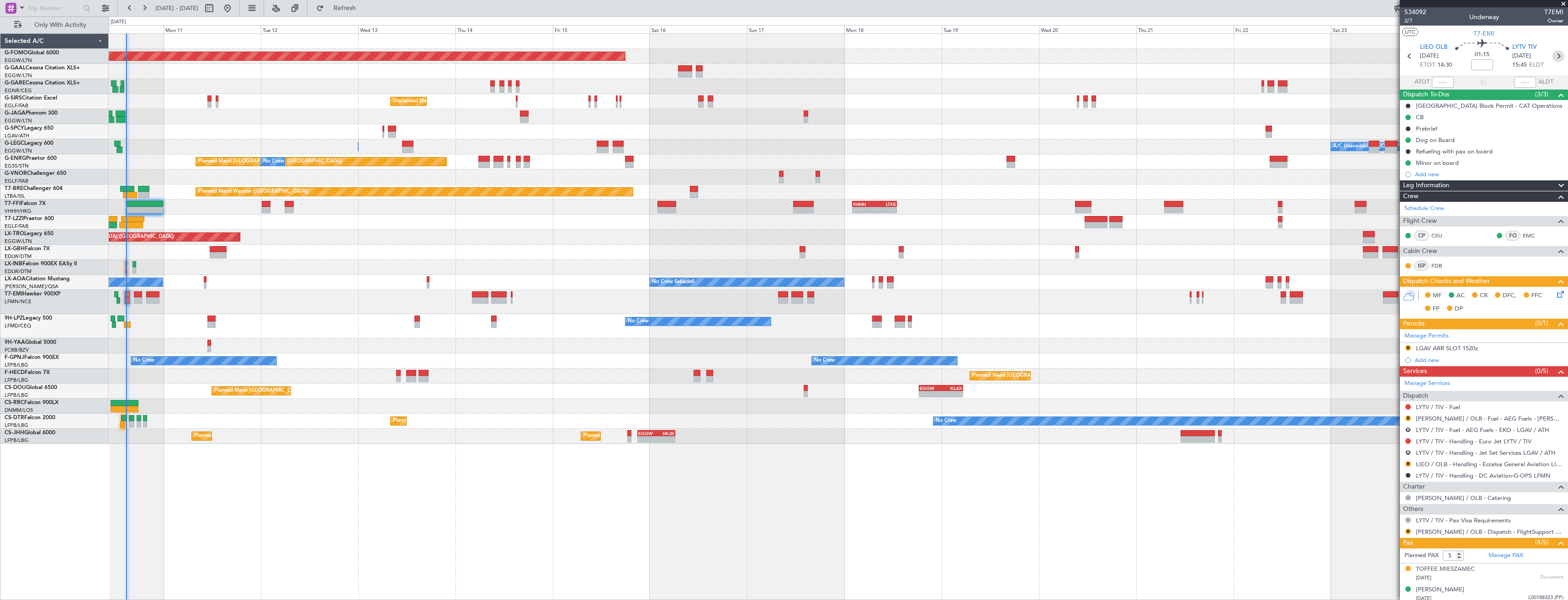
click at [1555, 60] on icon at bounding box center [1558, 56] width 12 height 12
type input "-00:05"
type input "0"
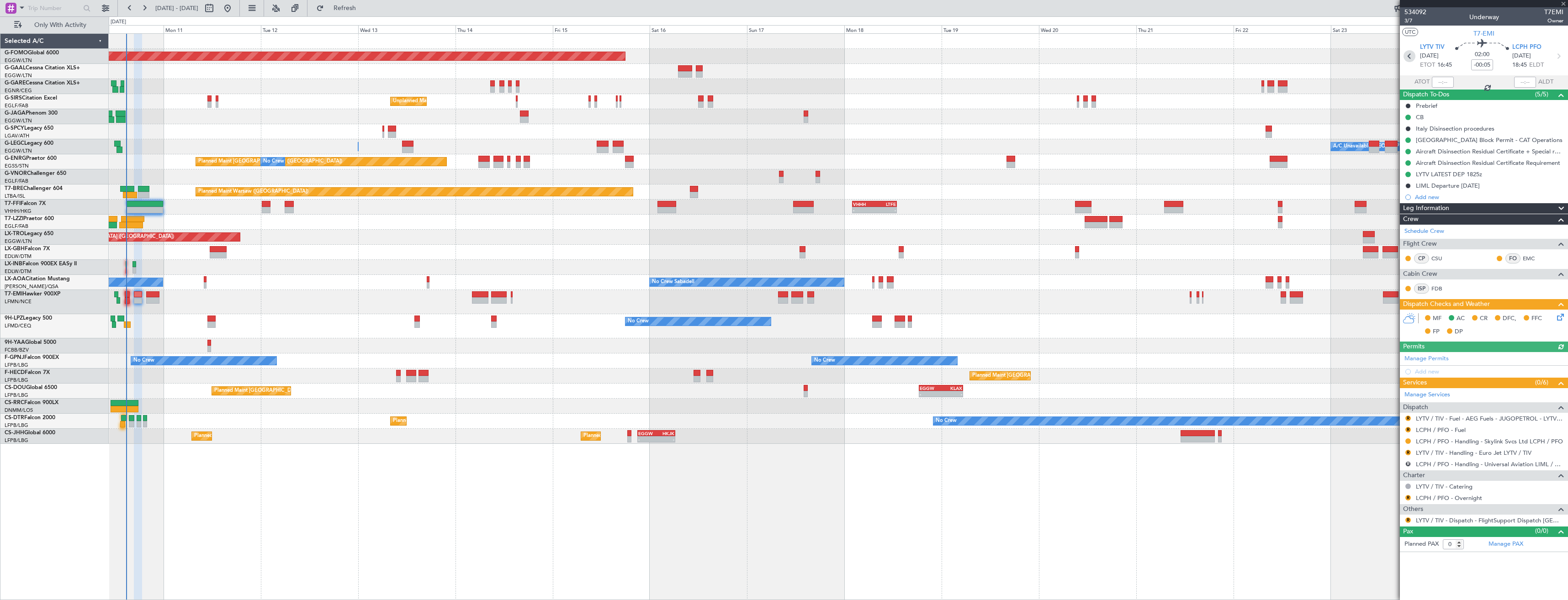
click at [1408, 58] on icon at bounding box center [1409, 56] width 12 height 12
type input "5"
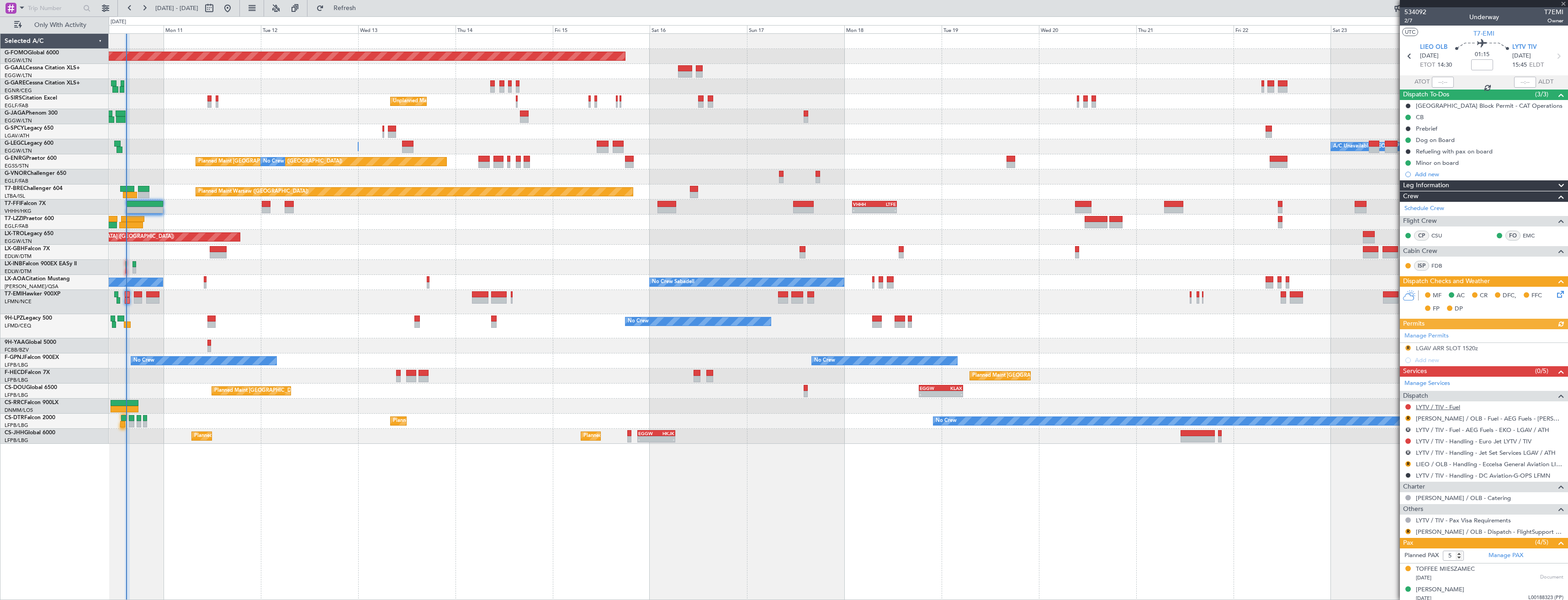
click at [1435, 405] on link "LYTV / TIV - Fuel" at bounding box center [1438, 407] width 44 height 7
click at [1440, 443] on link "LYTV / TIV - Handling - Euro Jet LYTV / TIV" at bounding box center [1473, 441] width 116 height 7
click at [366, 13] on button "Refresh" at bounding box center [340, 8] width 55 height 15
click at [1429, 405] on link "LYTV / TIV - Fuel - AEG Fuels - JUGOPETROL - LYTV / TIV" at bounding box center [1490, 407] width 148 height 7
click at [361, 10] on span "Refresh" at bounding box center [344, 8] width 38 height 7
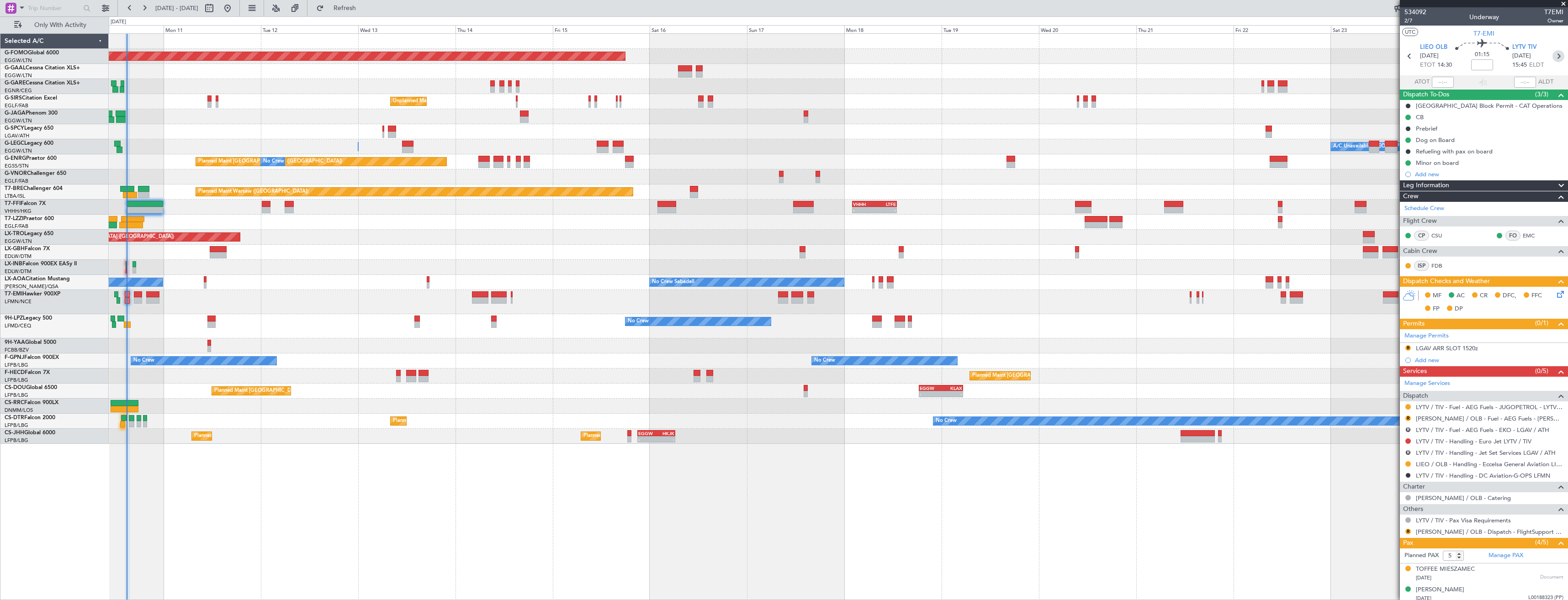
click at [1554, 60] on icon at bounding box center [1558, 56] width 12 height 12
type input "-00:05"
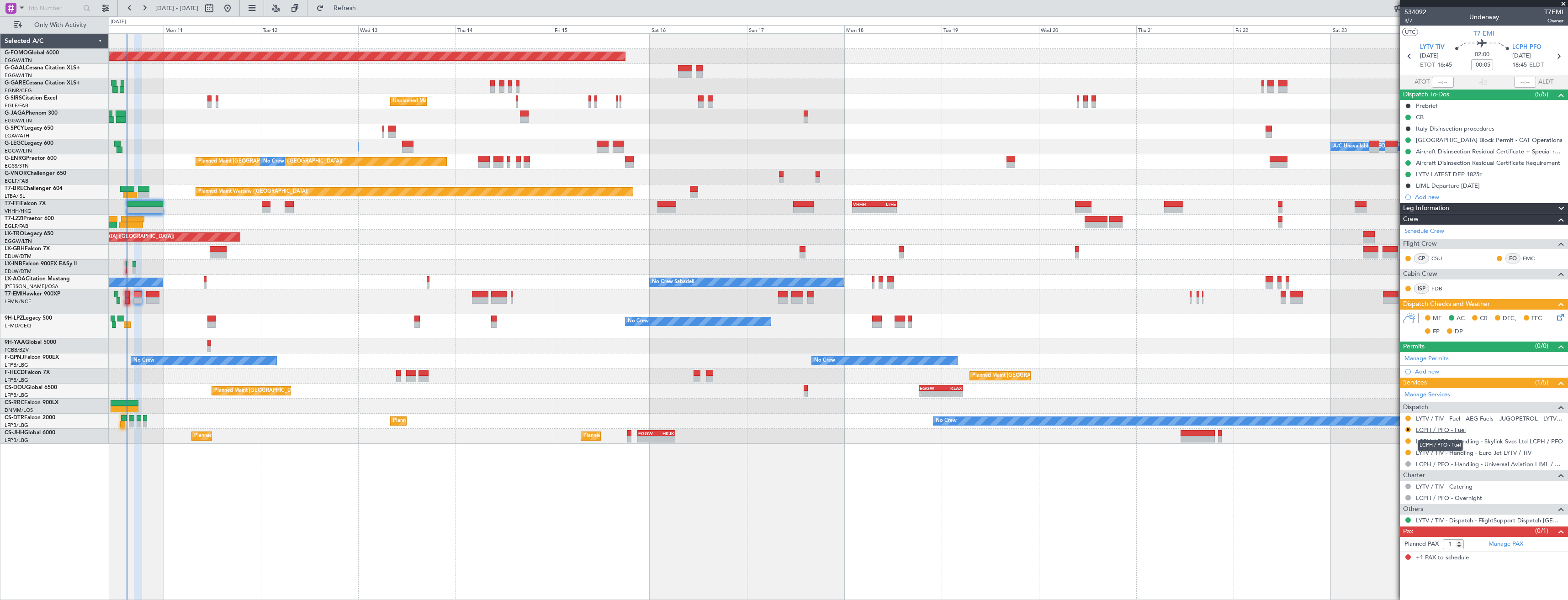
click at [1437, 431] on link "LCPH / PFO - Fuel" at bounding box center [1441, 430] width 50 height 7
click at [364, 7] on span "Refresh" at bounding box center [344, 8] width 38 height 7
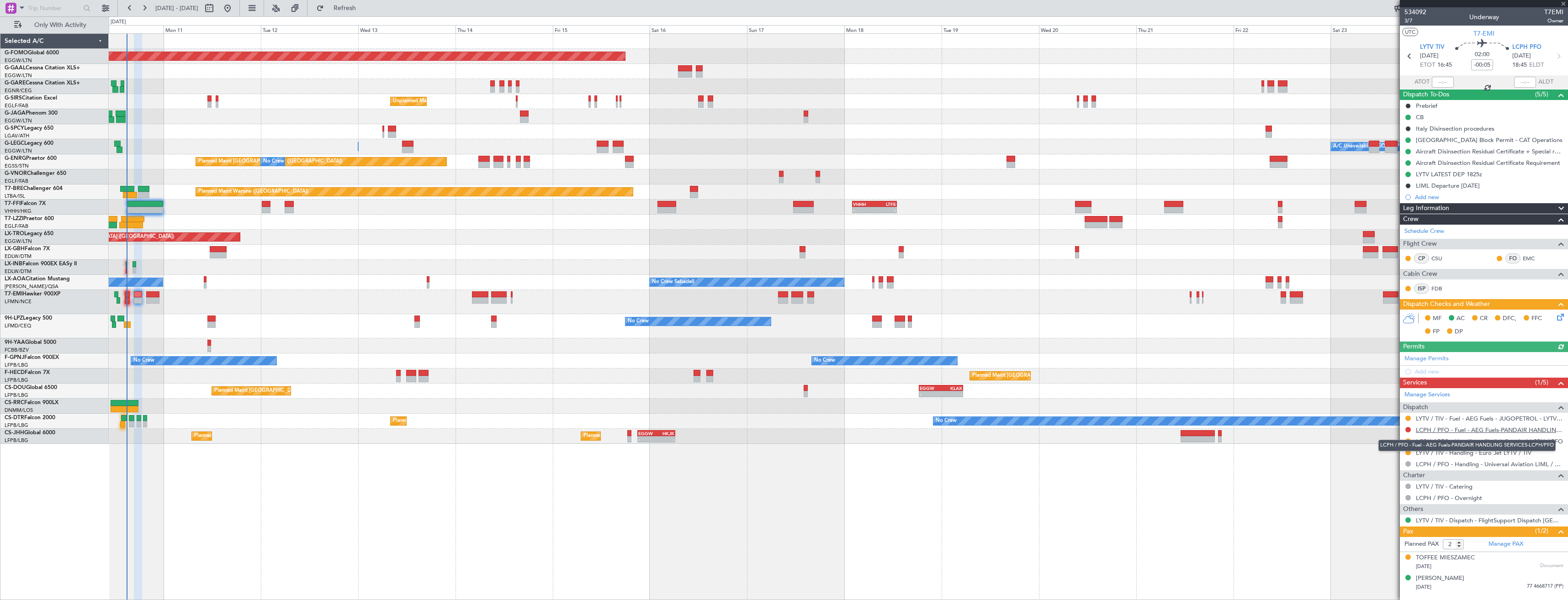
click at [1441, 431] on link "LCPH / PFO - Fuel - AEG Fuels-PANDAIR HANDLING SERVICES-LCPH/PFO" at bounding box center [1490, 430] width 148 height 7
click at [1470, 443] on link "LCPH / PFO - Handling - Skylink Svcs Ltd LCPH / PFO" at bounding box center [1489, 441] width 147 height 7
click at [364, 7] on span "Refresh" at bounding box center [344, 8] width 38 height 7
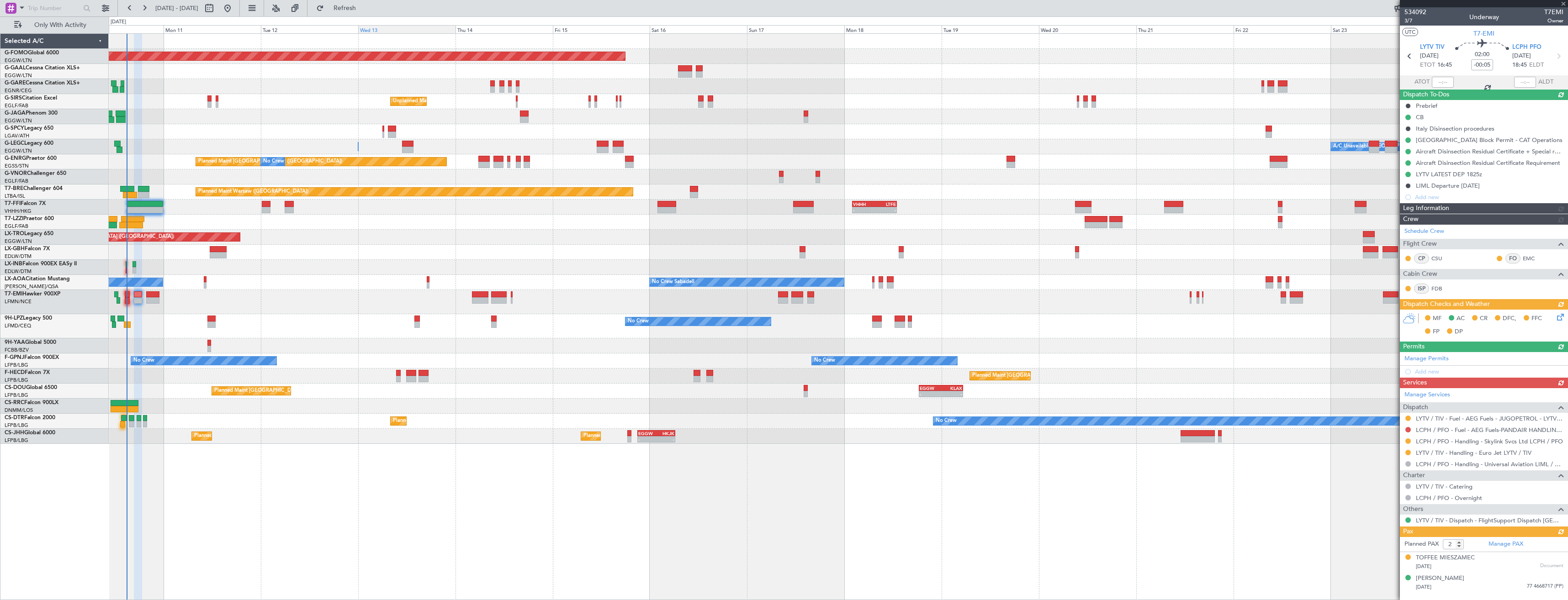
type input "3"
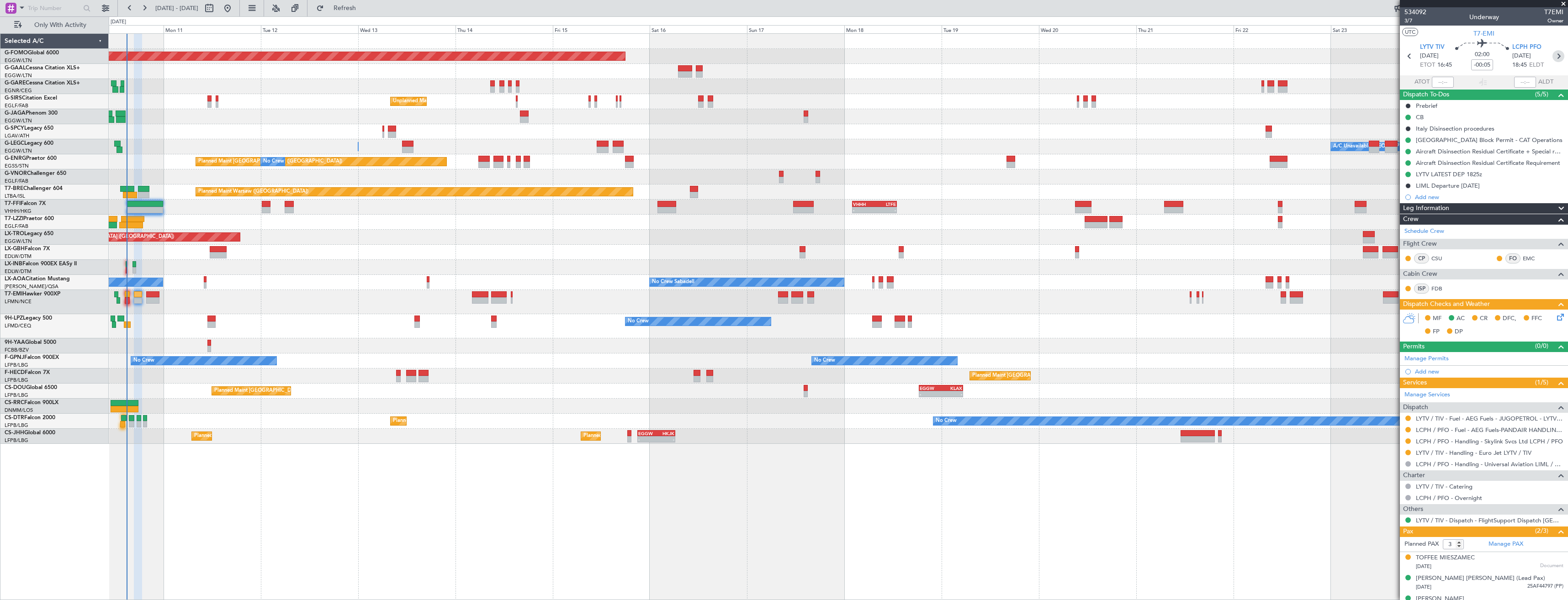
click at [1555, 58] on icon at bounding box center [1558, 56] width 12 height 12
type input "+00:05"
type input "2"
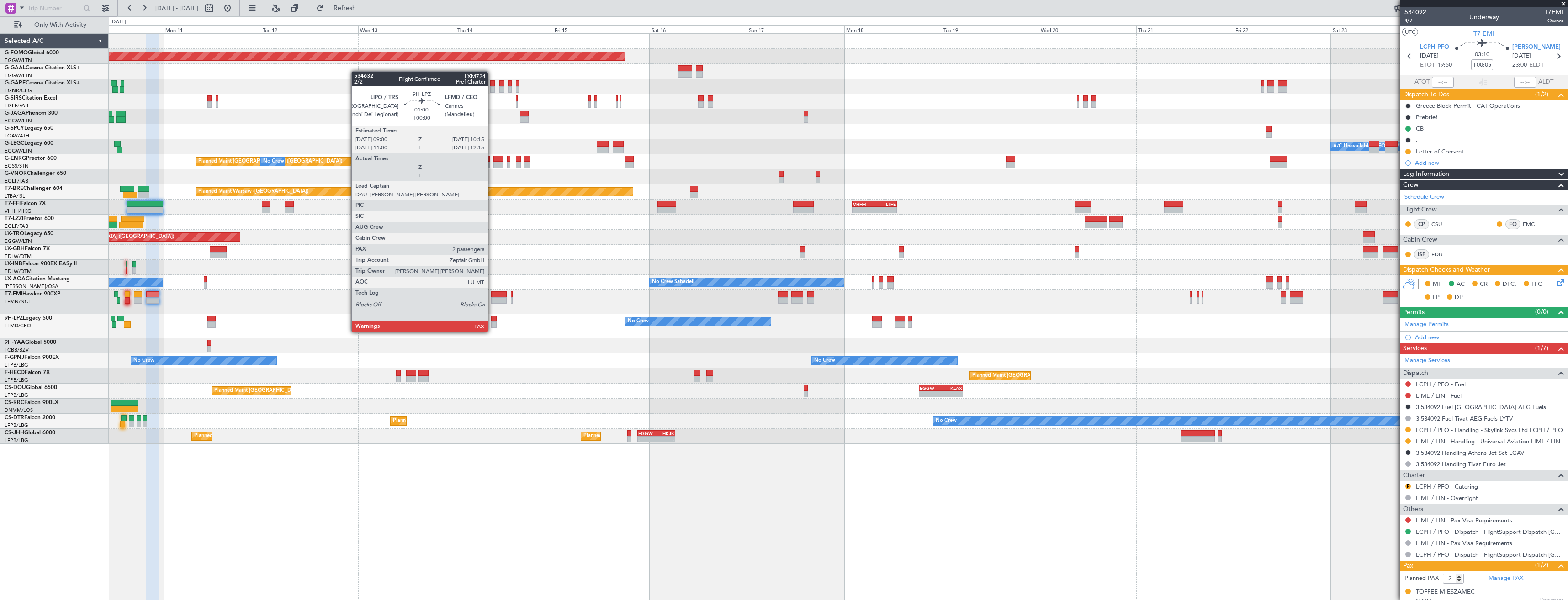
click at [491, 323] on div at bounding box center [494, 324] width 5 height 7
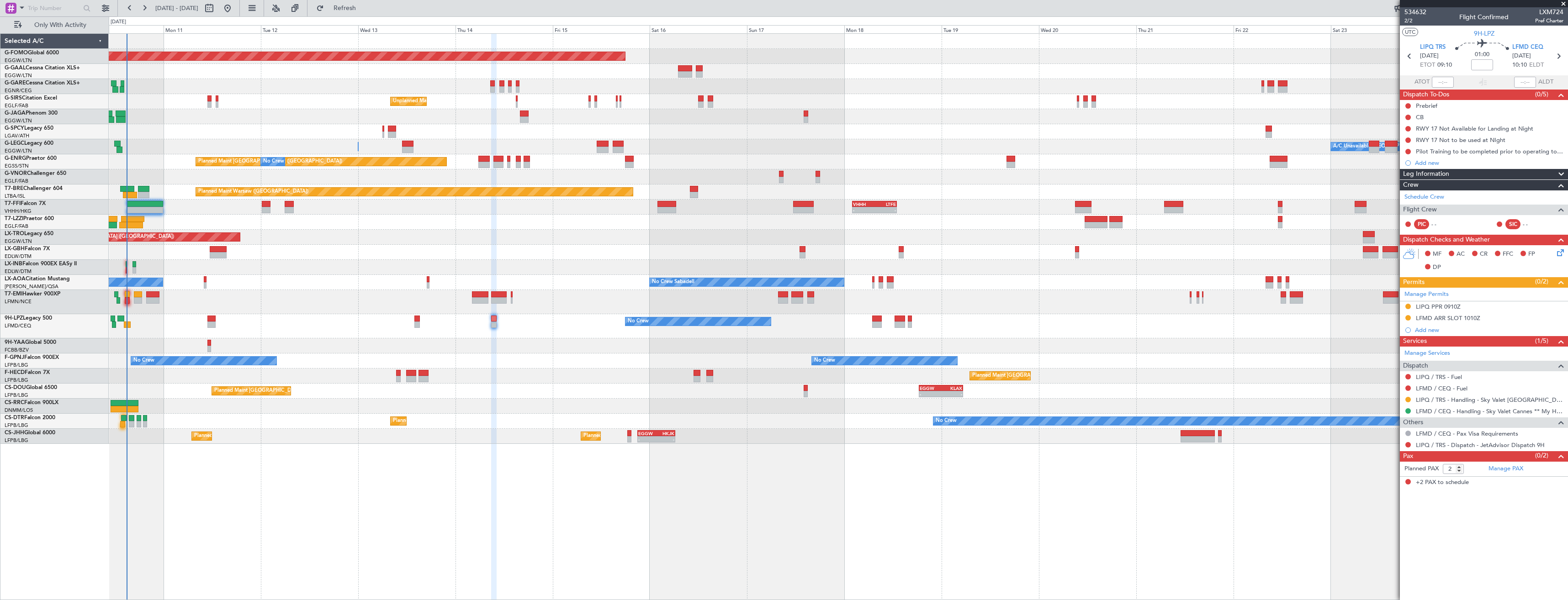
click at [1520, 317] on div "LFMD ARR SLOT 1010Z" at bounding box center [1484, 318] width 168 height 11
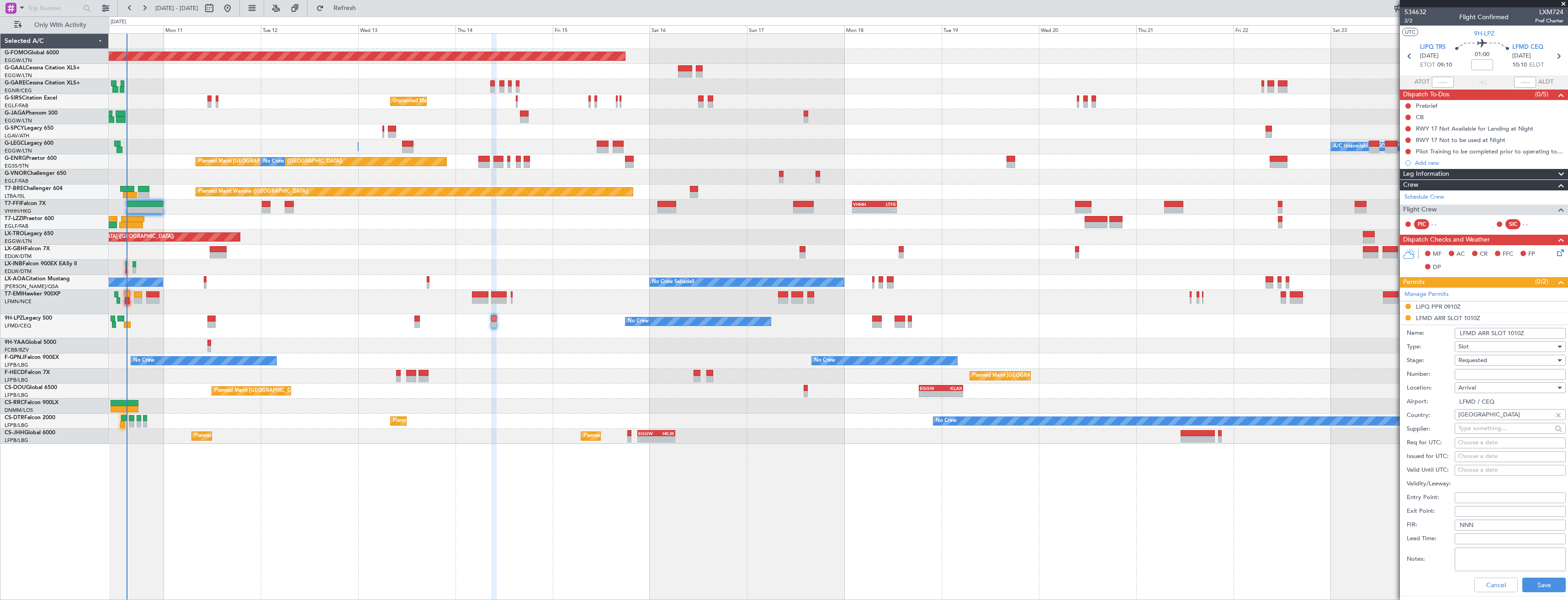
click at [1489, 373] on input "Number:" at bounding box center [1510, 374] width 111 height 11
paste input "LFMDA000012192"
type input "LFMDA000012192"
click at [1490, 363] on div "Requested" at bounding box center [1507, 360] width 98 height 13
click at [1496, 424] on span "Received OK" at bounding box center [1507, 429] width 96 height 13
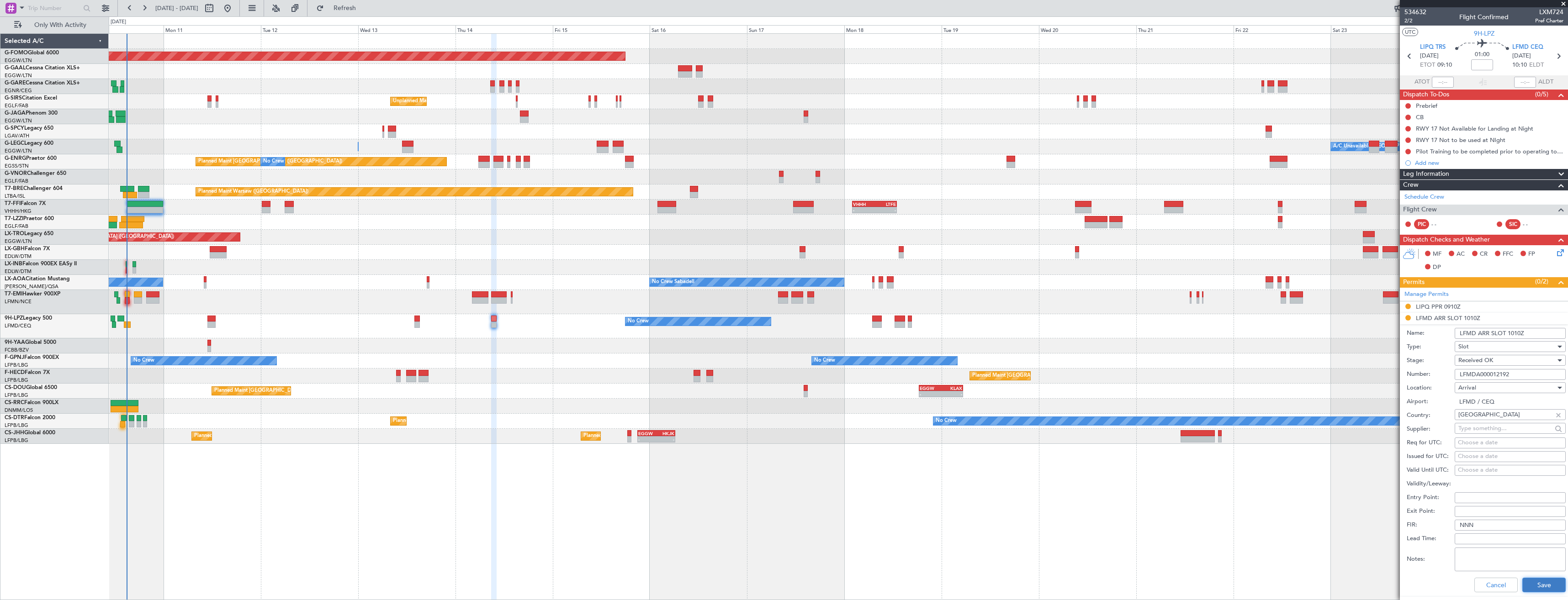
click at [1547, 582] on button "Save" at bounding box center [1544, 585] width 43 height 15
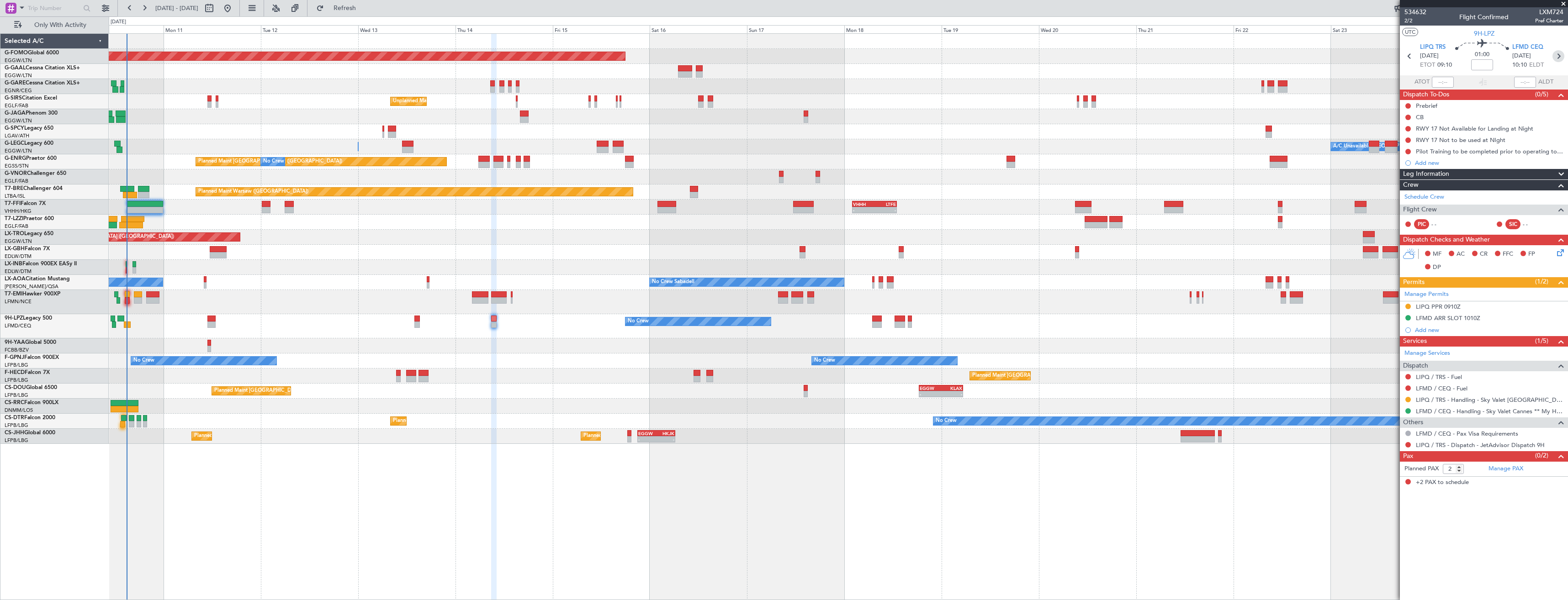
click at [1564, 57] on icon at bounding box center [1558, 56] width 12 height 12
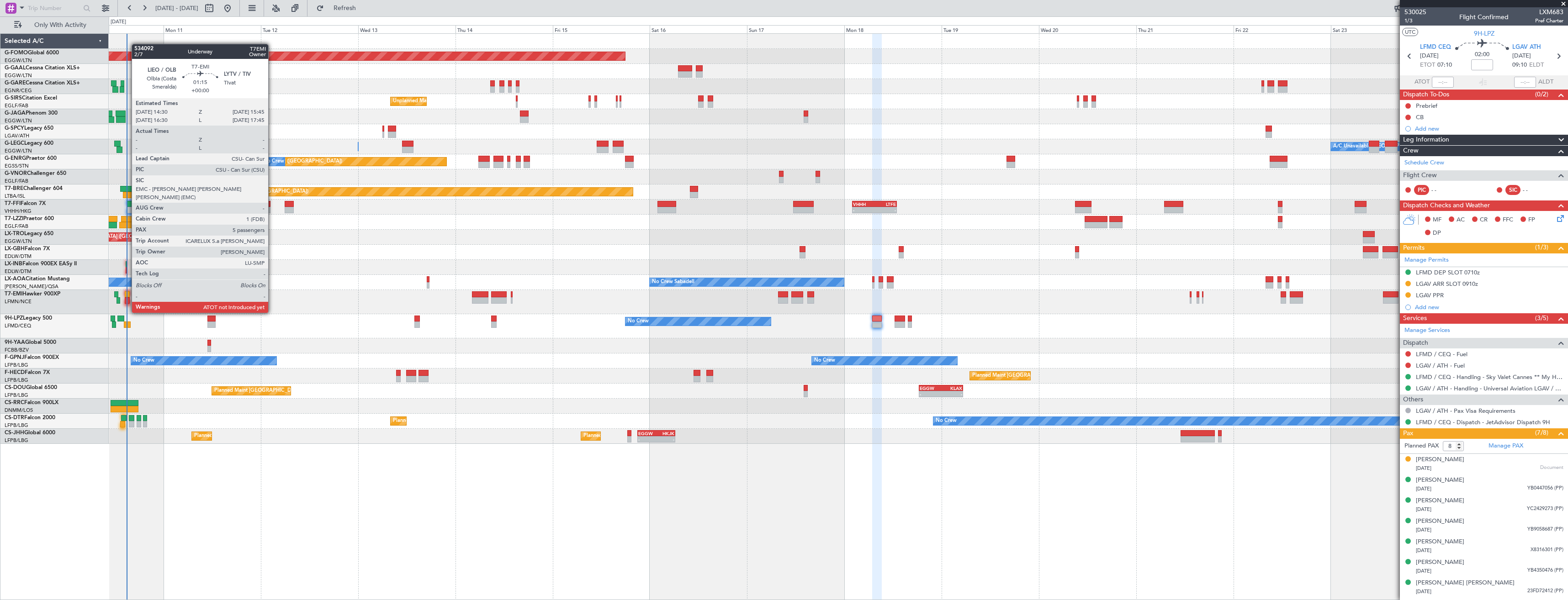
click at [127, 295] on div at bounding box center [127, 294] width 5 height 7
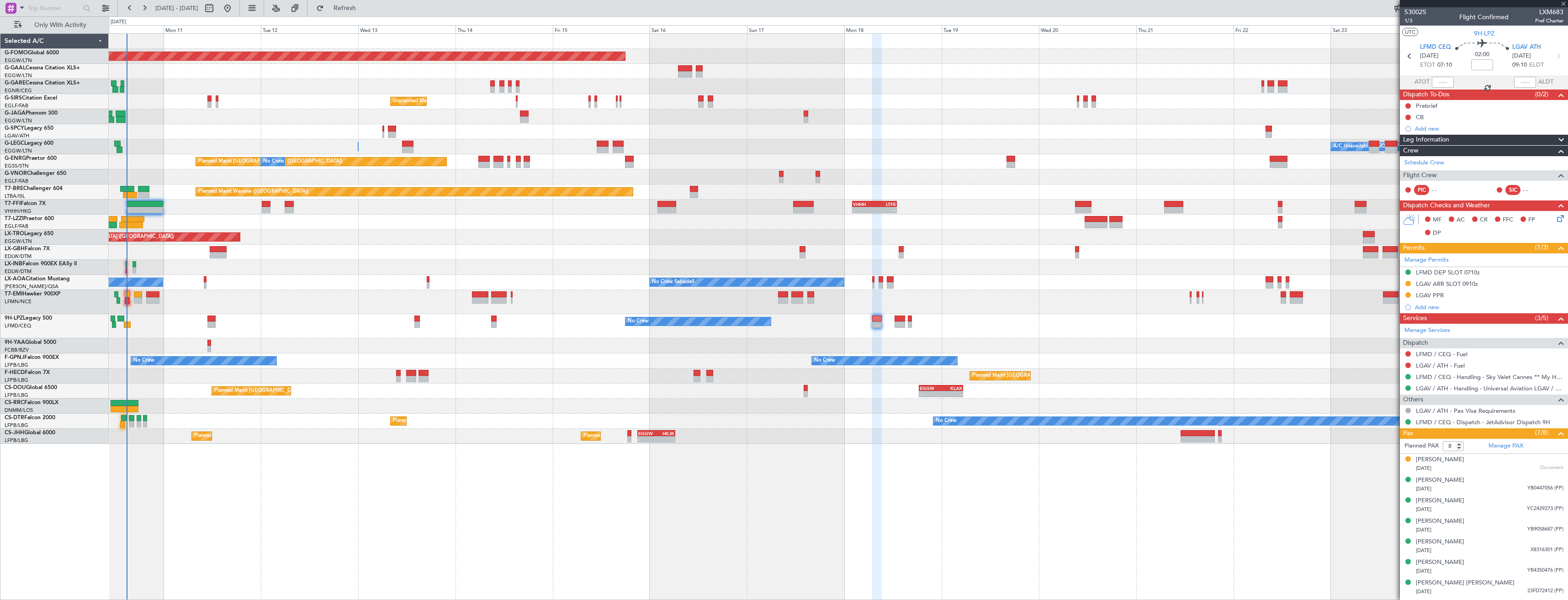
type input "5"
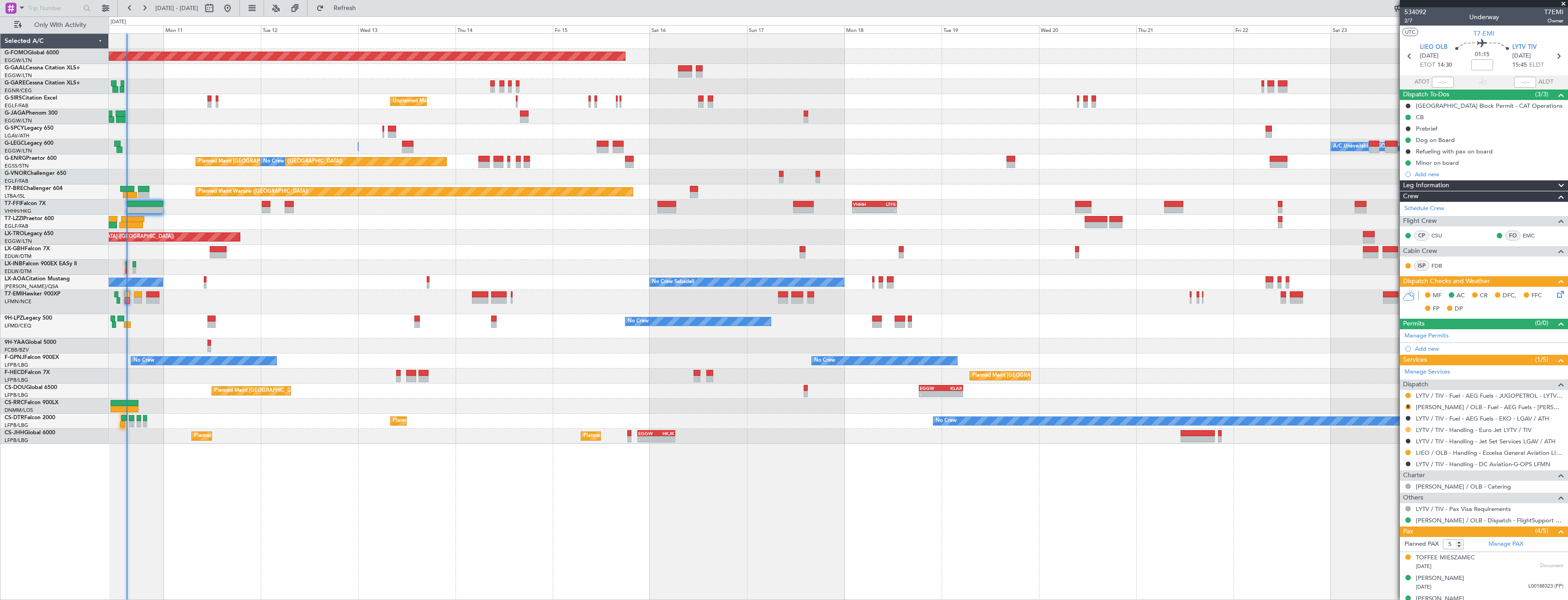
click at [1408, 430] on button at bounding box center [1408, 429] width 5 height 5
click at [1397, 540] on li "Confirmed" at bounding box center [1408, 538] width 106 height 13
click at [1552, 57] on icon at bounding box center [1558, 56] width 12 height 12
type input "-00:05"
type input "3"
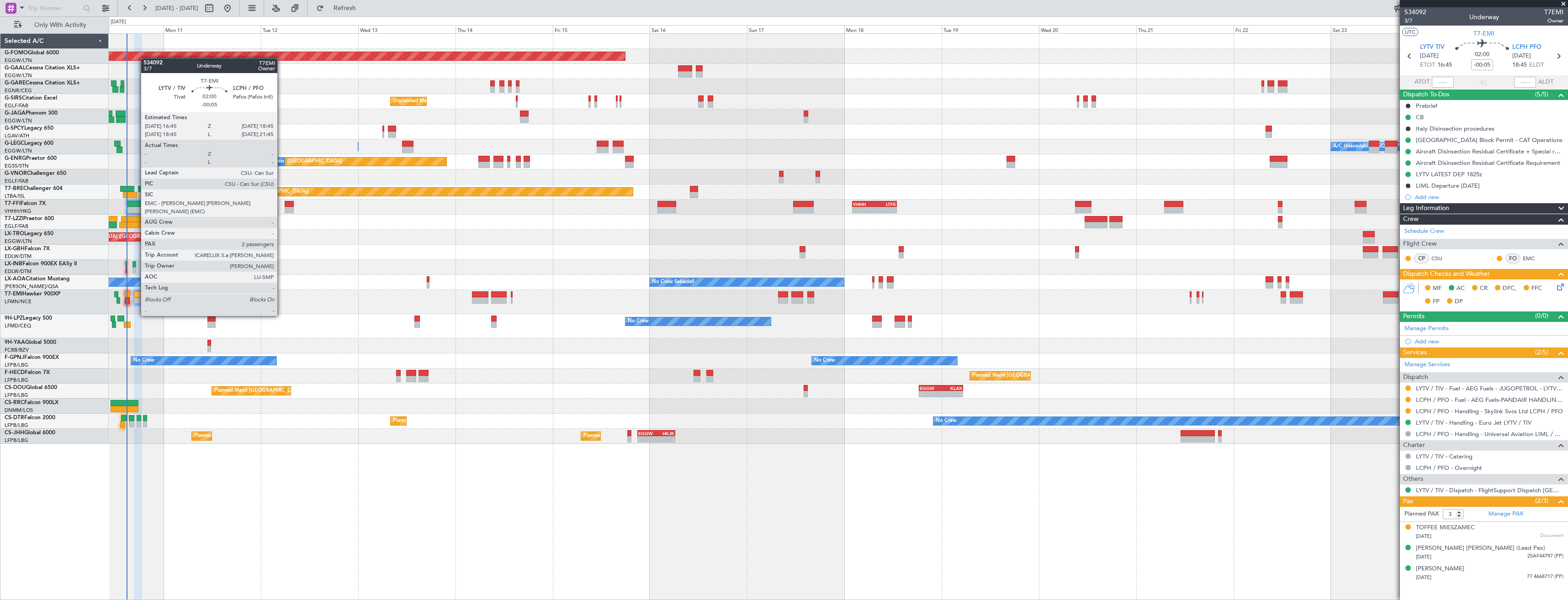
click at [136, 299] on div at bounding box center [138, 300] width 8 height 7
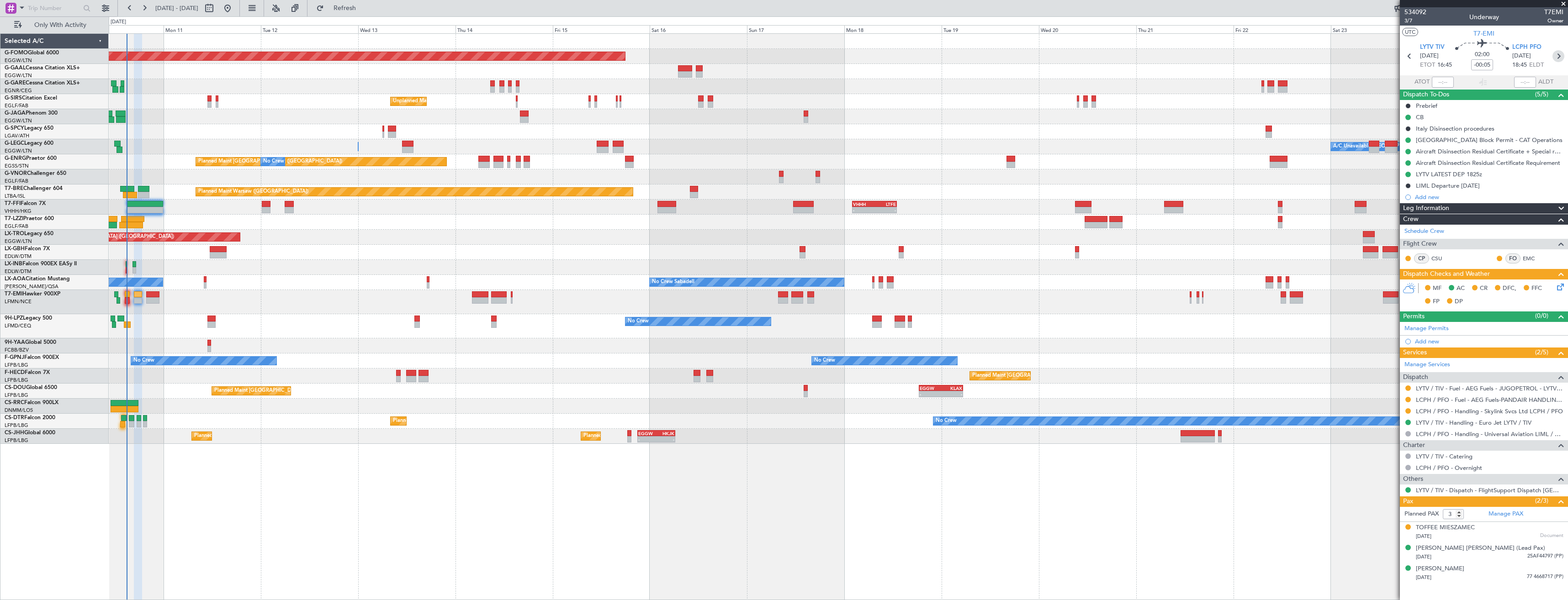
click at [1557, 58] on icon at bounding box center [1558, 56] width 12 height 12
type input "+00:05"
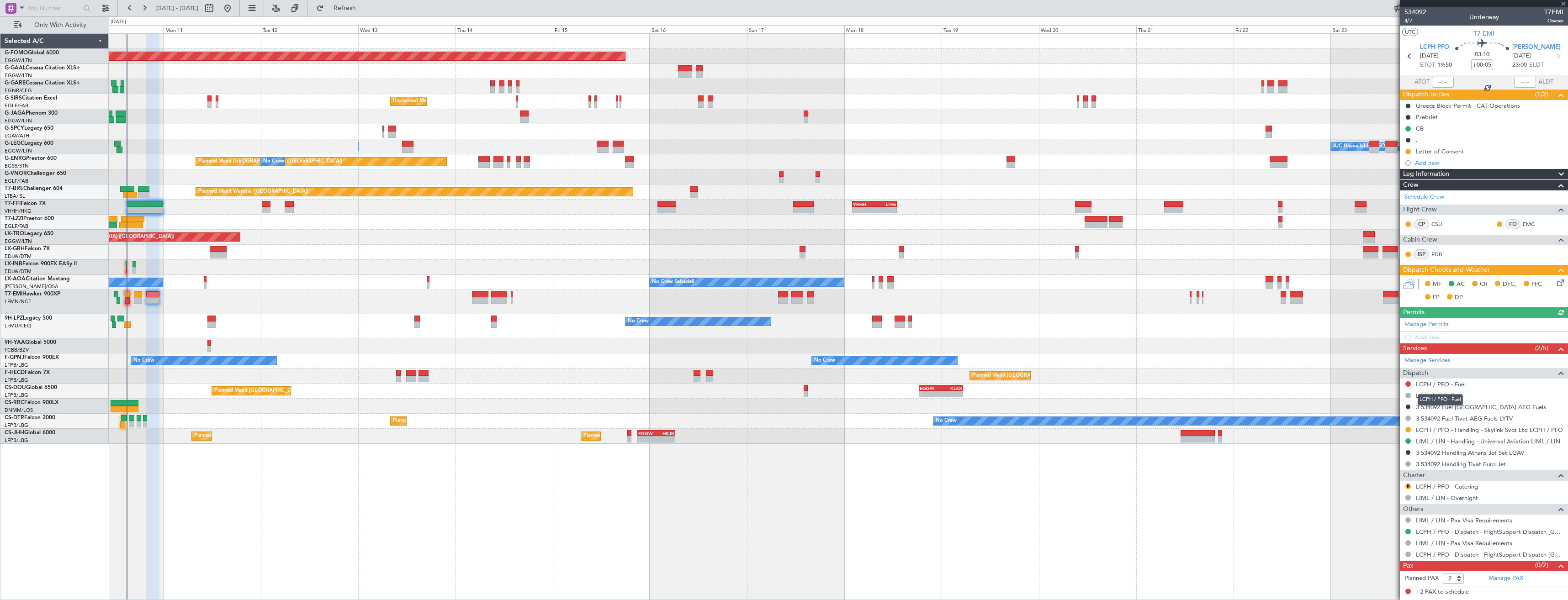
click at [1458, 385] on link "LCPH / PFO - Fuel" at bounding box center [1441, 384] width 50 height 7
click at [355, 17] on div "0 0 Sun 10 Mon 11 Tue 12 Wed 13 Thu 14 [DATE] Sat 16 Sun 17 Mon 18 Tue 19 Wed 2…" at bounding box center [838, 25] width 1458 height 16
click at [359, 10] on span "Refresh" at bounding box center [344, 8] width 38 height 7
type input "0"
click at [1409, 382] on button at bounding box center [1408, 384] width 5 height 5
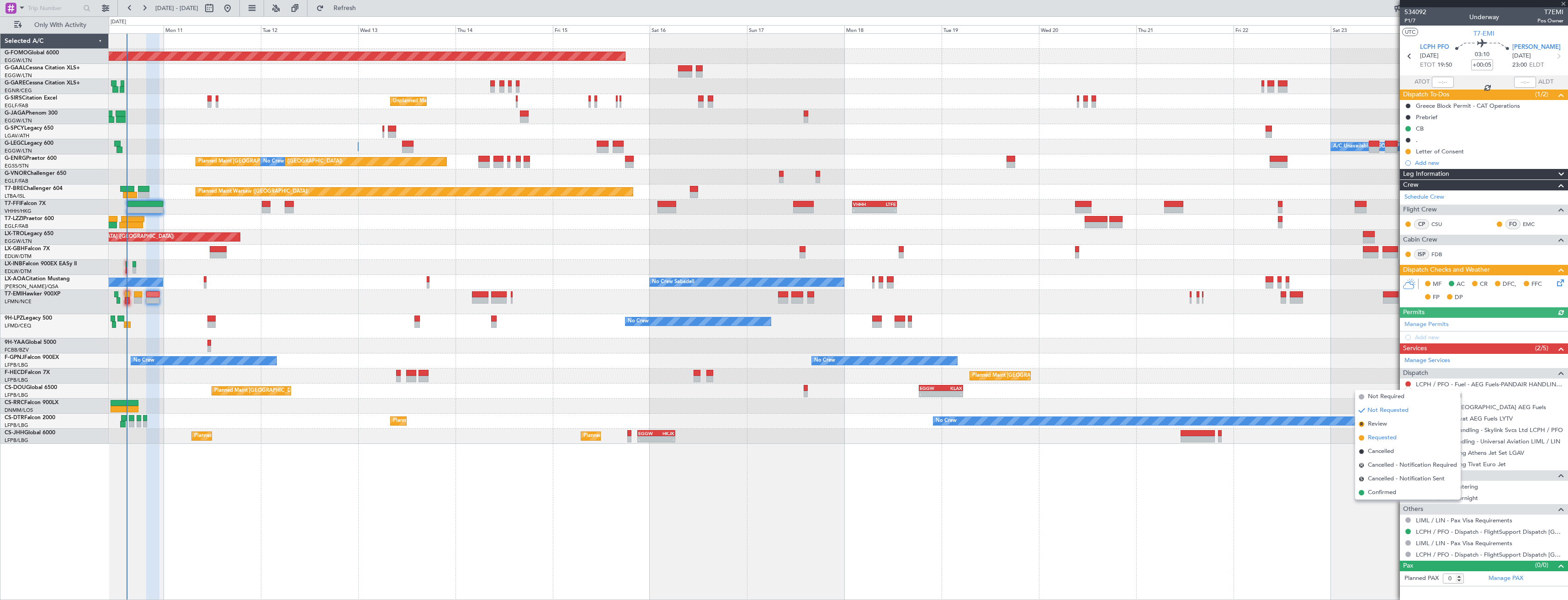
click at [1385, 439] on span "Requested" at bounding box center [1382, 438] width 29 height 9
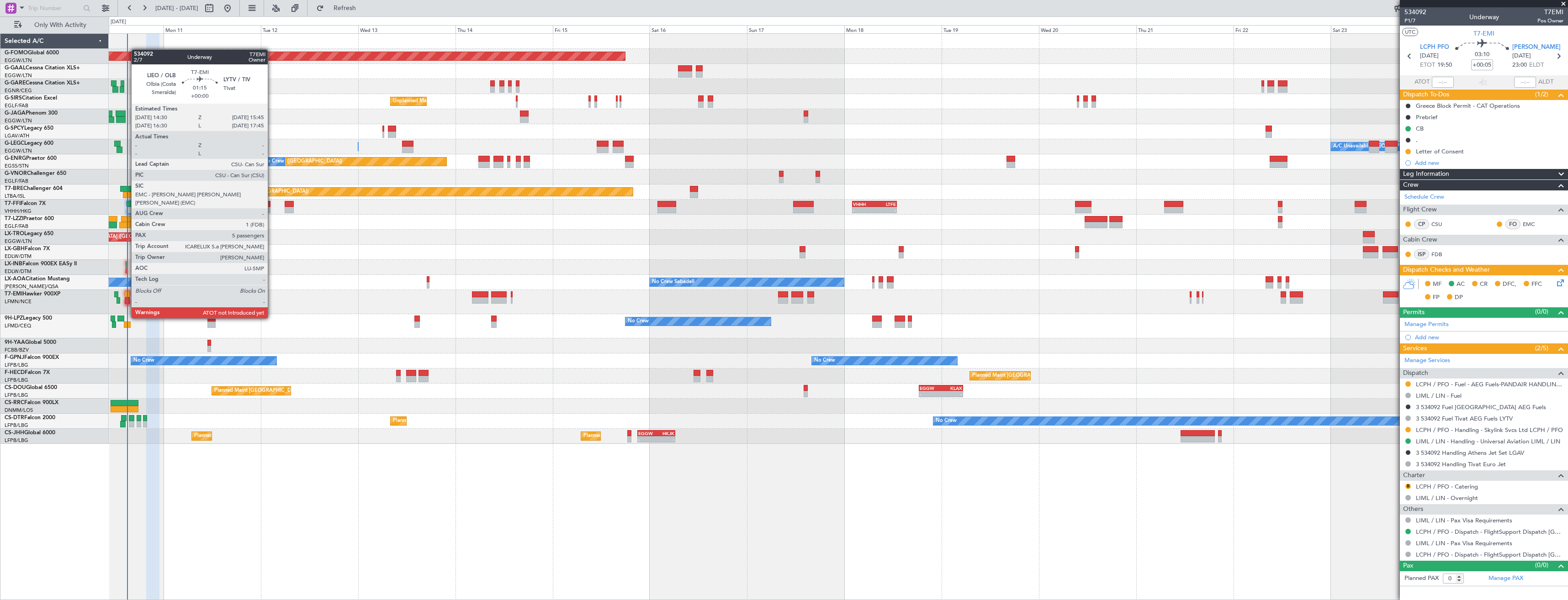
click at [127, 301] on div at bounding box center [127, 300] width 5 height 7
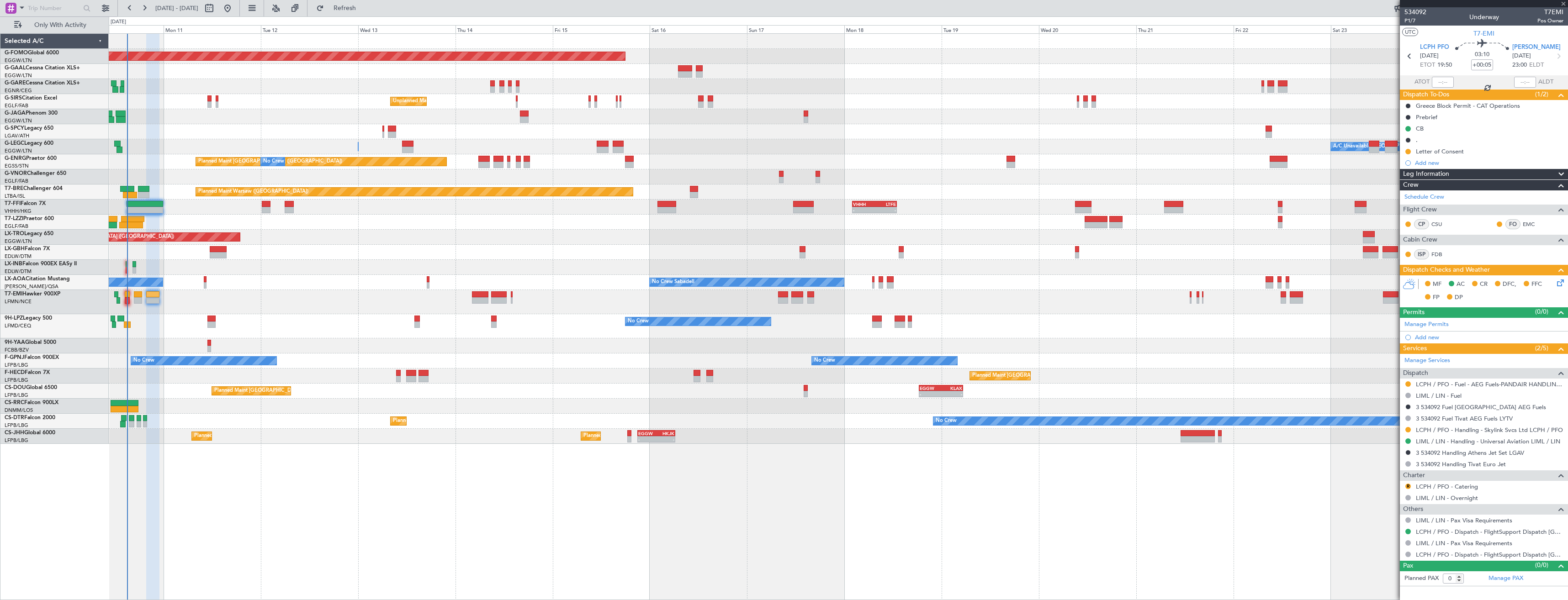
type input "5"
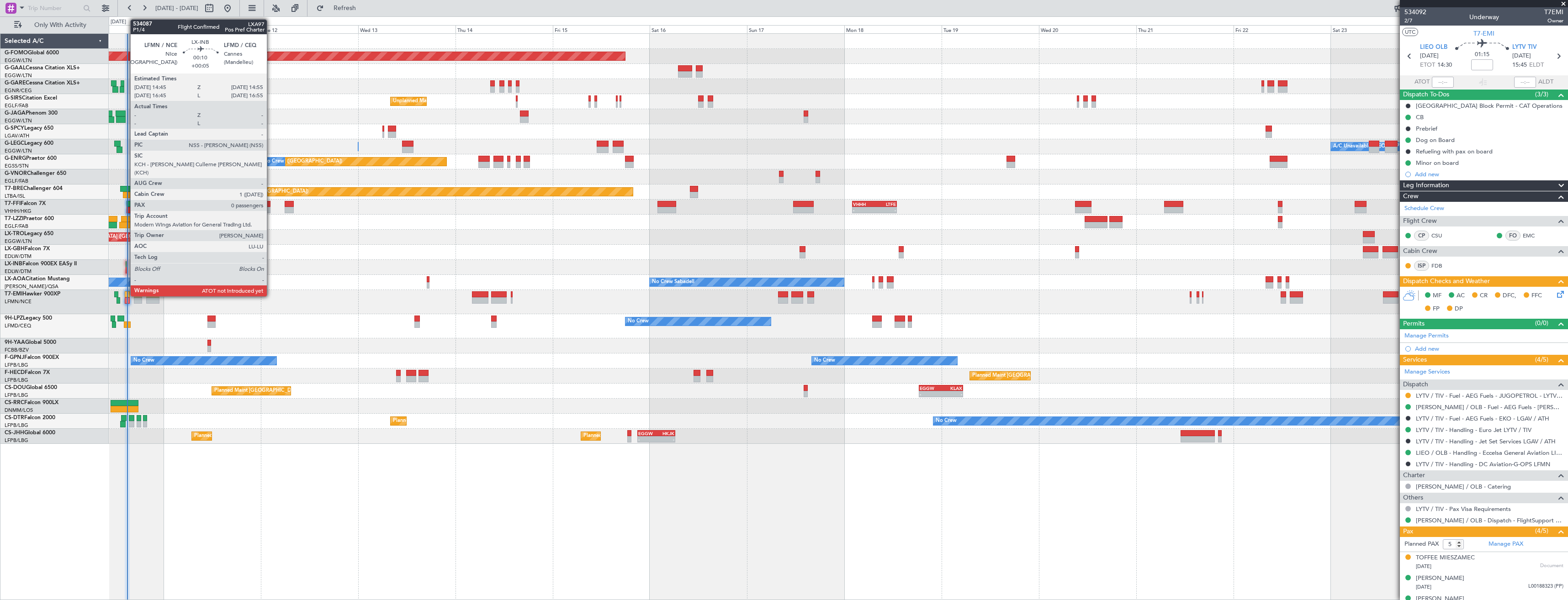
click at [126, 265] on div at bounding box center [126, 265] width 1 height 7
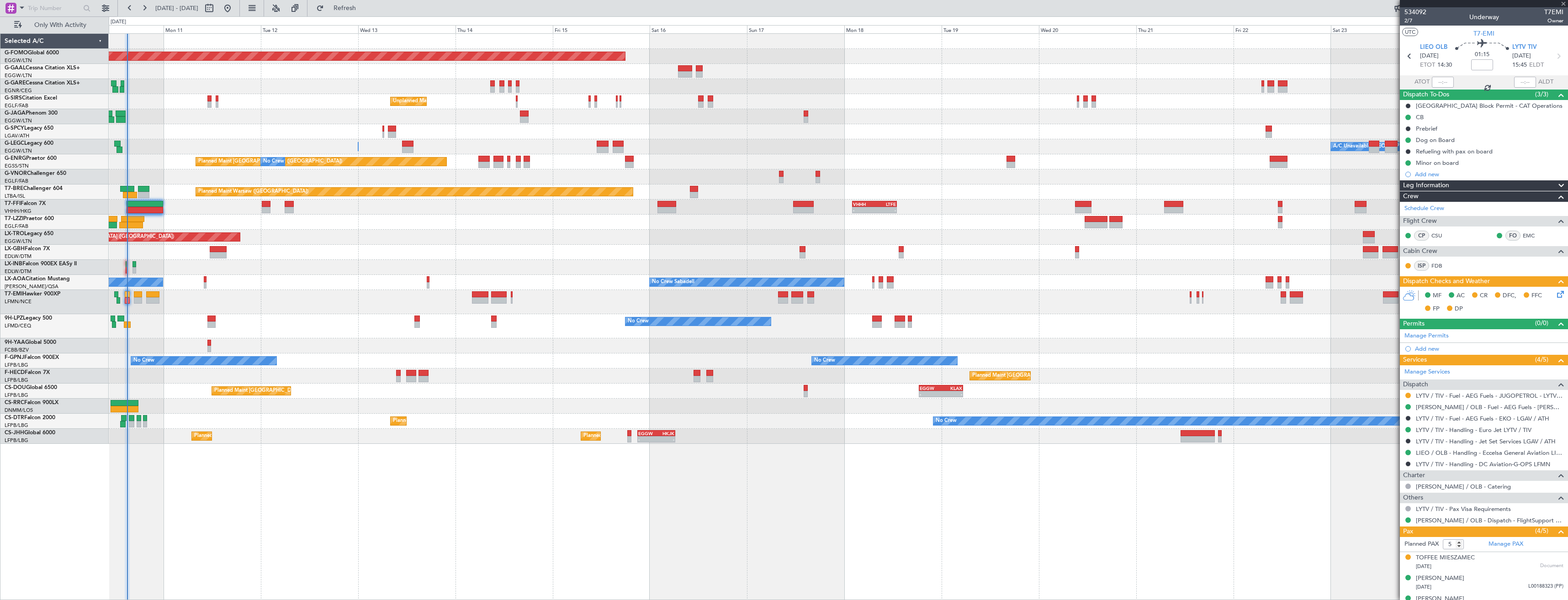
type input "+00:05"
type input "0"
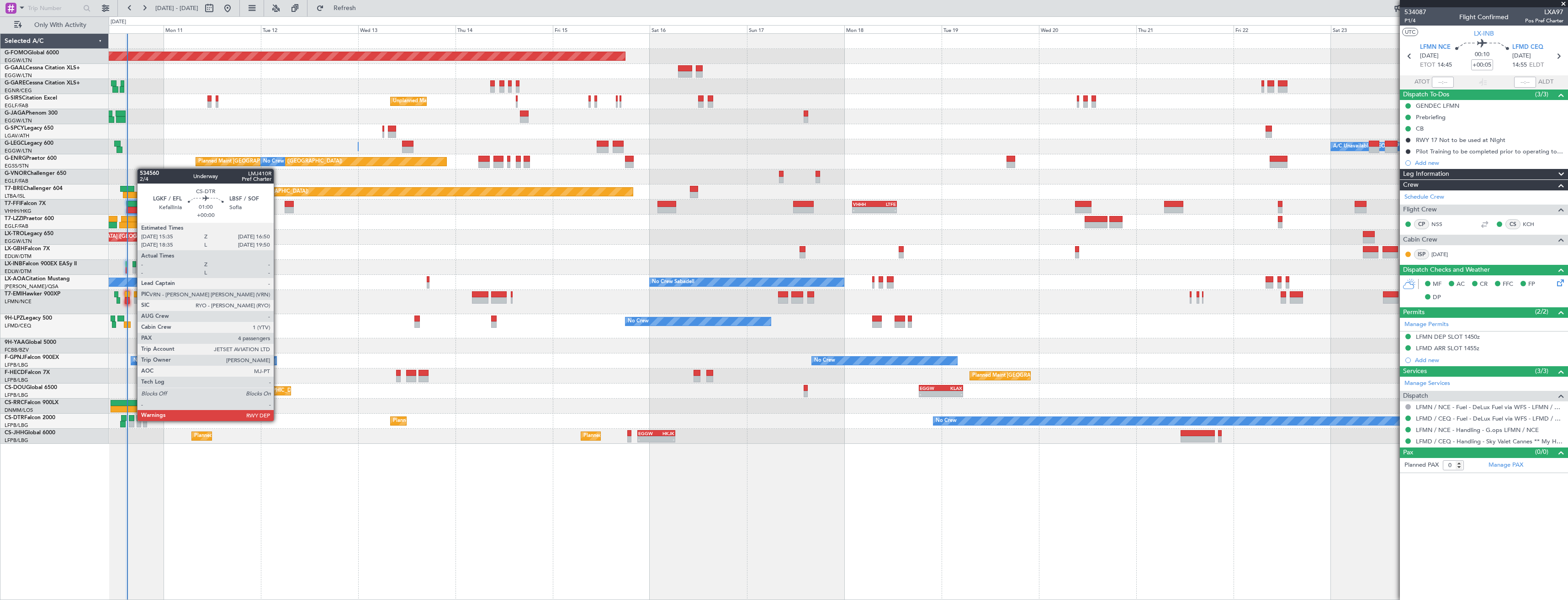
click at [133, 420] on div at bounding box center [131, 418] width 5 height 7
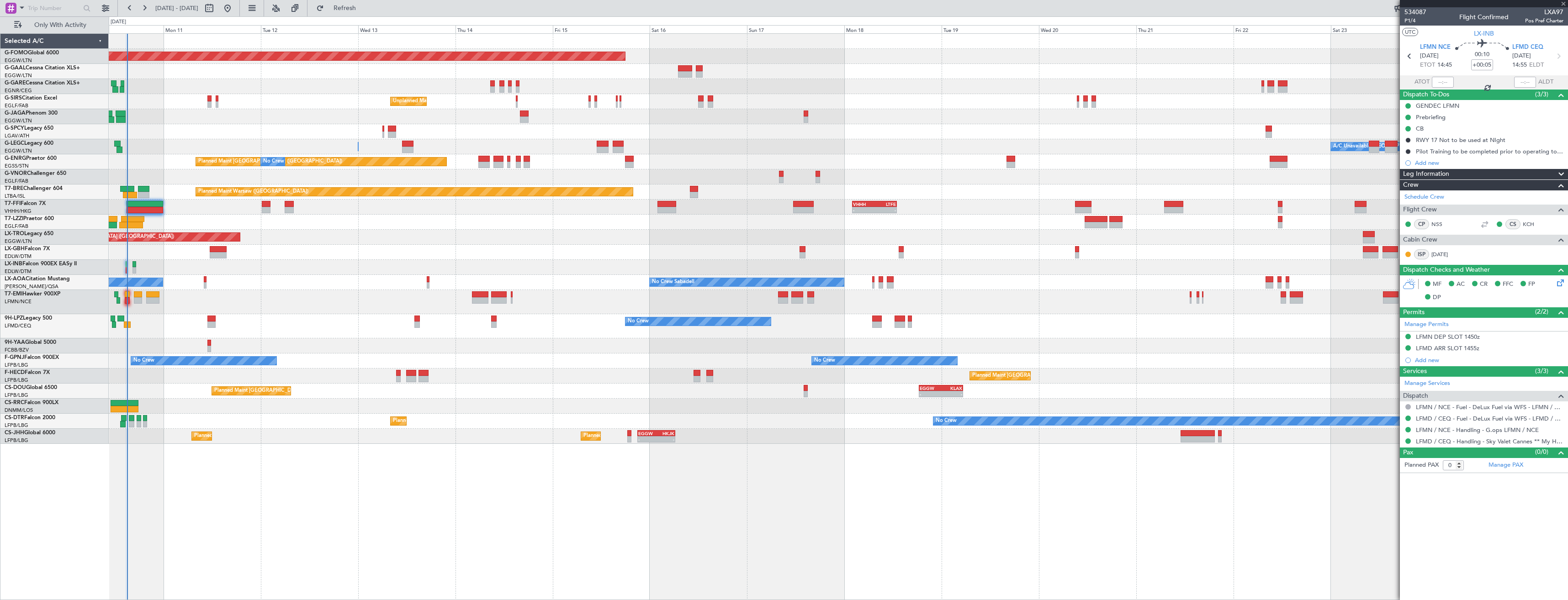
type input "4"
